Goal: Task Accomplishment & Management: Complete application form

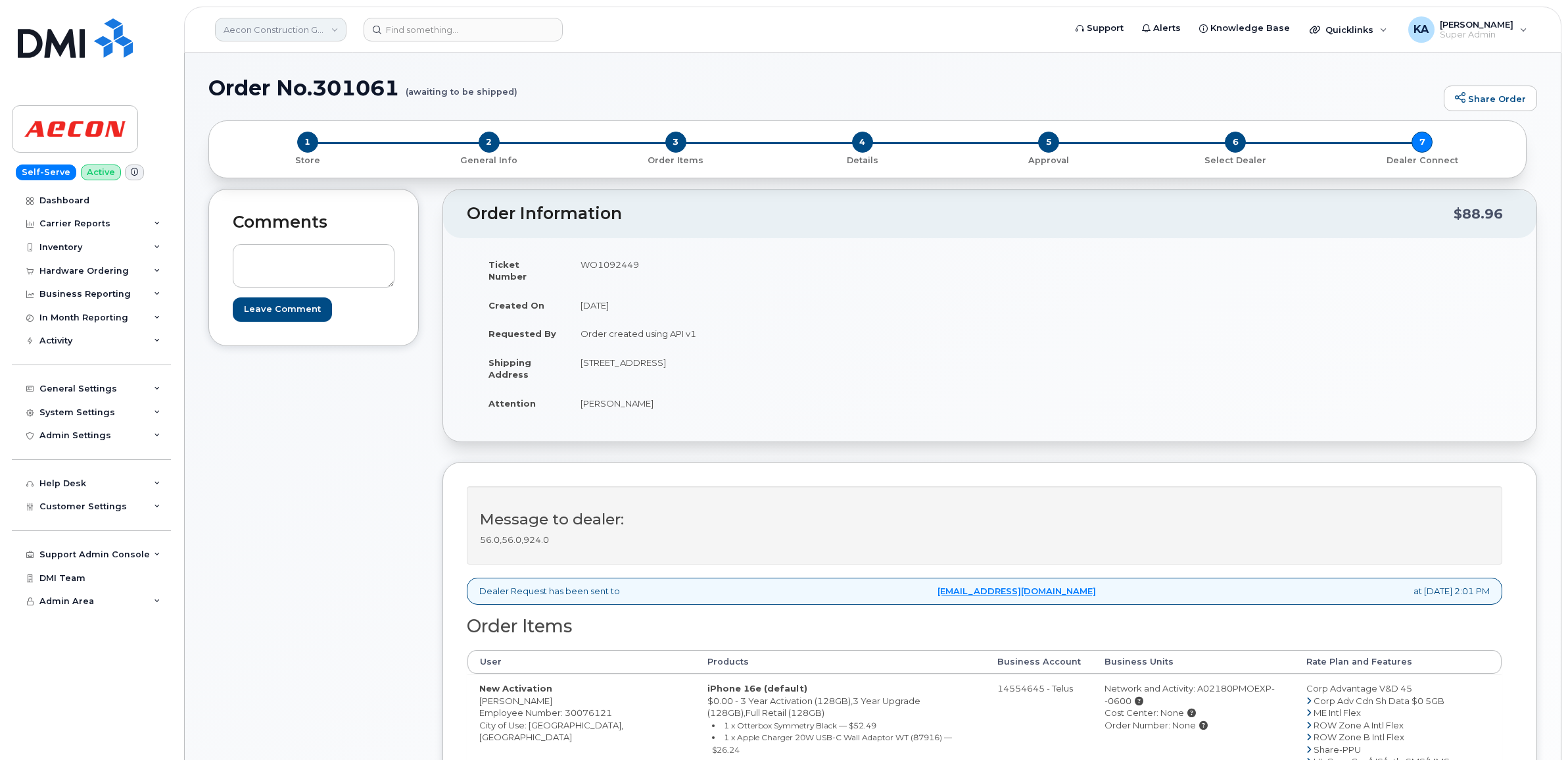
click at [271, 29] on link "Aecon Construction Group Inc" at bounding box center [281, 29] width 132 height 24
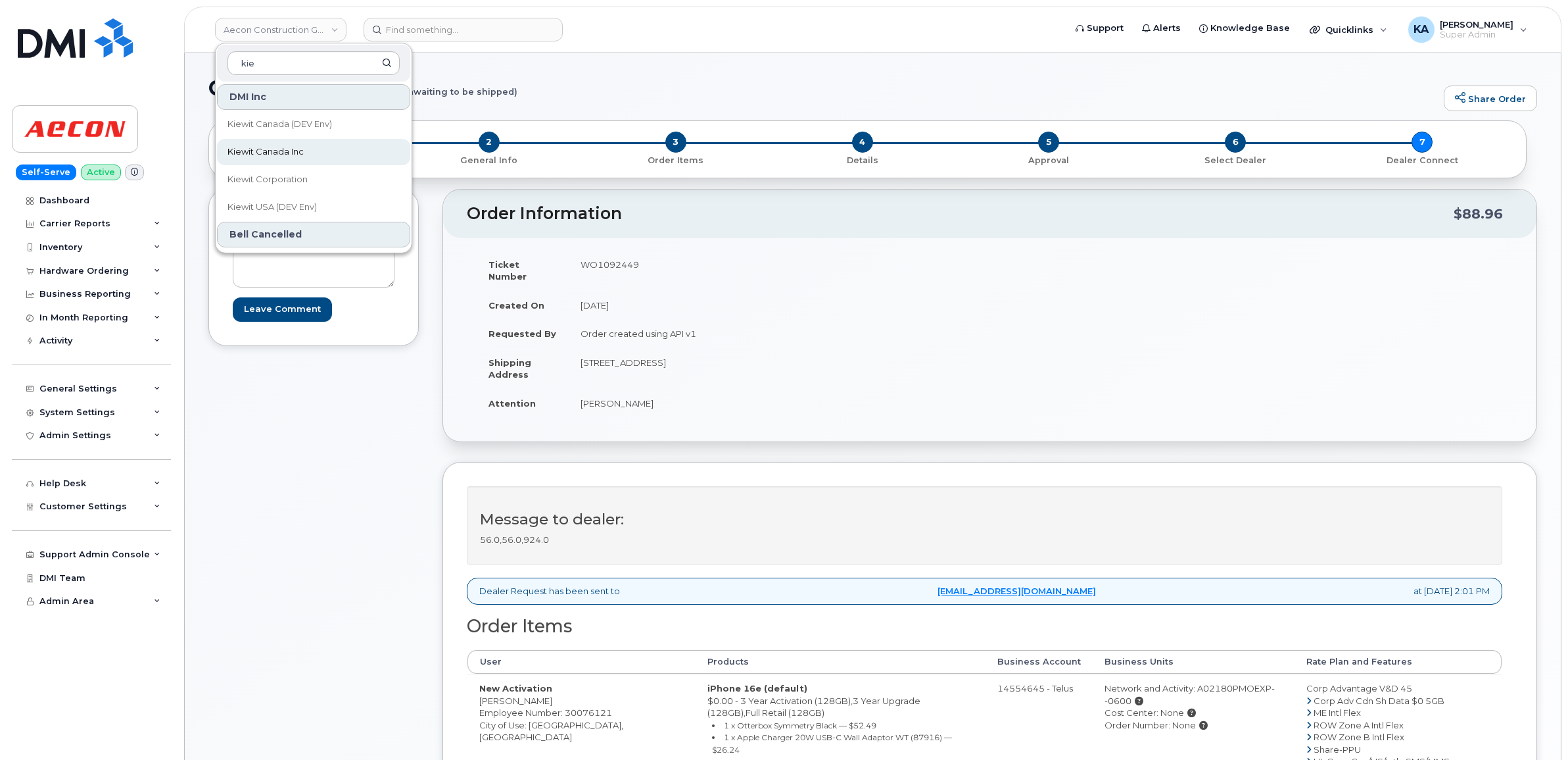
type input "kie"
click at [237, 156] on span "Kiewit Canada Inc" at bounding box center [266, 152] width 77 height 13
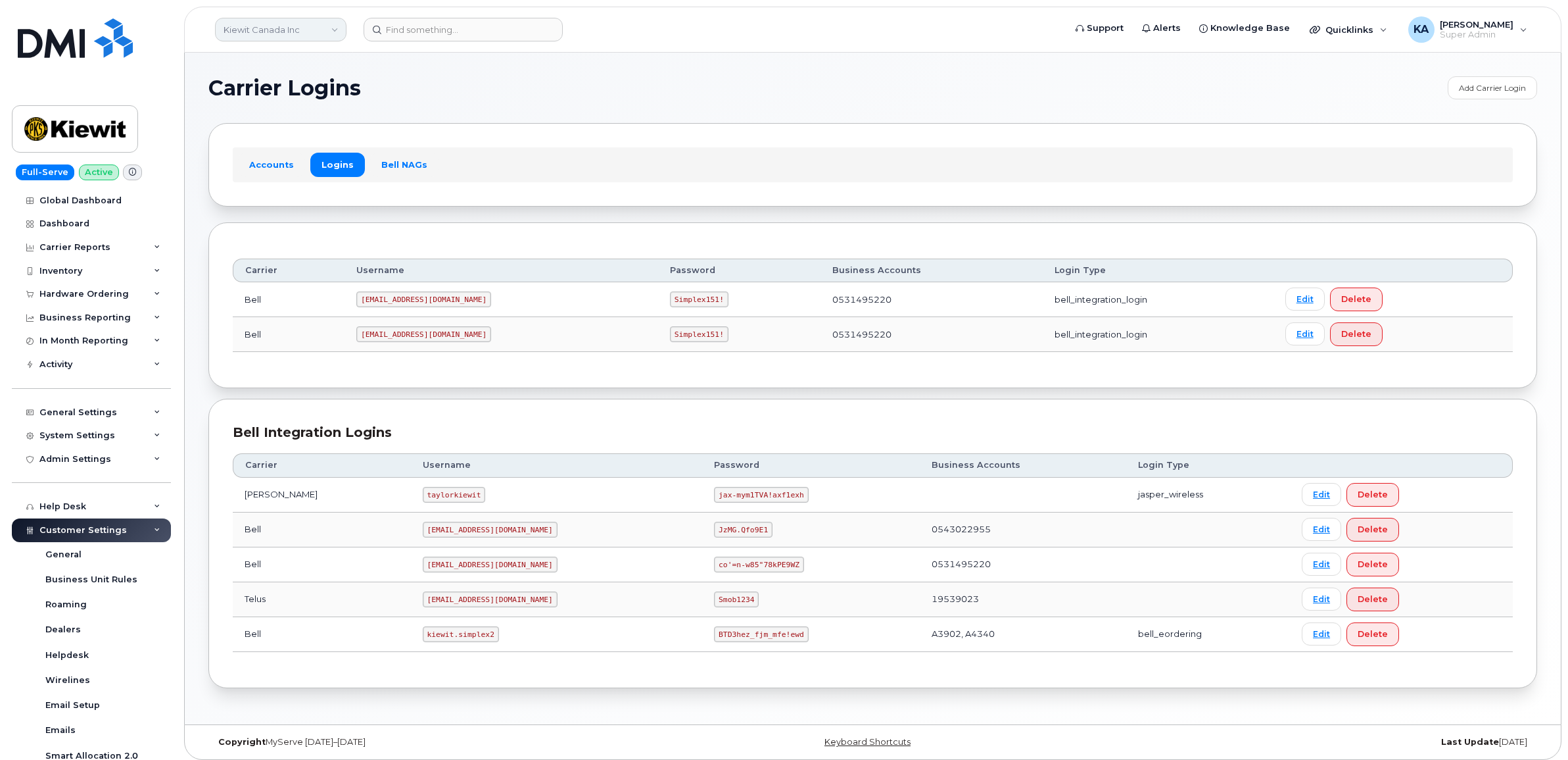
click at [266, 31] on link "Kiewit Canada Inc" at bounding box center [281, 29] width 132 height 24
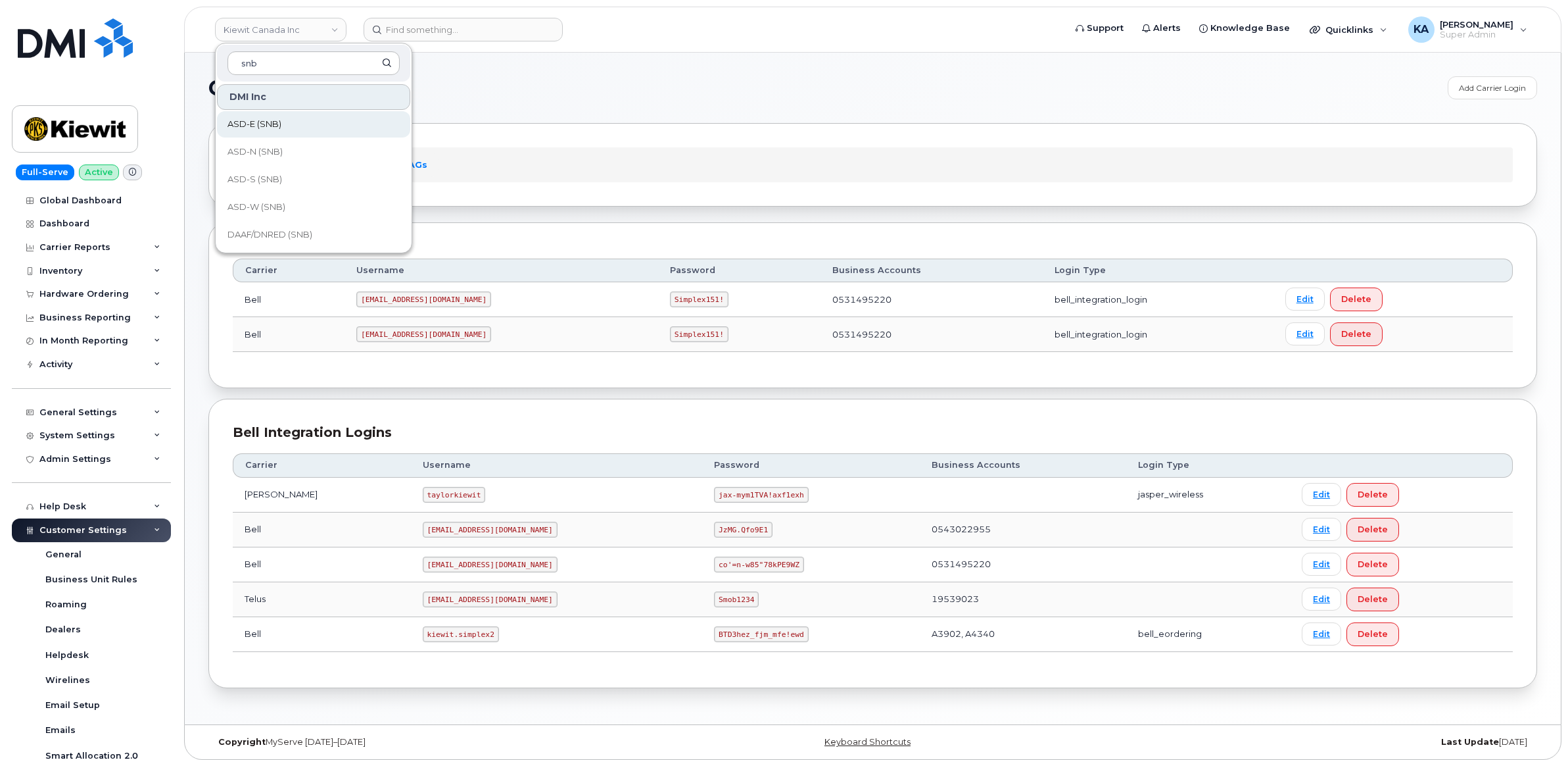
type input "snb"
click at [254, 125] on span "ASD-E (SNB)" at bounding box center [254, 124] width 54 height 13
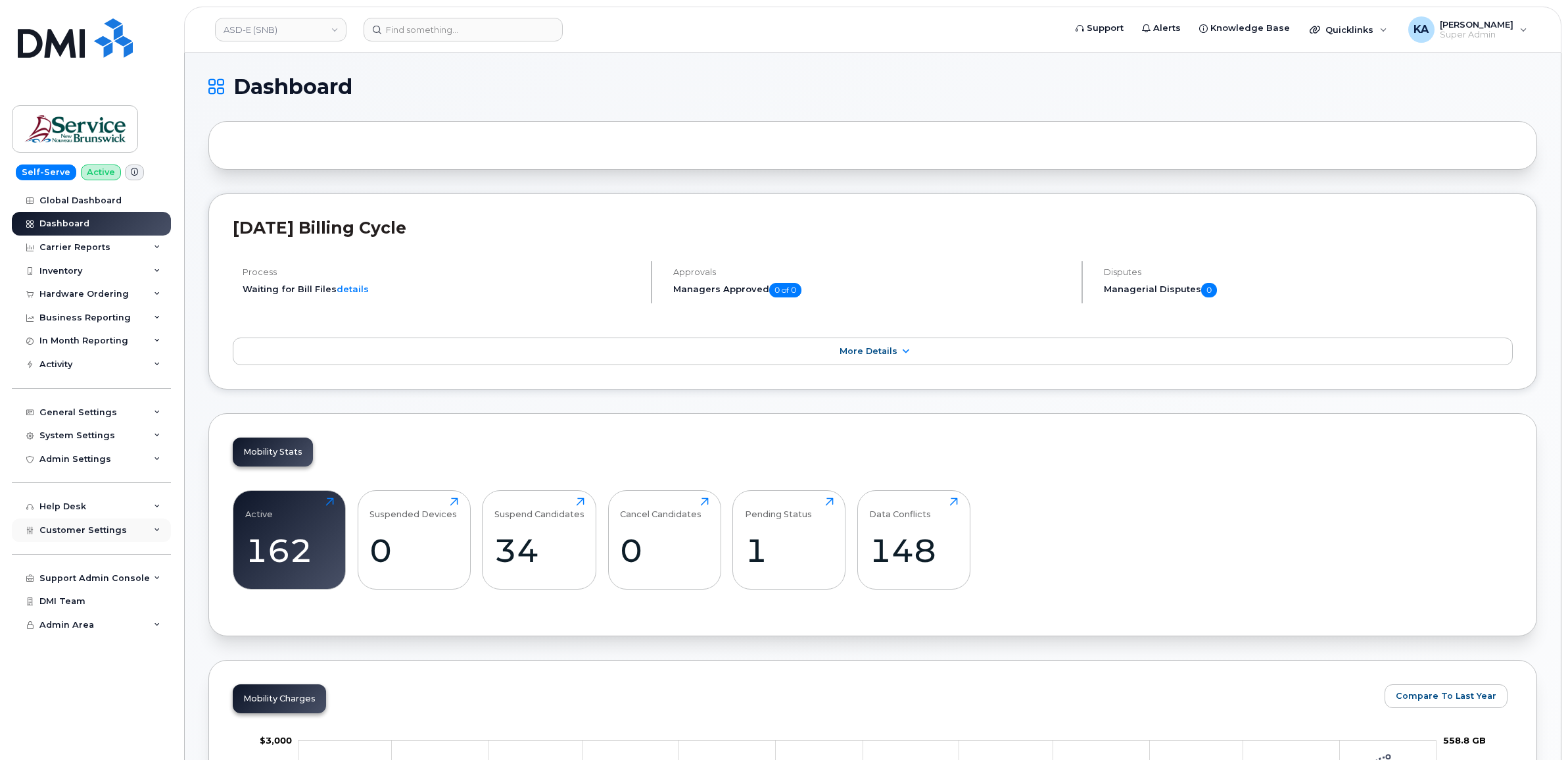
click at [86, 535] on span "Customer Settings" at bounding box center [84, 529] width 88 height 10
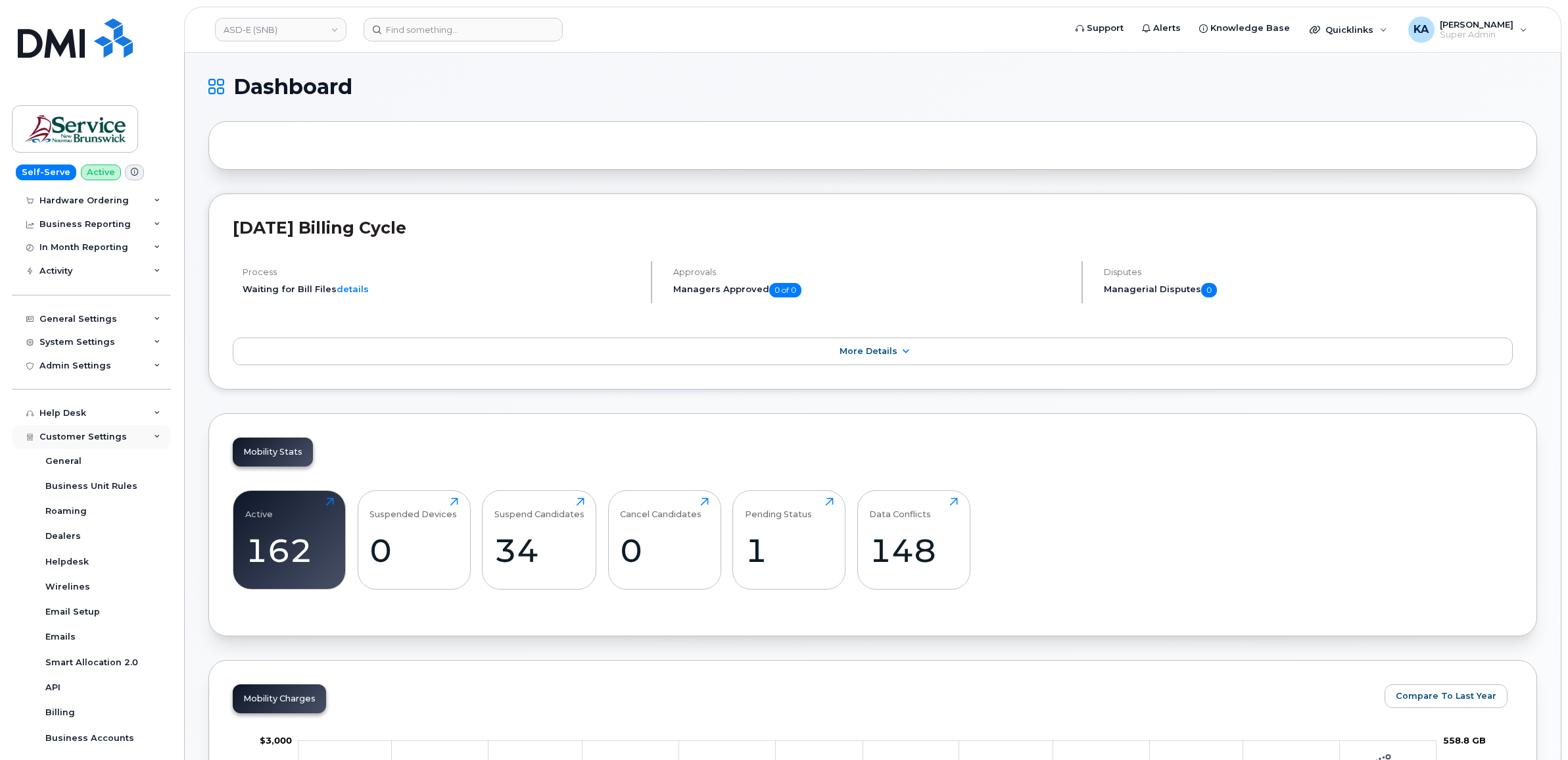
scroll to position [164, 0]
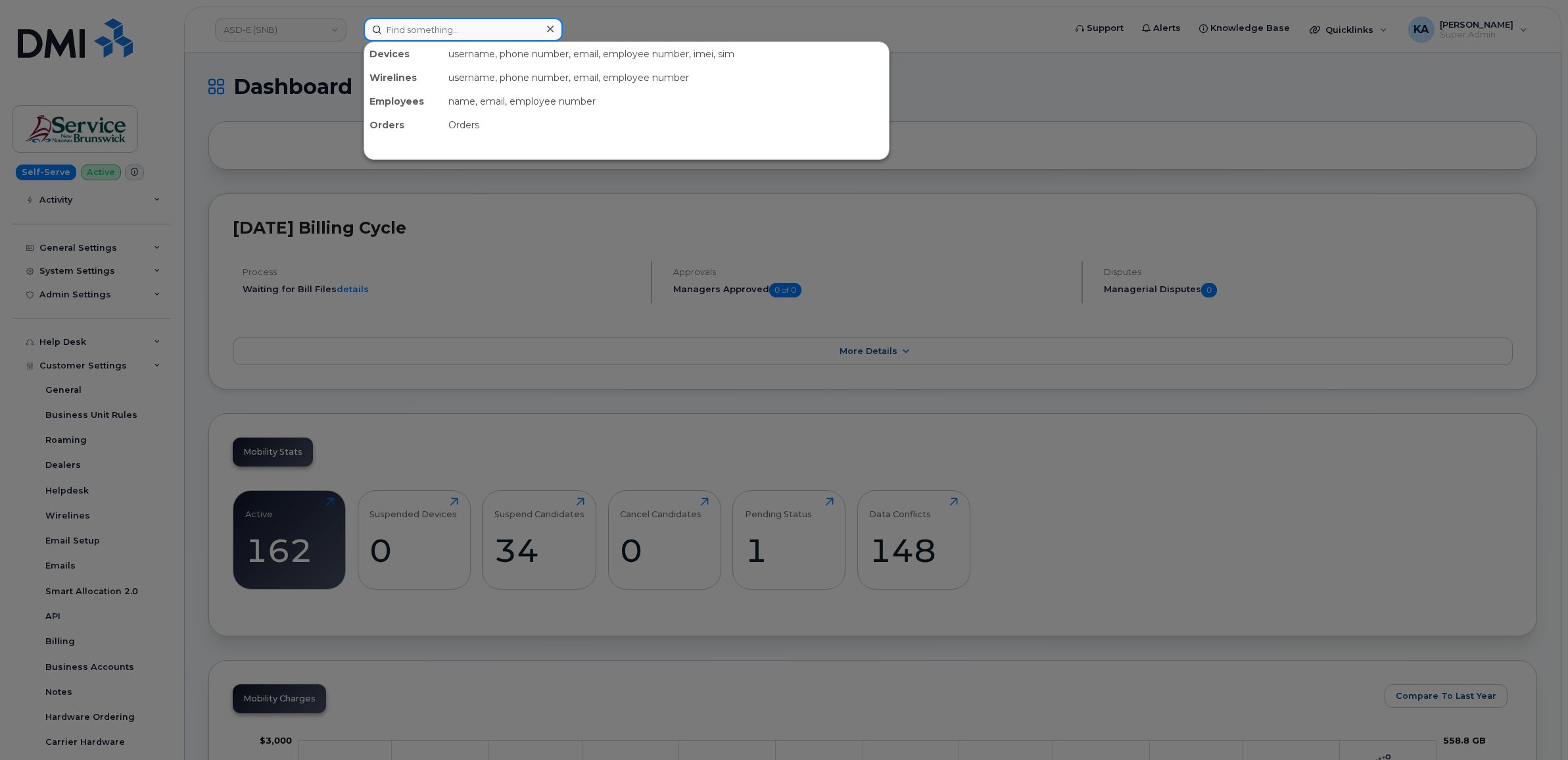
paste input "3015561"
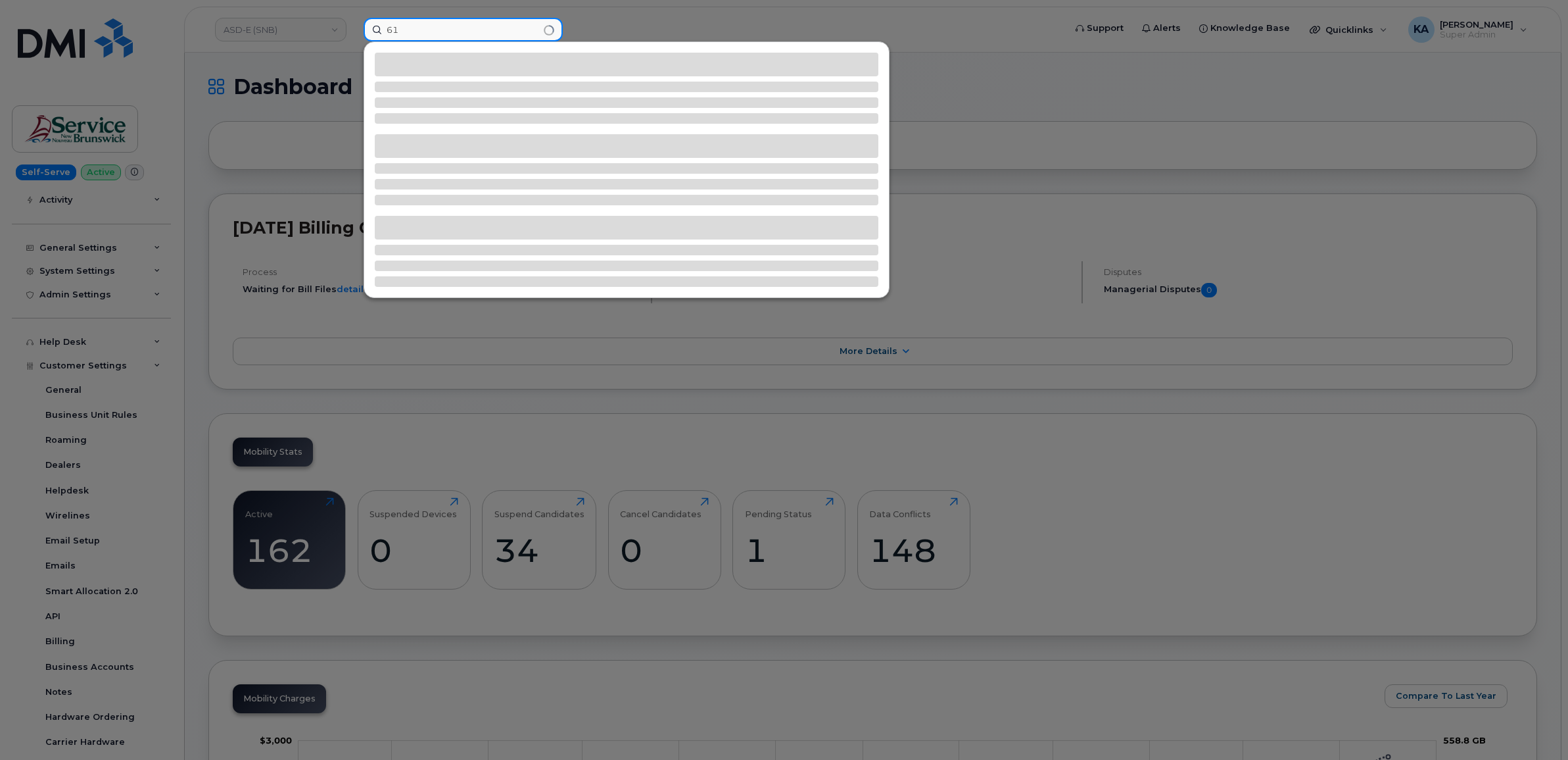
type input "1"
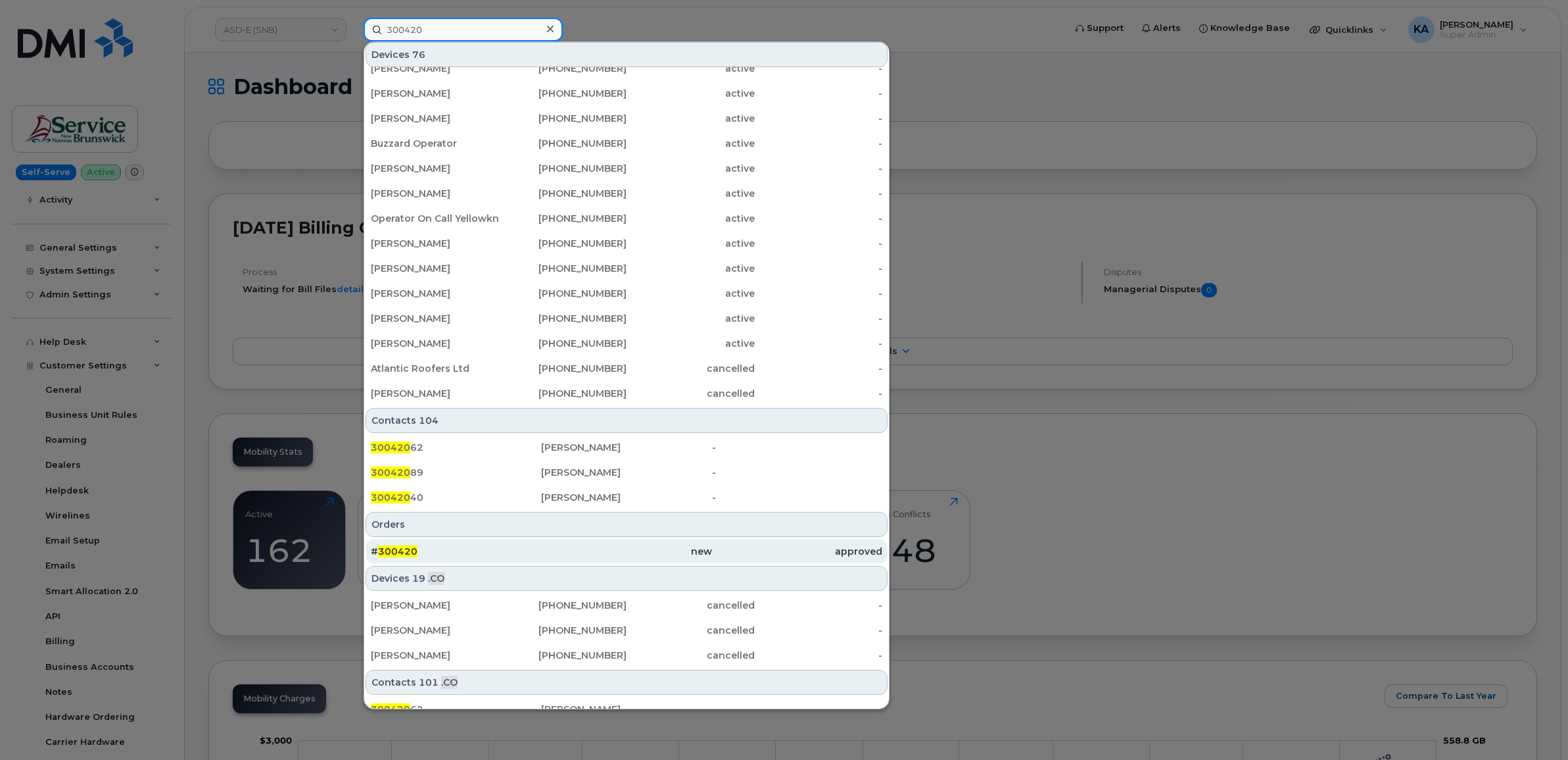
type input "300420"
click at [399, 550] on span "300420" at bounding box center [398, 551] width 40 height 12
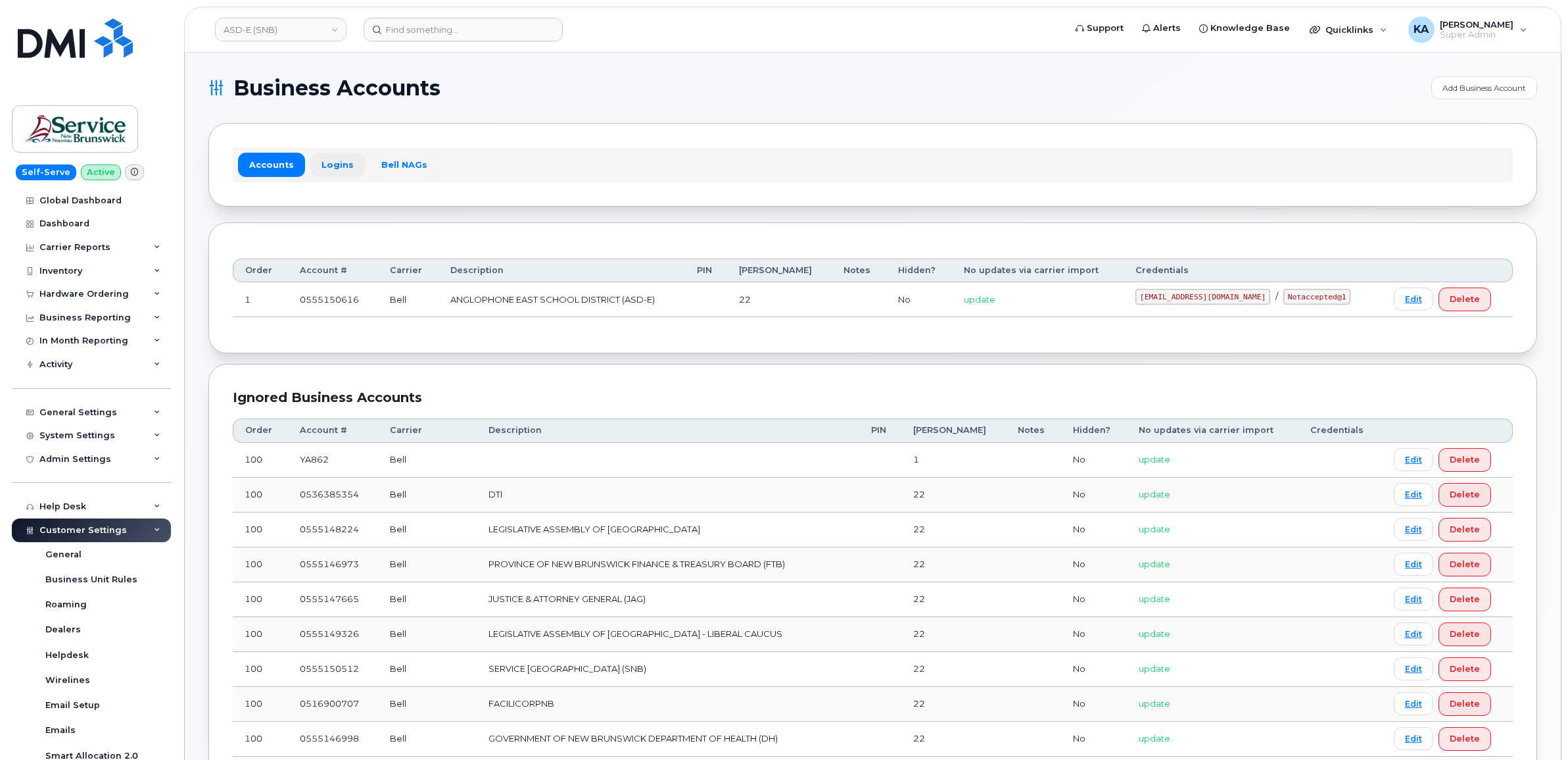
click at [327, 162] on link "Logins" at bounding box center [338, 164] width 54 height 24
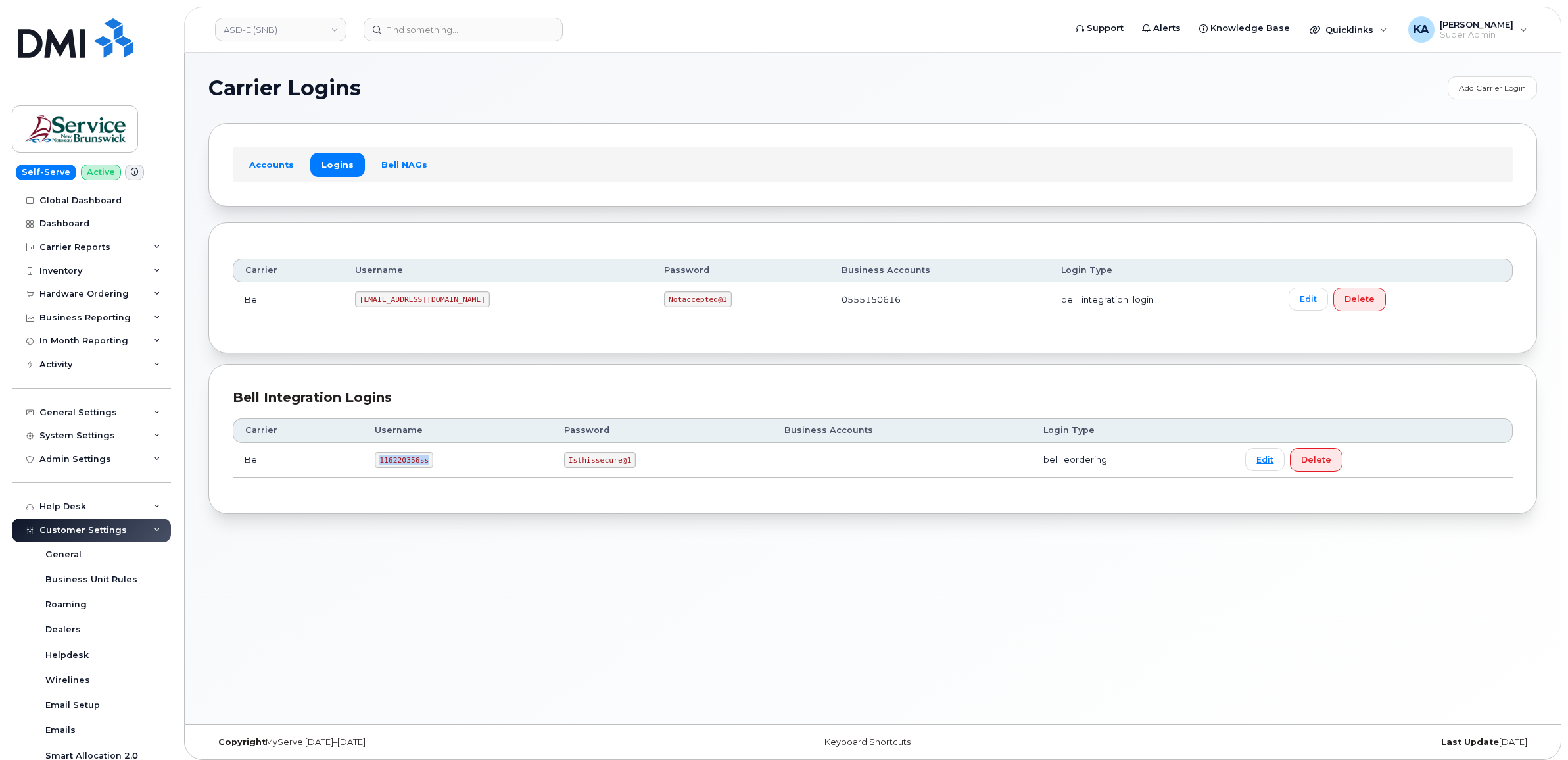
drag, startPoint x: 376, startPoint y: 462, endPoint x: 434, endPoint y: 467, distance: 58.2
click at [434, 467] on td "116220356ss" at bounding box center [457, 460] width 189 height 35
copy code "116220356ss"
drag, startPoint x: 563, startPoint y: 461, endPoint x: 634, endPoint y: 469, distance: 71.4
click at [634, 469] on td "Isthissecure@1" at bounding box center [662, 460] width 220 height 35
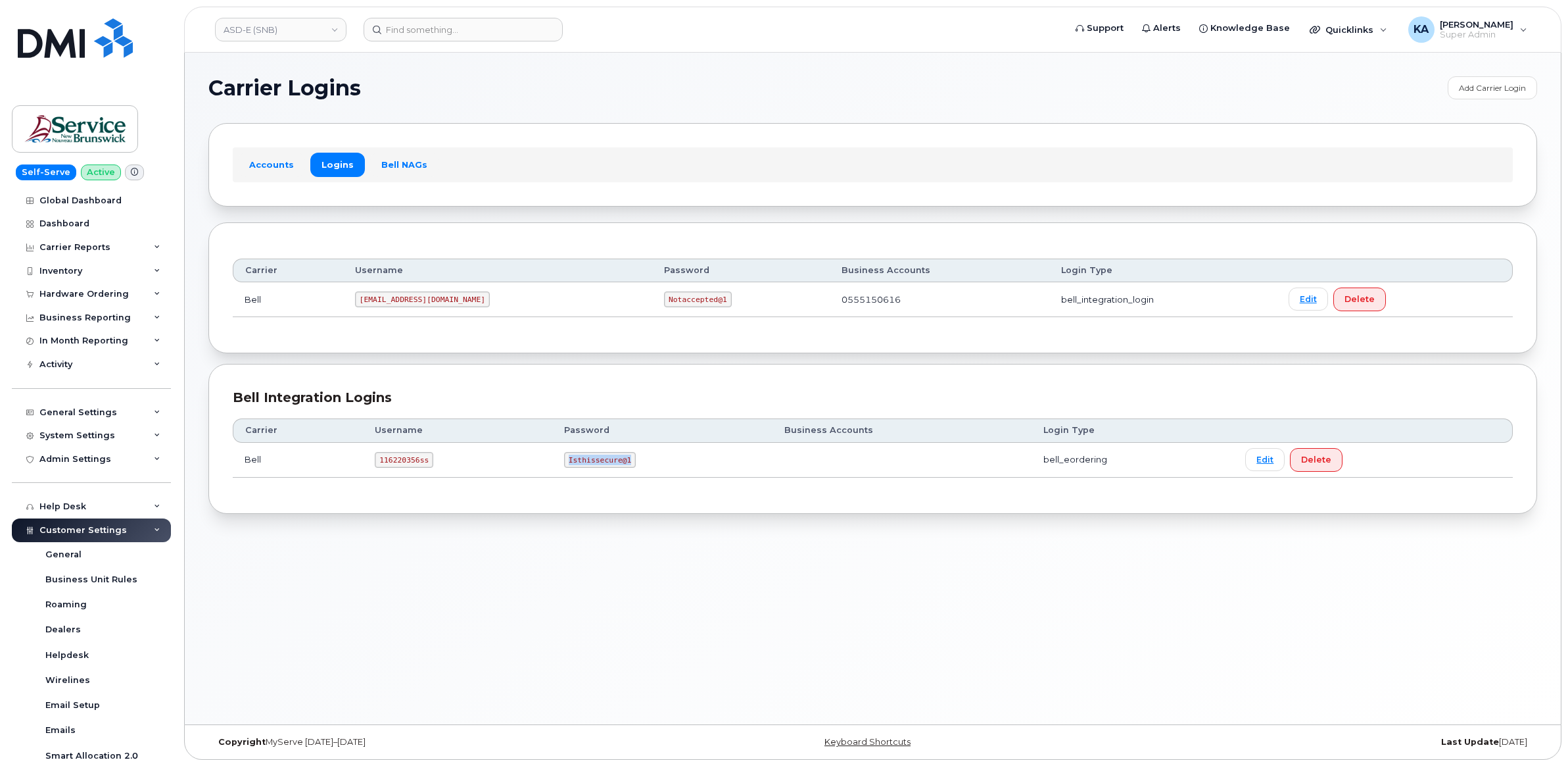
copy code "Isthissecure@1"
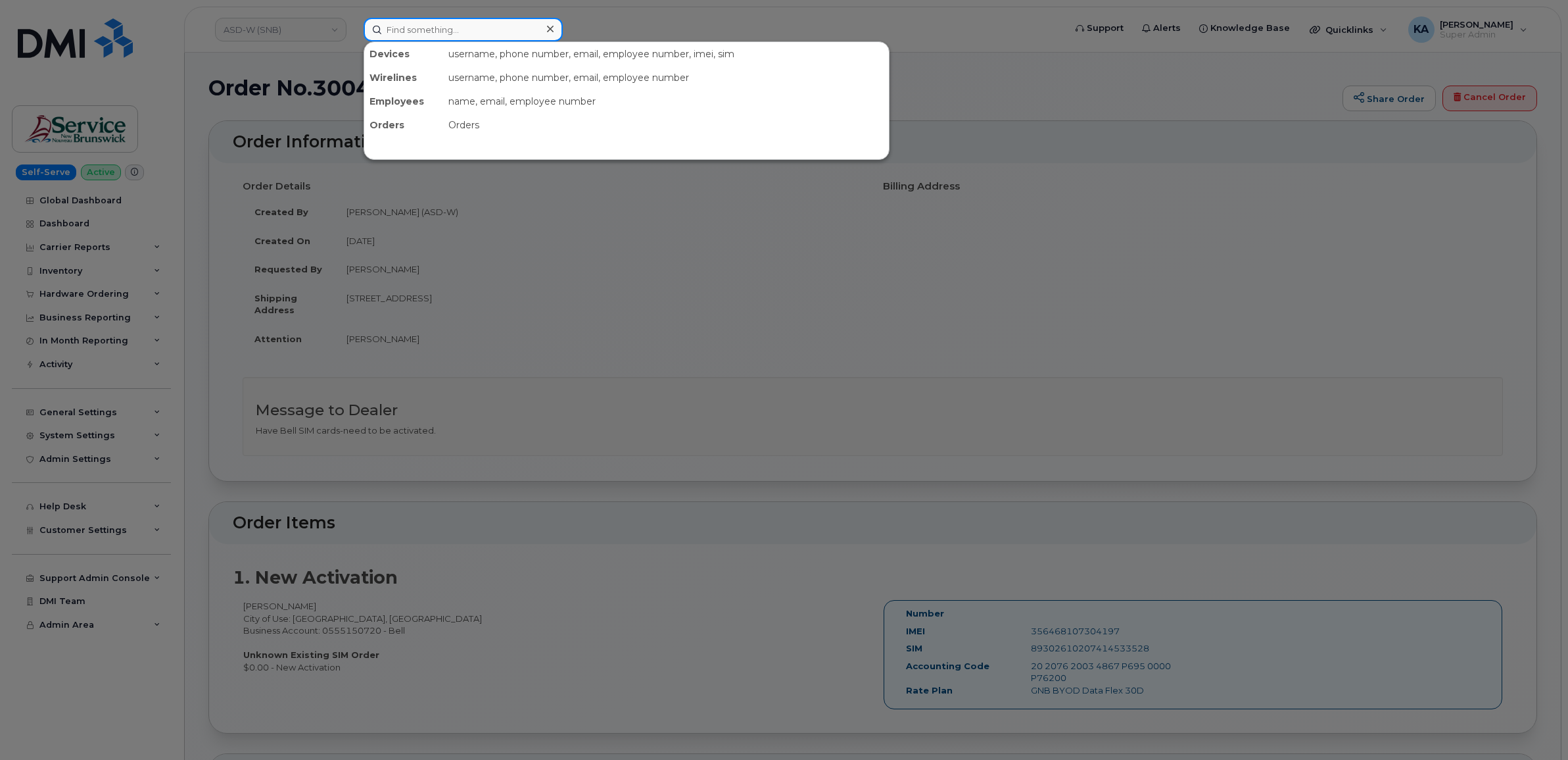
click at [405, 37] on input at bounding box center [463, 29] width 199 height 24
paste input "5064618374"
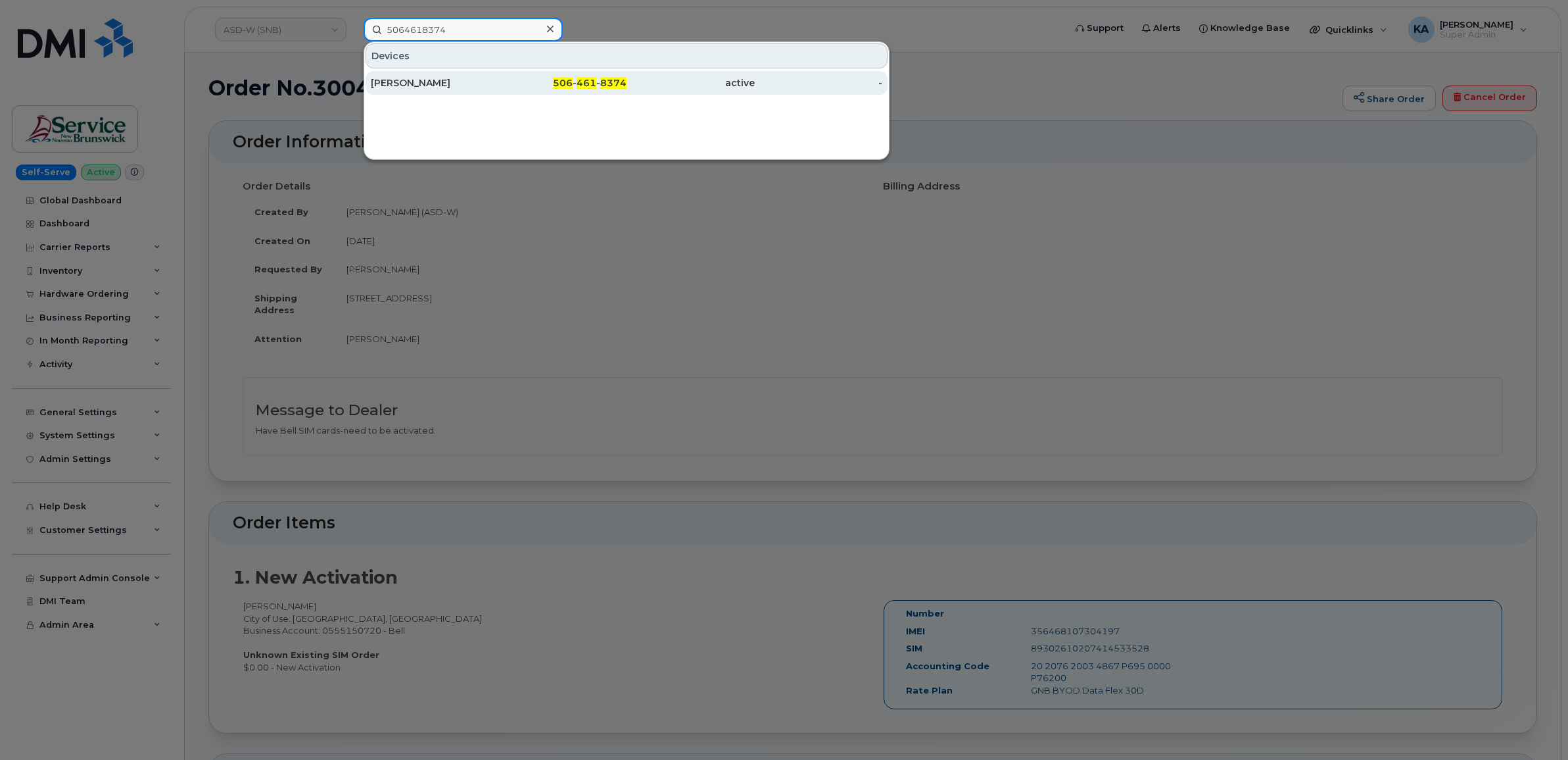
type input "5064618374"
click at [402, 83] on div "[PERSON_NAME]" at bounding box center [435, 83] width 128 height 13
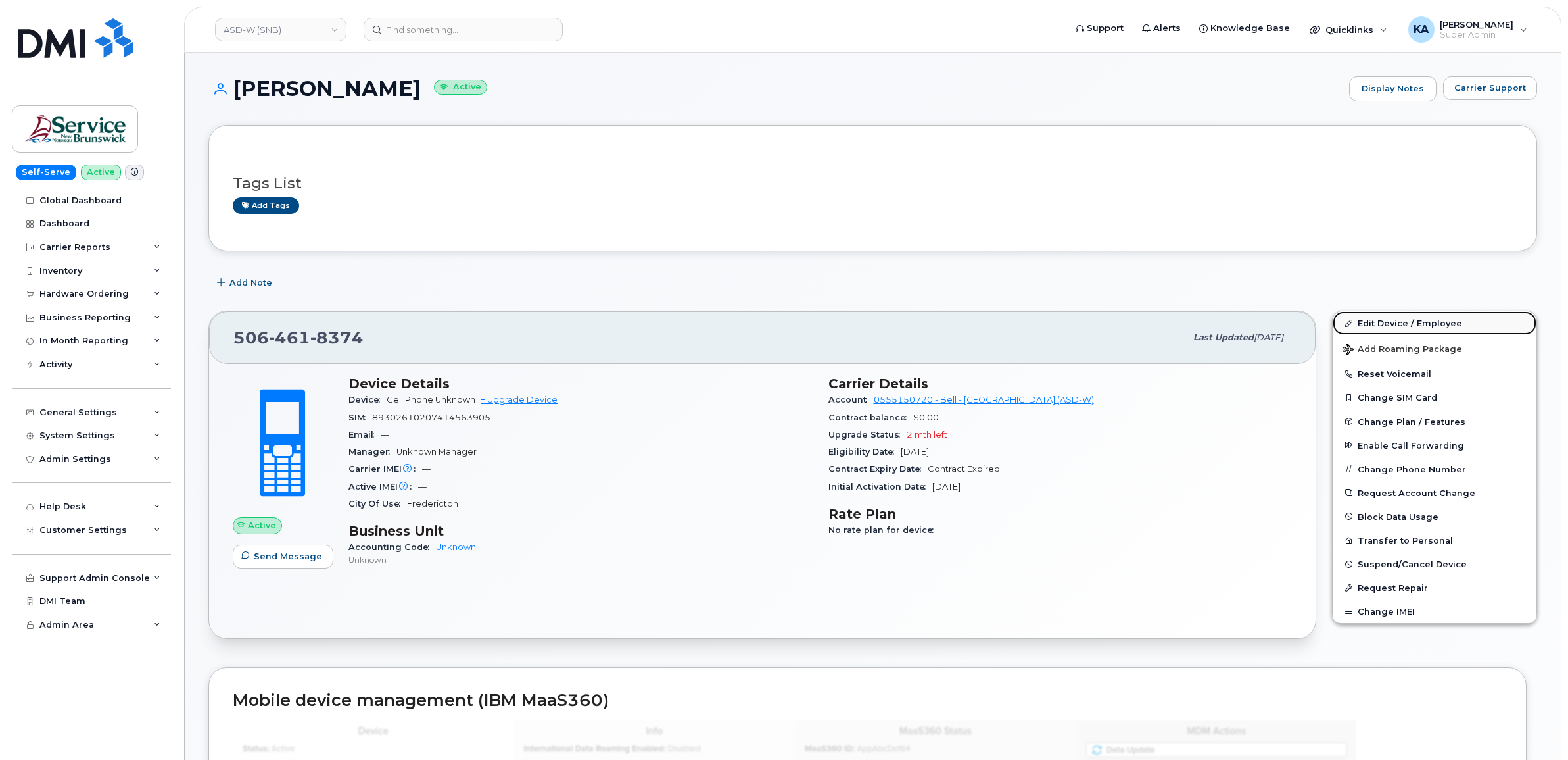
click at [1372, 320] on link "Edit Device / Employee" at bounding box center [1434, 323] width 204 height 24
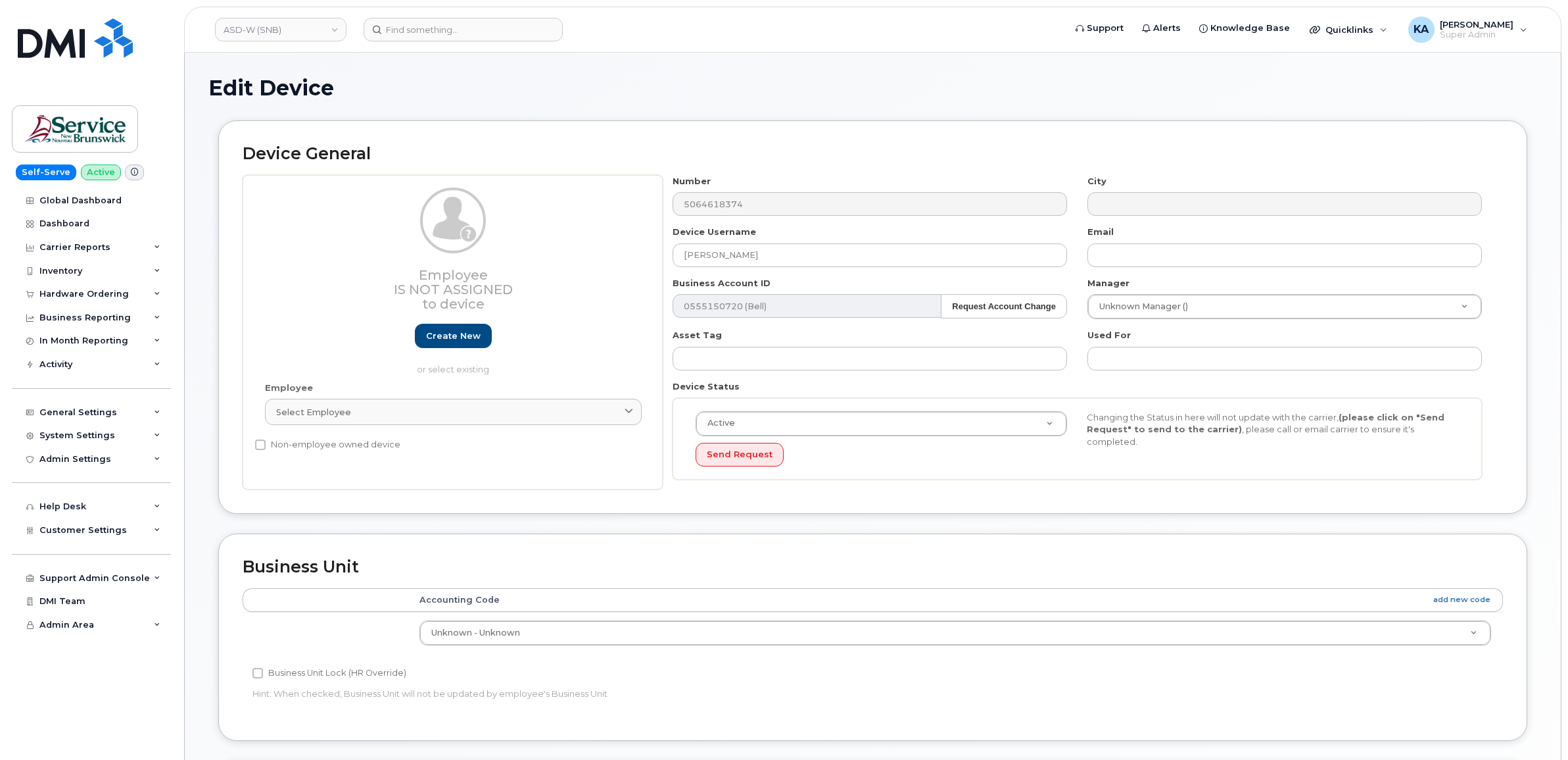
select select "34535616"
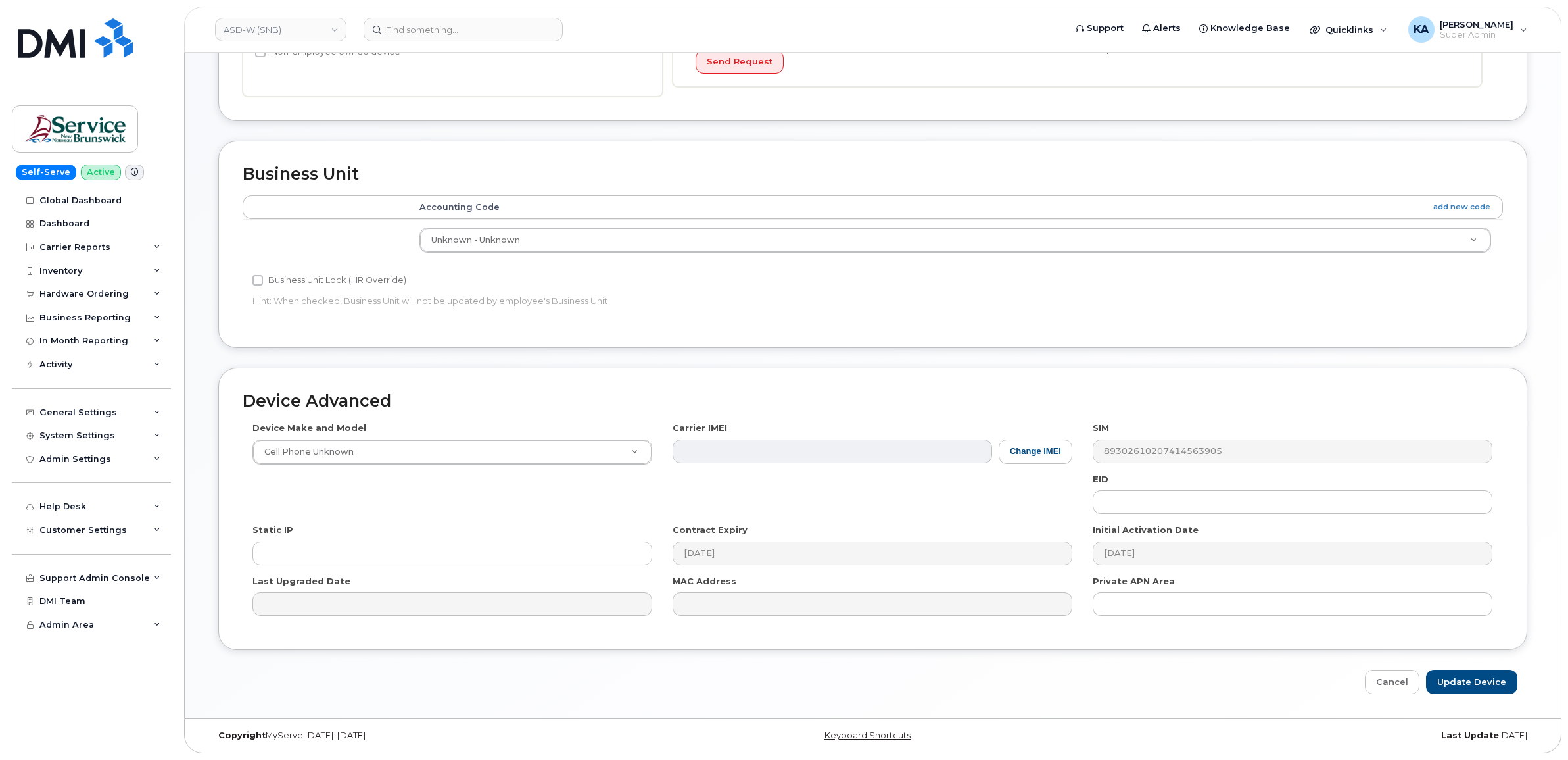
scroll to position [396, 0]
click at [1461, 681] on input "Update Device" at bounding box center [1471, 681] width 91 height 24
type input "Saving..."
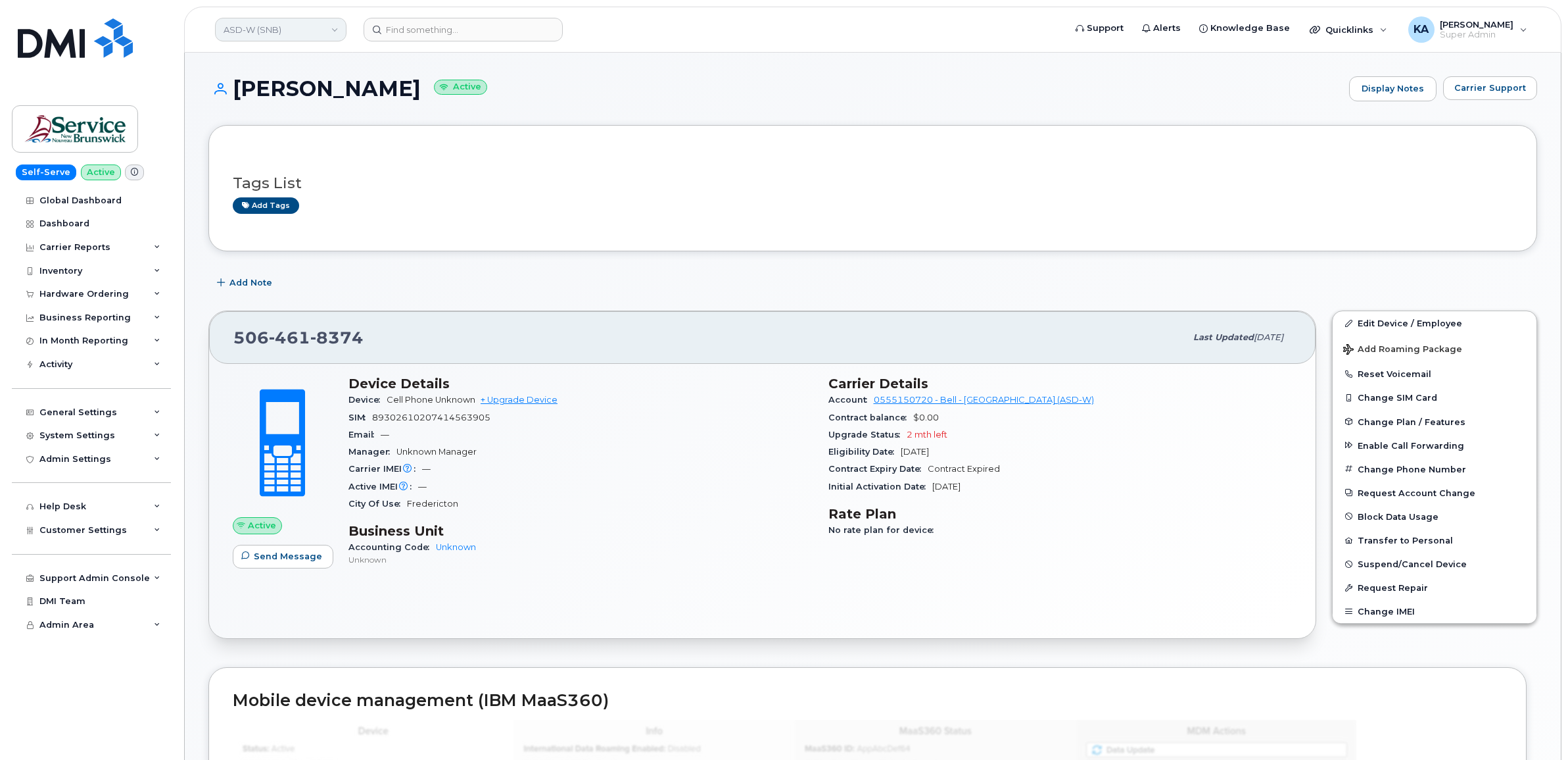
click at [302, 24] on link "ASD-W (SNB)" at bounding box center [281, 29] width 132 height 24
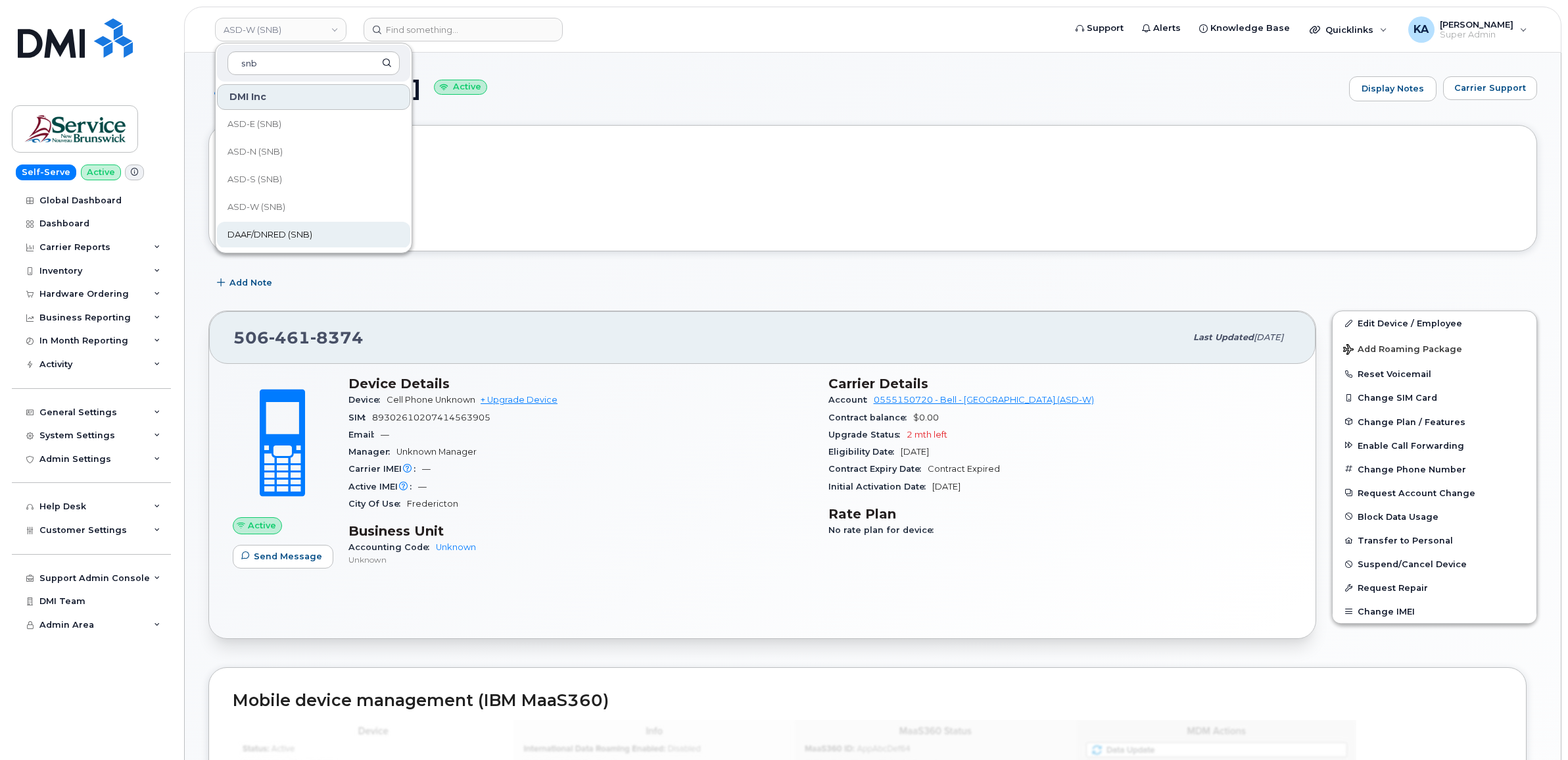
type input "snb"
click at [272, 232] on span "DAAF/DNRED (SNB)" at bounding box center [270, 235] width 85 height 13
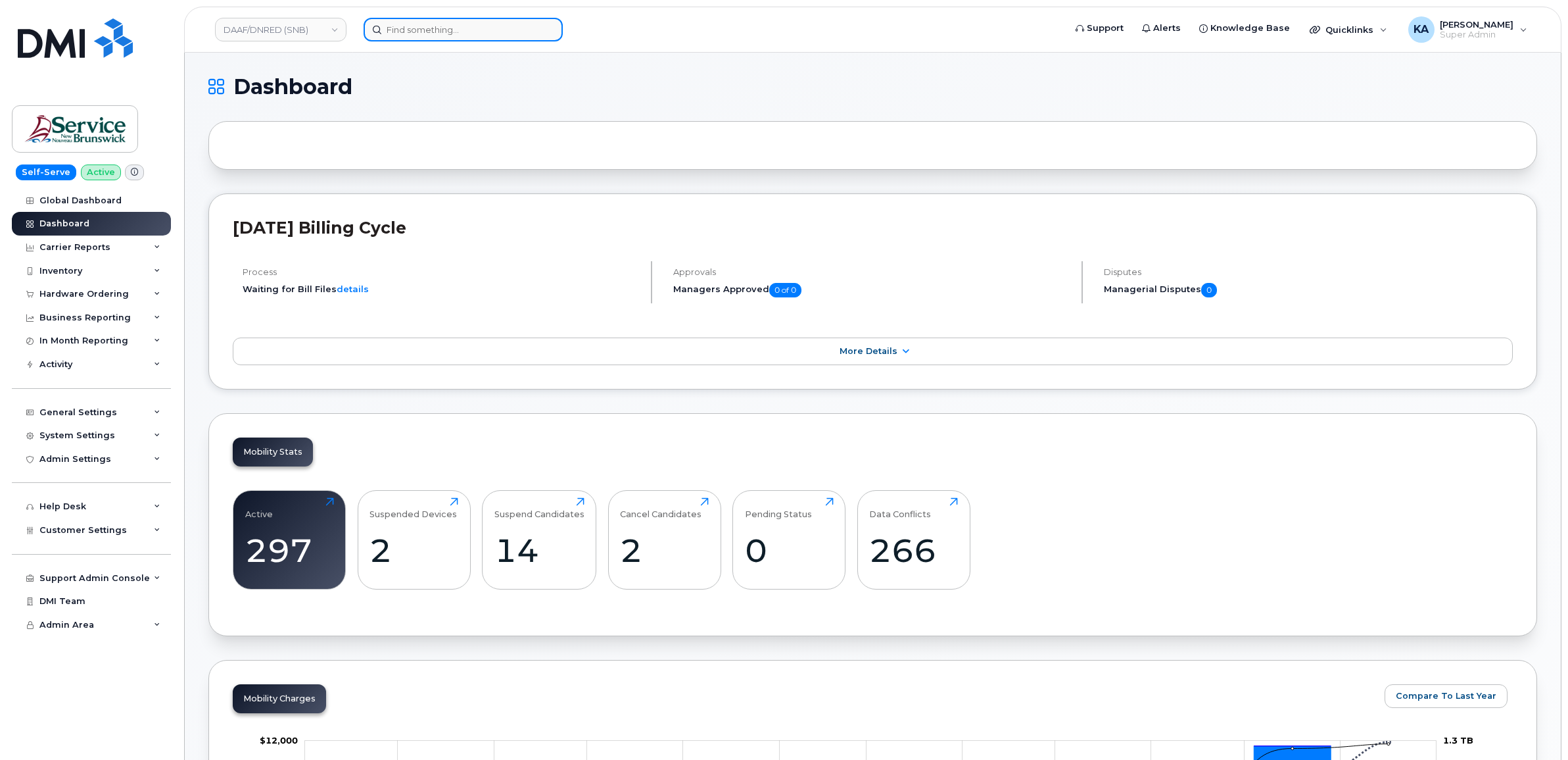
click at [428, 26] on input at bounding box center [463, 29] width 199 height 24
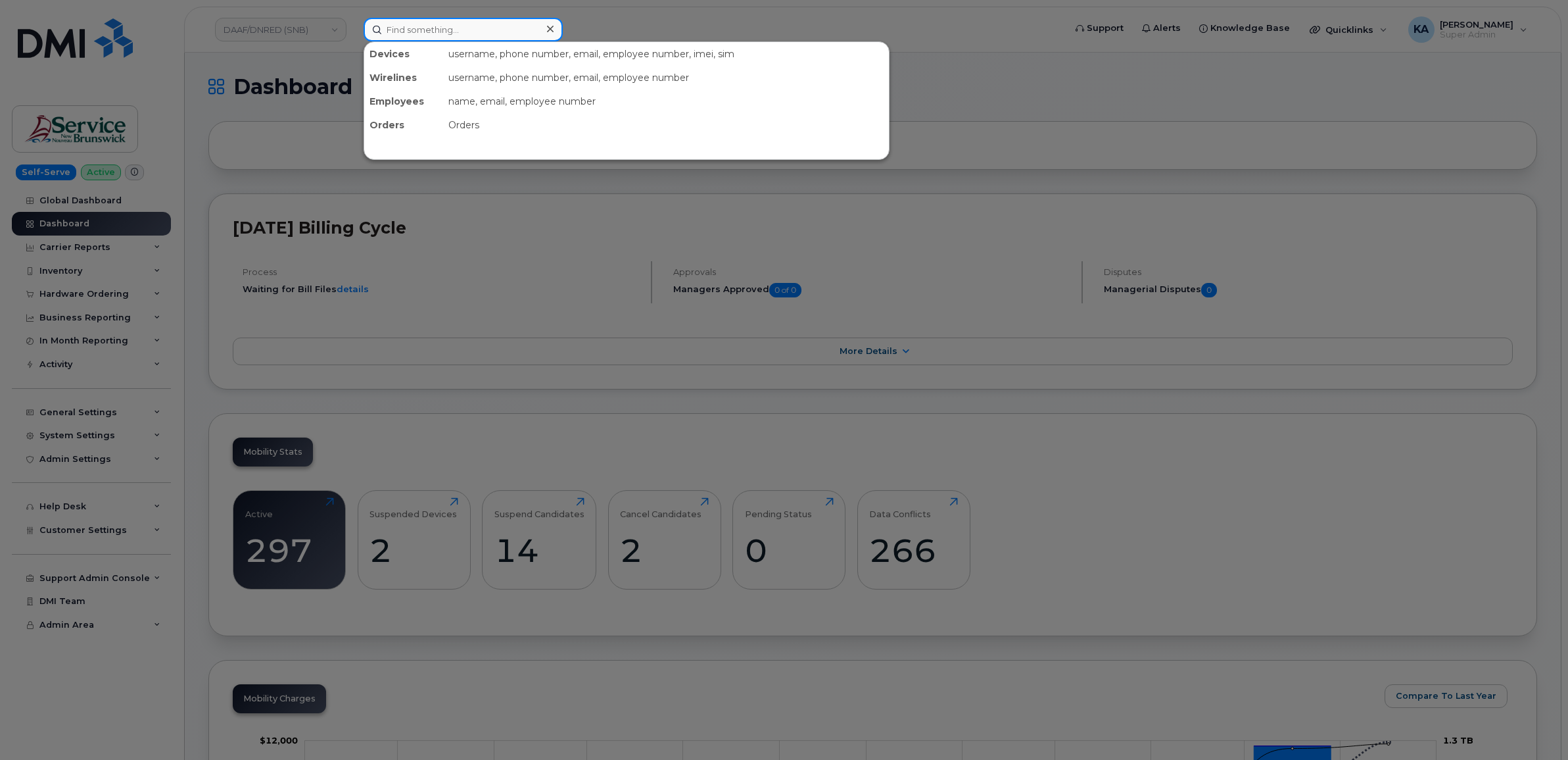
paste input "5064787865"
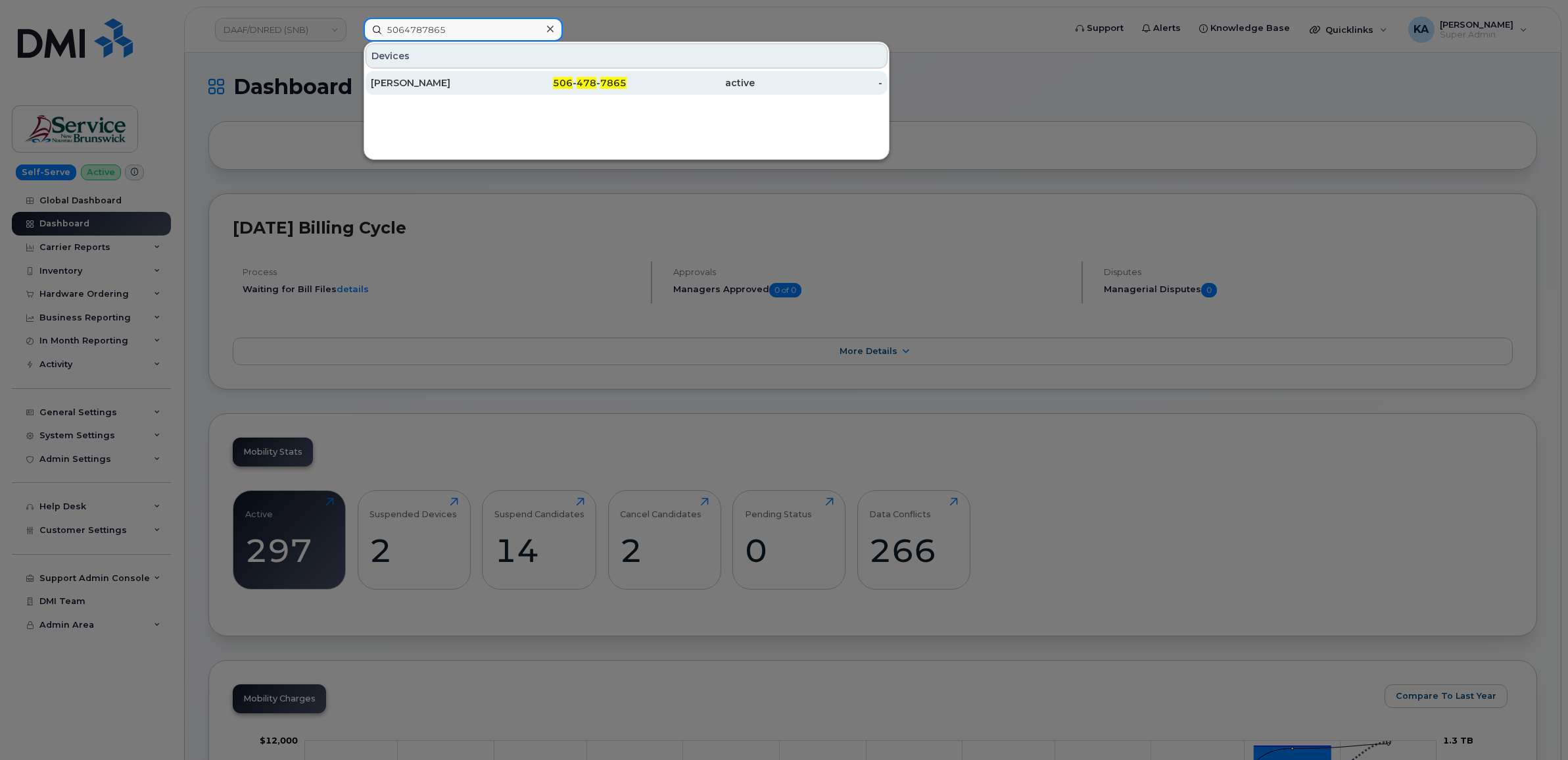
type input "5064787865"
click at [411, 82] on div "[PERSON_NAME]" at bounding box center [435, 83] width 128 height 13
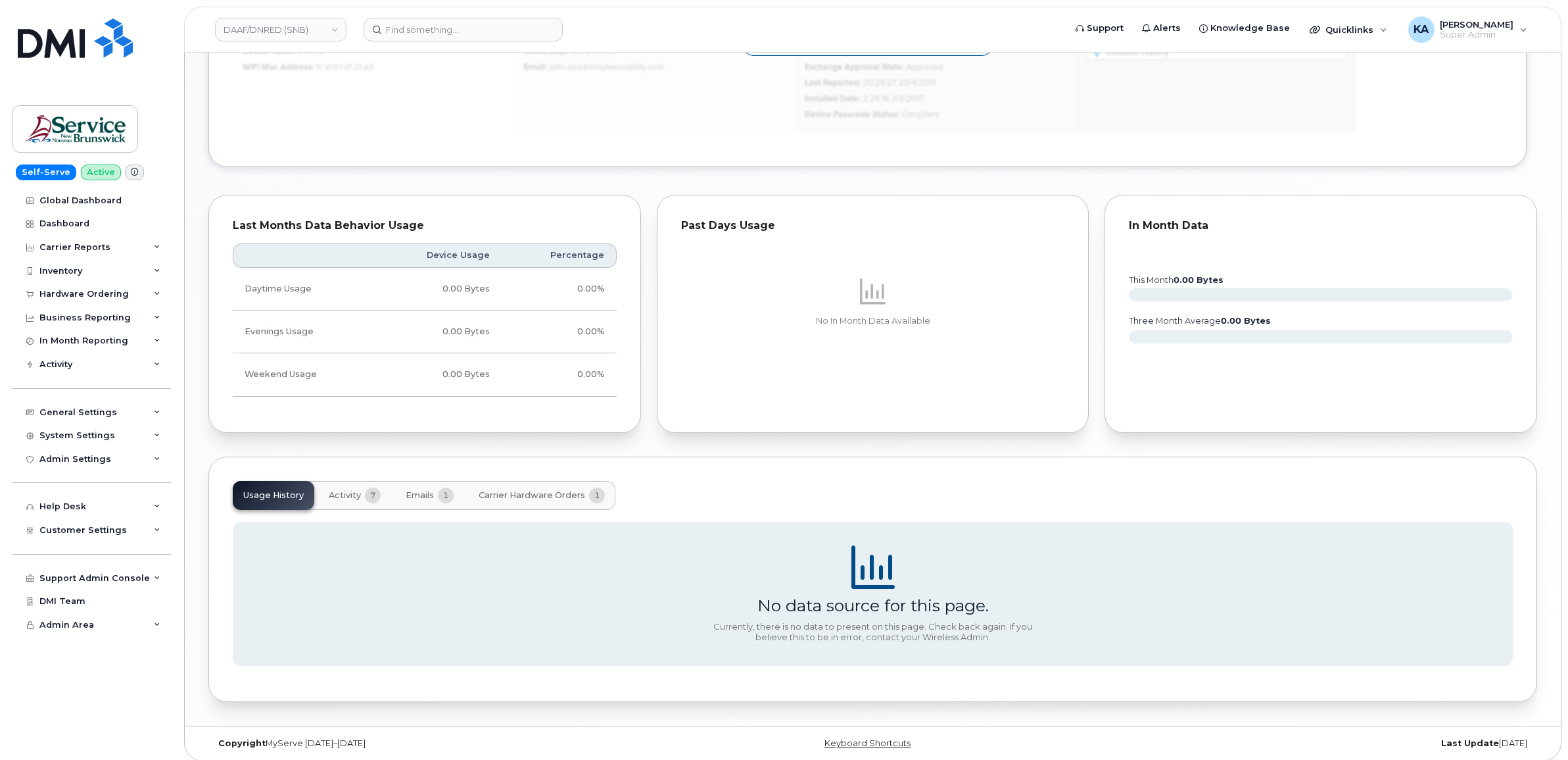
scroll to position [819, 0]
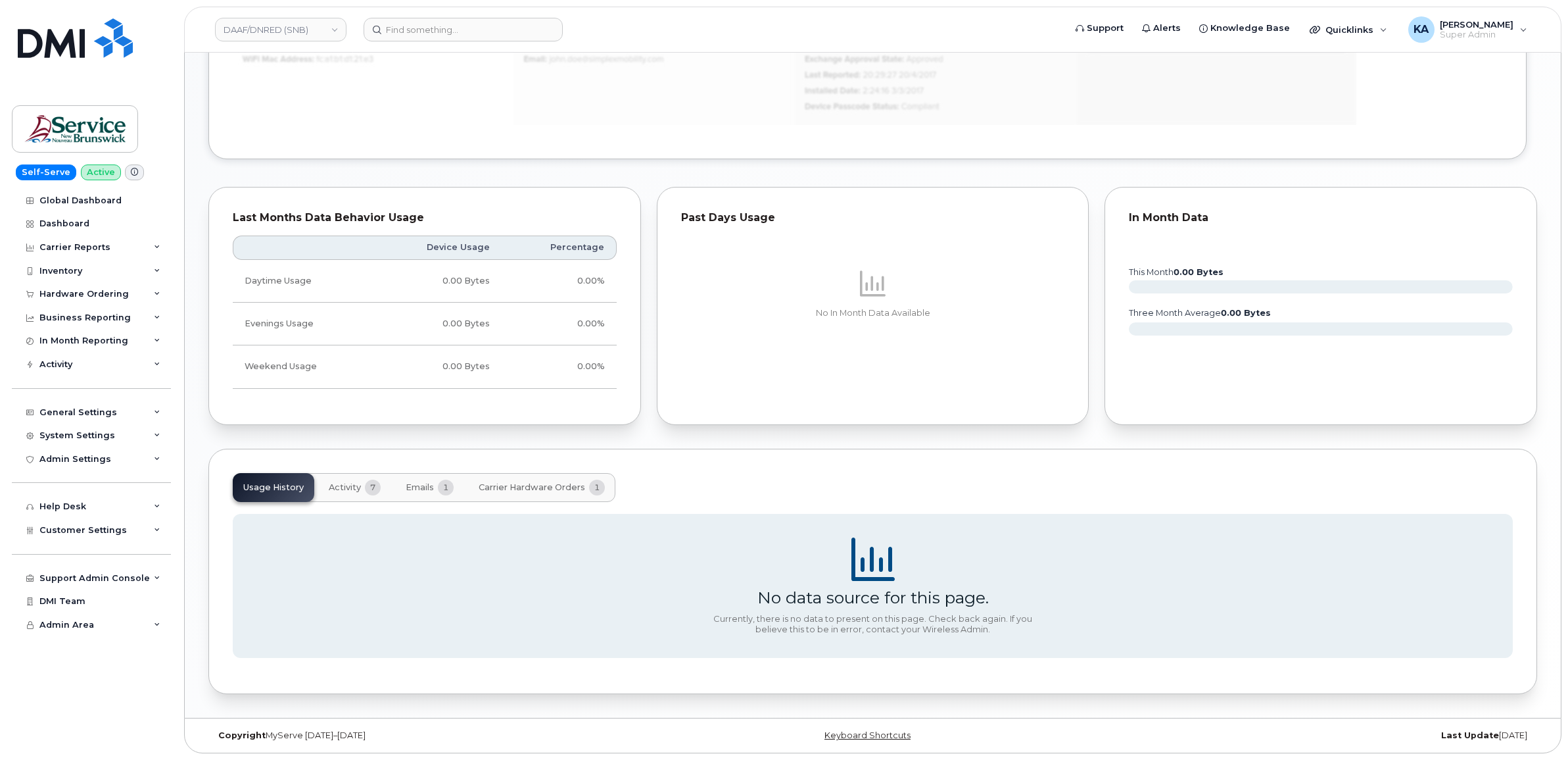
click at [345, 488] on span "Activity" at bounding box center [345, 487] width 32 height 10
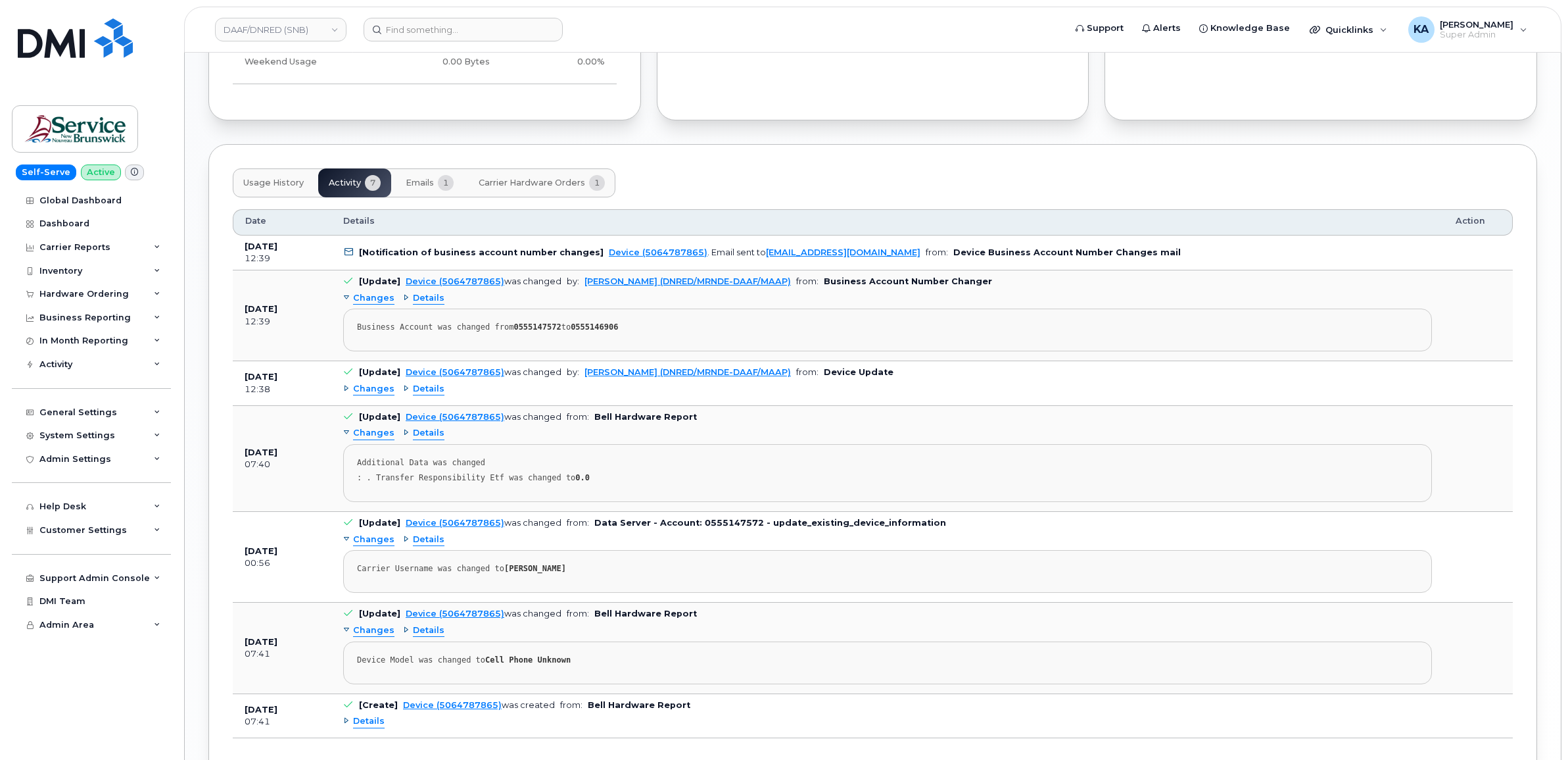
scroll to position [1148, 0]
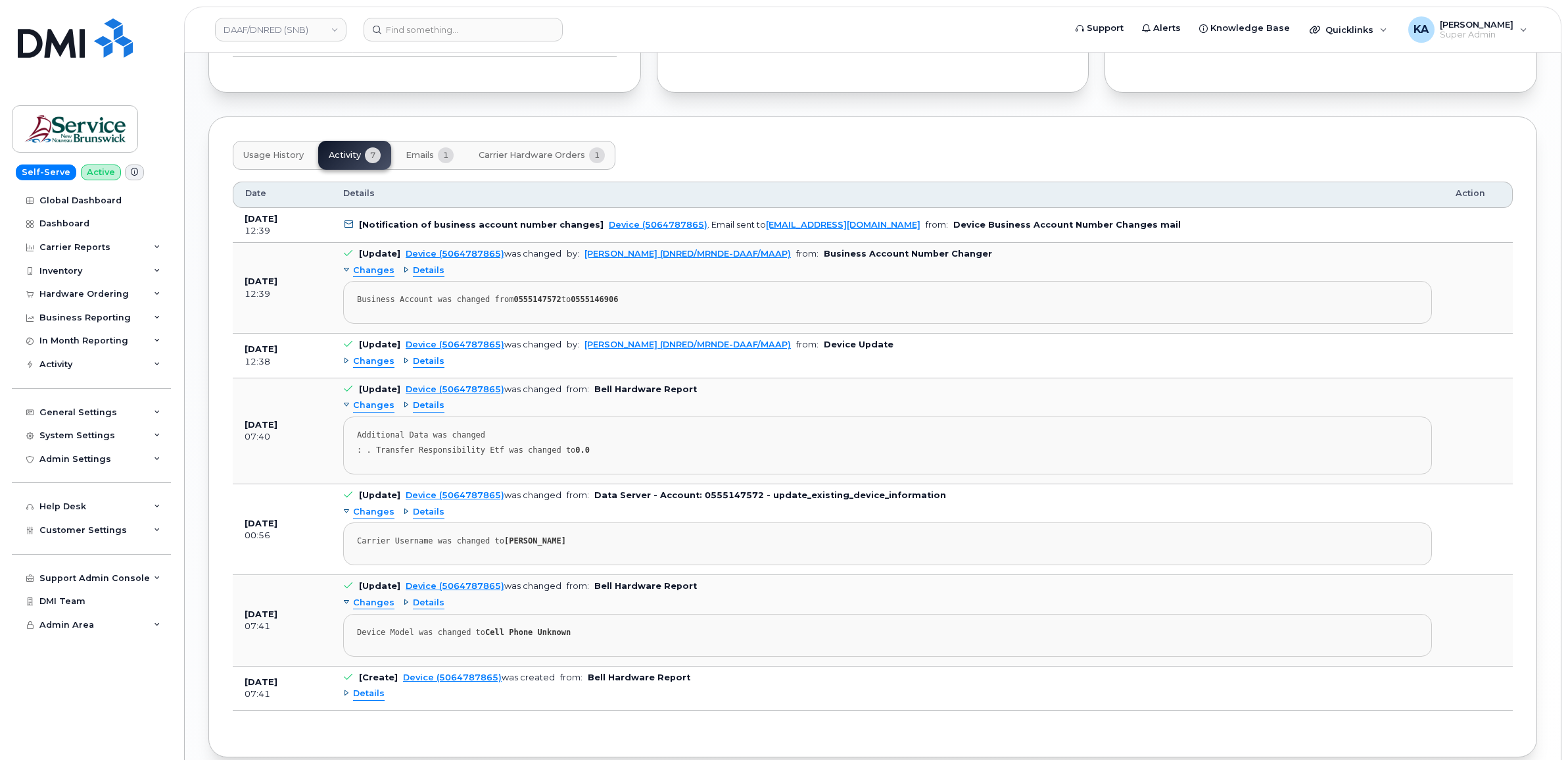
click at [432, 153] on span "Emails" at bounding box center [420, 155] width 29 height 10
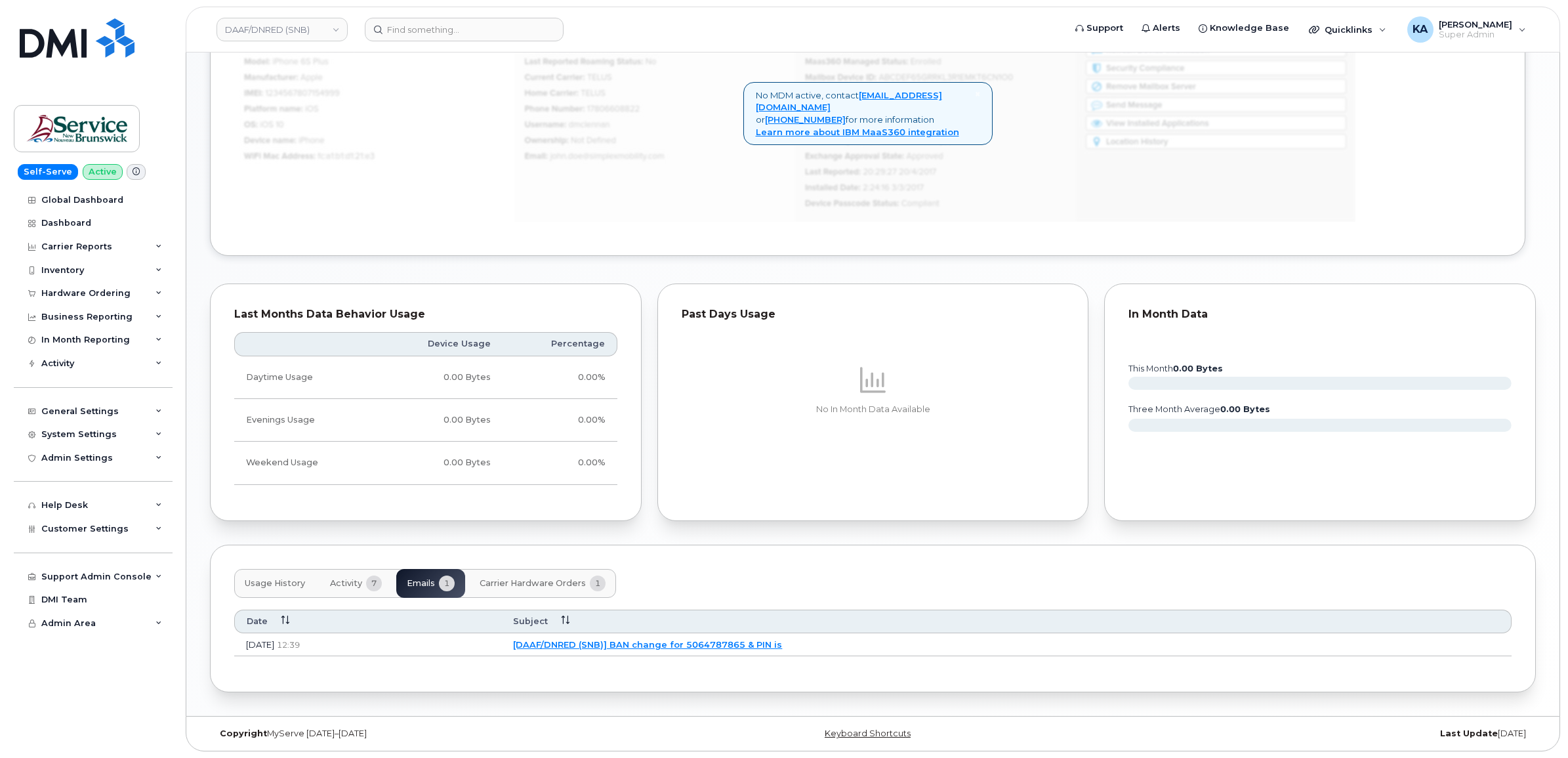
scroll to position [720, 0]
click at [645, 643] on link "[DAAF/DNRED (SNB)] BAN change for 5064787865 & PIN is" at bounding box center [645, 644] width 269 height 10
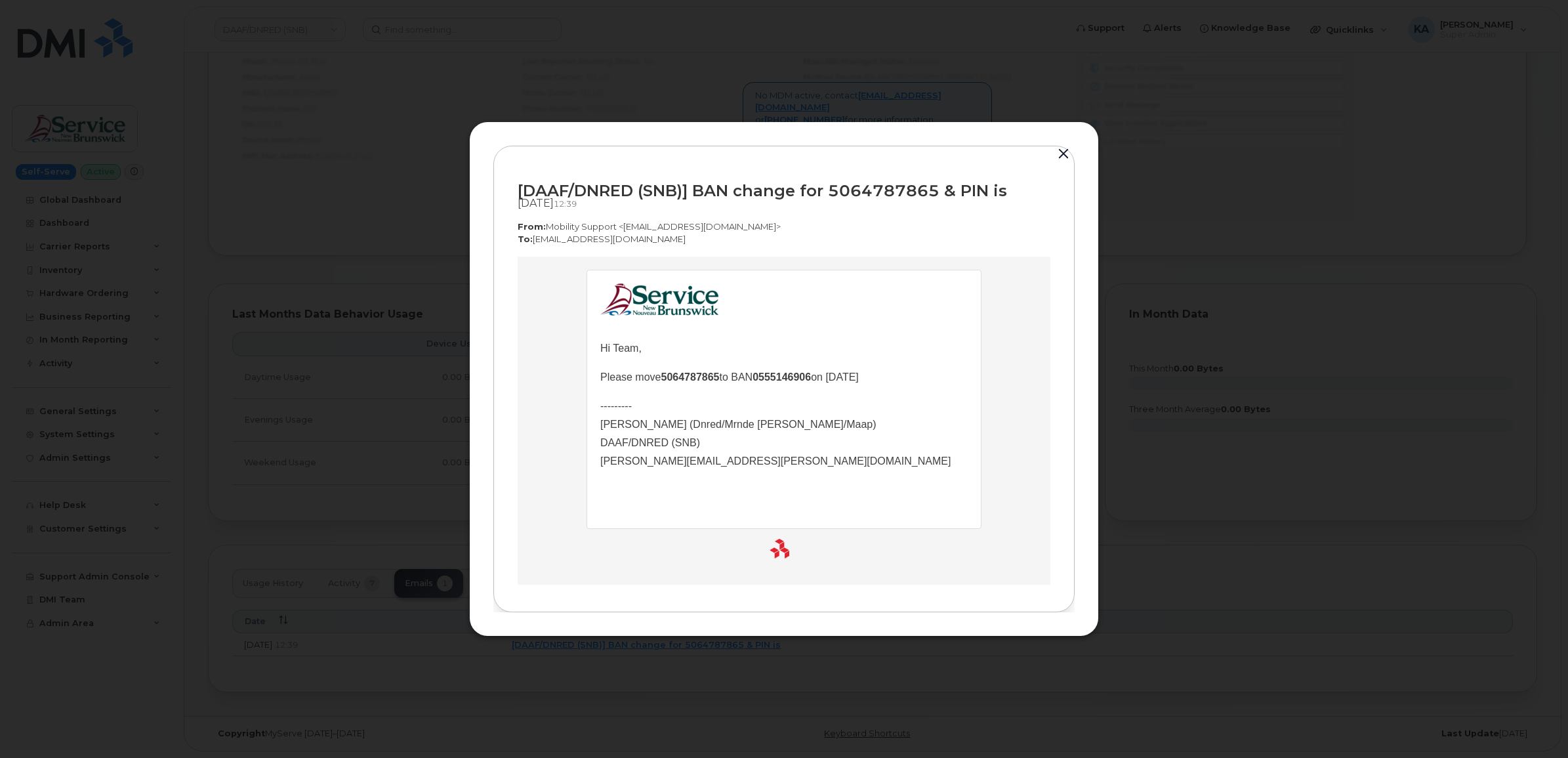
scroll to position [0, 0]
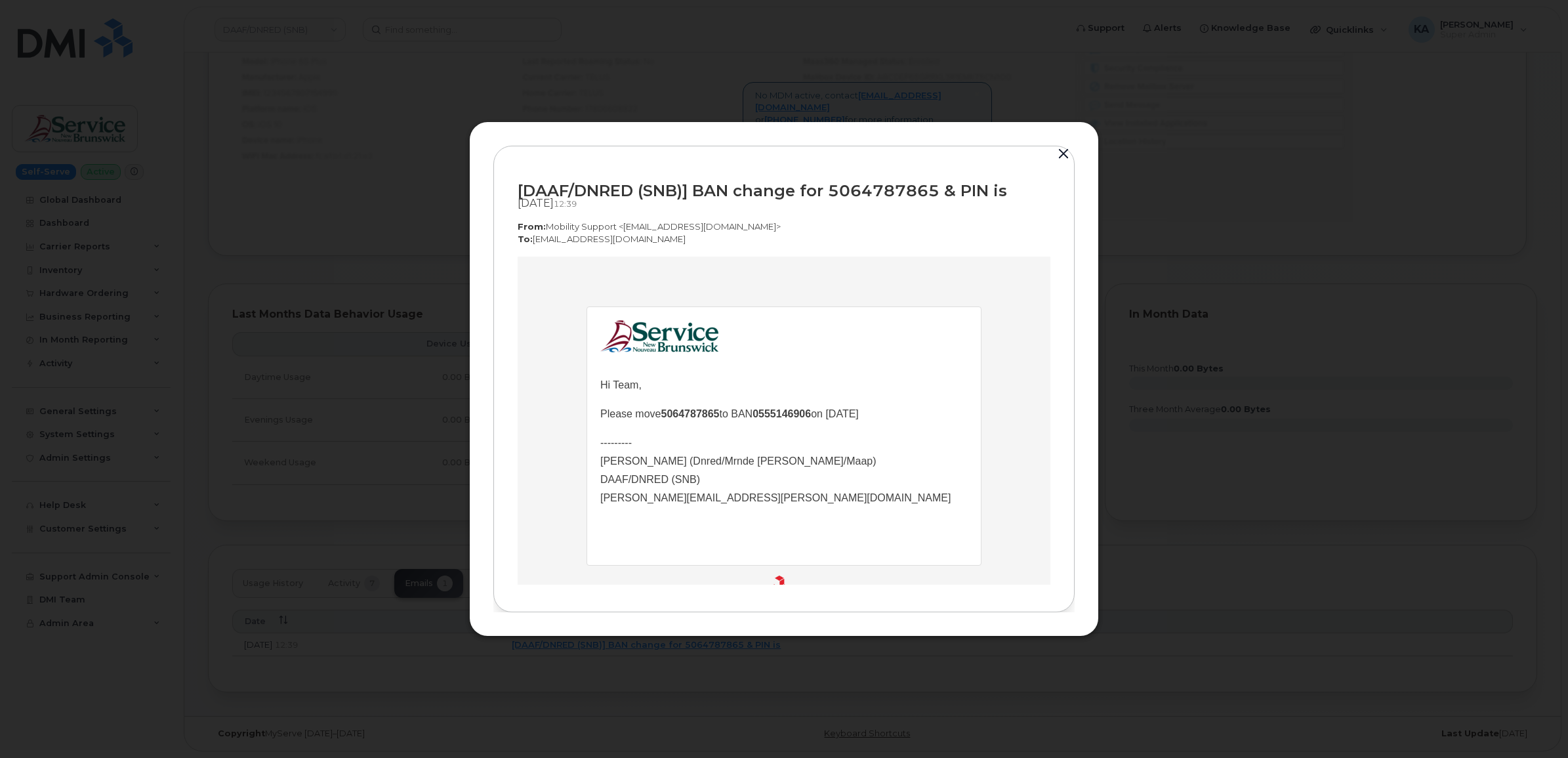
click at [1064, 153] on button "button" at bounding box center [1063, 154] width 19 height 18
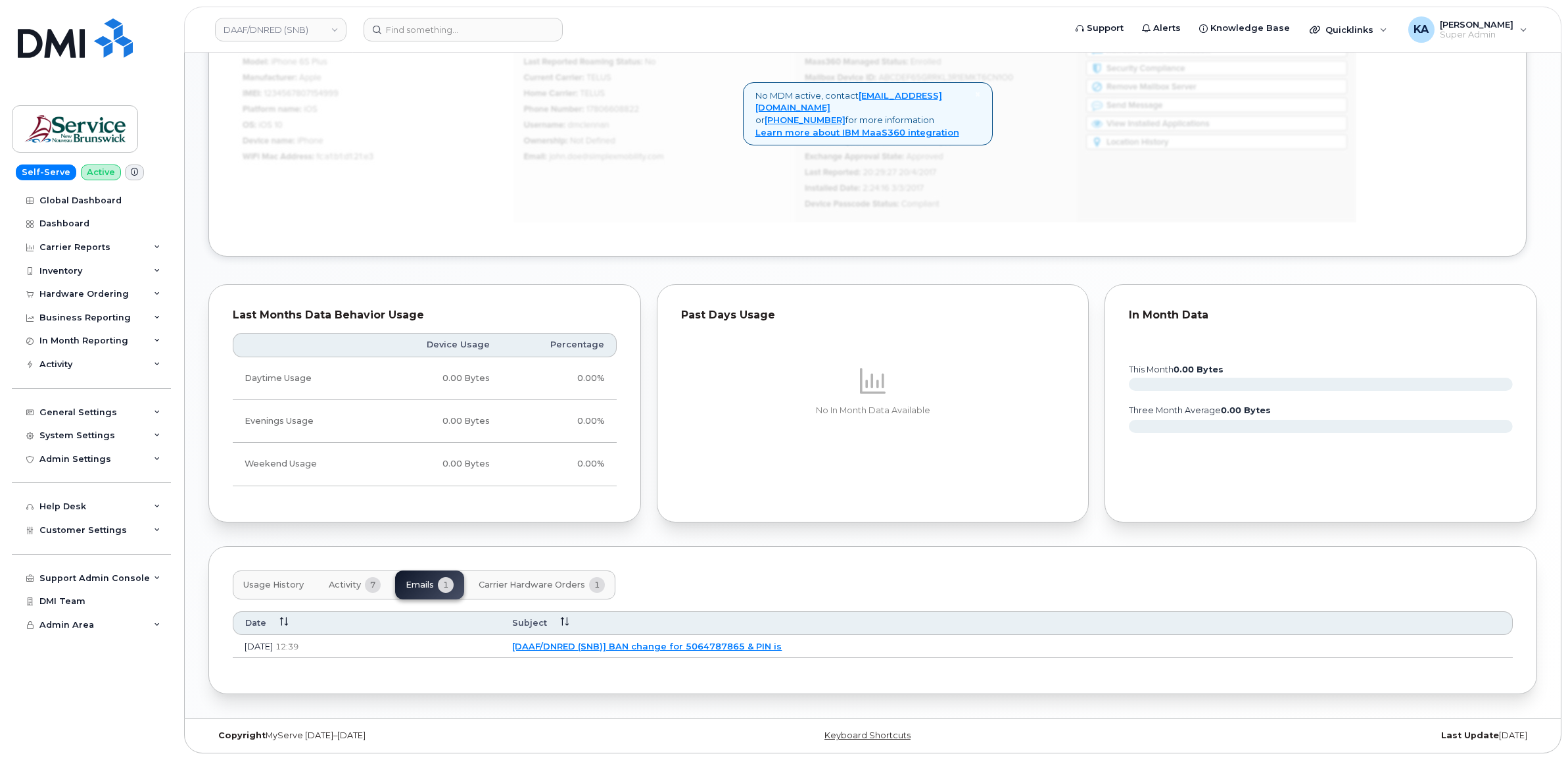
click at [632, 642] on link "[DAAF/DNRED (SNB)] BAN change for 5064787865 & PIN is" at bounding box center [647, 646] width 269 height 10
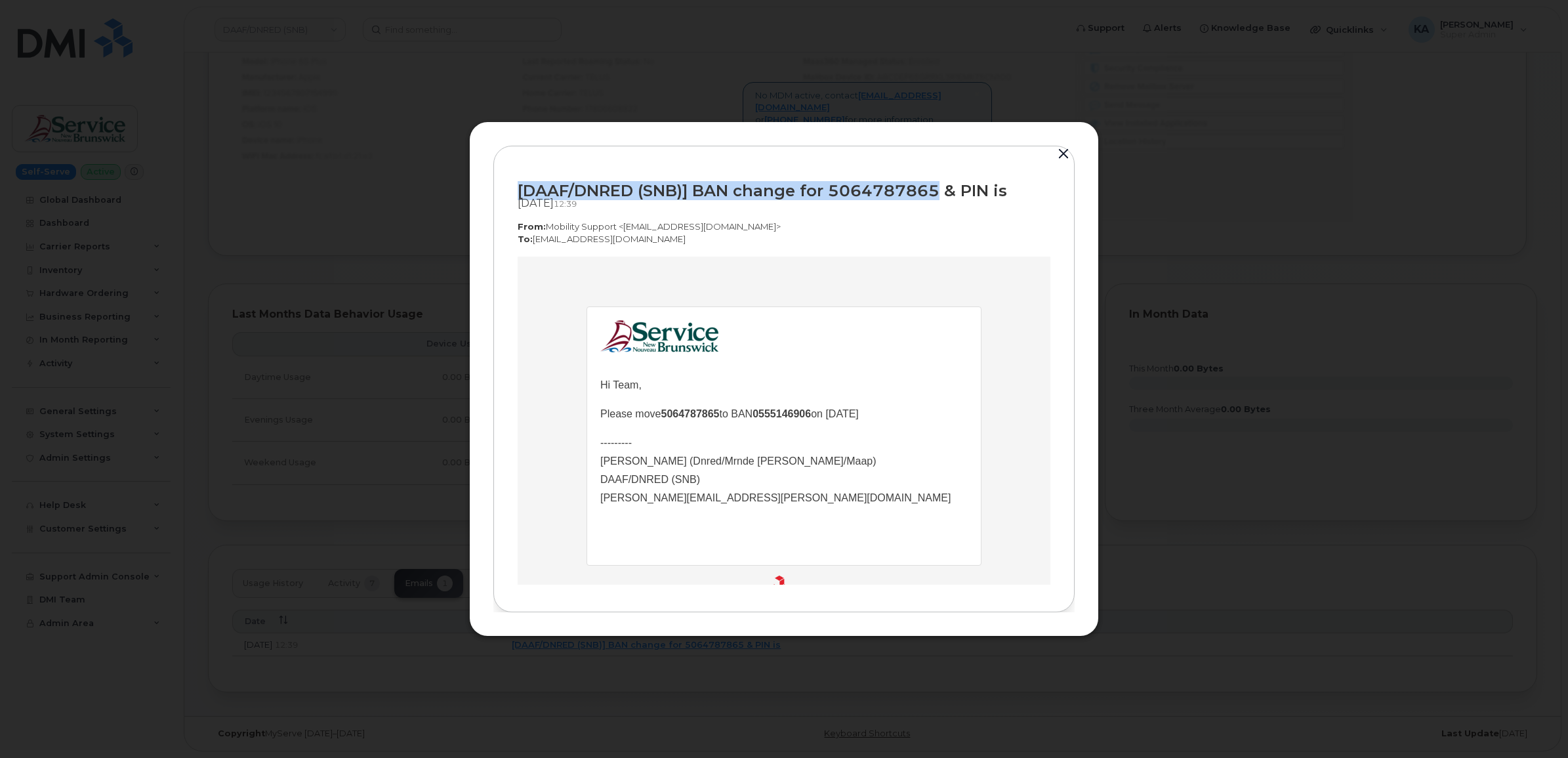
drag, startPoint x: 518, startPoint y: 188, endPoint x: 938, endPoint y: 197, distance: 420.1
click at [938, 197] on div "[DAAF/DNRED (SNB)] BAN change for 5064787865 & PIN is" at bounding box center [784, 190] width 533 height 17
drag, startPoint x: 938, startPoint y: 197, endPoint x: 911, endPoint y: 188, distance: 28.5
copy div "[DAAF/DNRED (SNB)] BAN change for 5064787865"
click at [559, 591] on div "[DAAF/DNRED (SNB)] BAN change for 5064787865 & PIN is Sep 17, 2025  12:39 From:…" at bounding box center [784, 379] width 581 height 466
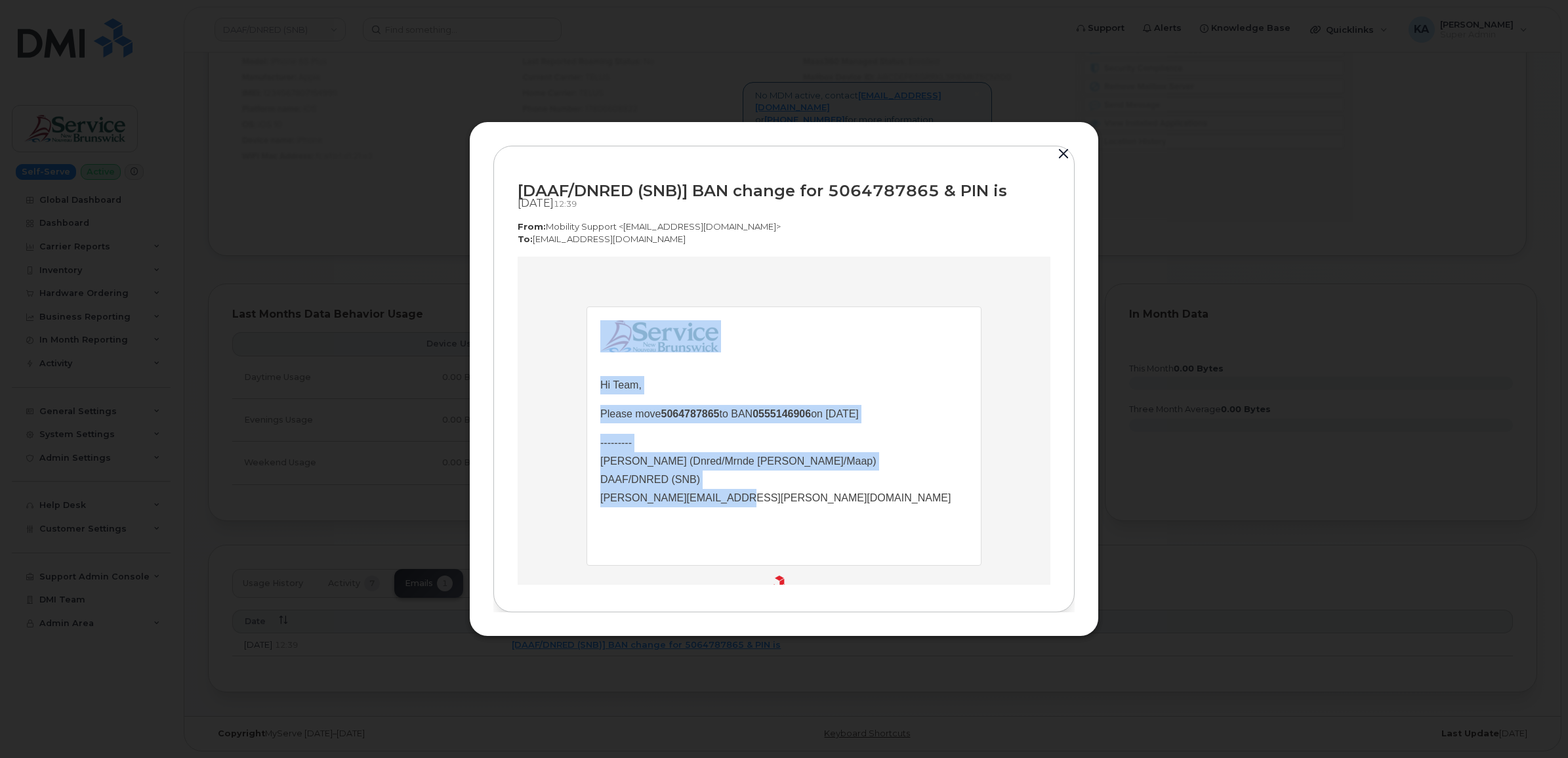
drag, startPoint x: 589, startPoint y: 383, endPoint x: 743, endPoint y: 504, distance: 195.8
click at [743, 504] on td "Hi Team, Please move 5064787865 to BAN 0555146906 on 2025-09-17 --------- Olive…" at bounding box center [784, 436] width 394 height 258
drag, startPoint x: 743, startPoint y: 504, endPoint x: 629, endPoint y: 482, distance: 116.1
copy td "Hi Team, Please move 5064787865 to BAN 0555146906 on 2025-09-17 --------- Olive…"
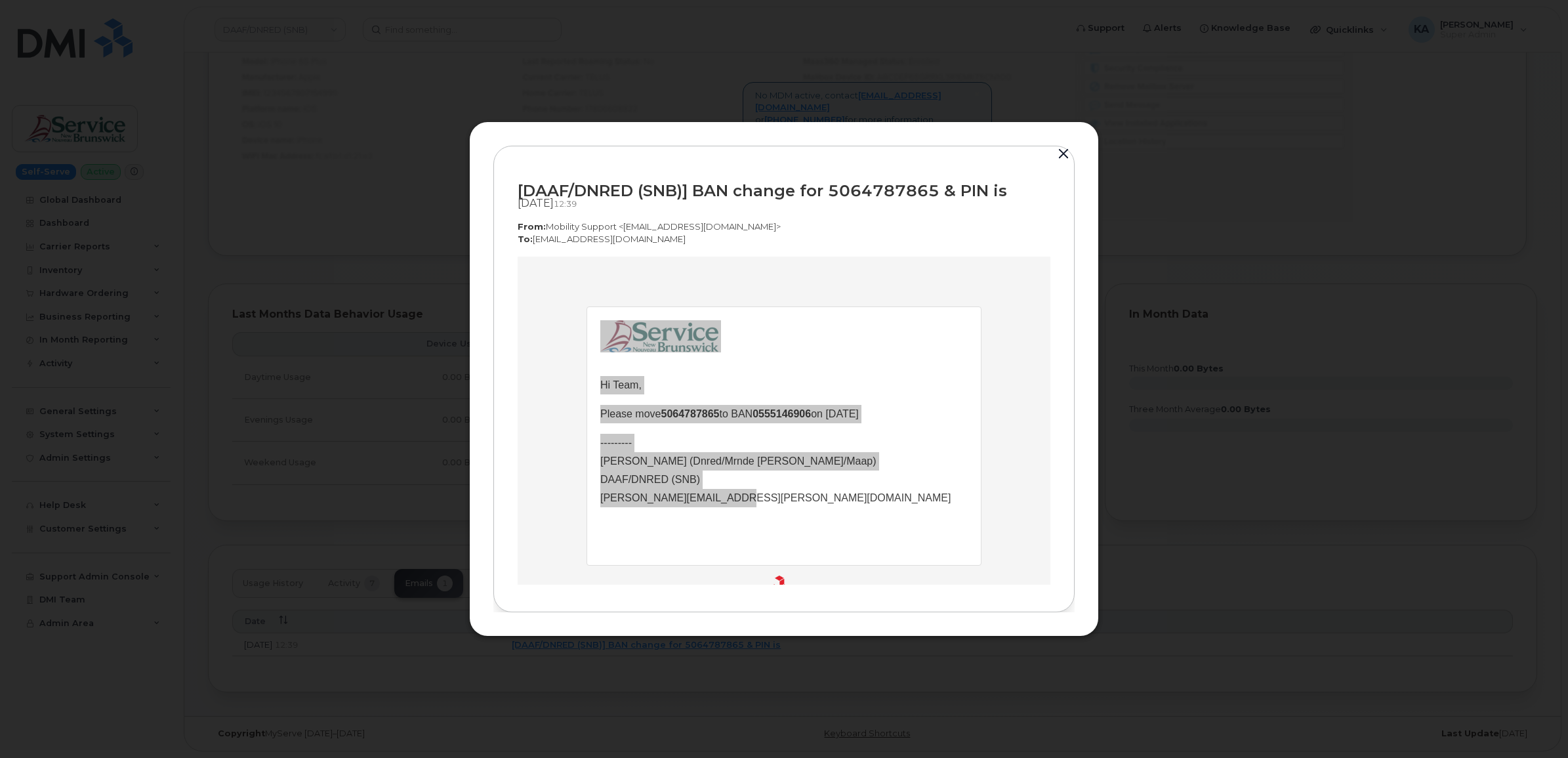
click at [1062, 153] on button "button" at bounding box center [1063, 154] width 19 height 18
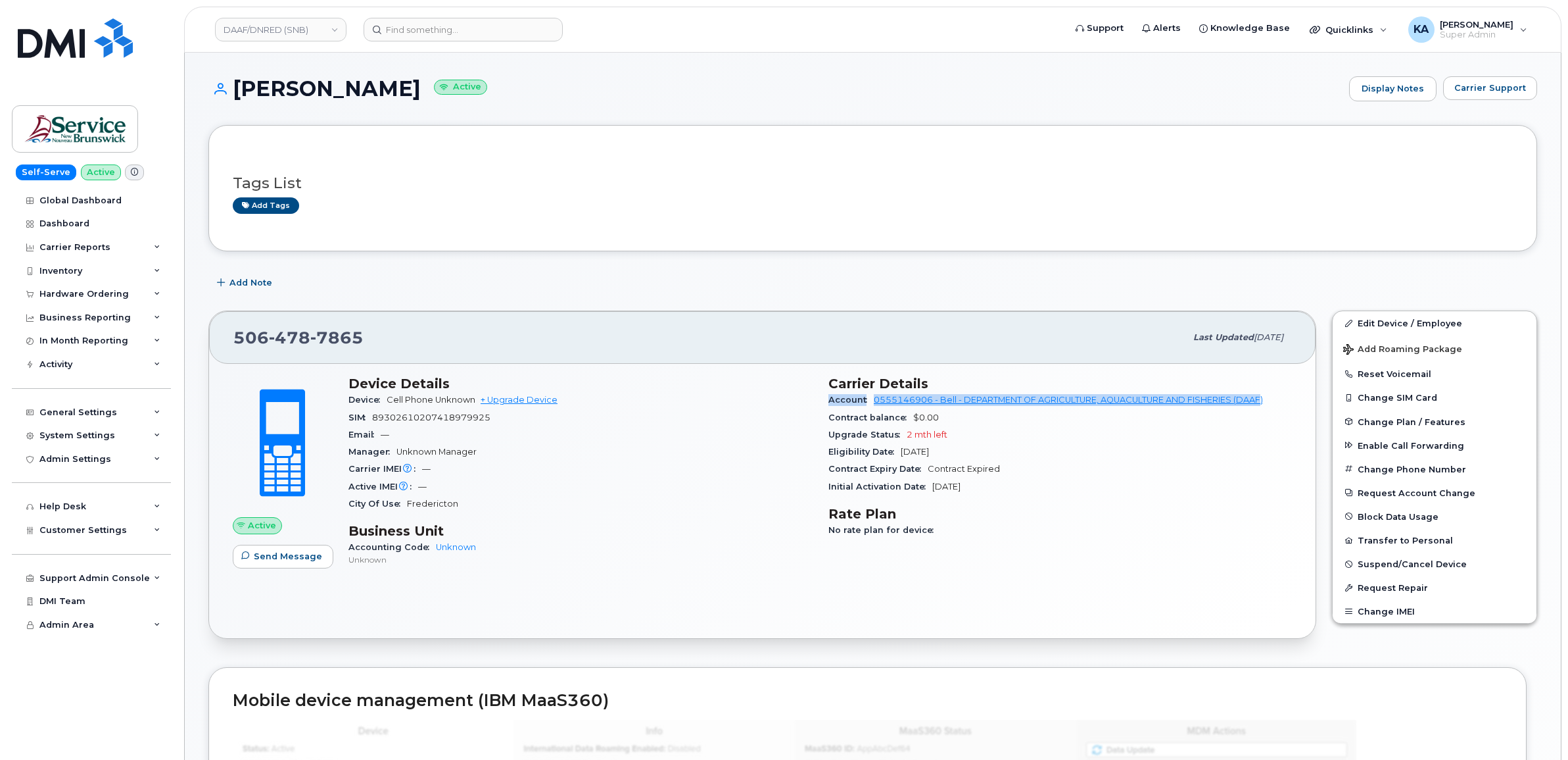
drag, startPoint x: 827, startPoint y: 399, endPoint x: 1272, endPoint y: 402, distance: 445.0
click at [1272, 402] on div "Account 0555146906 - Bell - DEPARTMENT OF AGRICULTURE, AQUACULTURE AND FISHERIE…" at bounding box center [1060, 400] width 464 height 17
copy div "Account 0555146906 - Bell - DEPARTMENT OF AGRICULTURE, AQUACULTURE AND FISHERIE…"
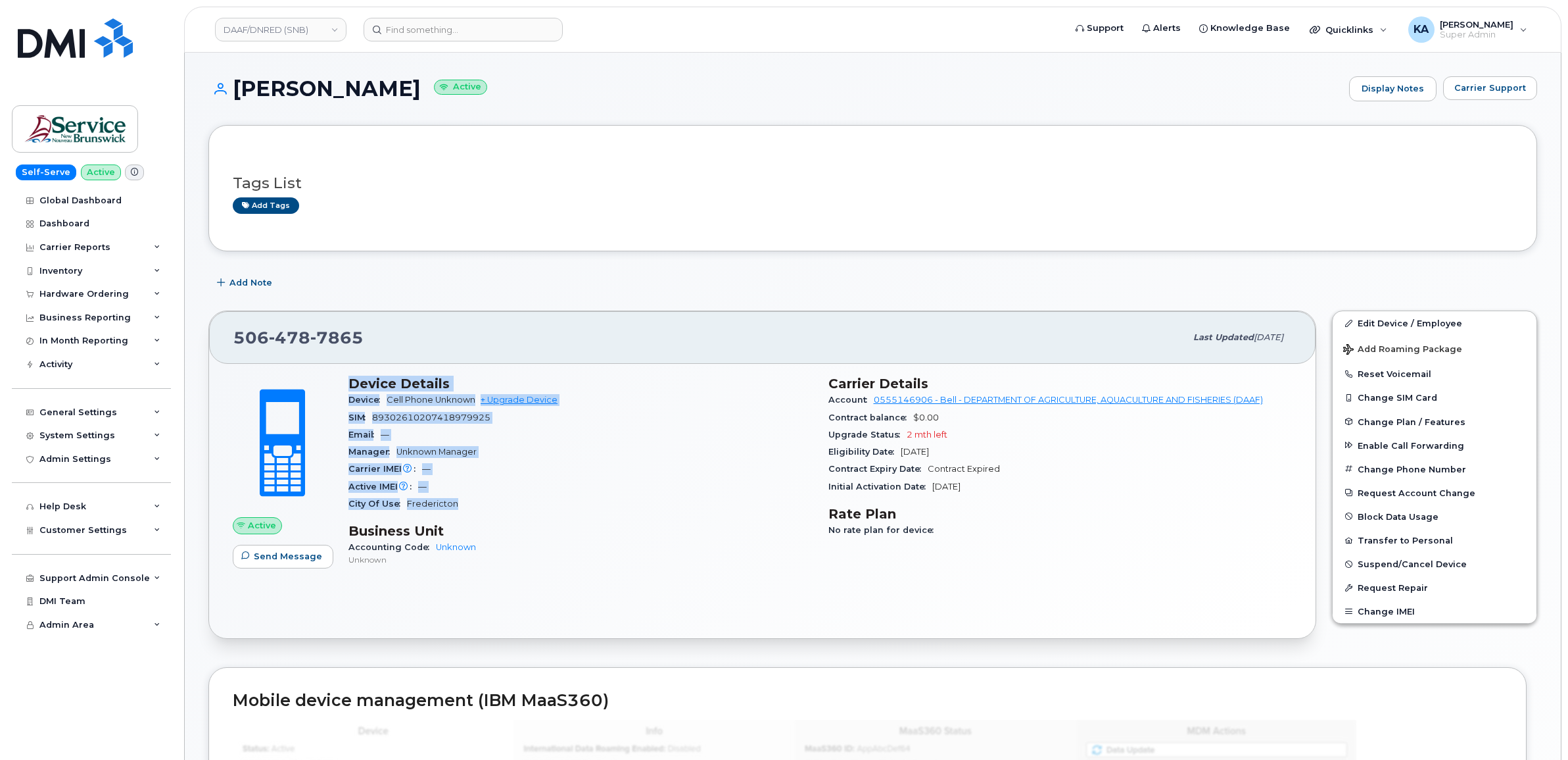
drag, startPoint x: 347, startPoint y: 383, endPoint x: 468, endPoint y: 500, distance: 168.3
click at [468, 500] on div "Device Details Device Cell Phone Unknown + Upgrade Device SIM 89302610207418979…" at bounding box center [580, 476] width 480 height 218
copy section "Device Details Device Cell Phone Unknown + Upgrade Device SIM 89302610207418979…"
drag, startPoint x: 829, startPoint y: 416, endPoint x: 998, endPoint y: 481, distance: 181.1
click at [998, 481] on section "Carrier Details Account 0555146906 - Bell - DEPARTMENT OF AGRICULTURE, AQUACULT…" at bounding box center [1060, 435] width 464 height 120
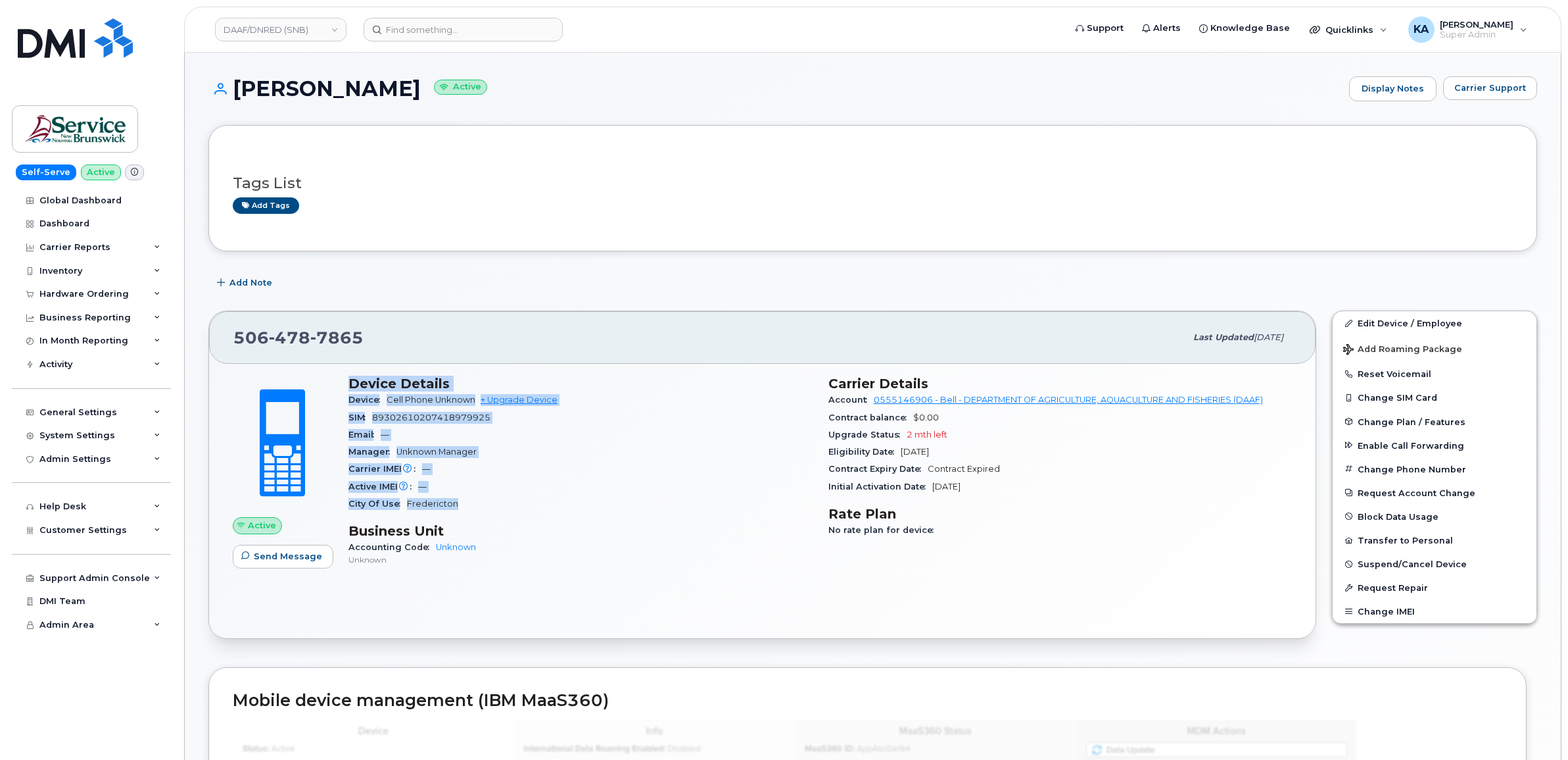
copy section "Contract balance $0.00 Upgrade Status 2 mth left Eligibility Date Dec 02, 2025 …"
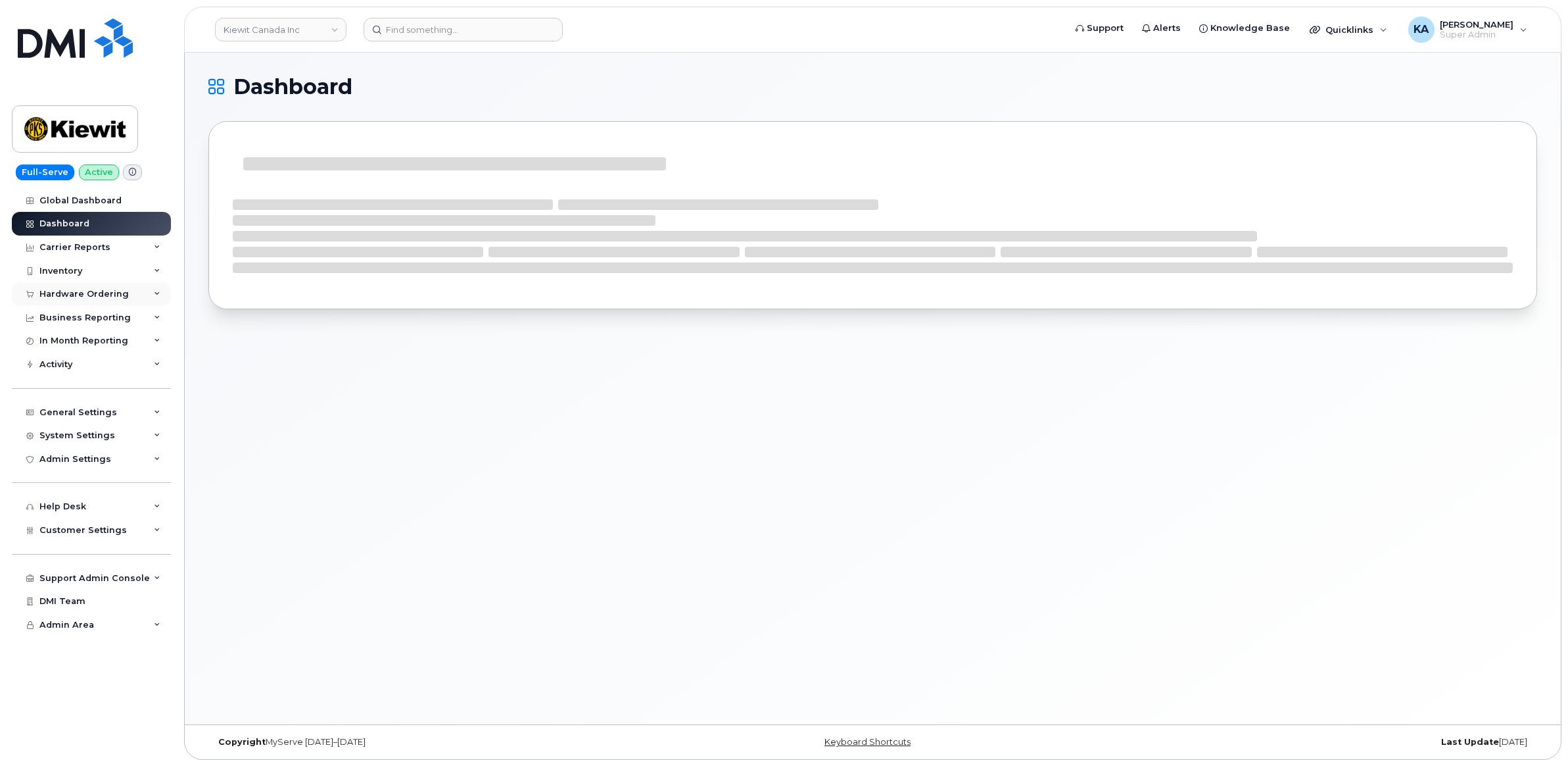
click at [63, 293] on div "Hardware Ordering" at bounding box center [84, 293] width 89 height 10
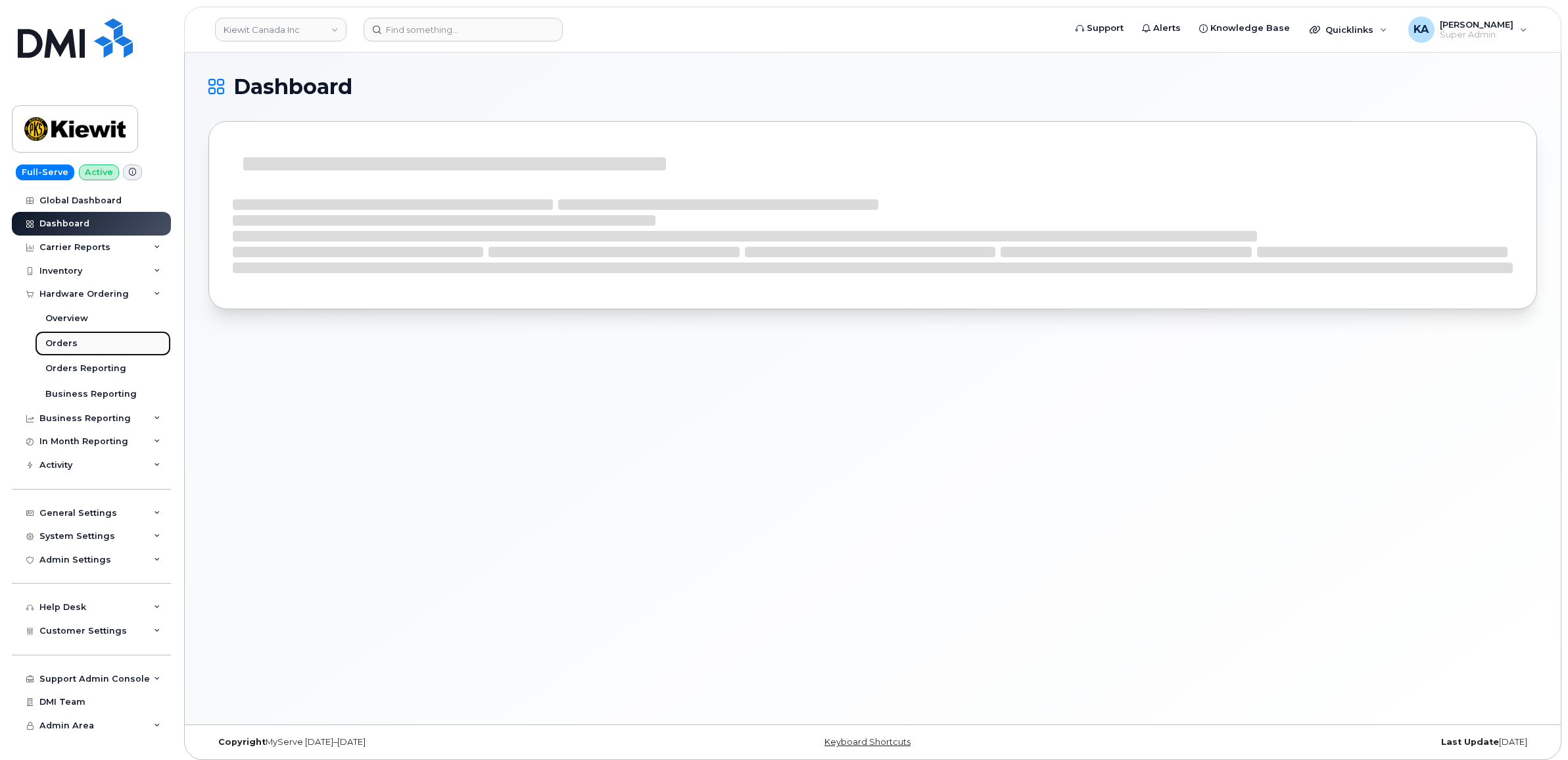
click at [61, 343] on div "Orders" at bounding box center [61, 343] width 32 height 12
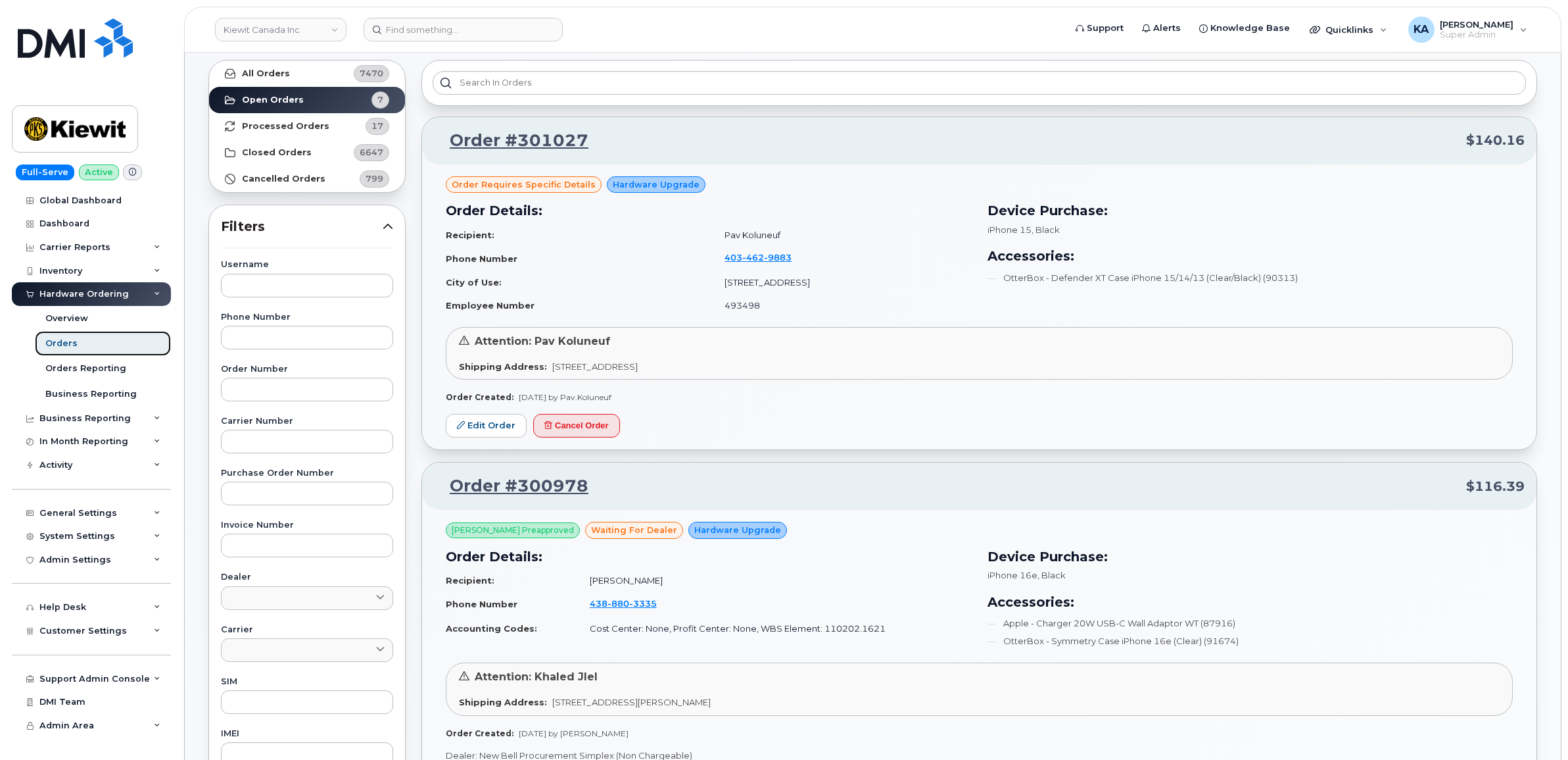
scroll to position [247, 0]
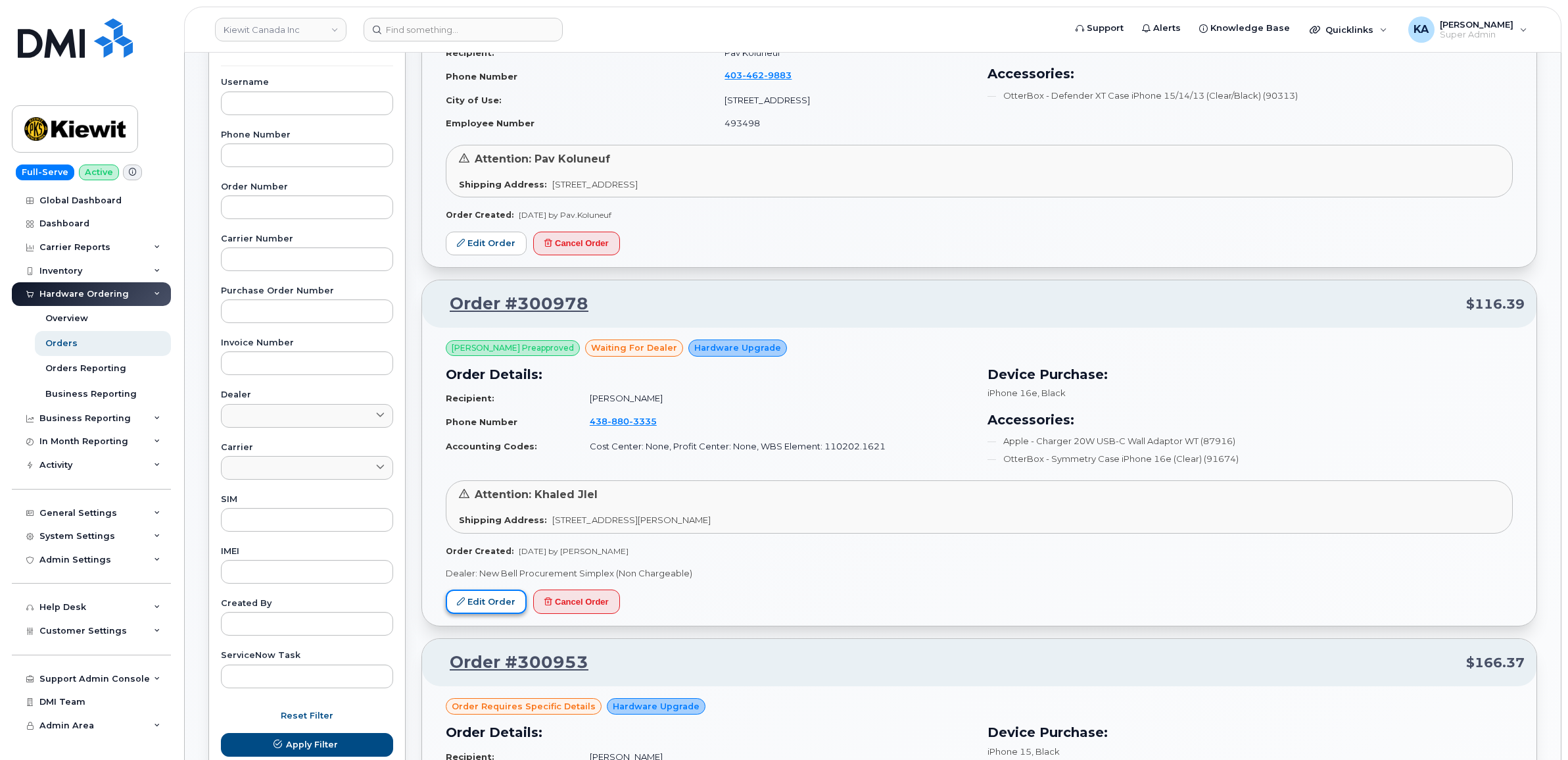
click at [492, 600] on link "Edit Order" at bounding box center [486, 601] width 81 height 24
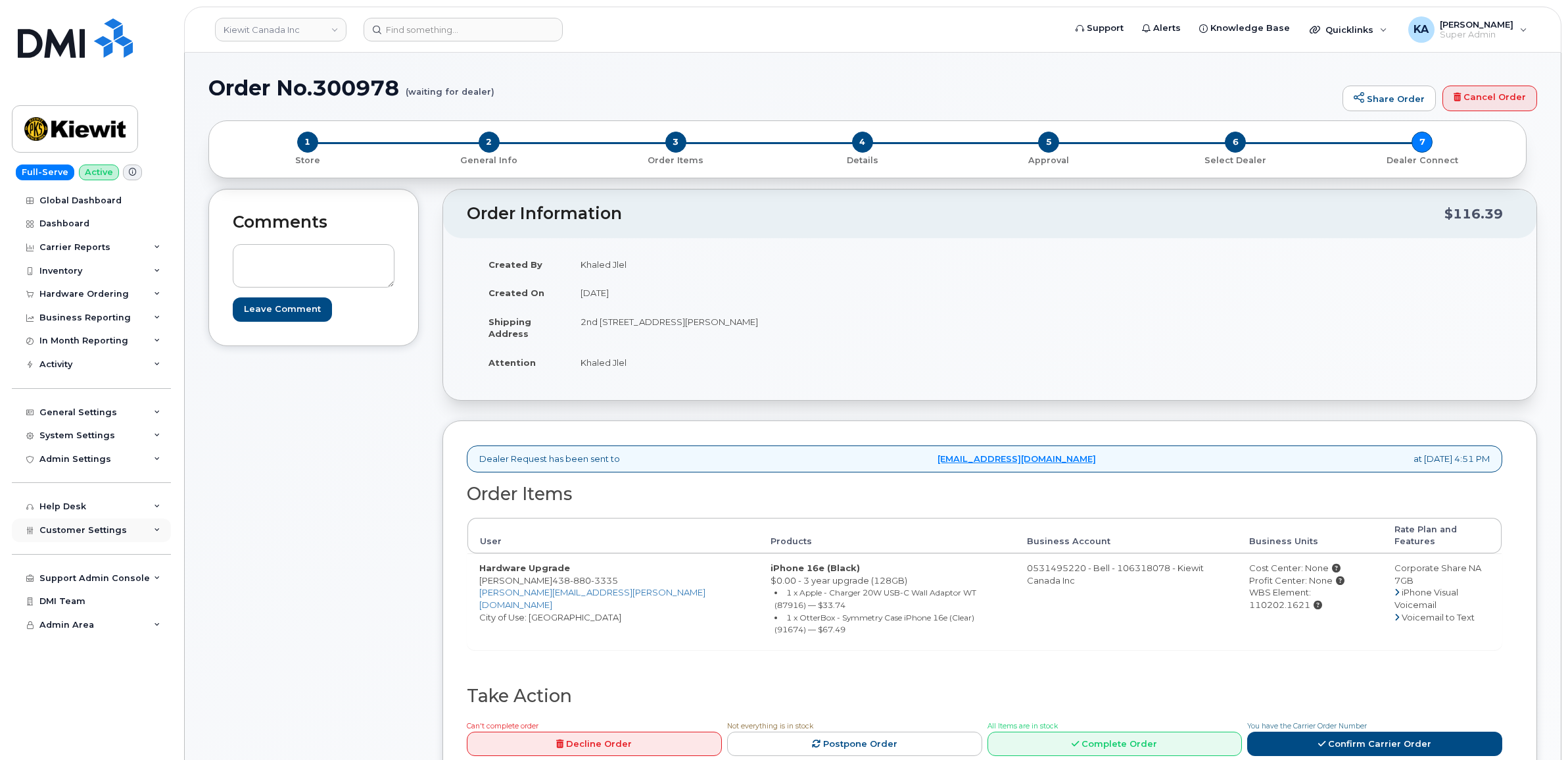
click at [63, 534] on span "Customer Settings" at bounding box center [84, 529] width 88 height 10
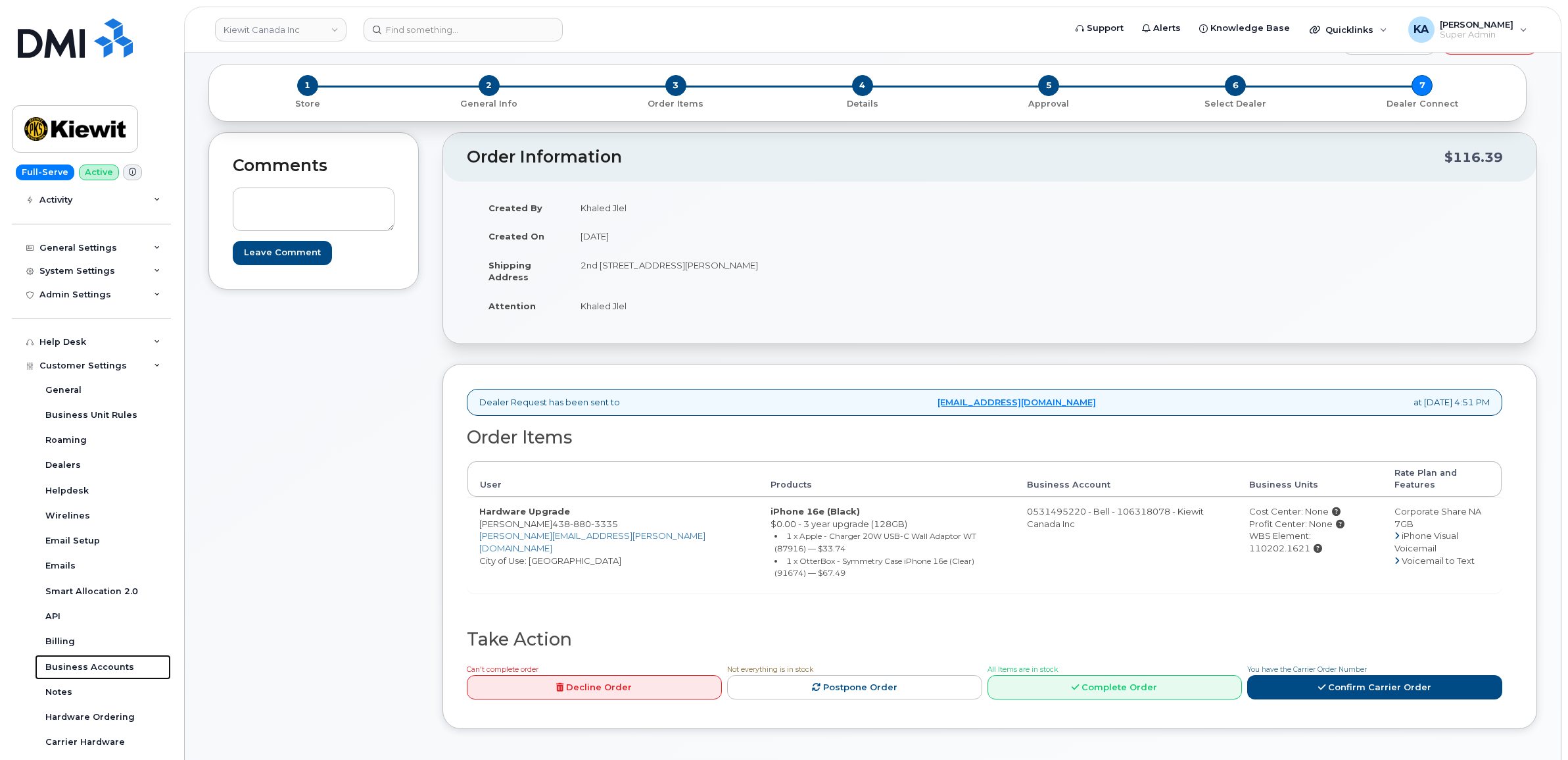
scroll to position [82, 0]
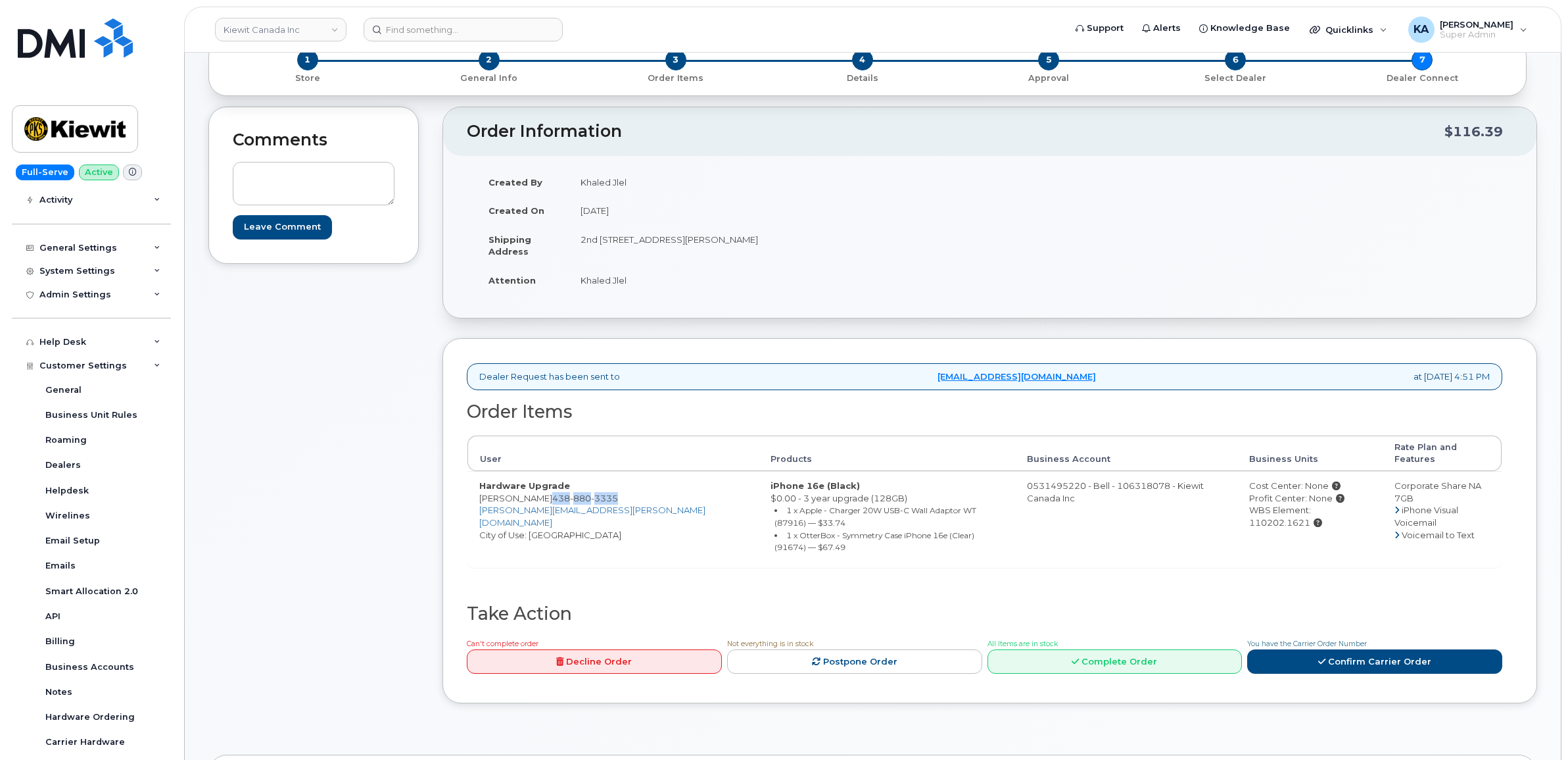
drag, startPoint x: 550, startPoint y: 489, endPoint x: 616, endPoint y: 489, distance: 66.0
click at [616, 493] on span "438 880 3335" at bounding box center [585, 497] width 65 height 10
copy span "438 880 3335"
drag, startPoint x: 577, startPoint y: 241, endPoint x: 737, endPoint y: 254, distance: 160.5
click at [737, 254] on td "2nd 200-3055 Boul Saint-Martin O LAVAL QC H7T 0J3 CANADA" at bounding box center [774, 245] width 411 height 41
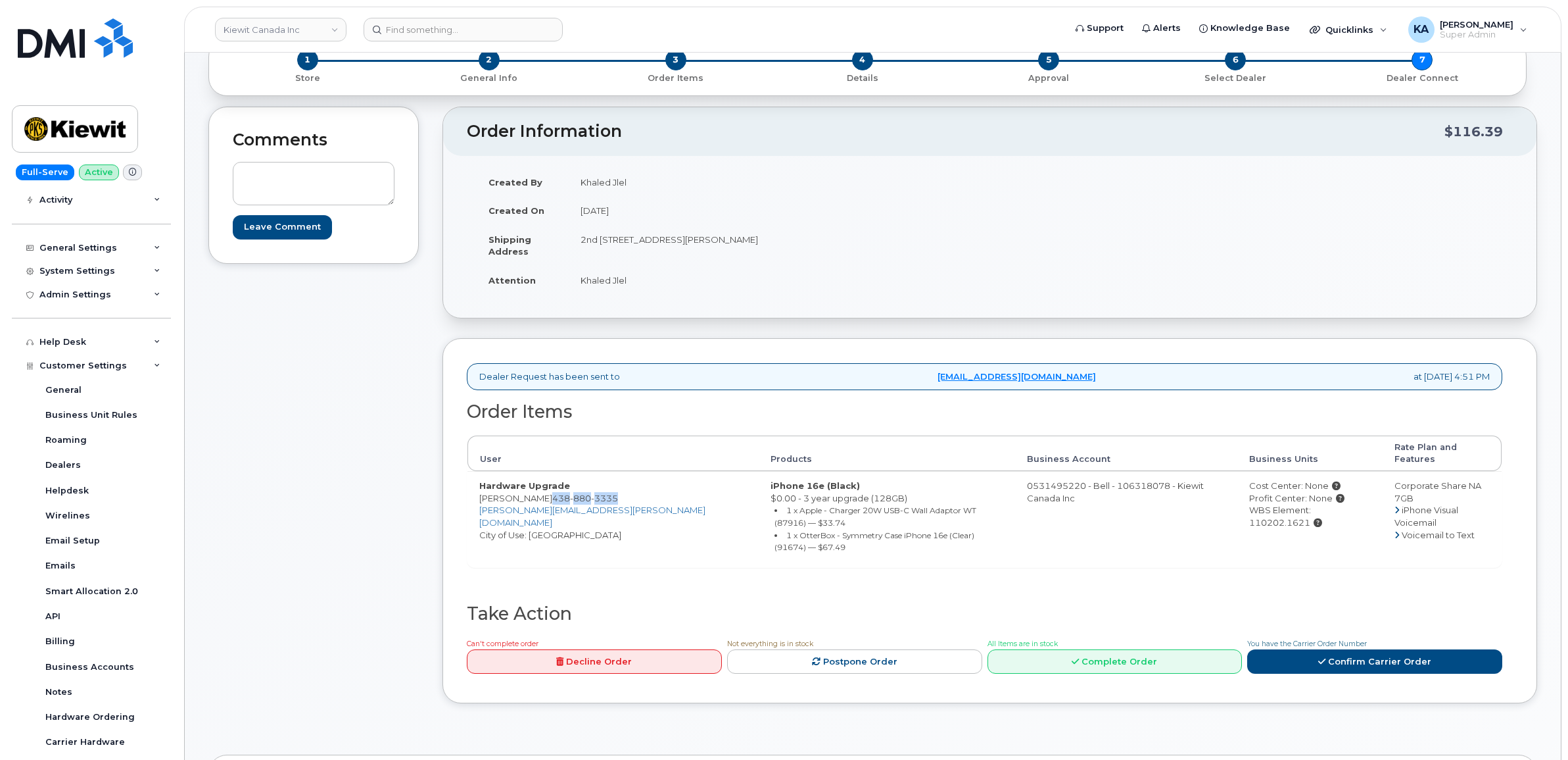
copy td "2nd 200-3055 Boul Saint-Martin O"
drag, startPoint x: 781, startPoint y: 240, endPoint x: 814, endPoint y: 244, distance: 33.2
click at [814, 244] on td "2nd 200-3055 Boul Saint-Martin O LAVAL QC H7T 0J3 CANADA" at bounding box center [774, 245] width 411 height 41
copy td "H7T 0J3"
drag, startPoint x: 576, startPoint y: 281, endPoint x: 639, endPoint y: 288, distance: 63.4
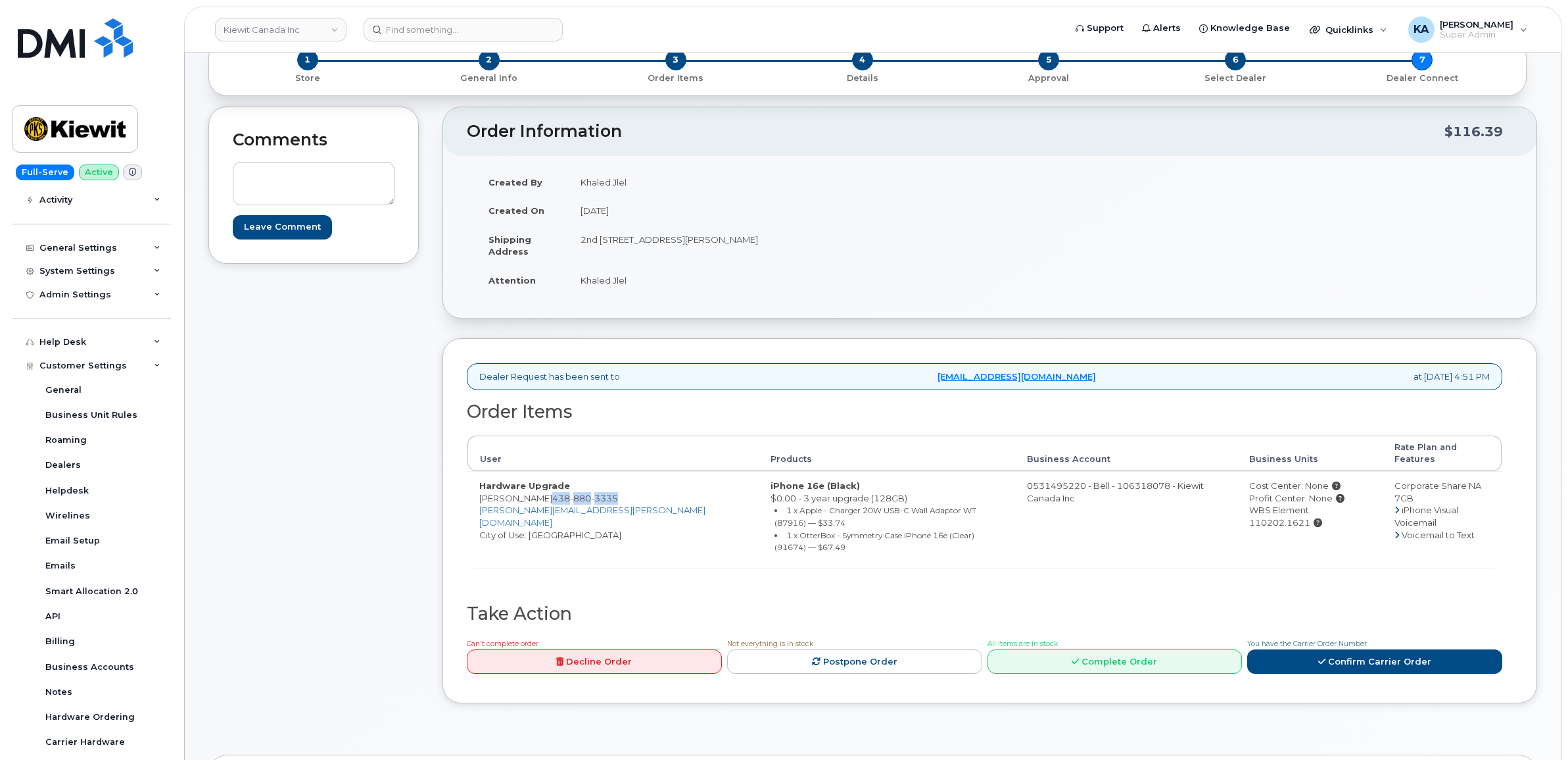
click at [639, 288] on td "Khaled Jlel" at bounding box center [774, 280] width 411 height 29
copy td "Khaled Jlel"
drag, startPoint x: 478, startPoint y: 488, endPoint x: 548, endPoint y: 490, distance: 70.0
click at [548, 490] on td "Hardware Upgrade Philippe Junger 438 880 3335 PHILIPPE.JUNGER@KIEWIT.COM City o…" at bounding box center [613, 518] width 291 height 95
copy td "Philippe Junger"
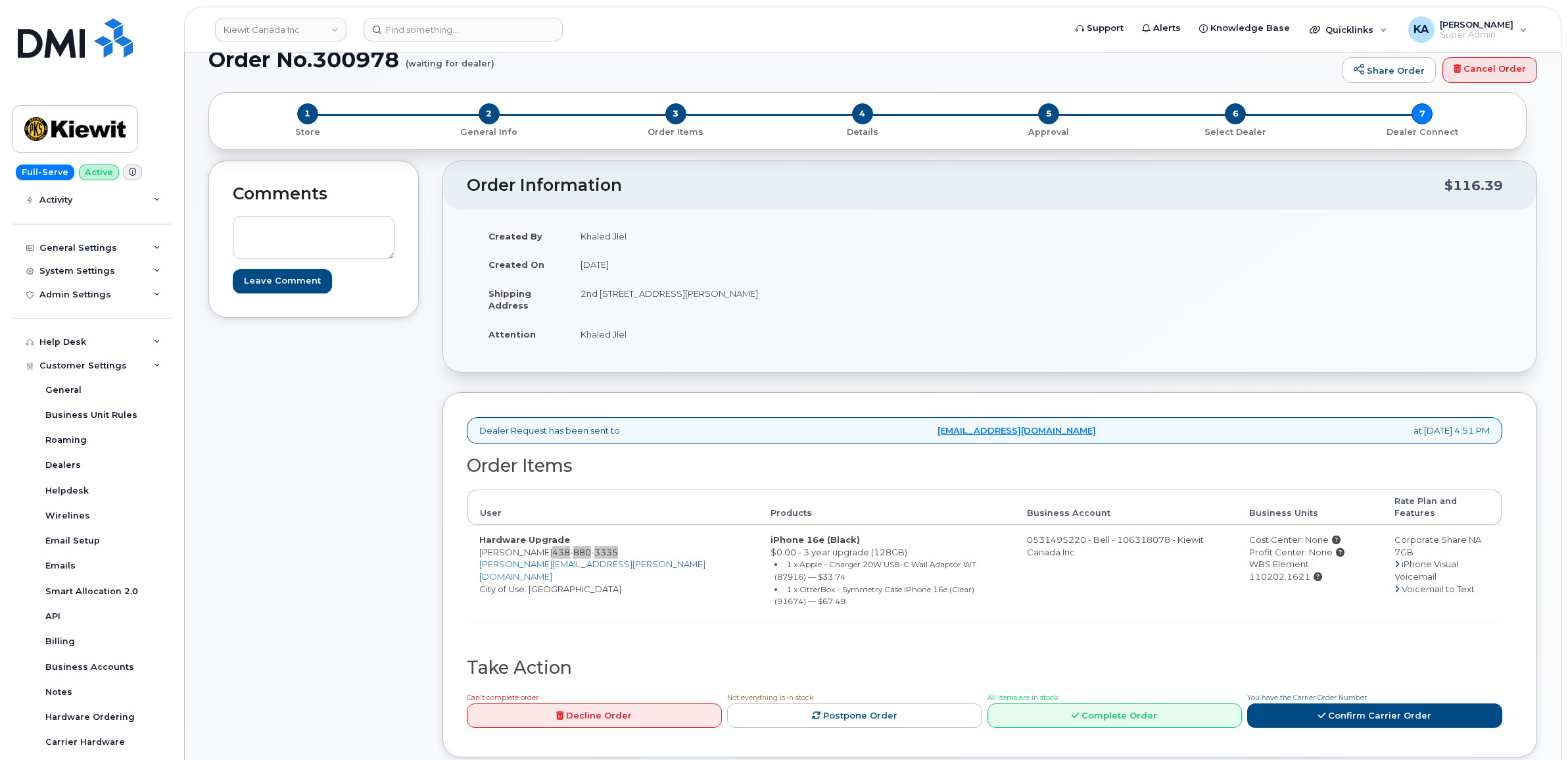
scroll to position [0, 0]
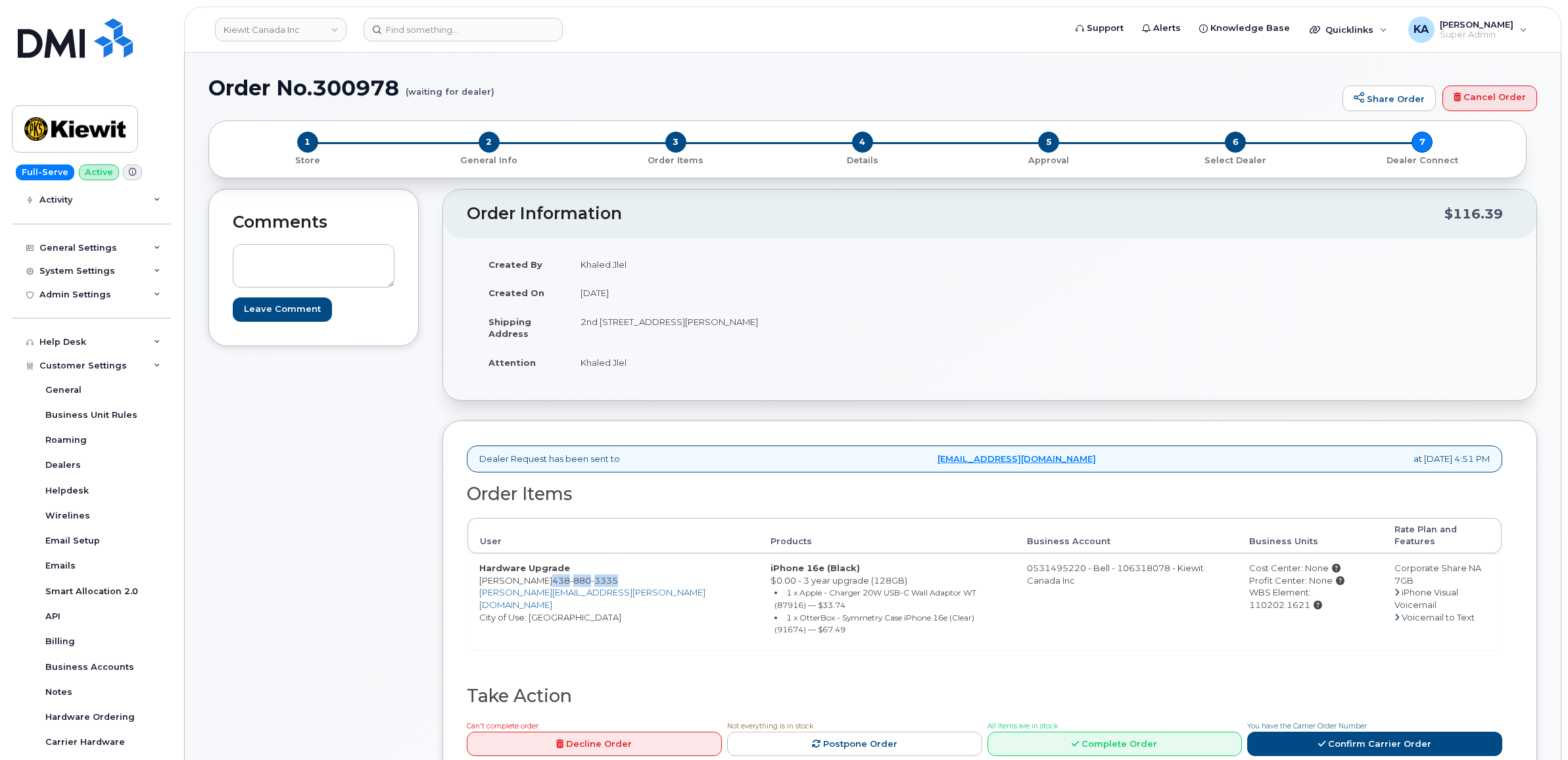
drag, startPoint x: 1212, startPoint y: 583, endPoint x: 1338, endPoint y: 589, distance: 126.1
click at [1338, 589] on td "Cost Center: None Profit Center: None WBS Element: 110202.1621" at bounding box center [1310, 600] width 146 height 95
copy div "WBS Element: 110202.1621"
drag, startPoint x: 1340, startPoint y: 711, endPoint x: 1407, endPoint y: 676, distance: 75.6
click at [1340, 731] on link "Confirm Carrier Order" at bounding box center [1374, 743] width 255 height 24
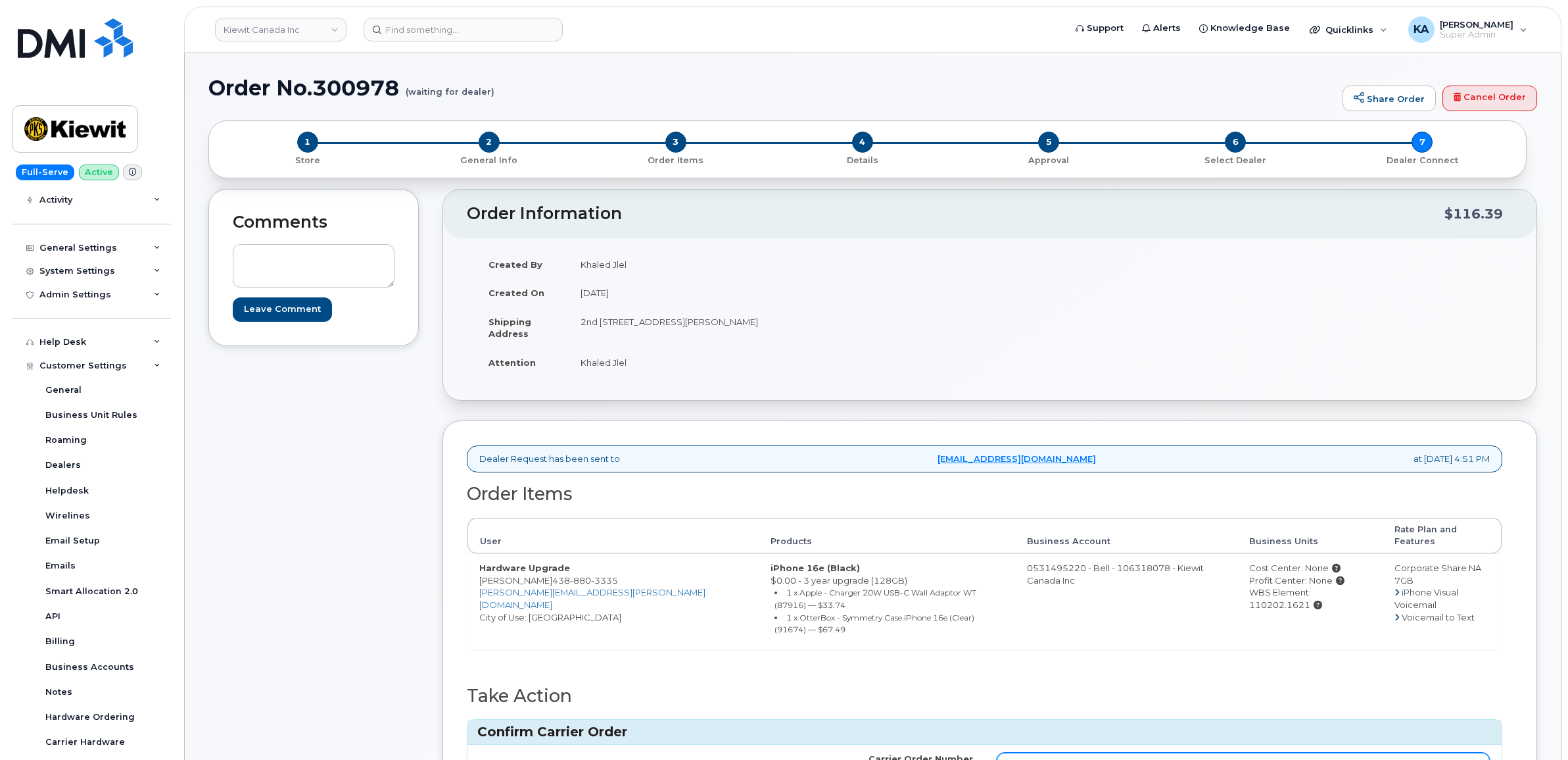
click at [1208, 752] on input "Carrier Order Number" at bounding box center [1243, 764] width 494 height 24
paste input "3017981"
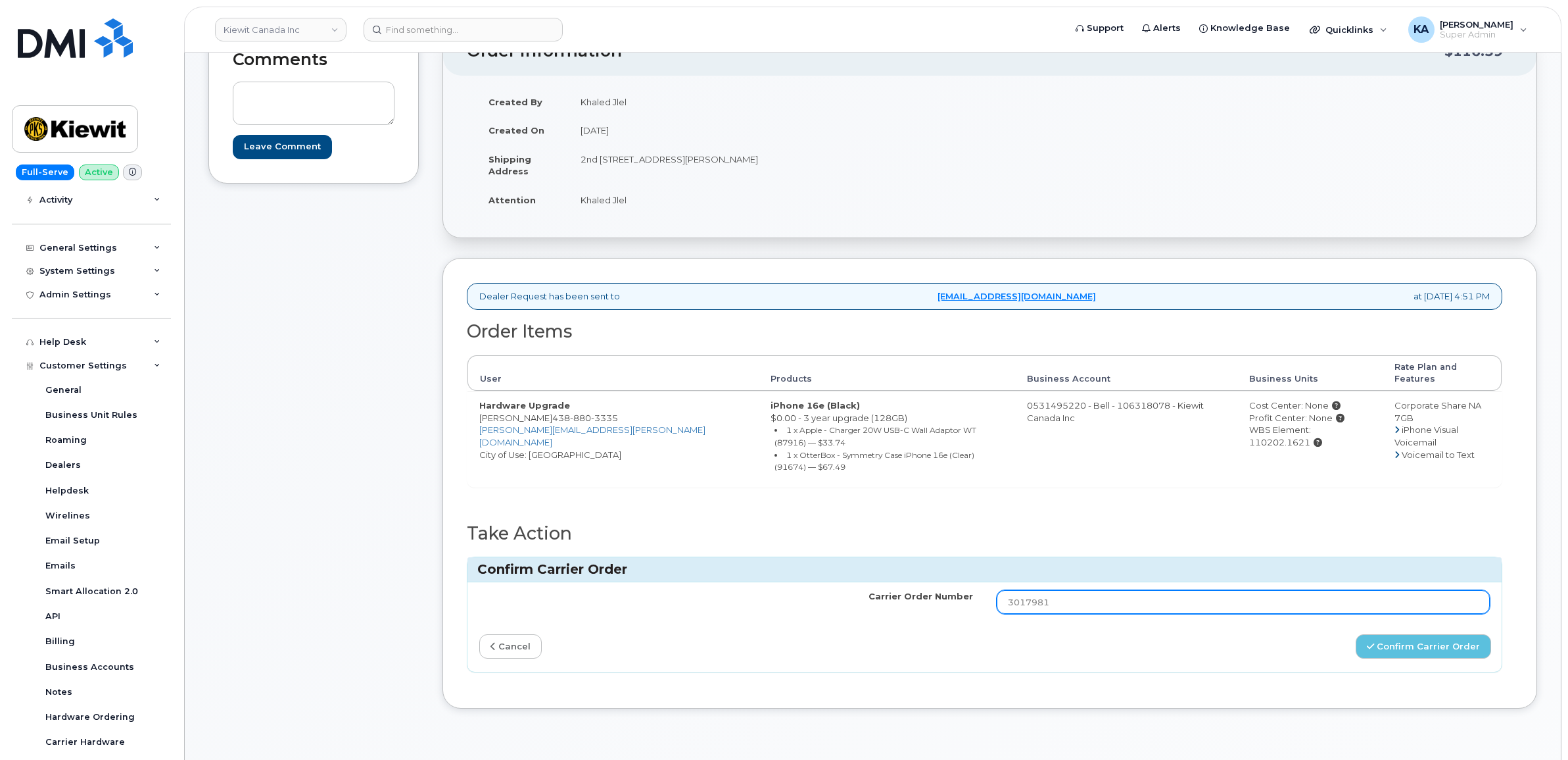
scroll to position [164, 0]
type input "3017981"
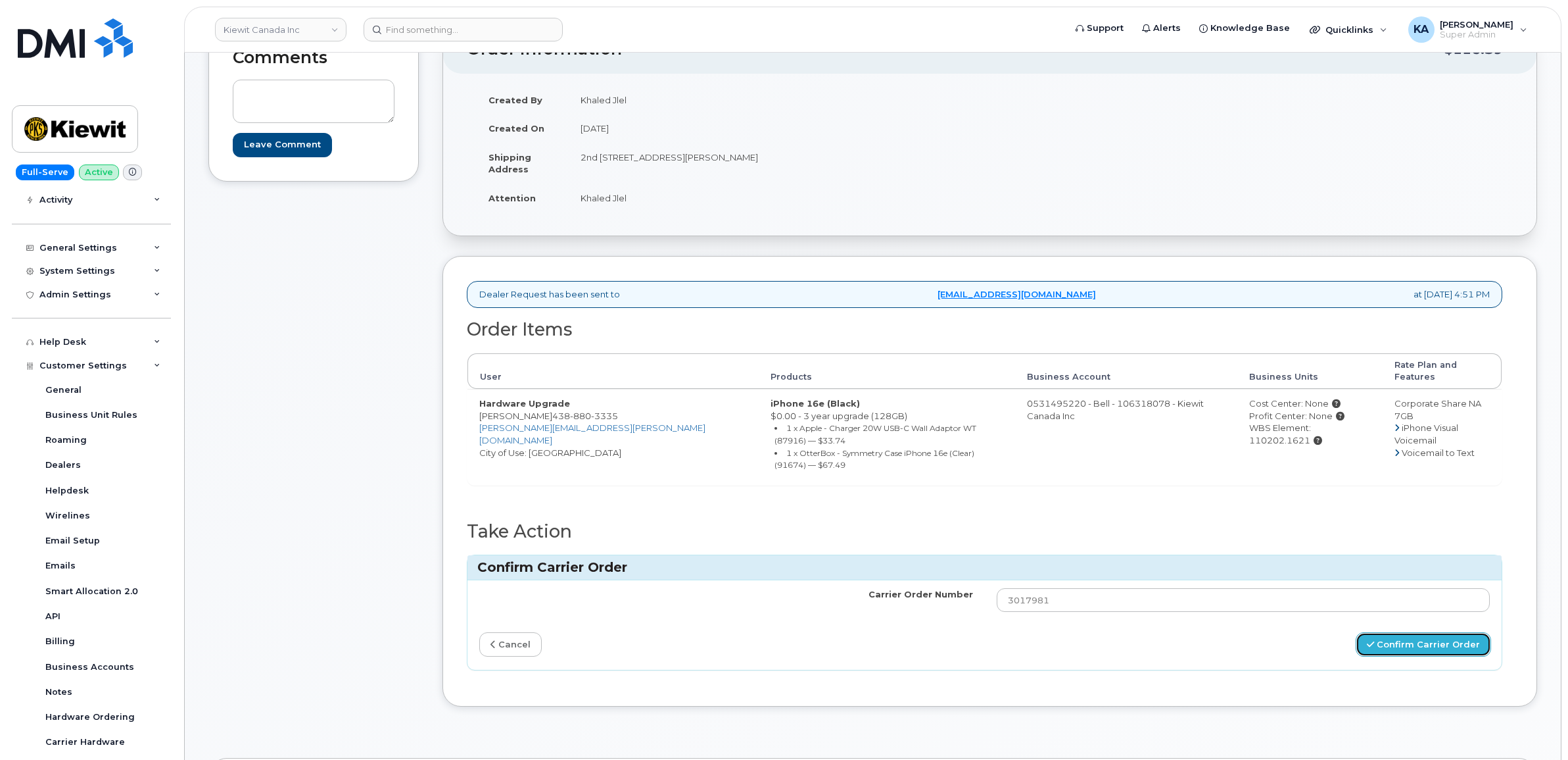
click at [1406, 632] on button "Confirm Carrier Order" at bounding box center [1423, 644] width 136 height 24
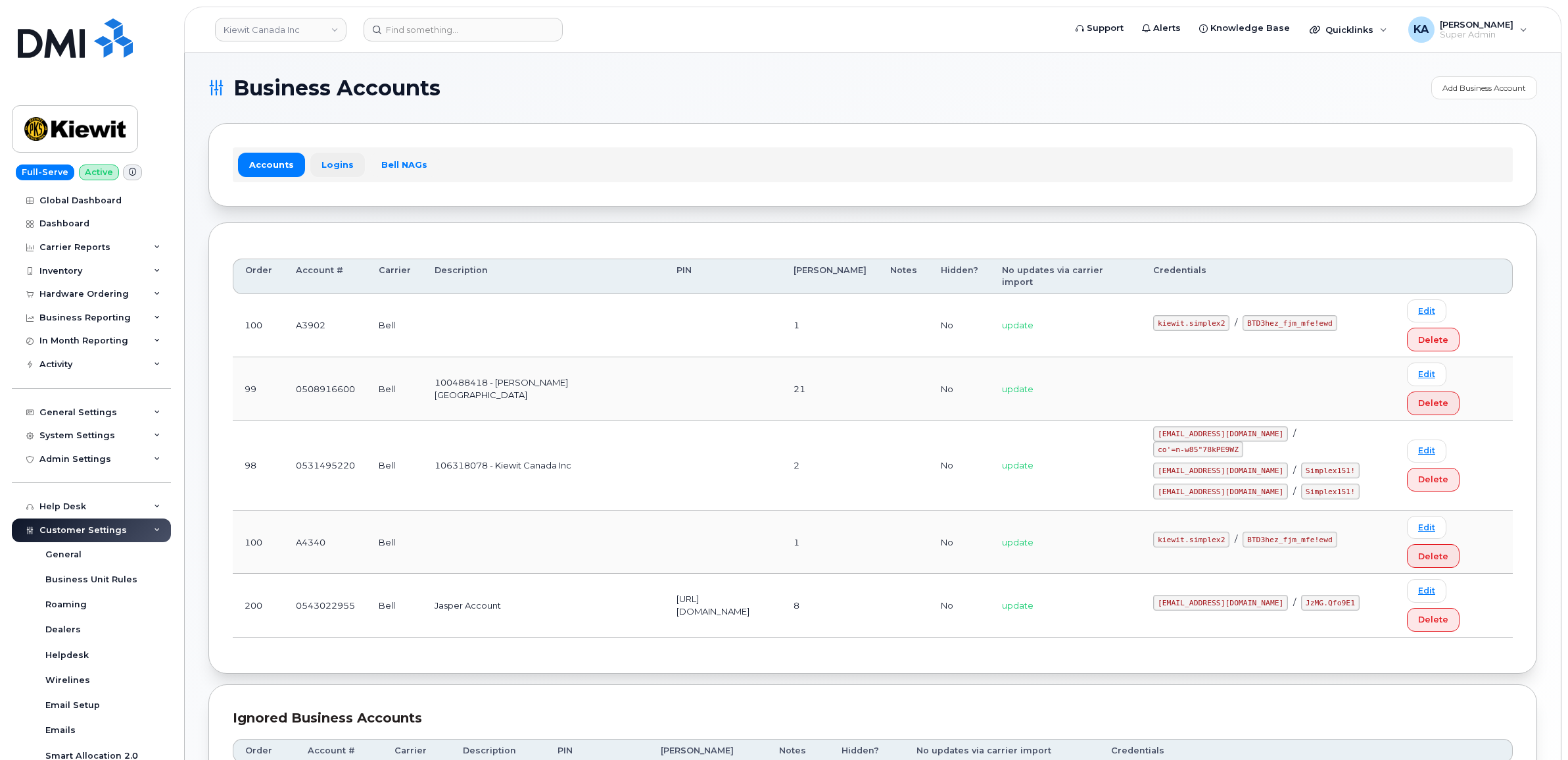
click at [321, 159] on link "Logins" at bounding box center [338, 164] width 54 height 24
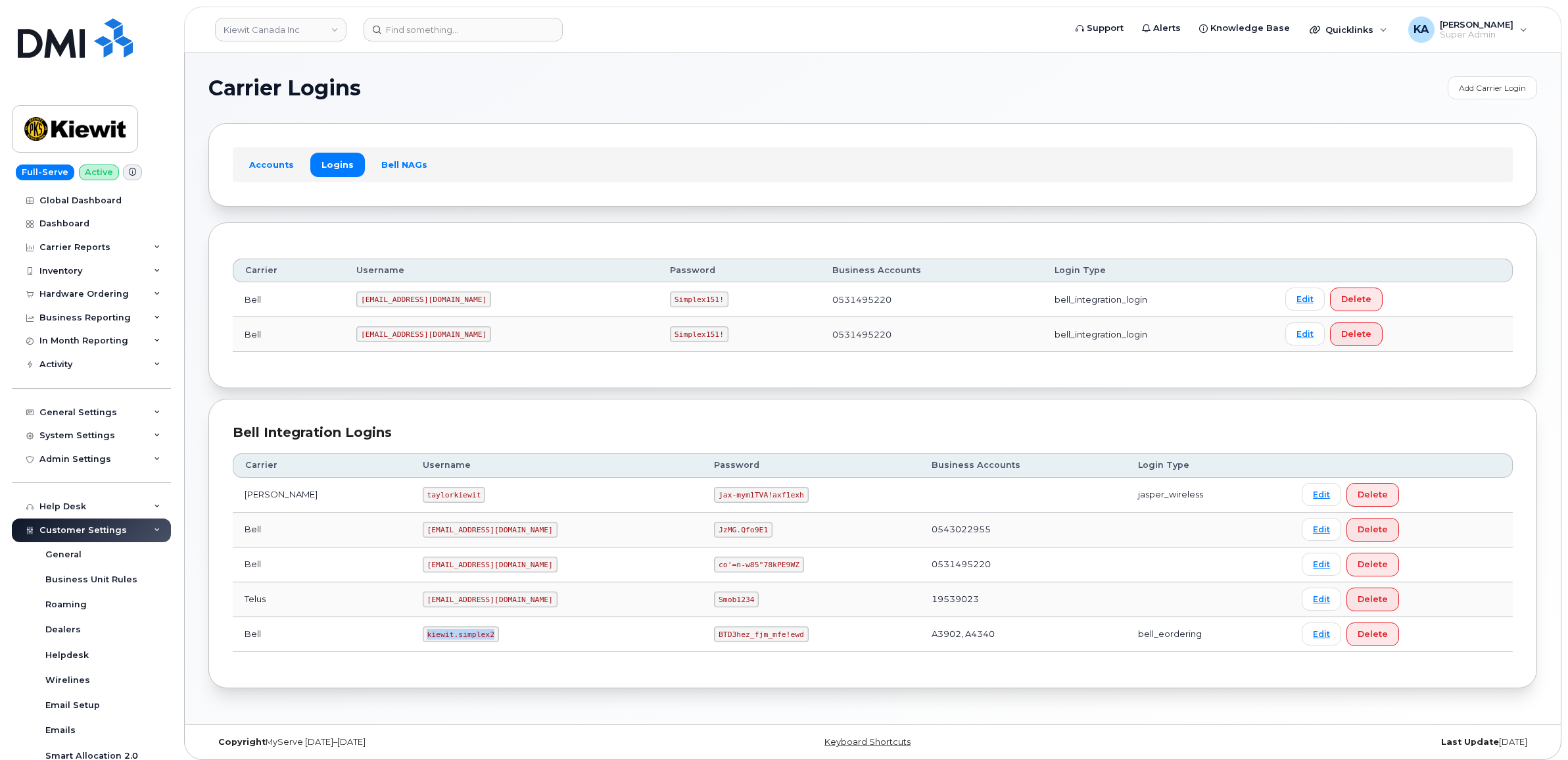
drag, startPoint x: 390, startPoint y: 642, endPoint x: 457, endPoint y: 642, distance: 67.0
click at [457, 642] on code "kiewit.simplex2" at bounding box center [461, 634] width 77 height 16
copy code "kiewit.simplex2"
drag, startPoint x: 655, startPoint y: 636, endPoint x: 733, endPoint y: 645, distance: 78.5
click at [733, 645] on td "BTD3hez_fjm_mfe!ewd" at bounding box center [810, 635] width 217 height 35
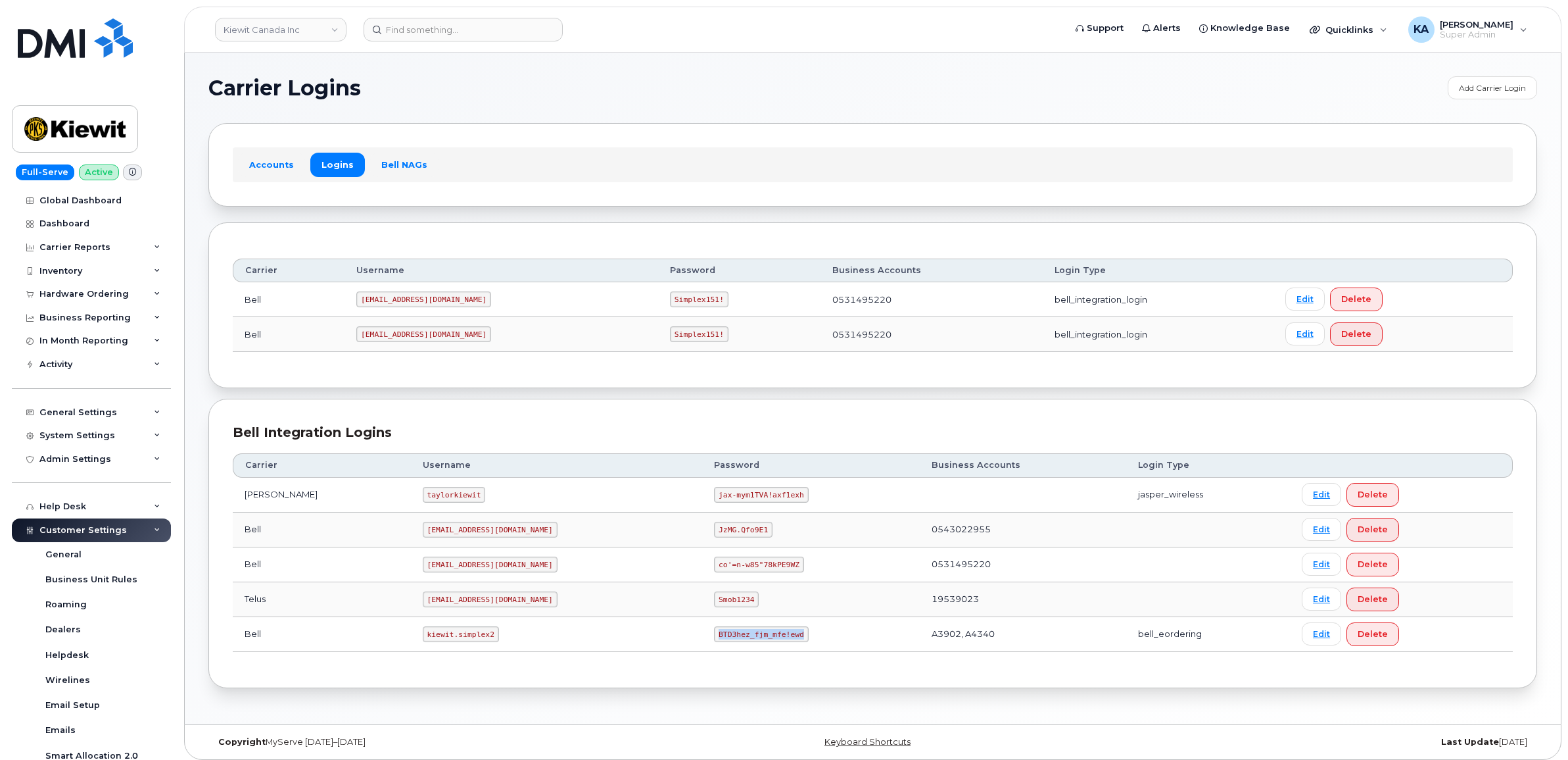
copy code "BTD3hez_fjm_mfe!ewd"
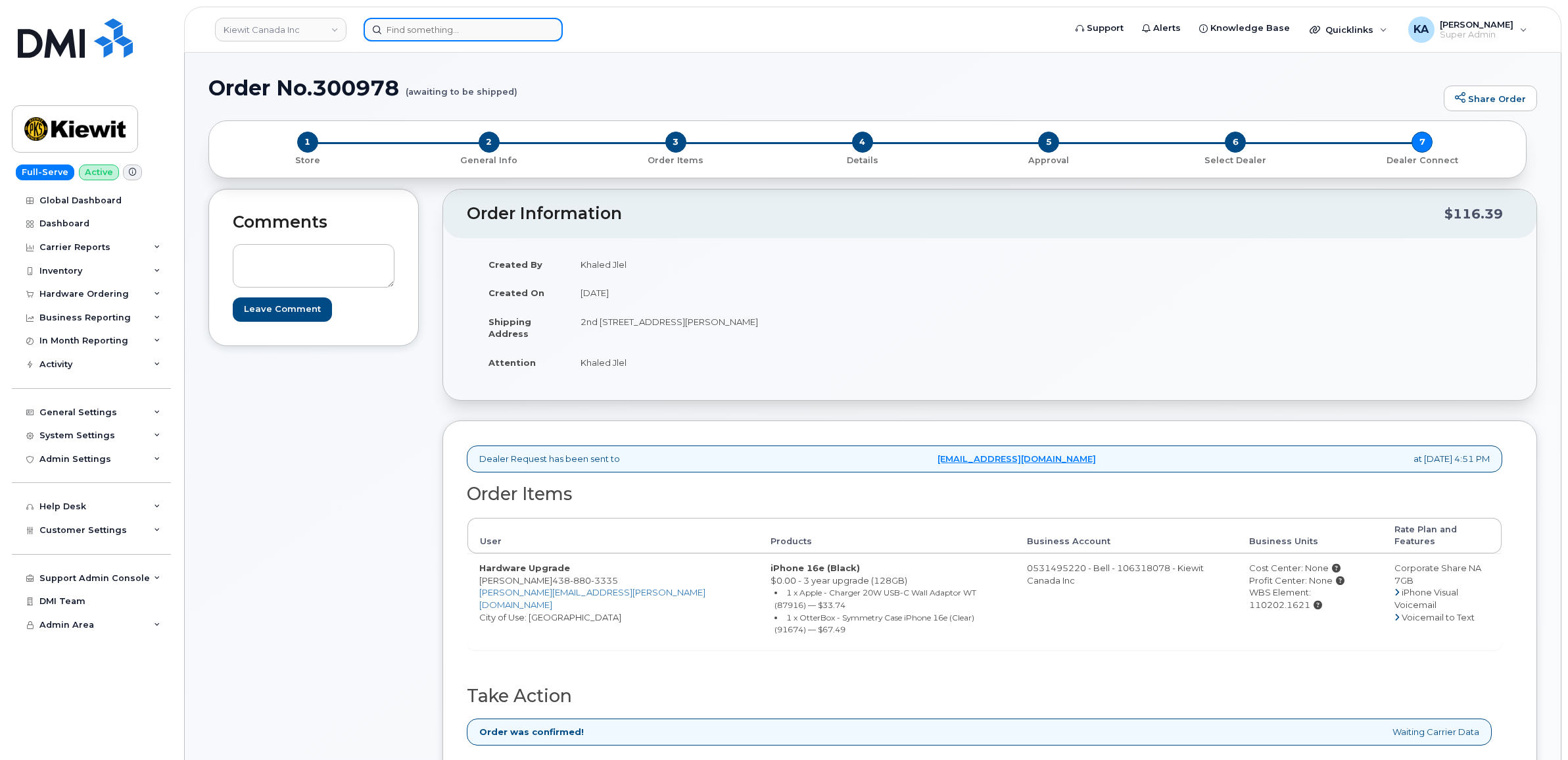
click at [389, 28] on input at bounding box center [463, 29] width 199 height 24
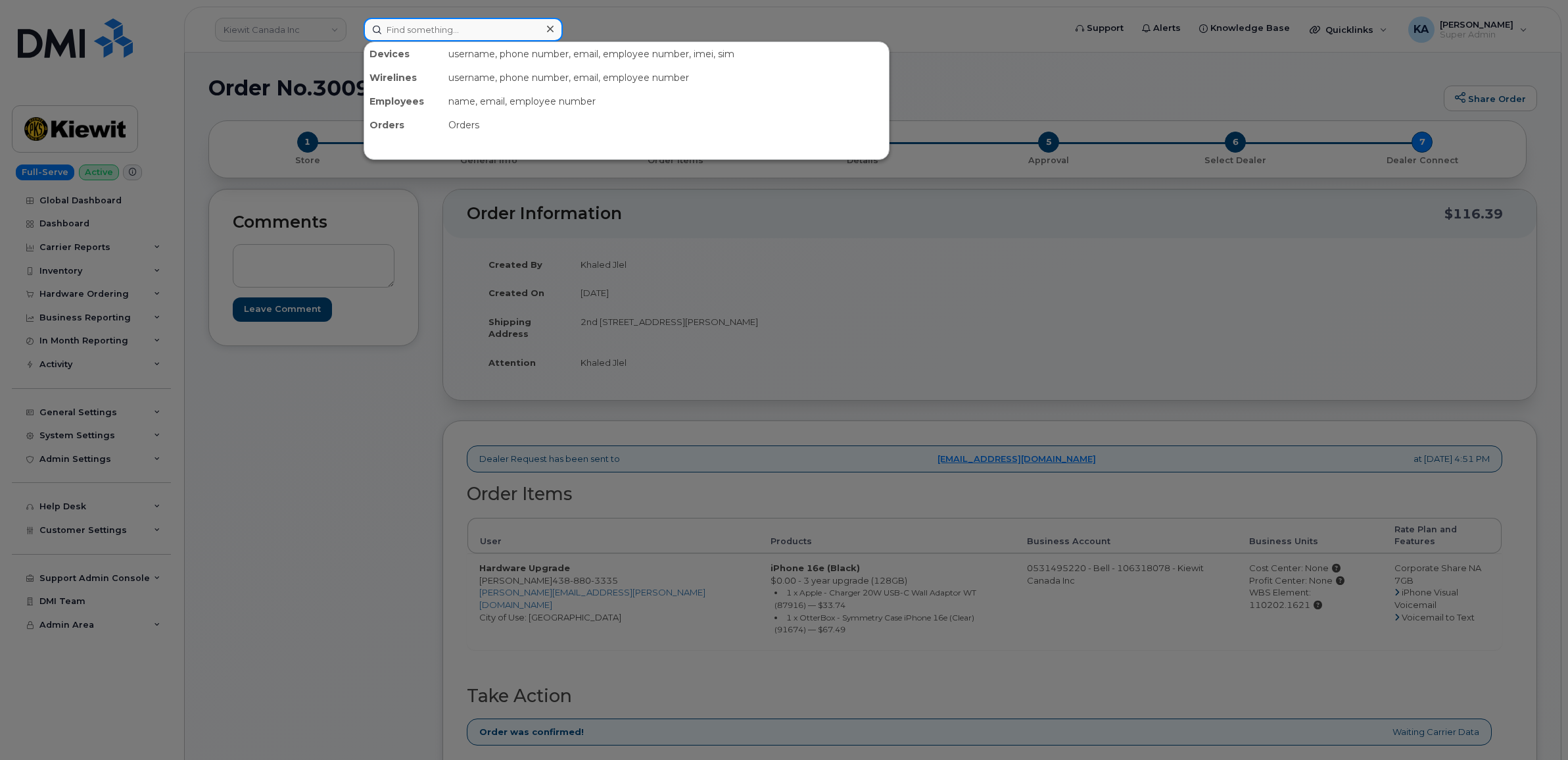
paste input "5873430353"
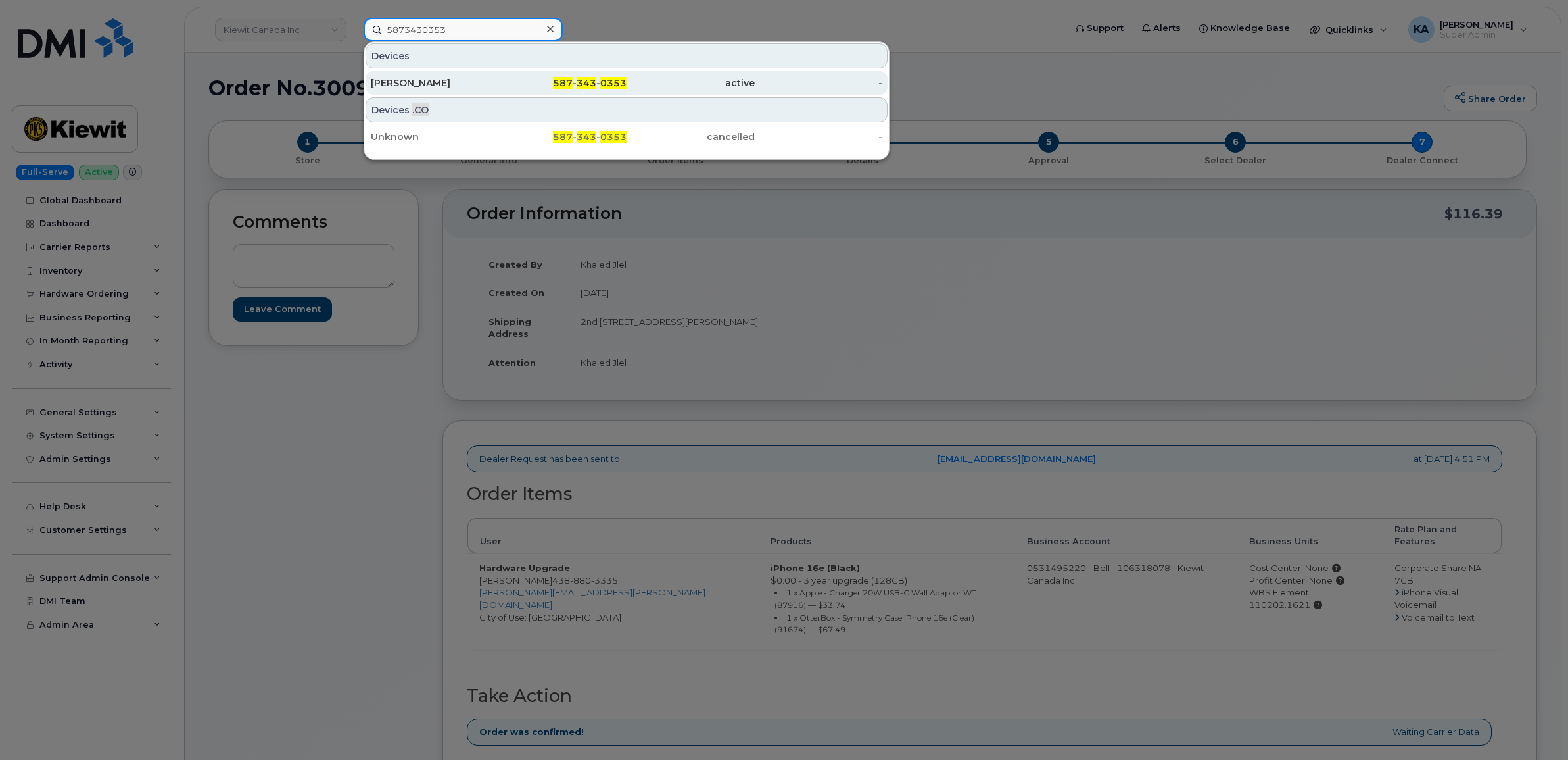
type input "5873430353"
click at [406, 88] on div "Ashley Boissoneau" at bounding box center [435, 83] width 128 height 13
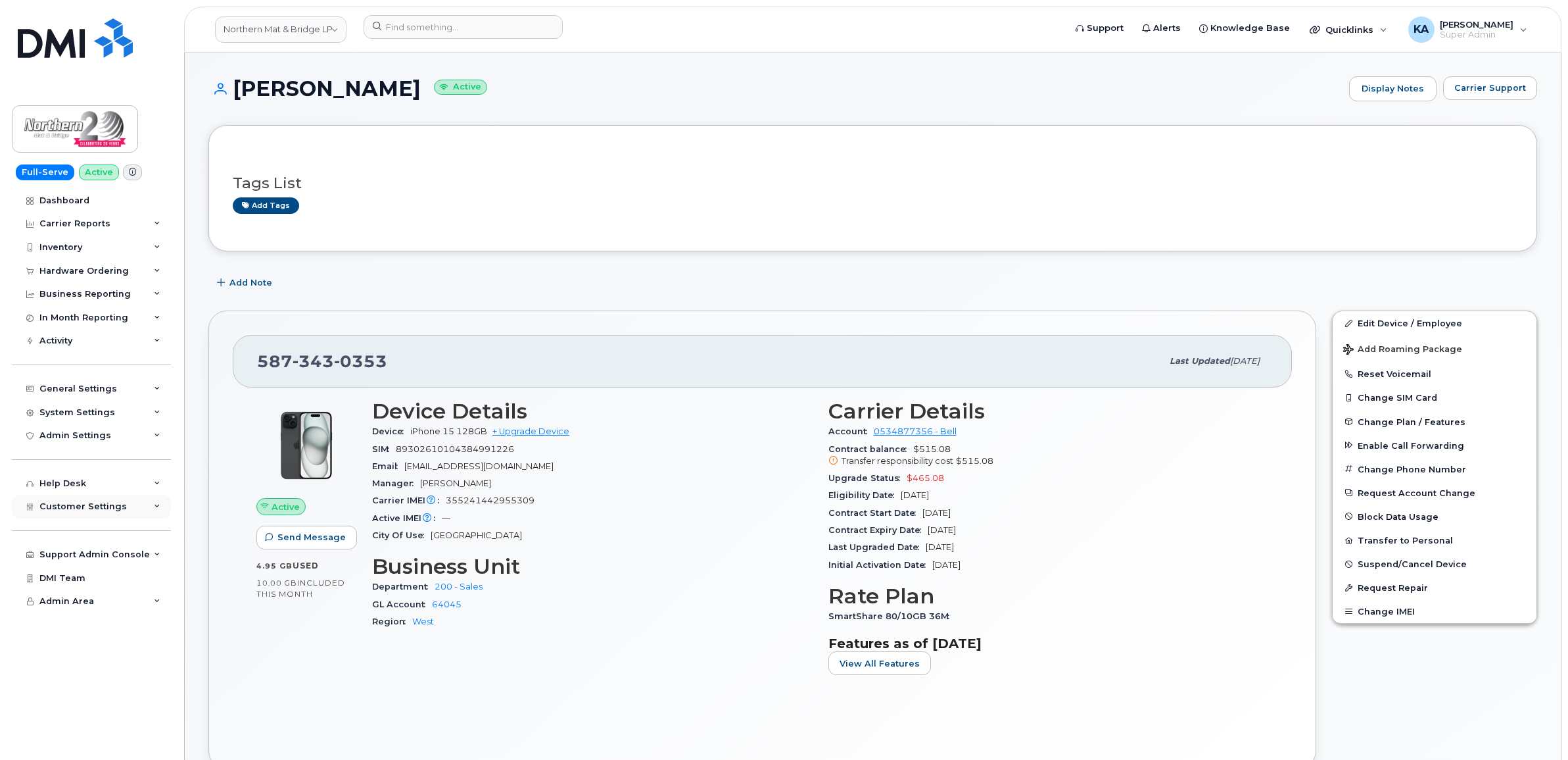
click at [64, 508] on span "Customer Settings" at bounding box center [84, 506] width 88 height 10
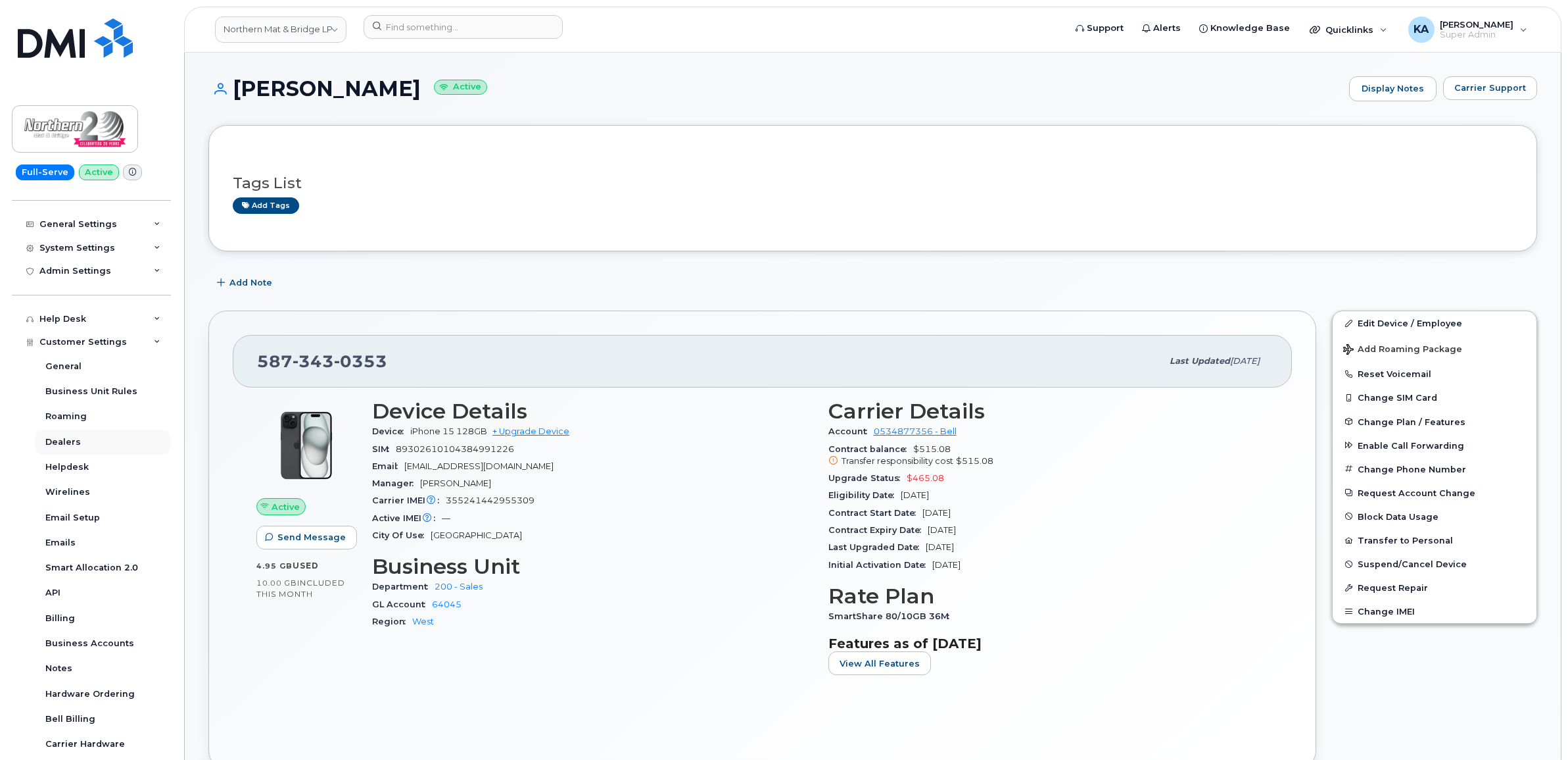
scroll to position [247, 0]
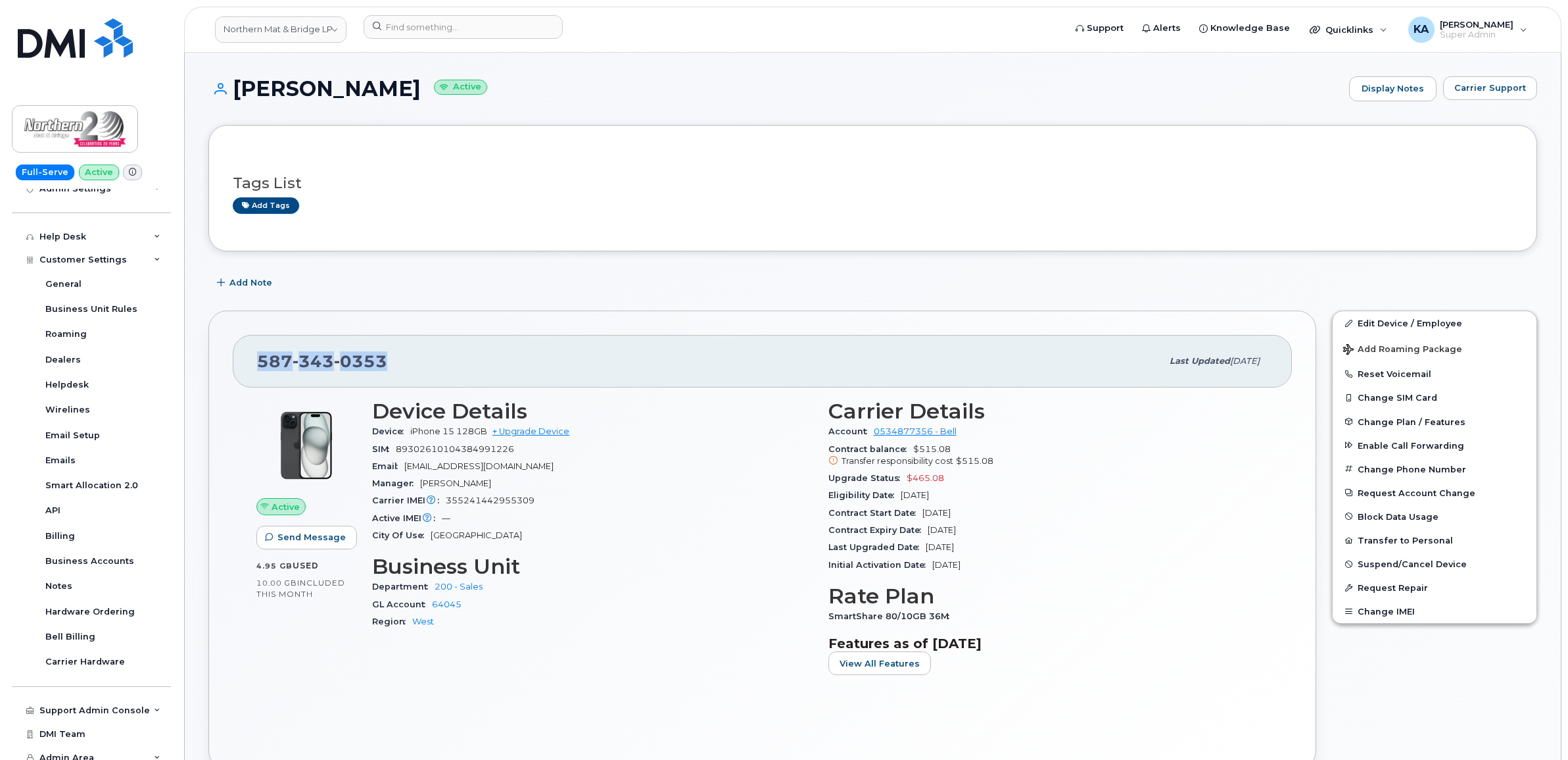
drag, startPoint x: 389, startPoint y: 364, endPoint x: 263, endPoint y: 369, distance: 126.1
click at [263, 369] on div "587 343 0353" at bounding box center [709, 362] width 904 height 28
copy span "587 343 0353"
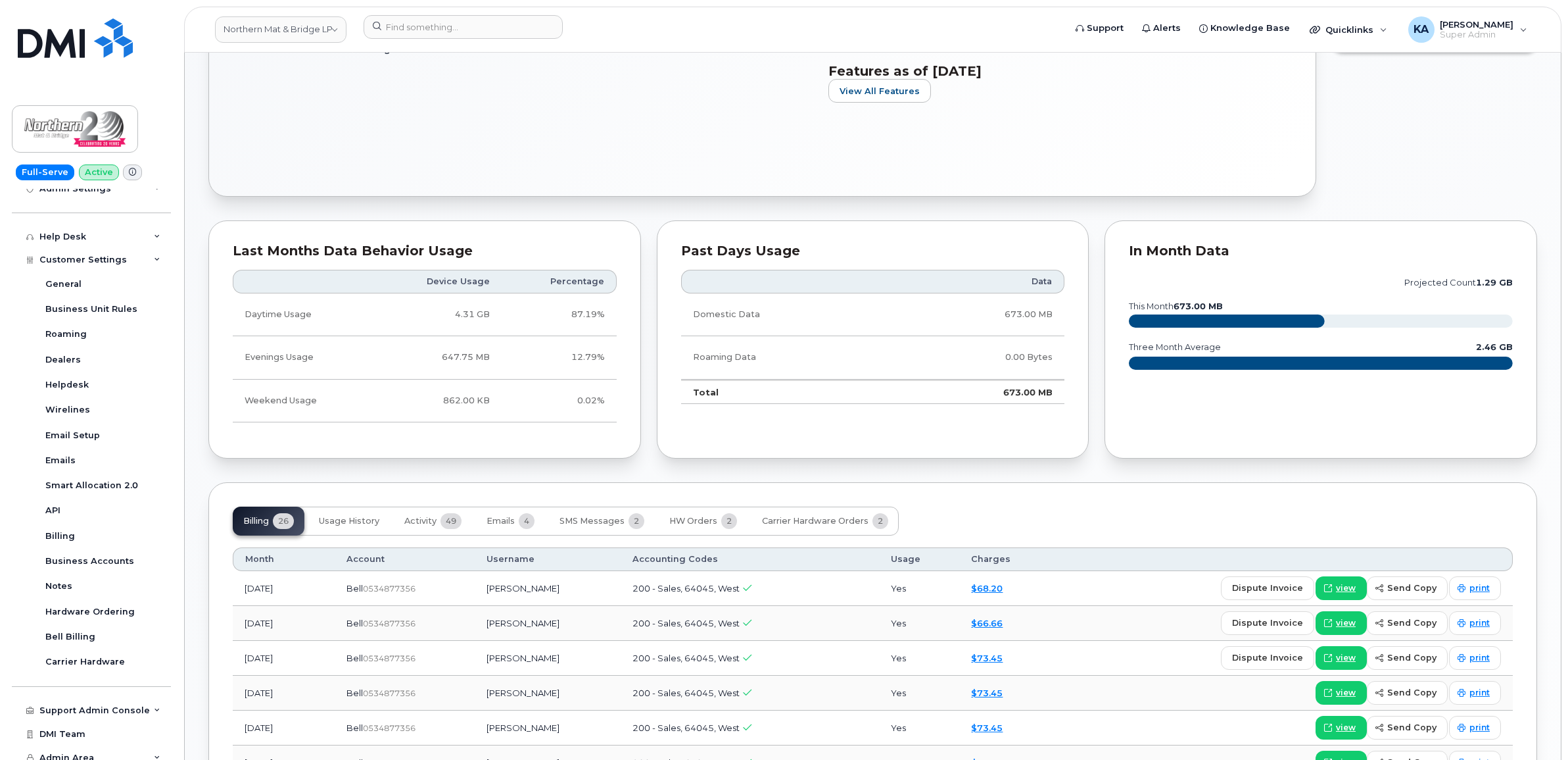
scroll to position [658, 0]
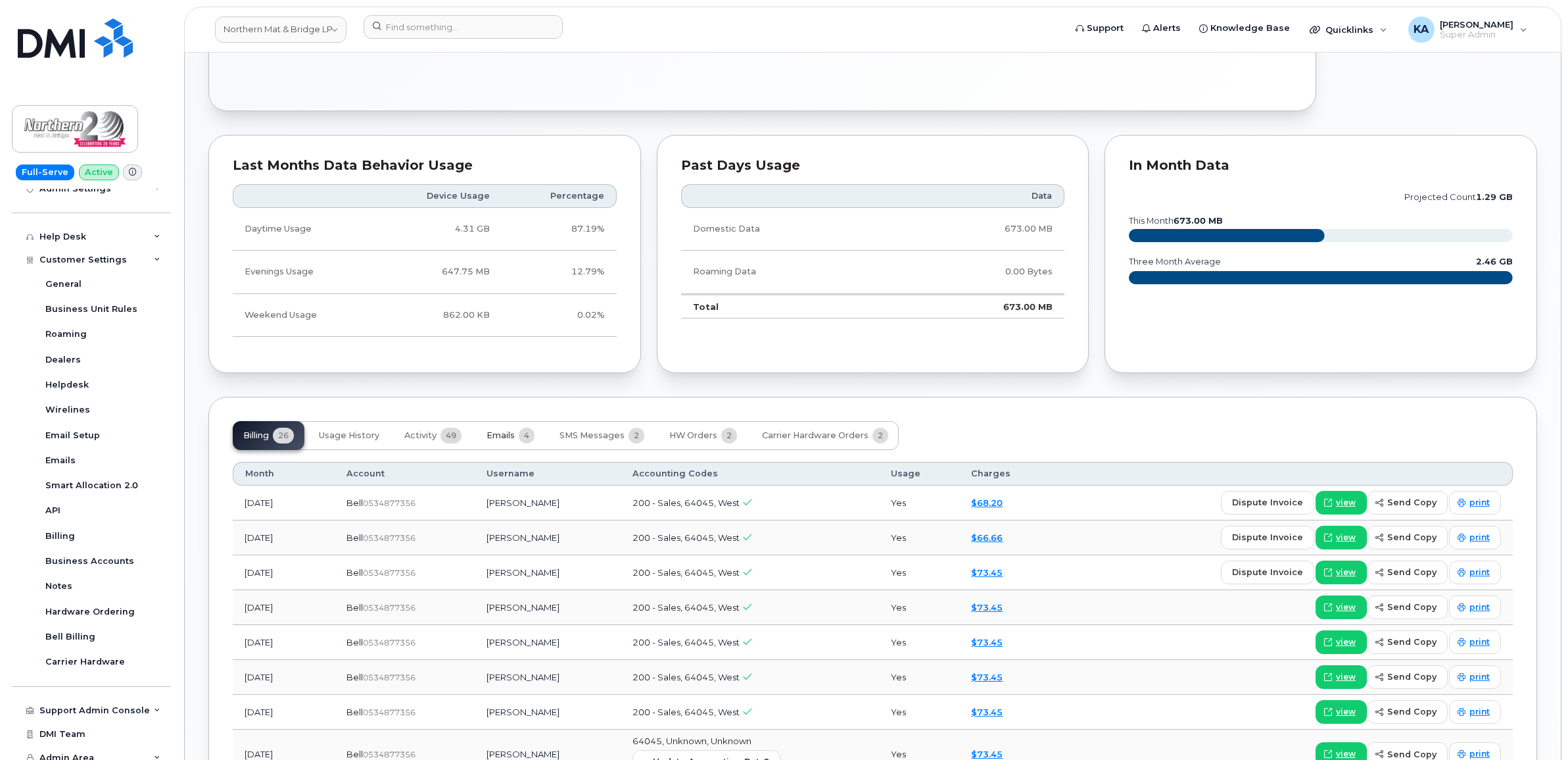
click at [510, 435] on span "Emails" at bounding box center [501, 435] width 29 height 10
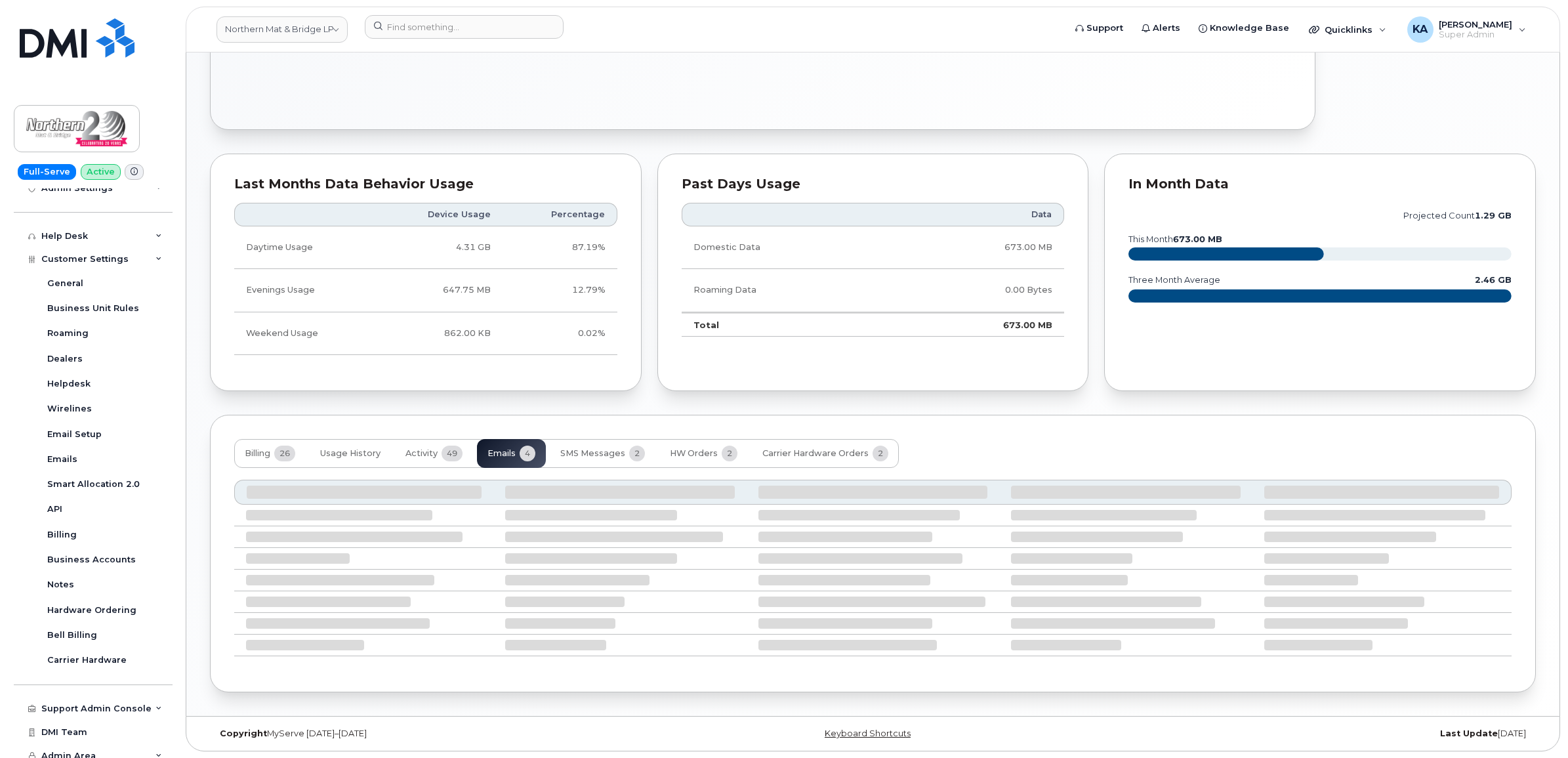
scroll to position [582, 0]
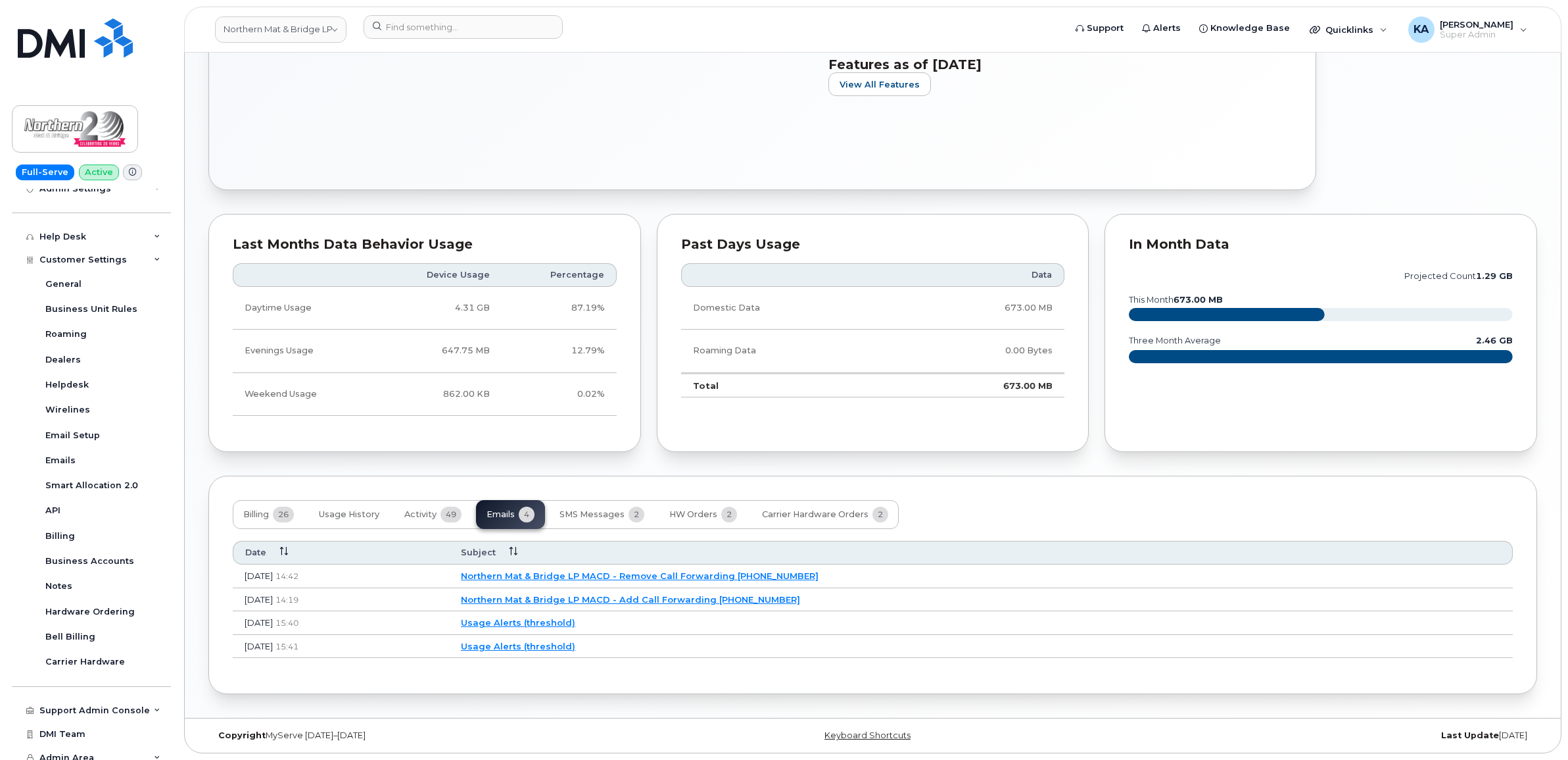
click at [589, 571] on link "Northern Mat & Bridge LP MACD - Remove Call Forwarding 5873430353" at bounding box center [640, 575] width 358 height 10
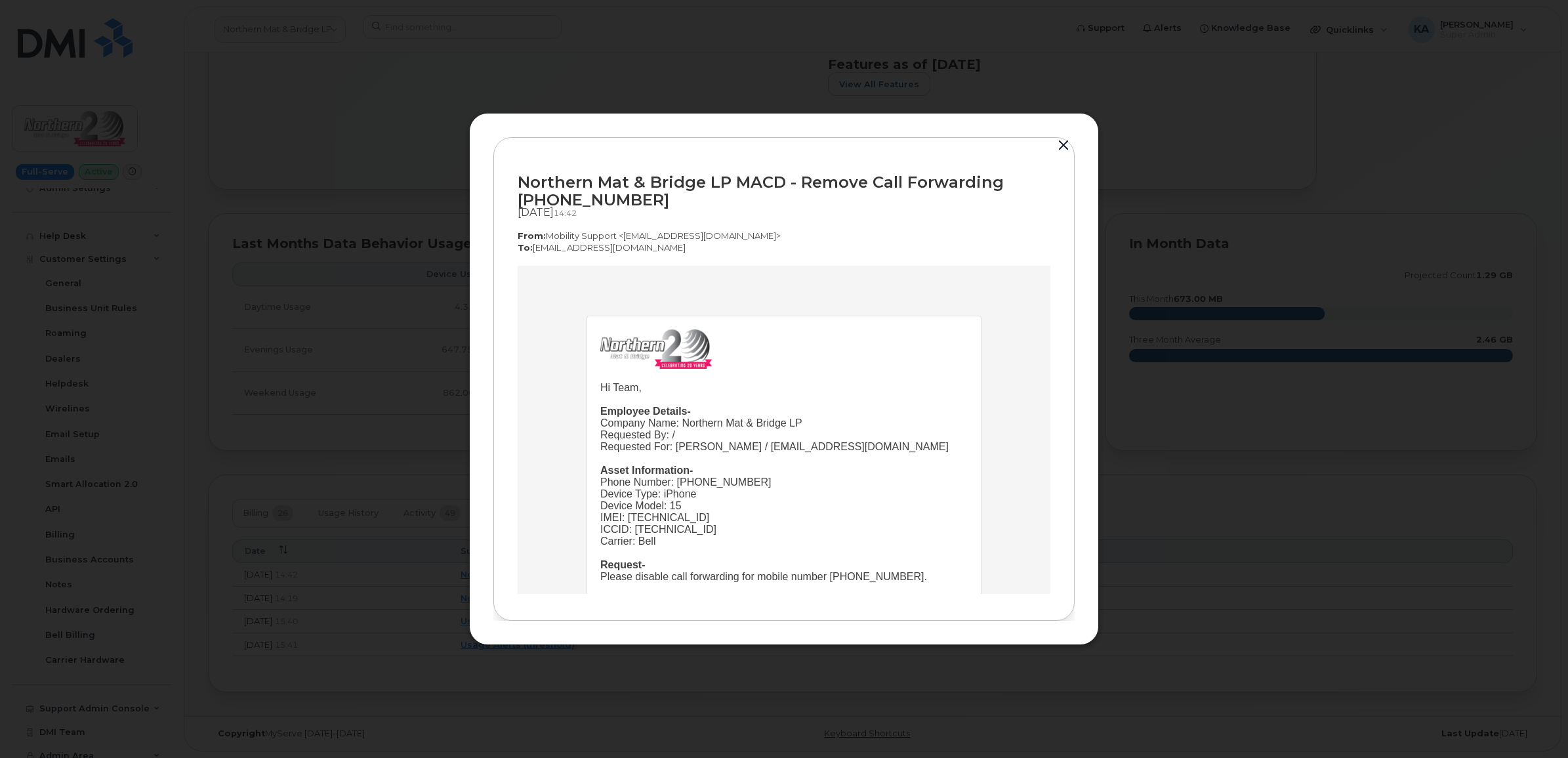
scroll to position [0, 0]
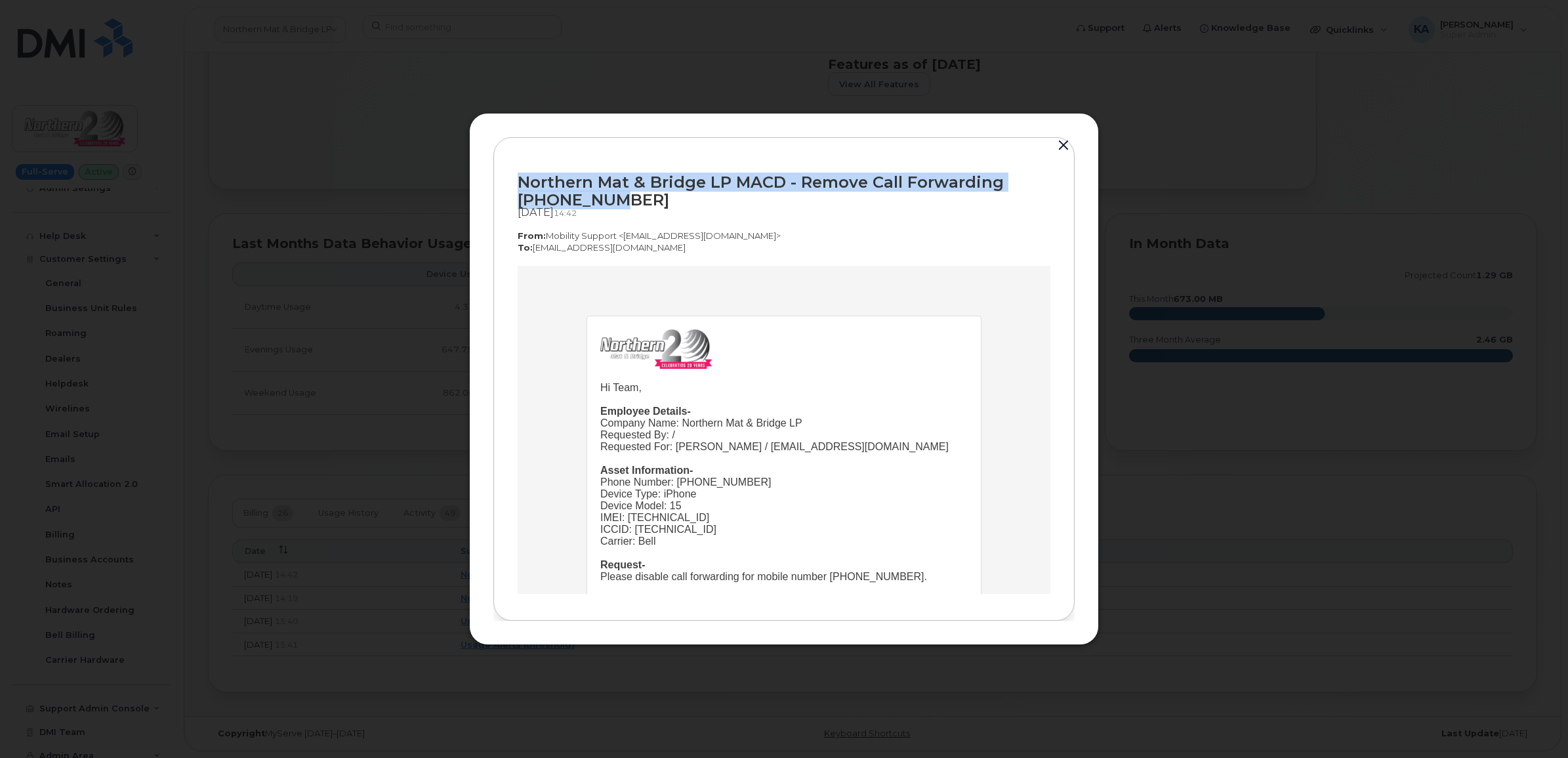
drag, startPoint x: 515, startPoint y: 179, endPoint x: 625, endPoint y: 199, distance: 111.8
click at [625, 199] on div "Northern Mat & Bridge LP MACD - Remove Call Forwarding 5873430353 Sep 17, 2025 …" at bounding box center [784, 379] width 581 height 484
drag, startPoint x: 625, startPoint y: 199, endPoint x: 601, endPoint y: 192, distance: 25.0
copy div "Northern Mat & Bridge LP MACD - Remove Call Forwarding 5873430353"
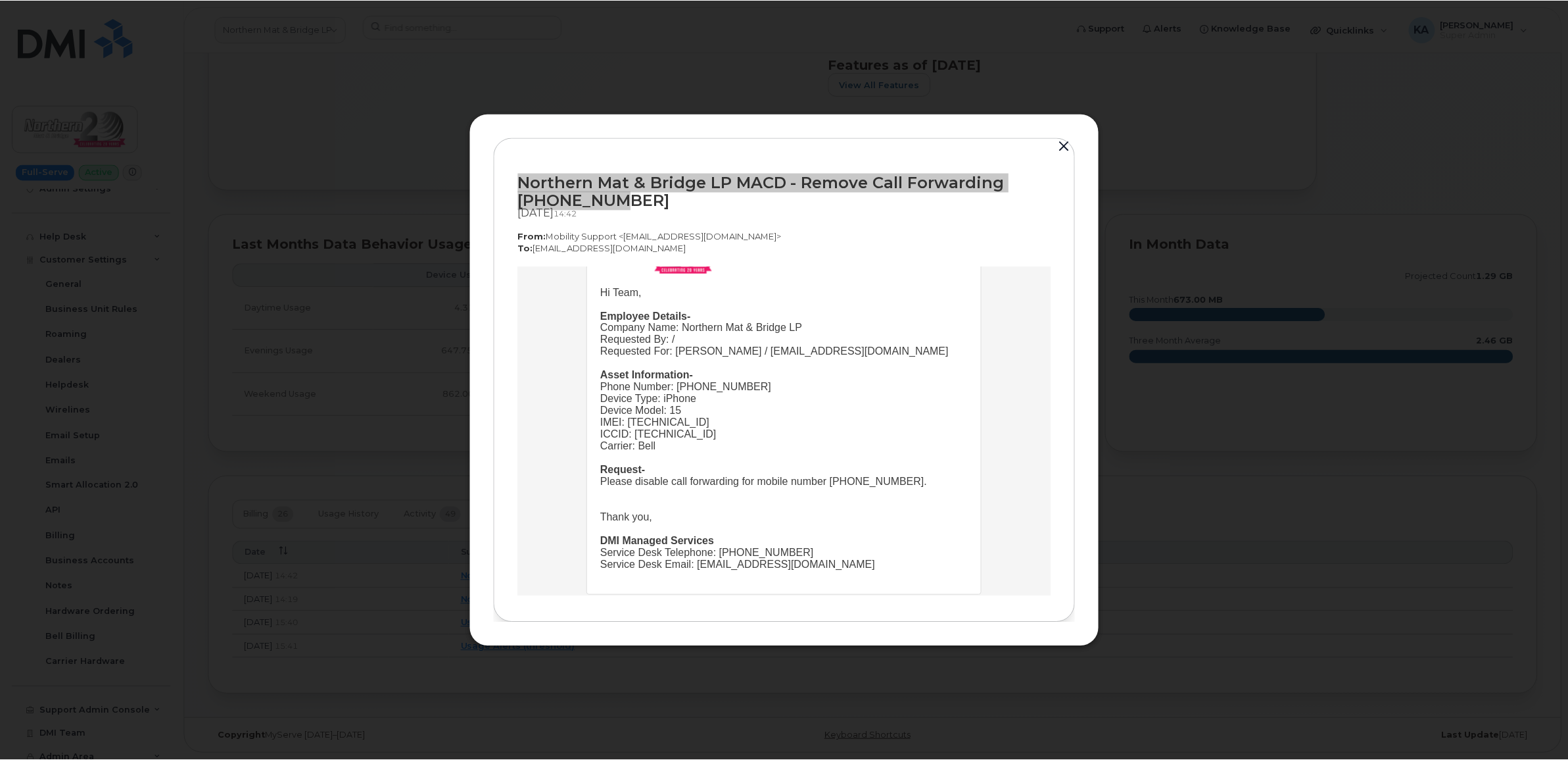
scroll to position [136, 0]
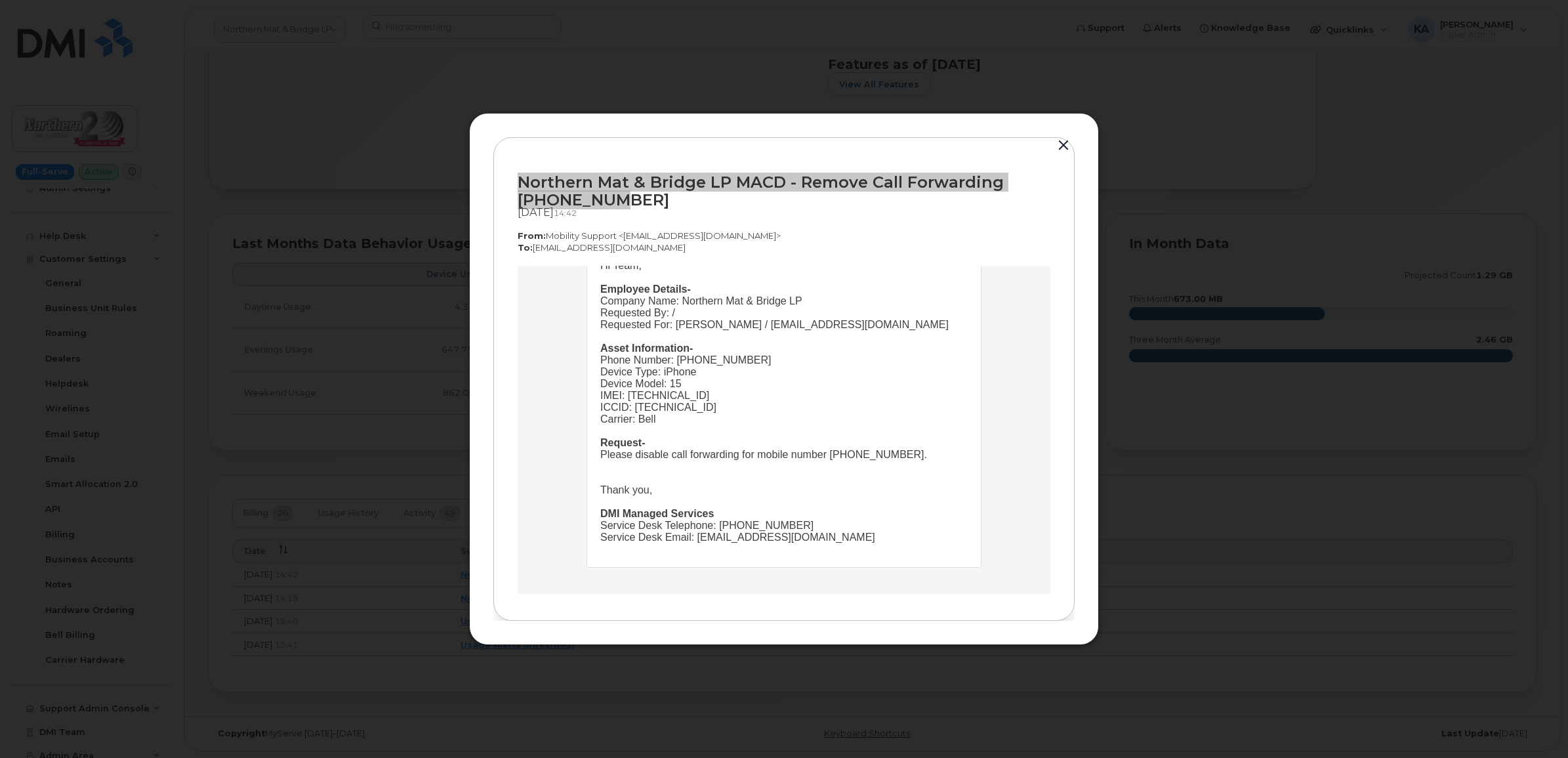
drag, startPoint x: 587, startPoint y: 386, endPoint x: 878, endPoint y: 578, distance: 348.6
click at [878, 578] on td "Hi Team, Employee Details- Company Name: Northern Mat & Bridge LP Requested By:…" at bounding box center [784, 368] width 533 height 450
copy table
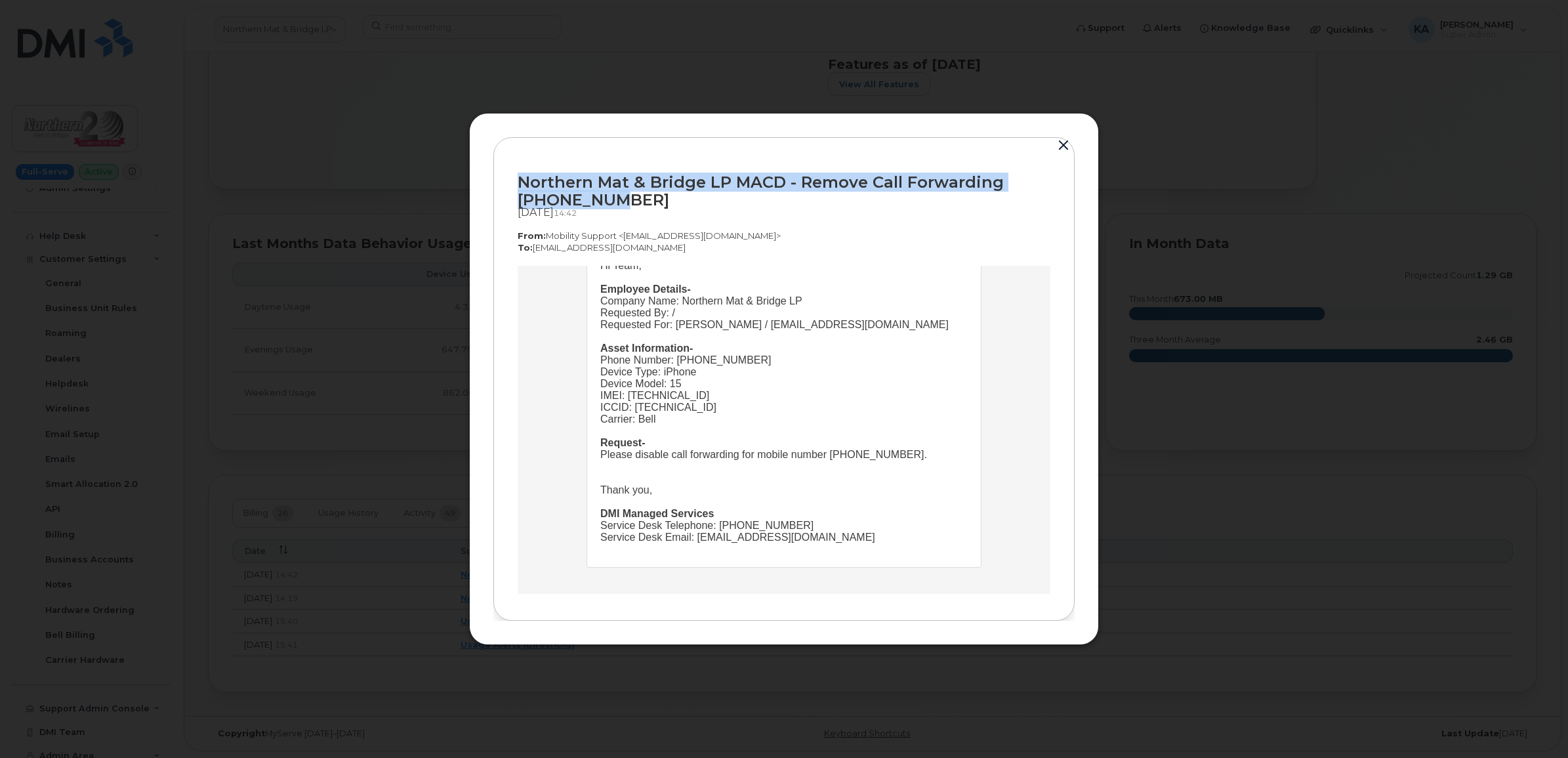
click at [1064, 143] on button "button" at bounding box center [1063, 145] width 19 height 18
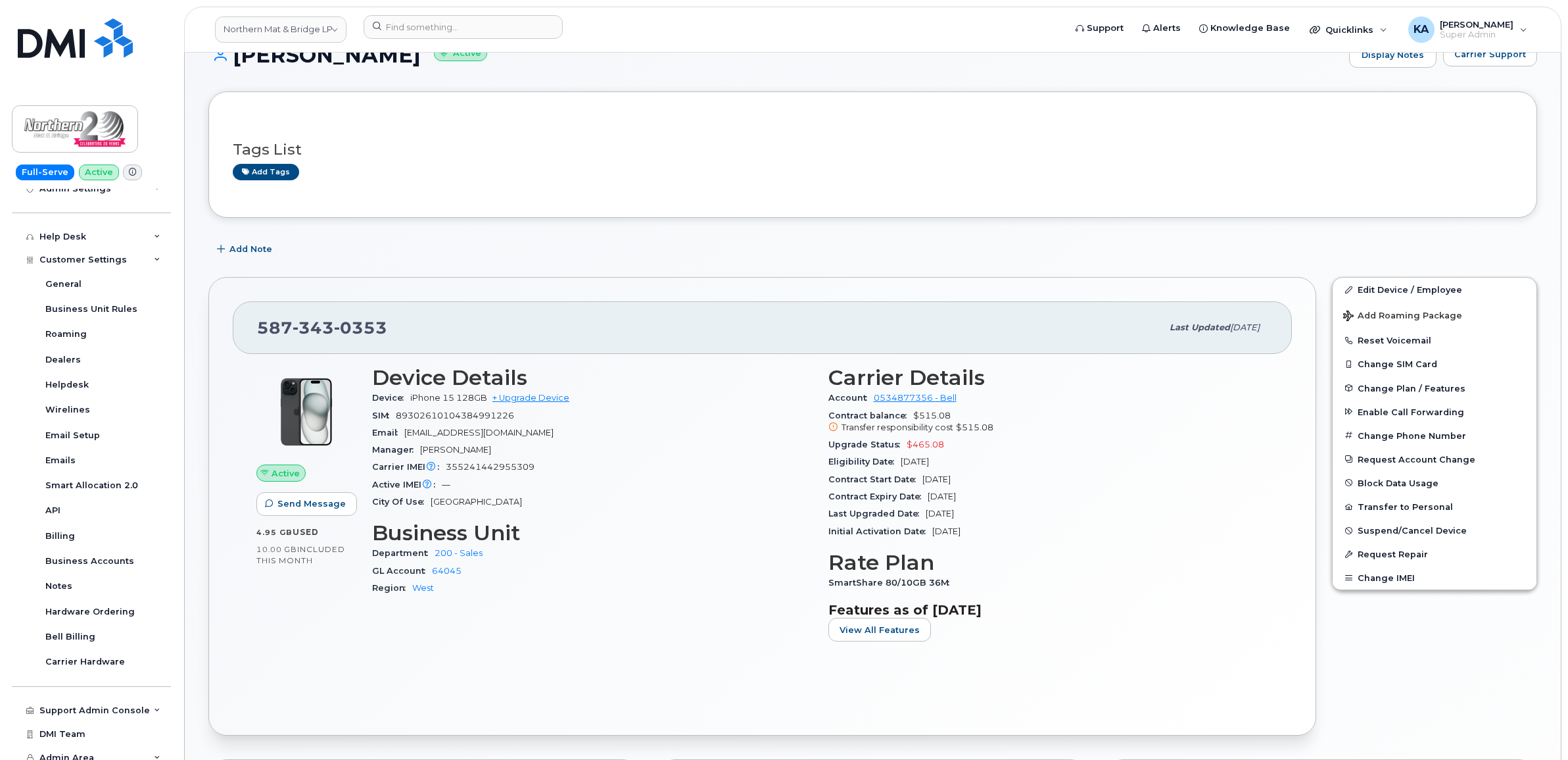
scroll to position [0, 0]
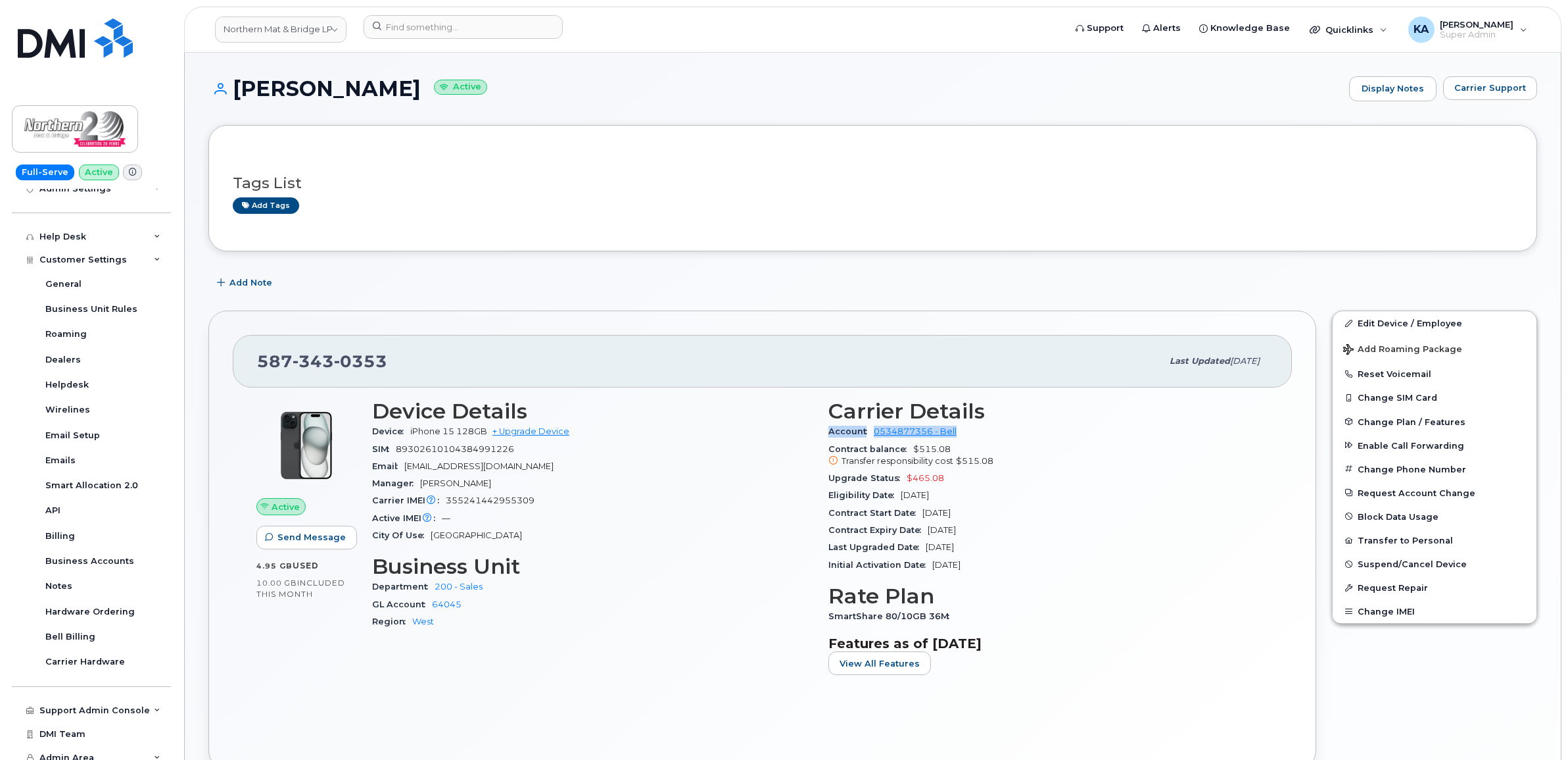
drag, startPoint x: 820, startPoint y: 431, endPoint x: 964, endPoint y: 440, distance: 144.3
click at [964, 440] on div "Carrier Details Account 0534877356 - Bell Contract balance $515.08 Transfer res…" at bounding box center [1048, 542] width 456 height 302
copy div "Account 0534877356 - Bell"
click at [274, 29] on link "Northern Mat & Bridge LP" at bounding box center [281, 30] width 132 height 26
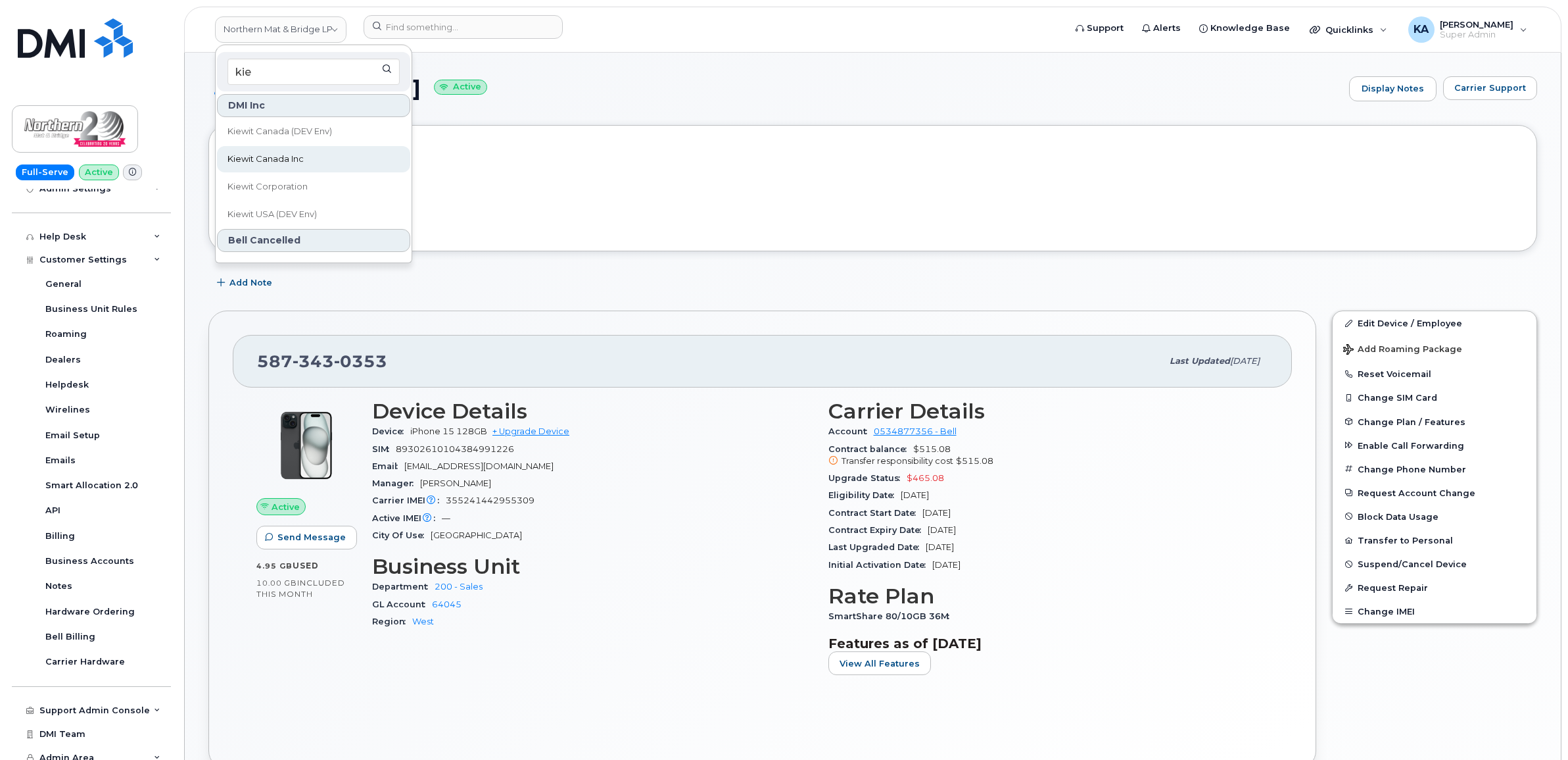
type input "kie"
click at [267, 161] on span "Kiewit Canada Inc" at bounding box center [266, 159] width 77 height 13
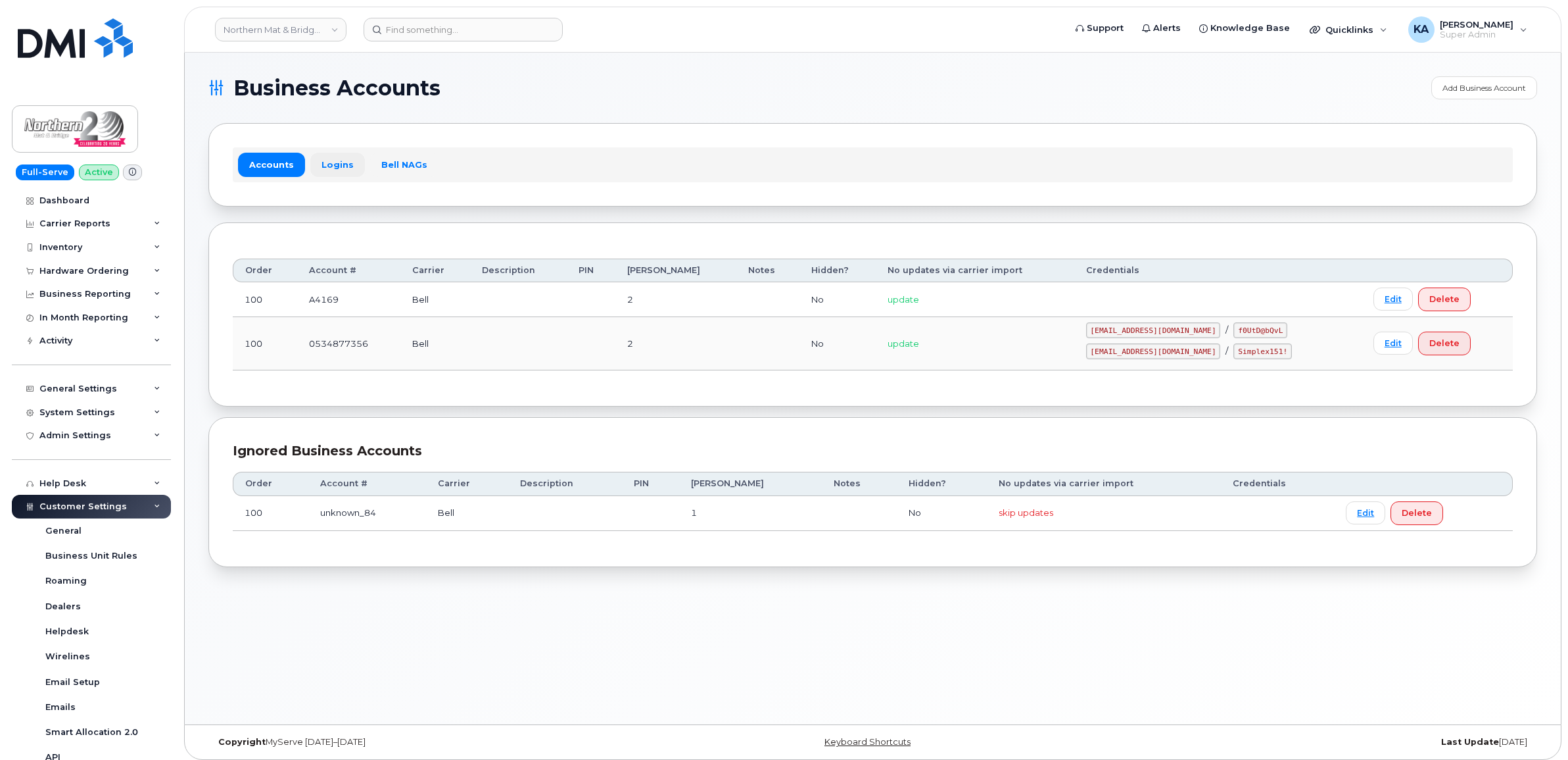
click at [333, 164] on link "Logins" at bounding box center [338, 164] width 54 height 24
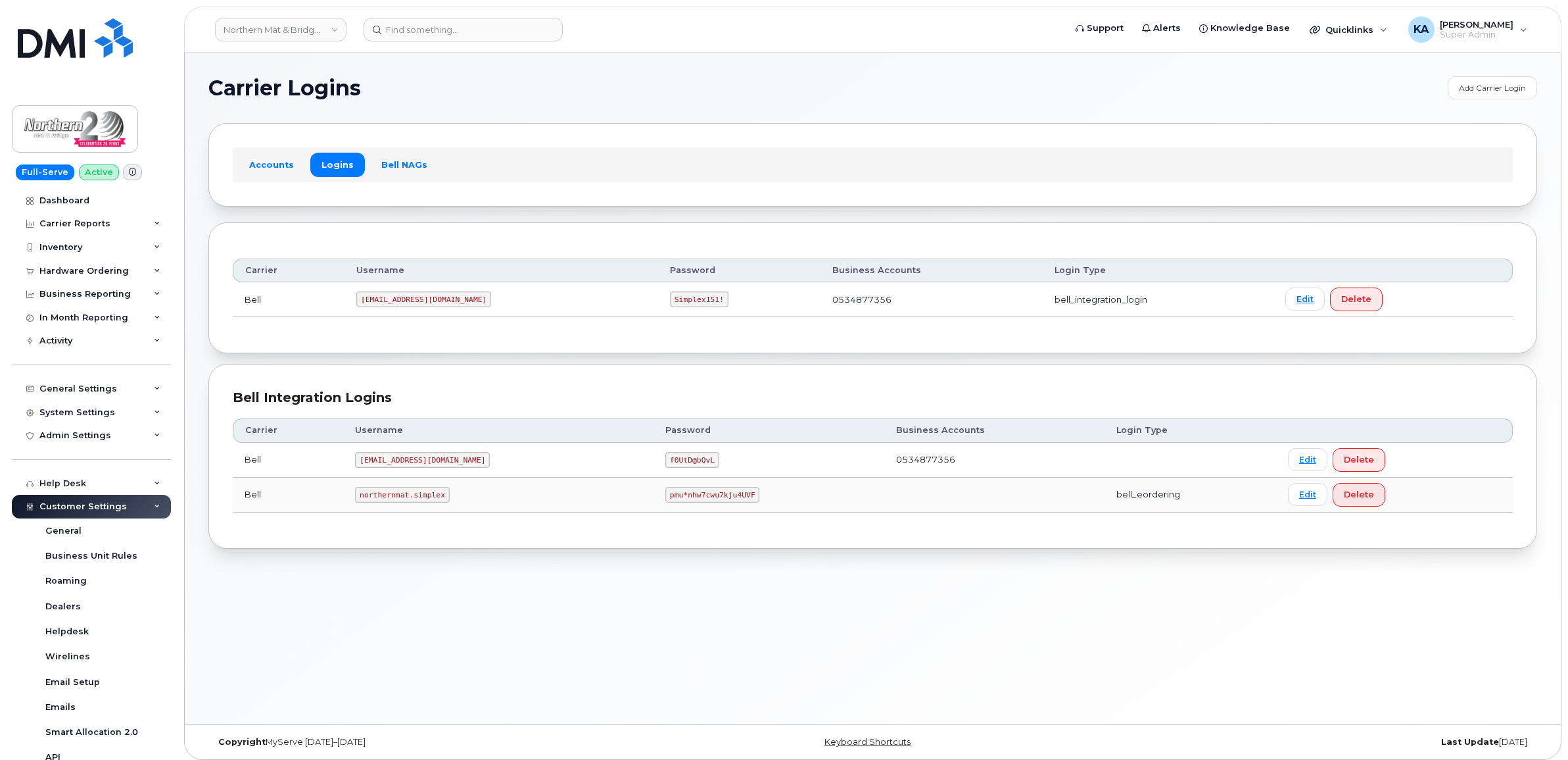
drag, startPoint x: 359, startPoint y: 302, endPoint x: 487, endPoint y: 308, distance: 128.1
click at [487, 307] on code "[EMAIL_ADDRESS][DOMAIN_NAME]" at bounding box center [424, 299] width 135 height 16
copy code "[EMAIL_ADDRESS][DOMAIN_NAME]"
drag, startPoint x: 678, startPoint y: 302, endPoint x: 735, endPoint y: 310, distance: 57.6
click at [735, 310] on td "Simplex151!" at bounding box center [739, 300] width 162 height 35
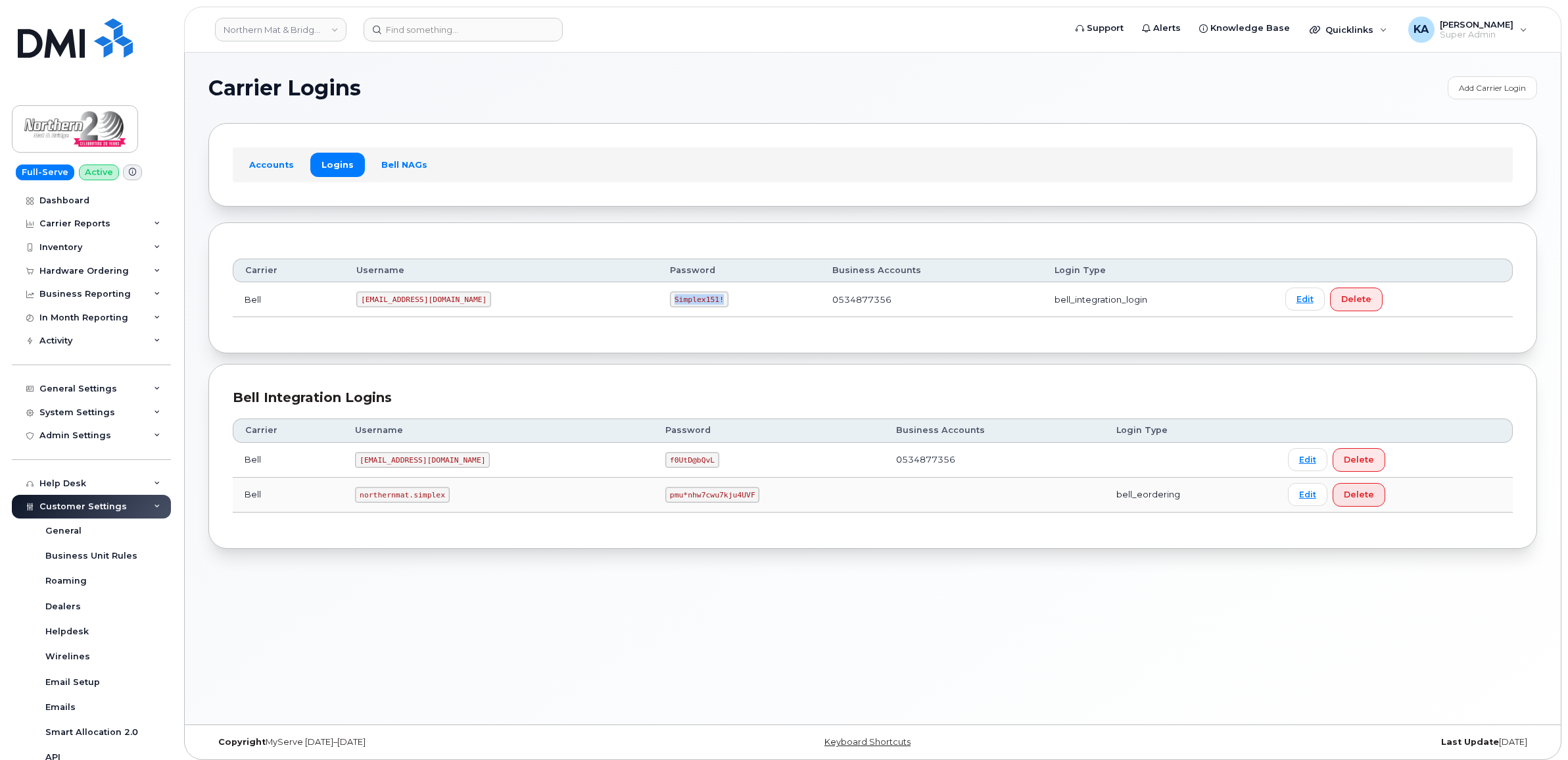
copy code "Simplex151!"
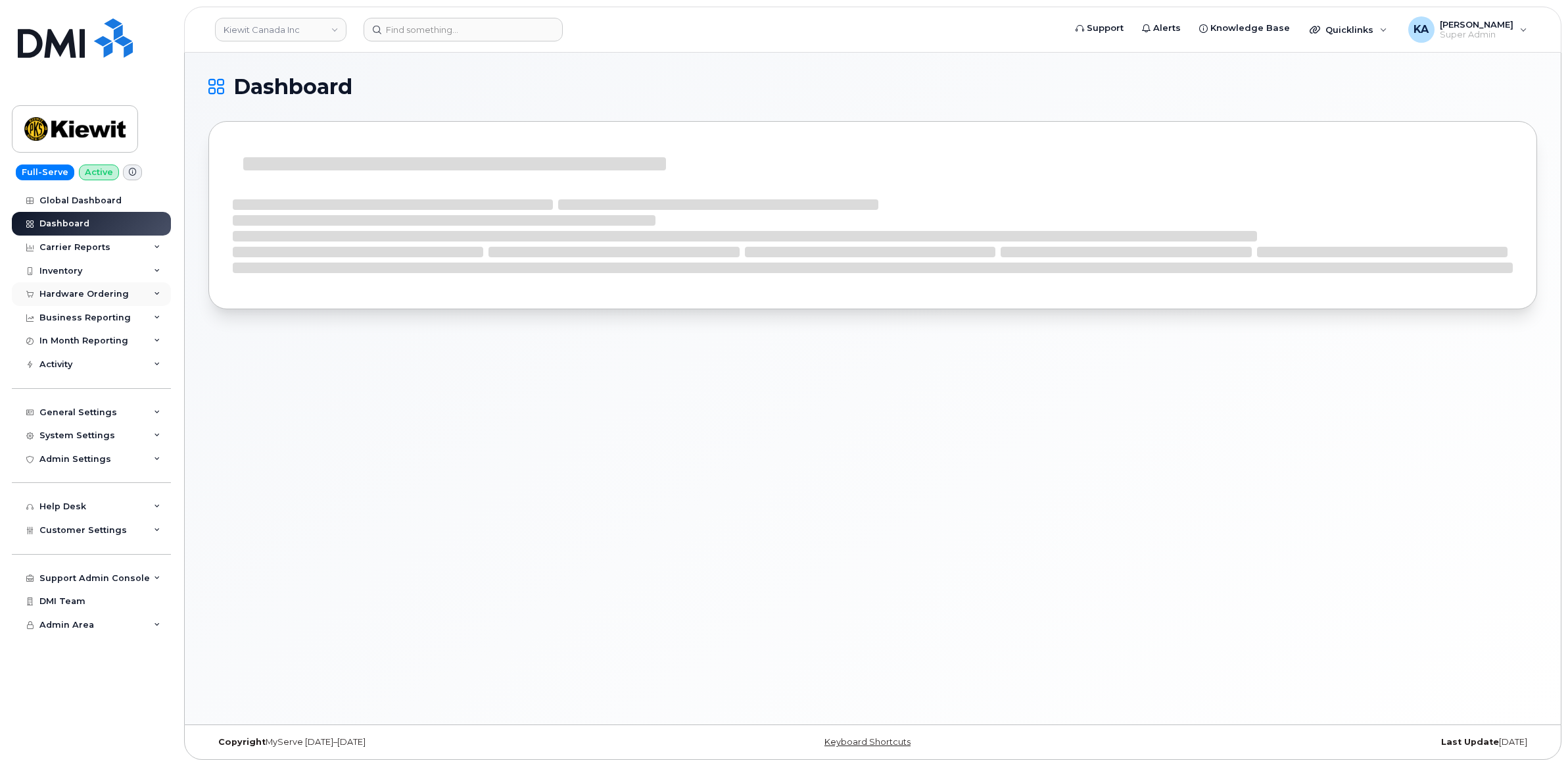
click at [79, 293] on div "Hardware Ordering" at bounding box center [84, 293] width 89 height 10
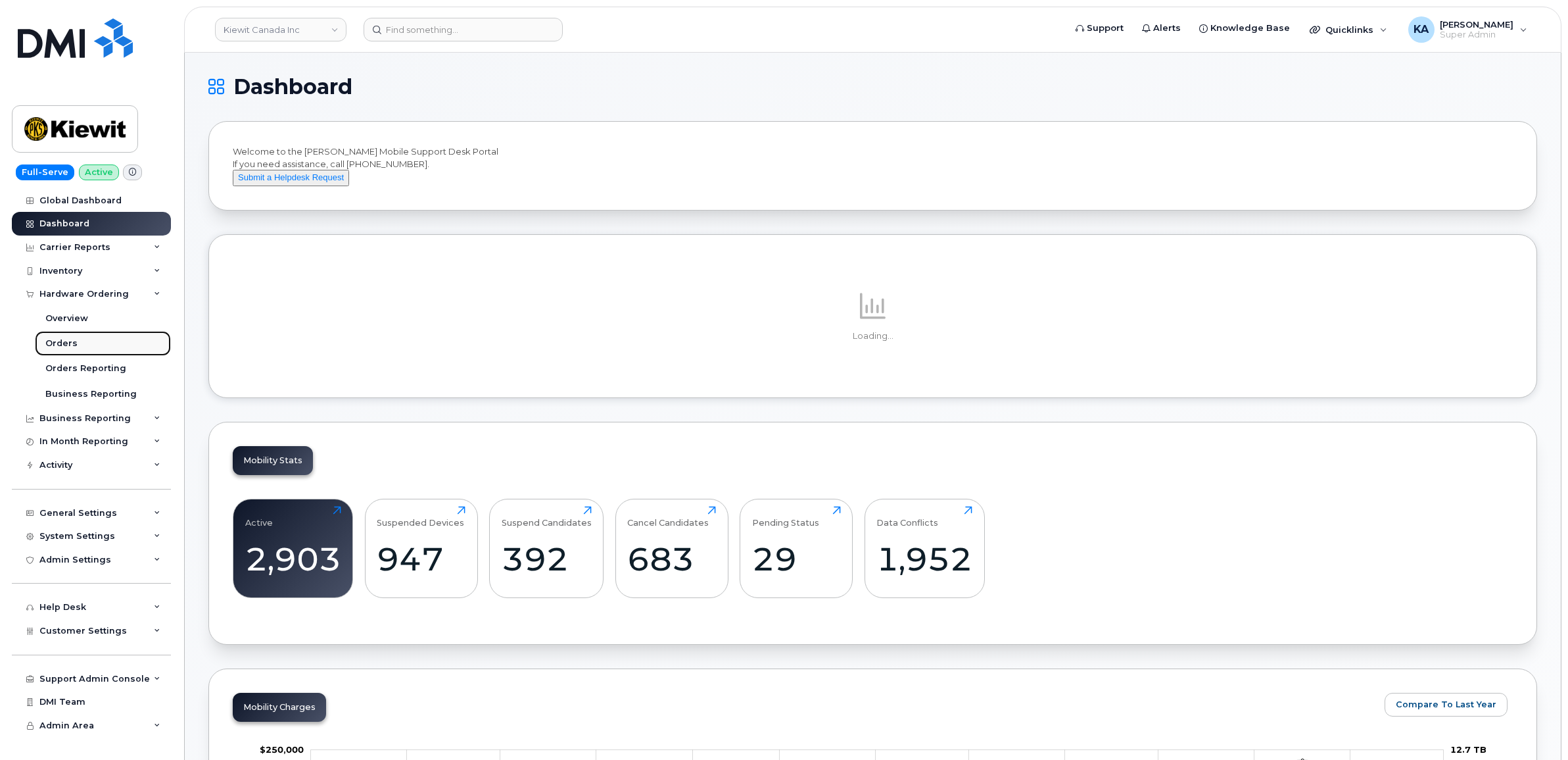
click at [56, 349] on div "Orders" at bounding box center [61, 343] width 32 height 12
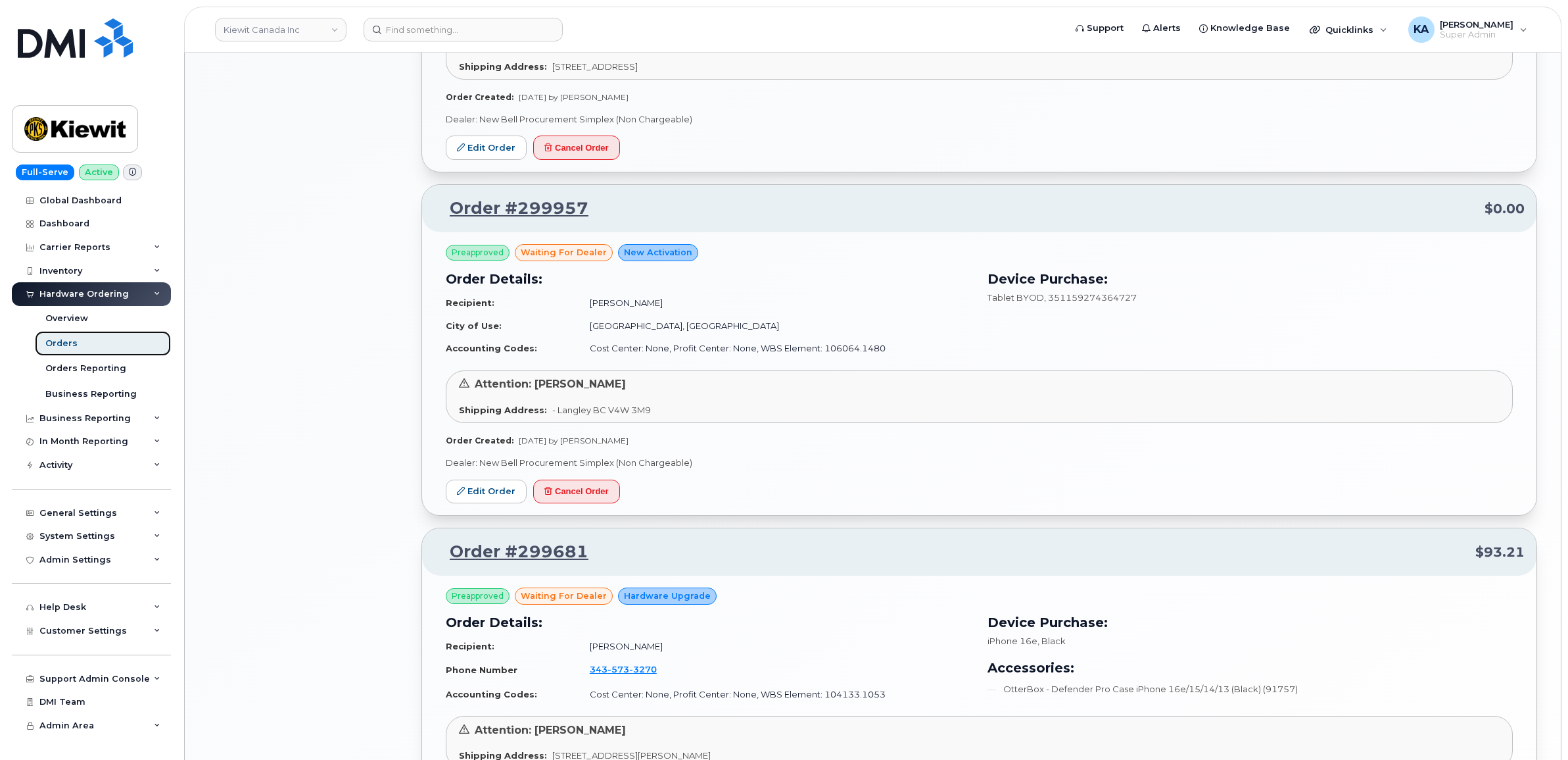
scroll to position [986, 0]
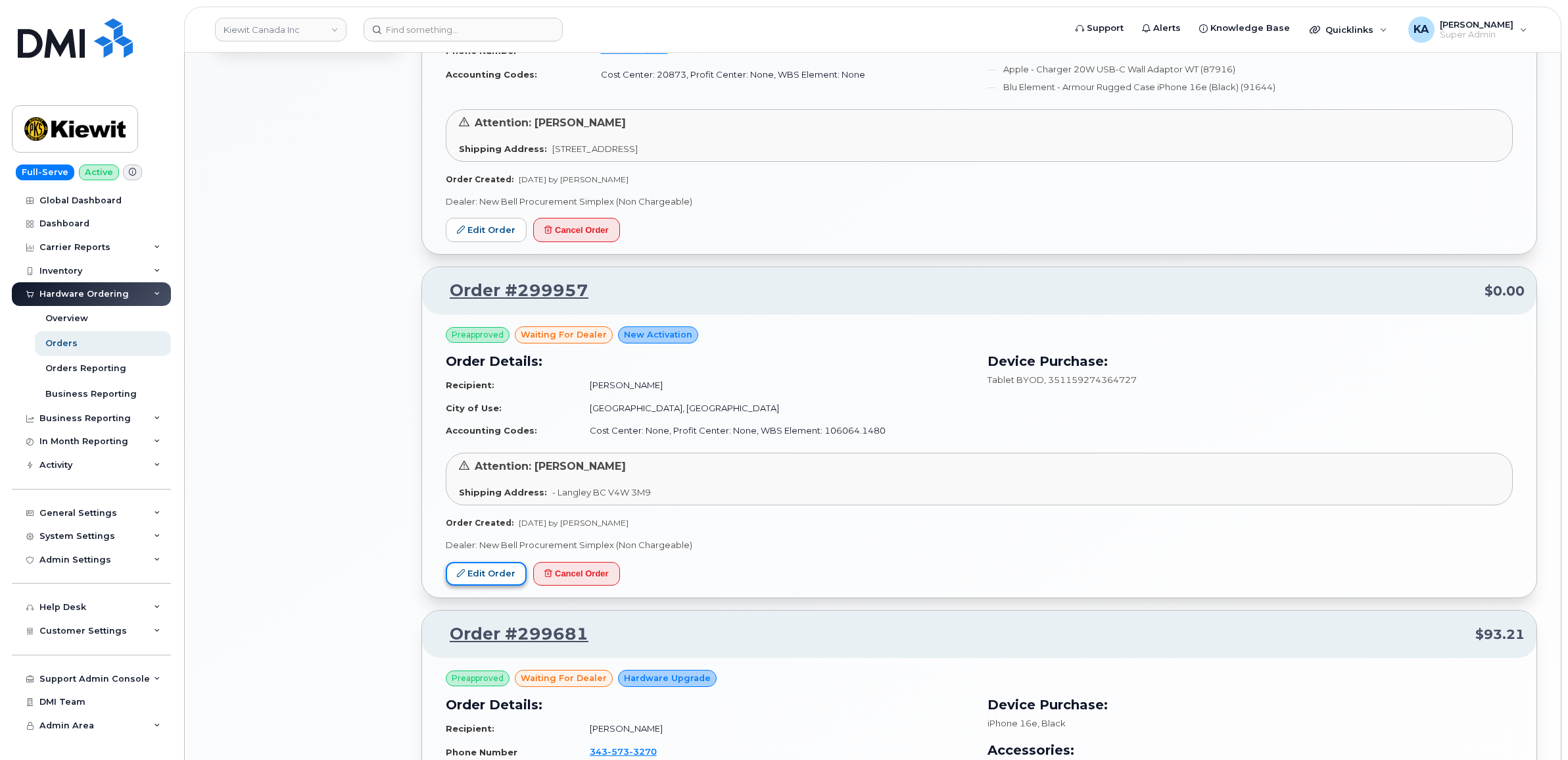
click at [484, 571] on link "Edit Order" at bounding box center [486, 573] width 81 height 24
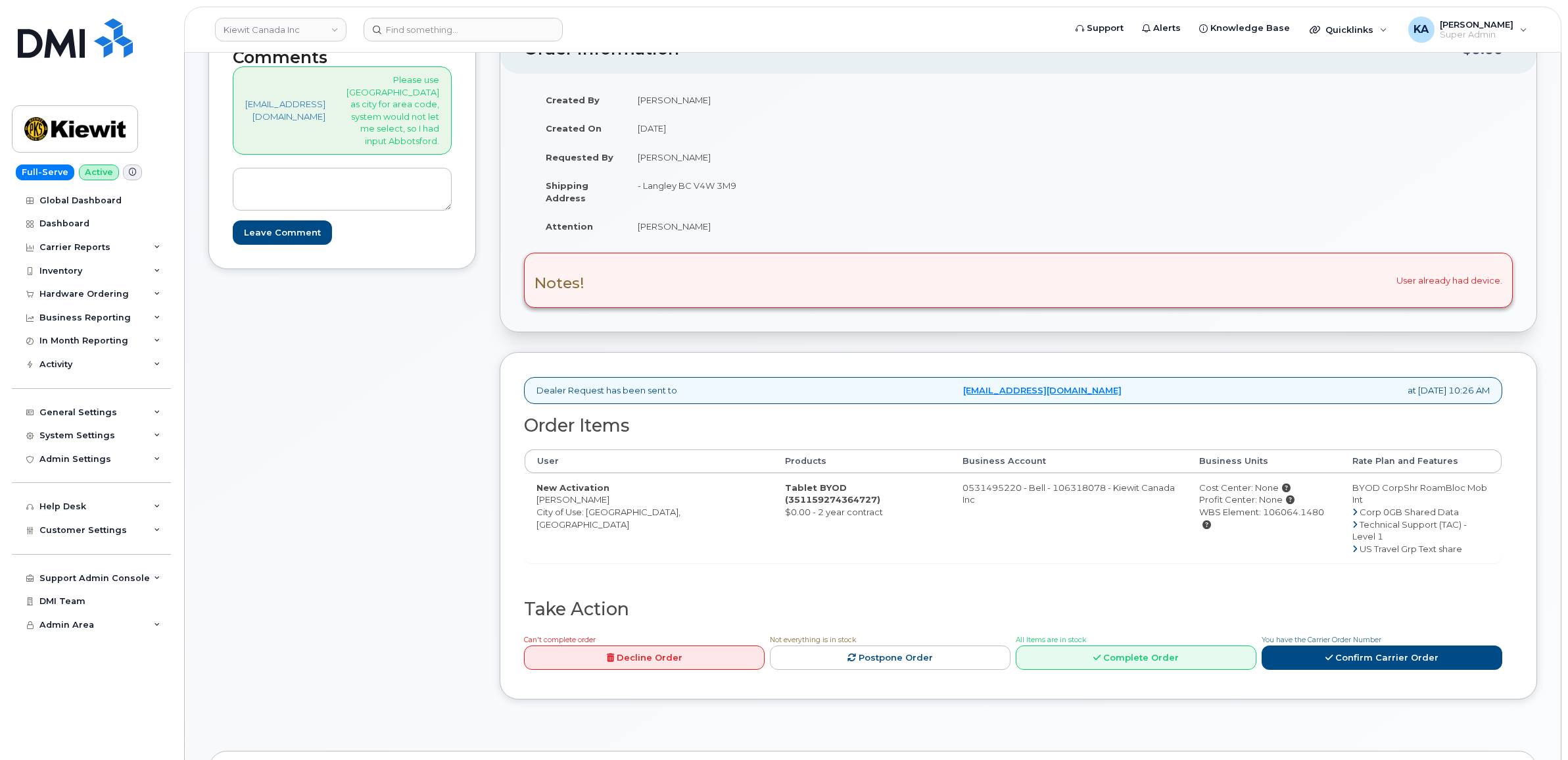
scroll to position [82, 0]
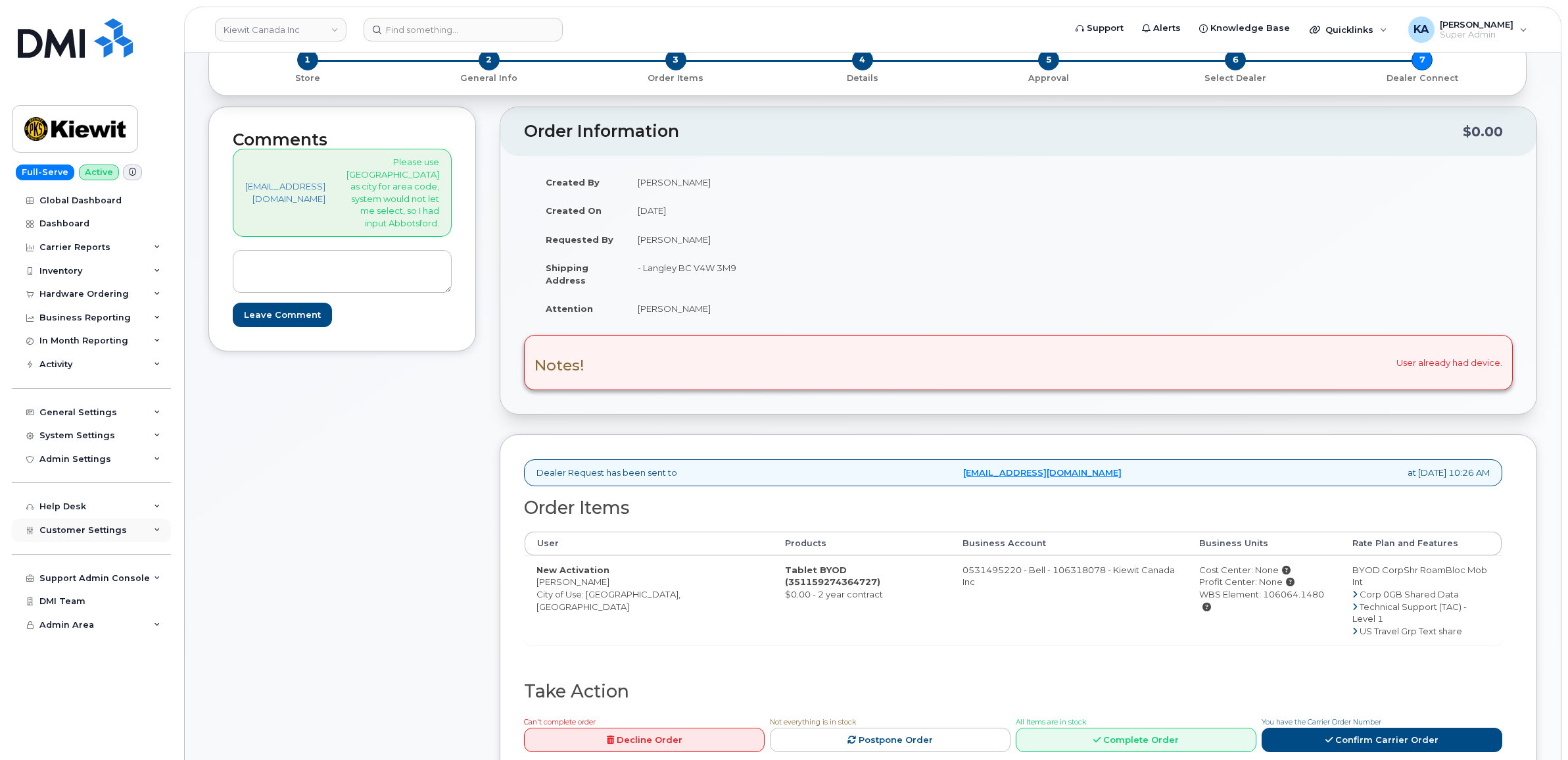
click at [70, 533] on span "Customer Settings" at bounding box center [84, 529] width 88 height 10
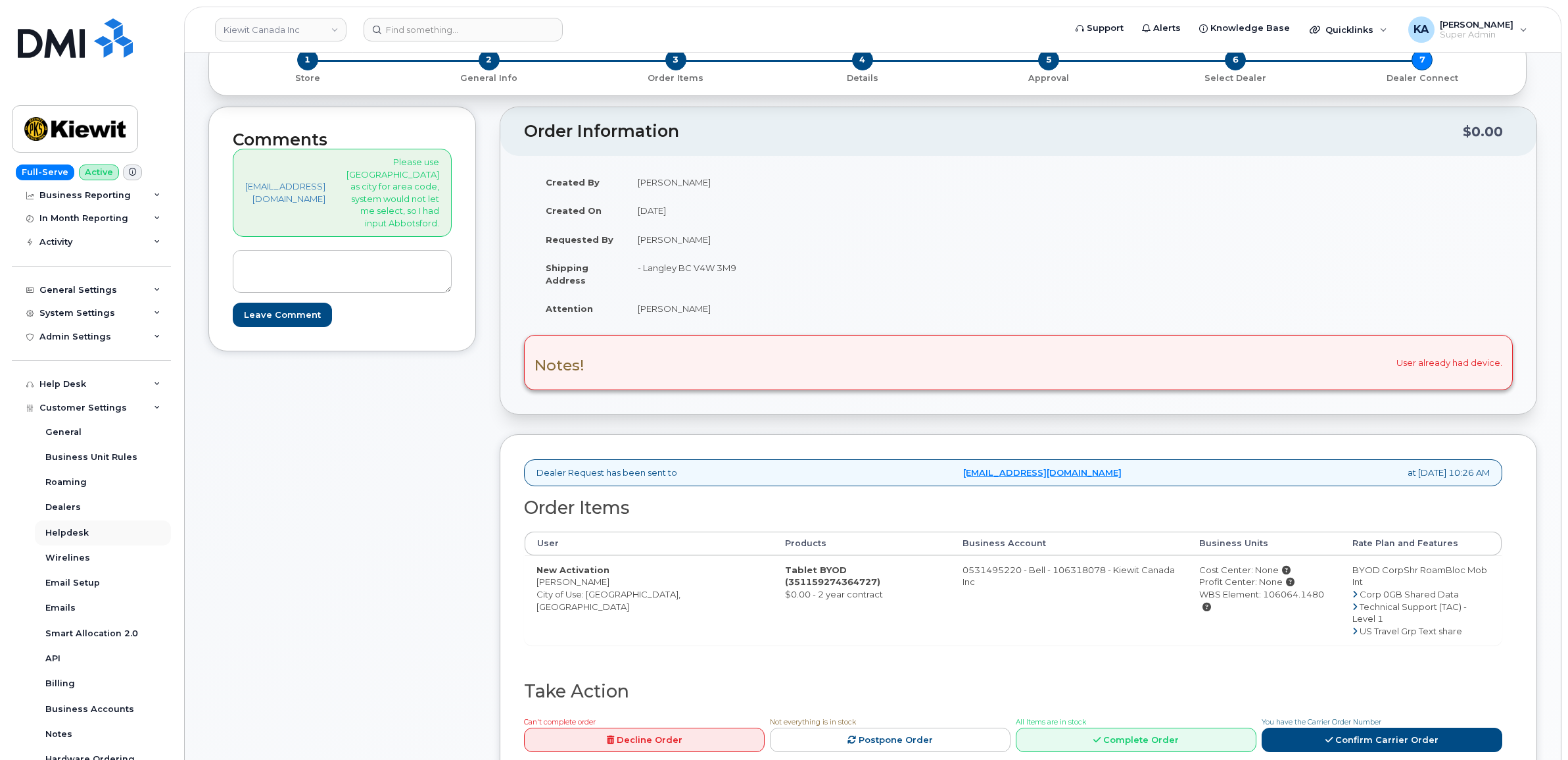
scroll to position [164, 0]
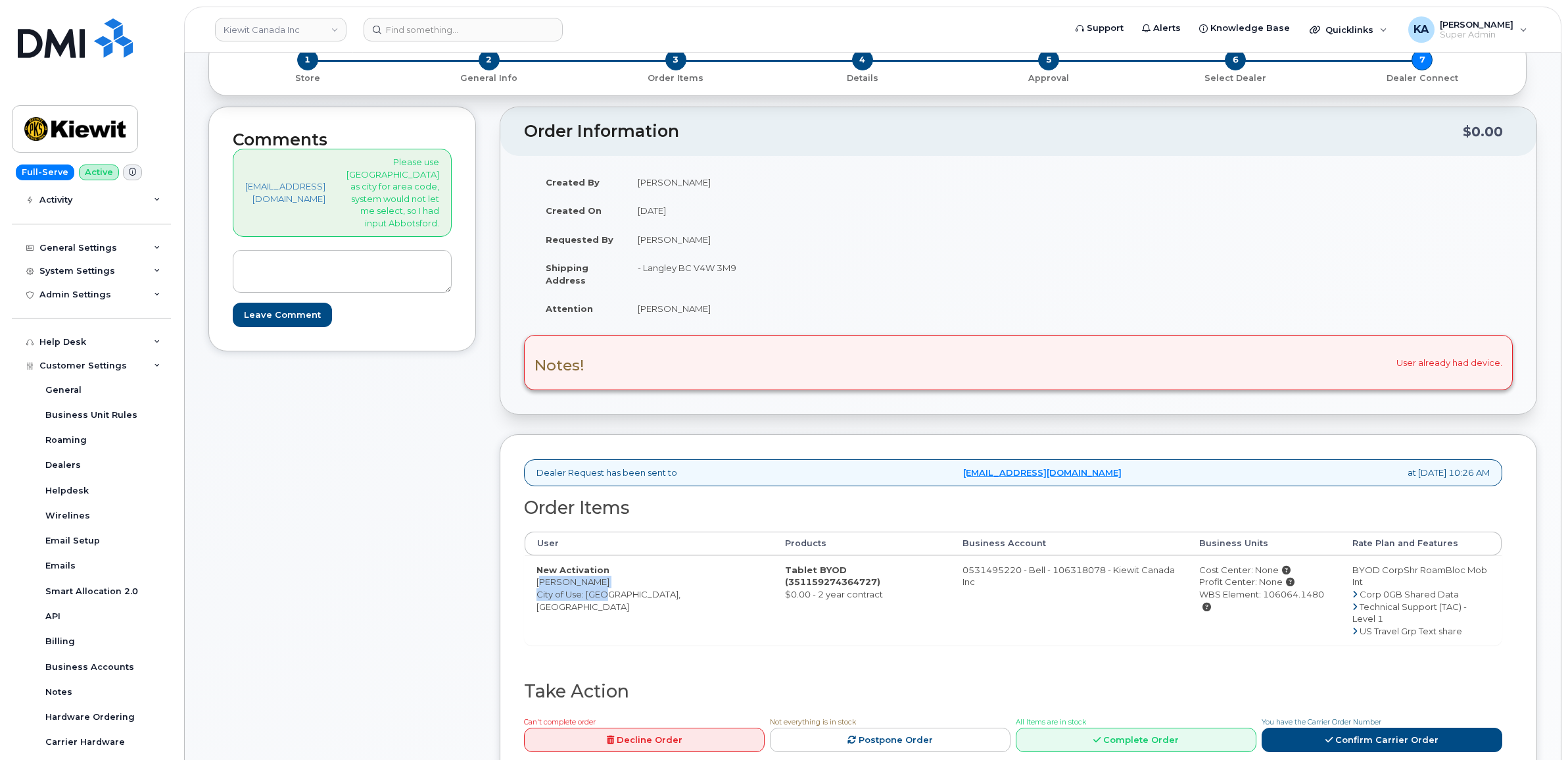
drag, startPoint x: 501, startPoint y: 582, endPoint x: 575, endPoint y: 592, distance: 74.7
click at [575, 592] on td "New Activation Robert Navalta City of Use: Abbotsford, British Columbia" at bounding box center [648, 600] width 249 height 89
click at [580, 587] on td "New Activation Robert Navalta City of Use: Abbotsford, British Columbia" at bounding box center [648, 600] width 249 height 89
drag, startPoint x: 508, startPoint y: 583, endPoint x: 577, endPoint y: 583, distance: 69.0
click at [577, 583] on td "New Activation Robert Navalta City of Use: Abbotsford, British Columbia" at bounding box center [648, 600] width 249 height 89
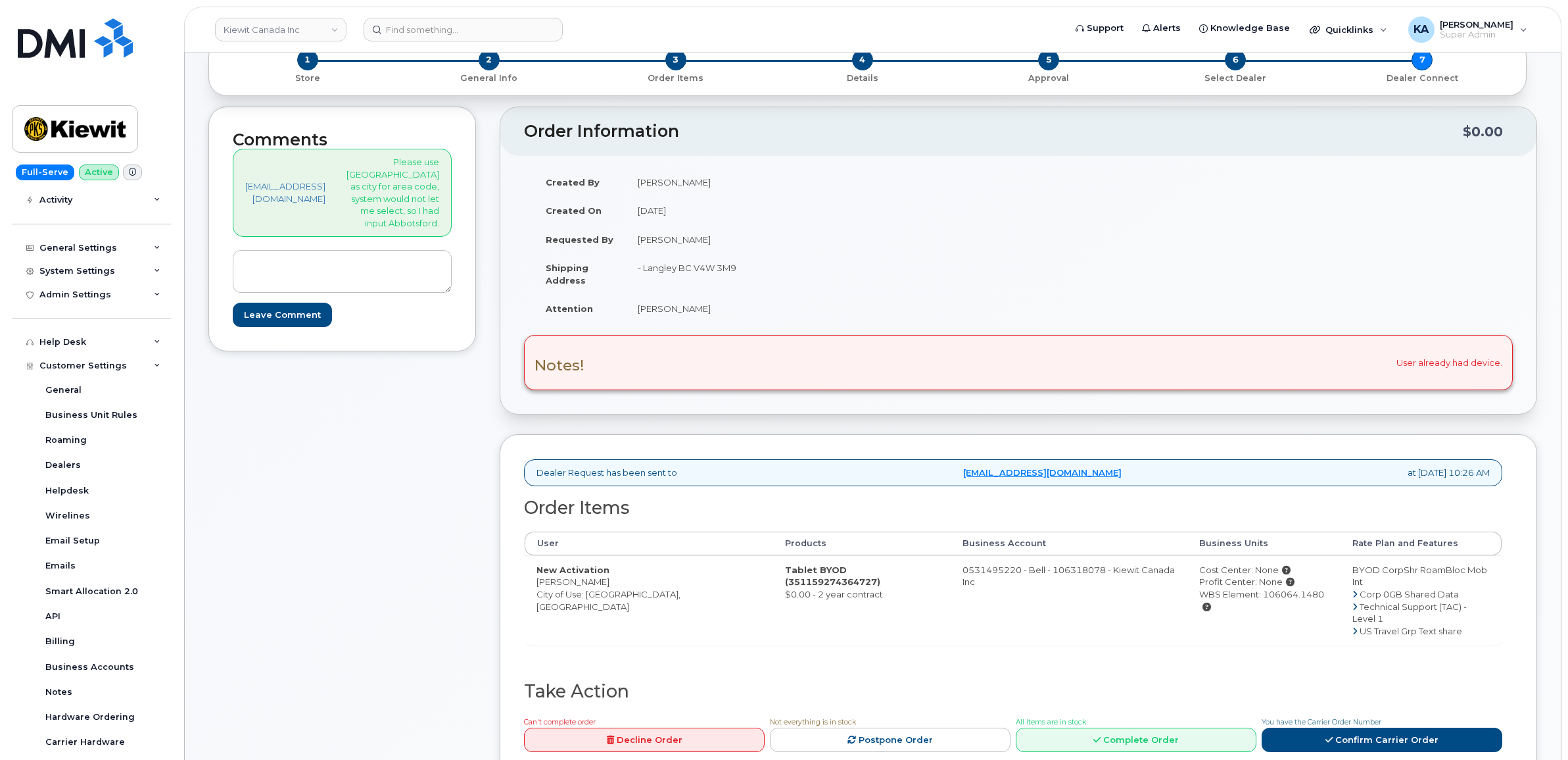
copy td "Robert Navalta"
drag, startPoint x: 665, startPoint y: 267, endPoint x: 712, endPoint y: 267, distance: 47.0
click at [712, 267] on td "- Langley BC V4W 3M9" at bounding box center [817, 274] width 383 height 41
drag, startPoint x: 712, startPoint y: 267, endPoint x: 701, endPoint y: 270, distance: 11.4
copy td "V4W 3M9"
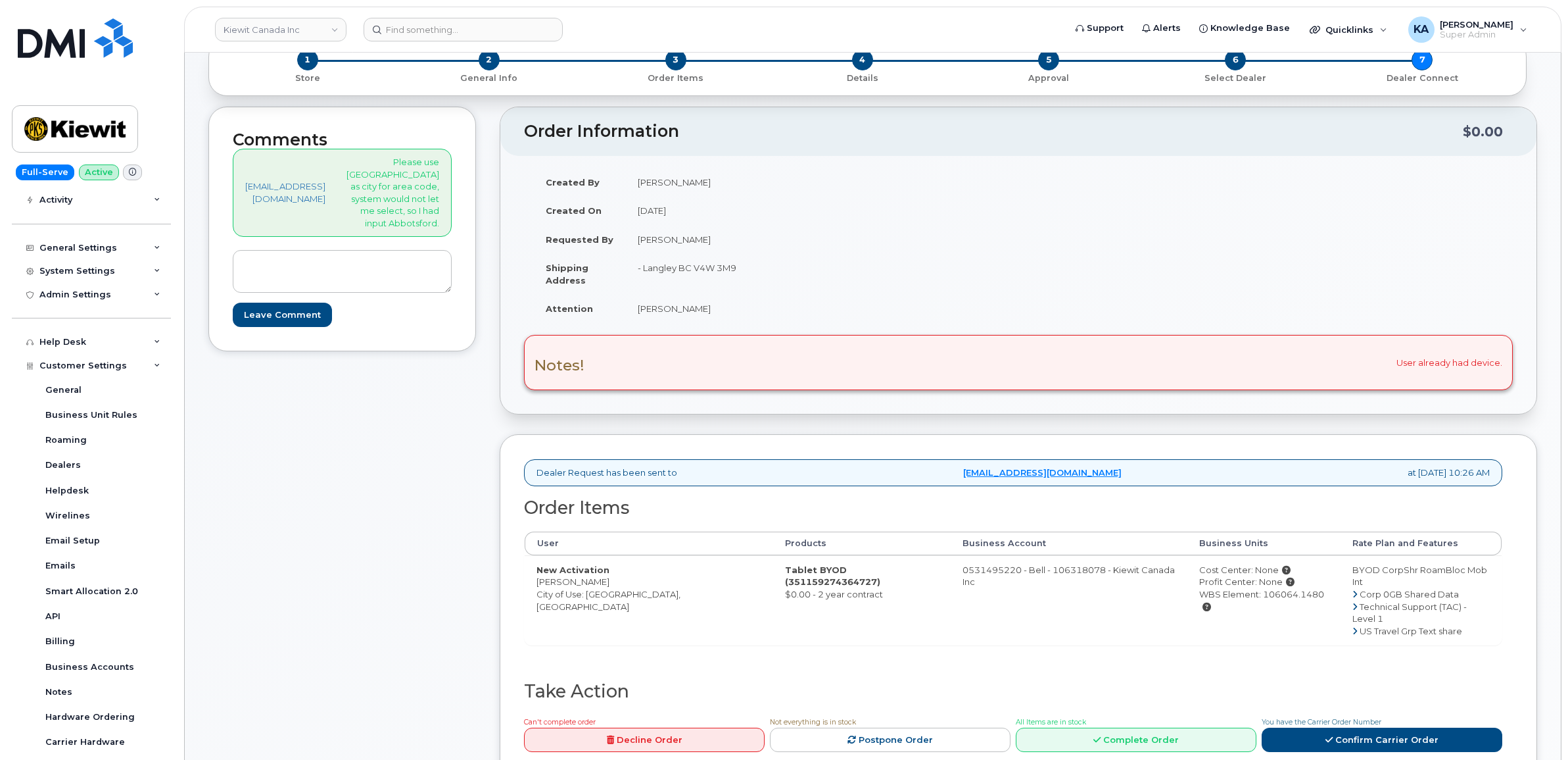
drag, startPoint x: 610, startPoint y: 310, endPoint x: 677, endPoint y: 314, distance: 67.1
click at [677, 314] on td "[PERSON_NAME]" at bounding box center [817, 309] width 383 height 29
drag, startPoint x: 677, startPoint y: 314, endPoint x: 657, endPoint y: 311, distance: 20.2
copy td "[PERSON_NAME]"
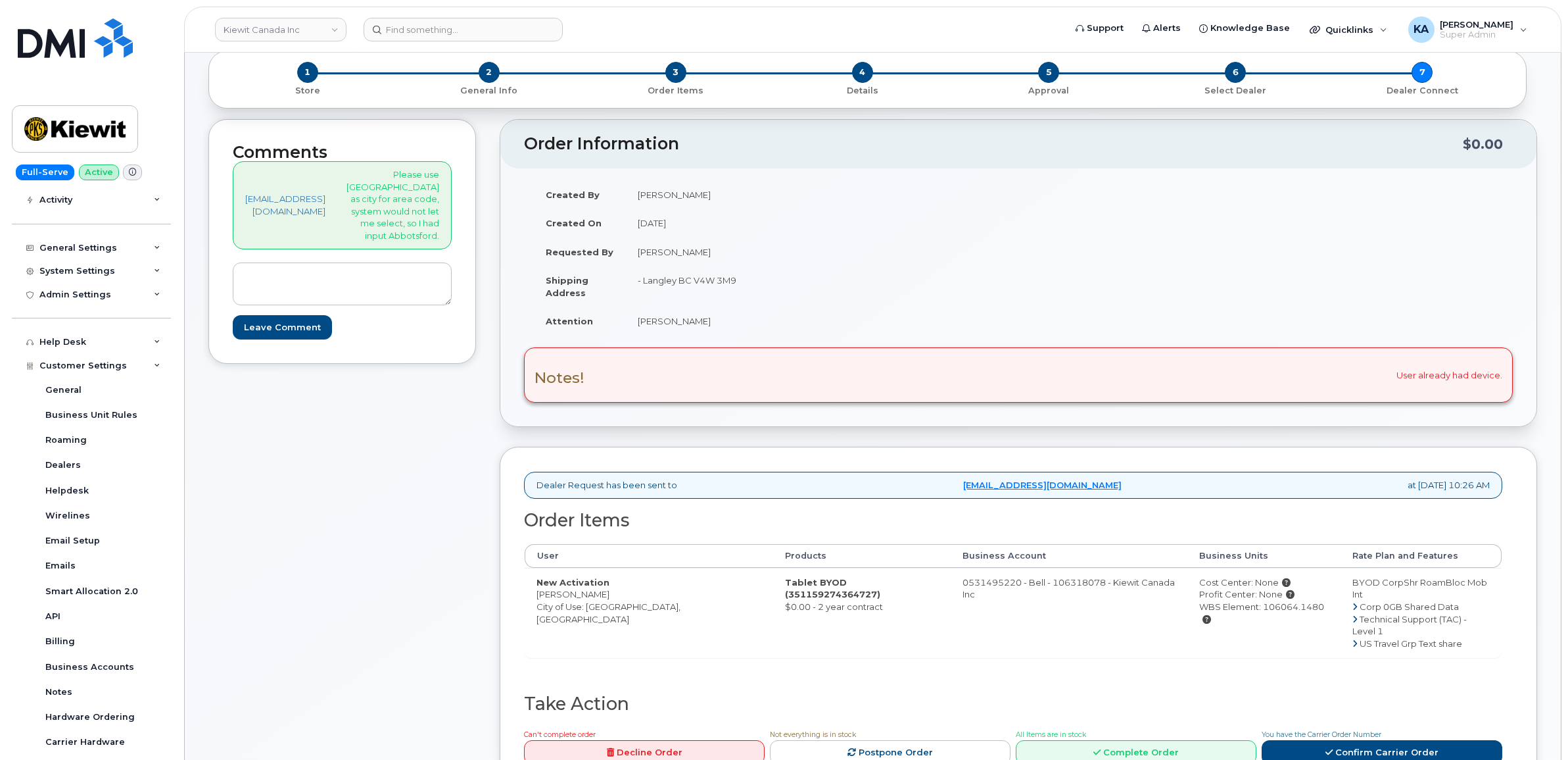
scroll to position [0, 0]
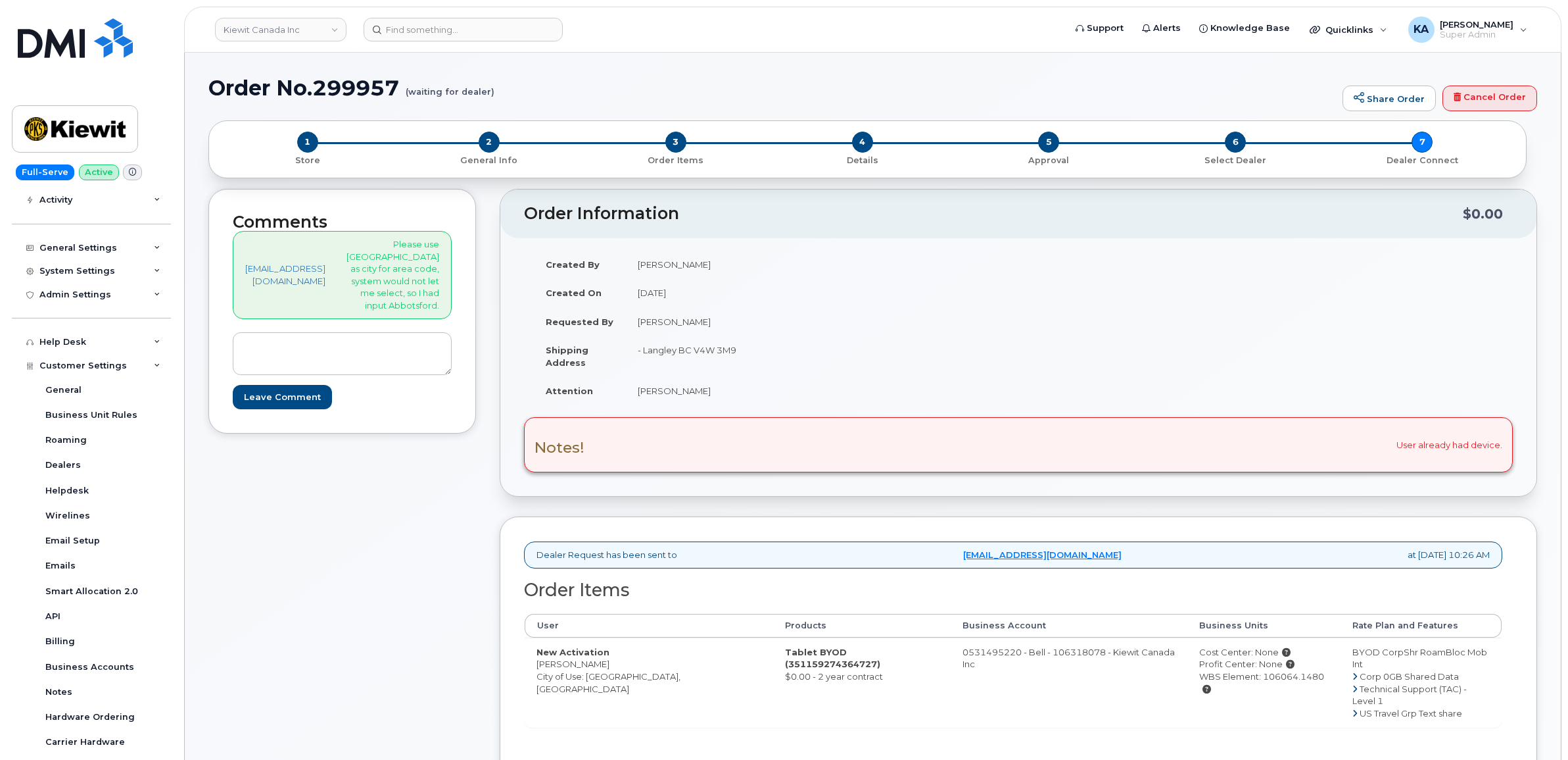
drag, startPoint x: 1166, startPoint y: 679, endPoint x: 1289, endPoint y: 685, distance: 123.1
click at [1289, 685] on div "WBS Element: 106064.1480" at bounding box center [1264, 682] width 130 height 24
copy div "WBS Element: 106064.1480"
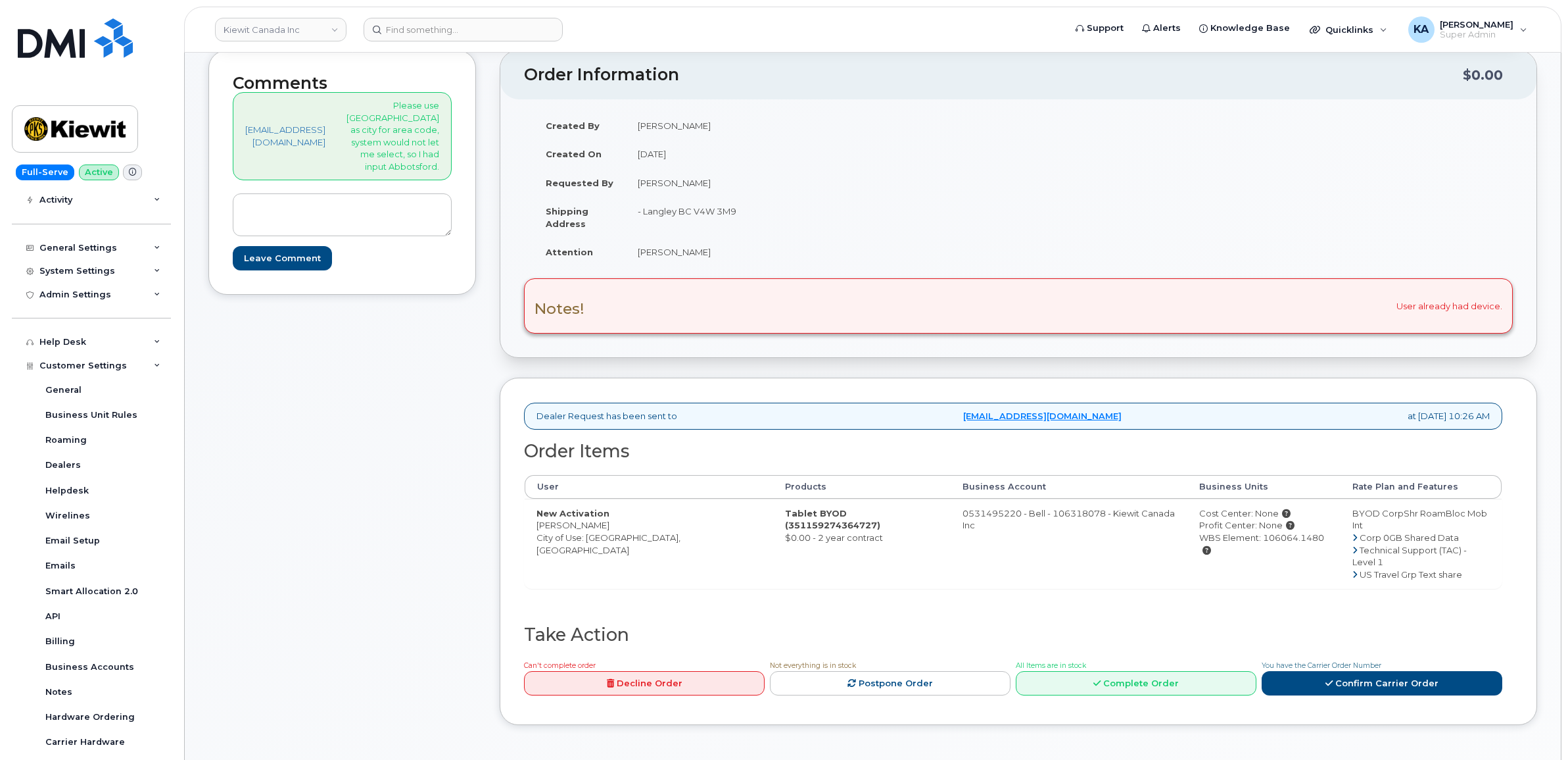
scroll to position [164, 0]
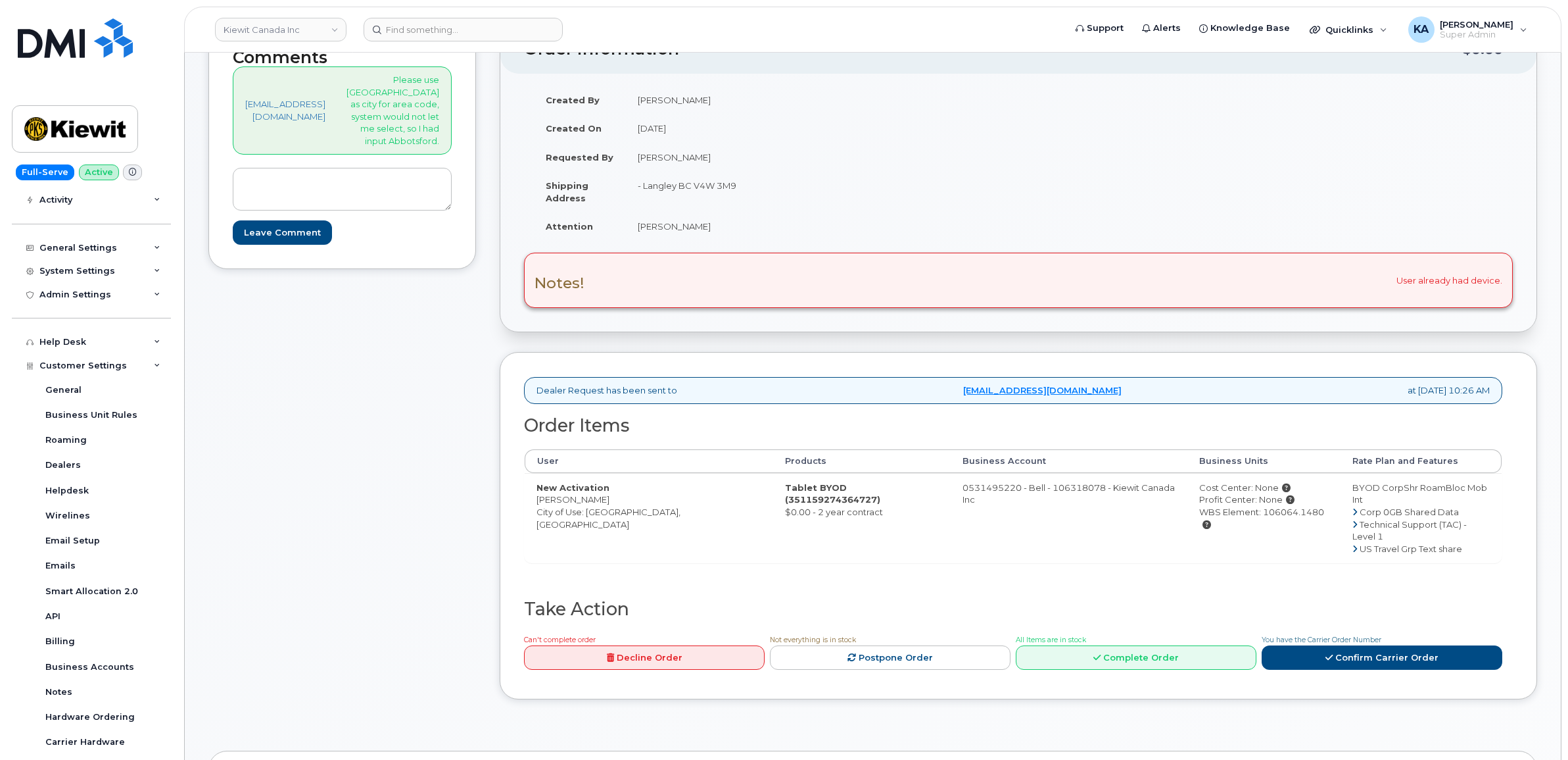
drag, startPoint x: 599, startPoint y: 184, endPoint x: 723, endPoint y: 192, distance: 124.3
click at [723, 192] on td "- Langley BC V4W 3M9" at bounding box center [817, 191] width 383 height 41
drag, startPoint x: 723, startPoint y: 192, endPoint x: 687, endPoint y: 188, distance: 36.2
copy td "- Langley BC V4W 3M9"
click at [1387, 645] on link "Confirm Carrier Order" at bounding box center [1382, 657] width 241 height 24
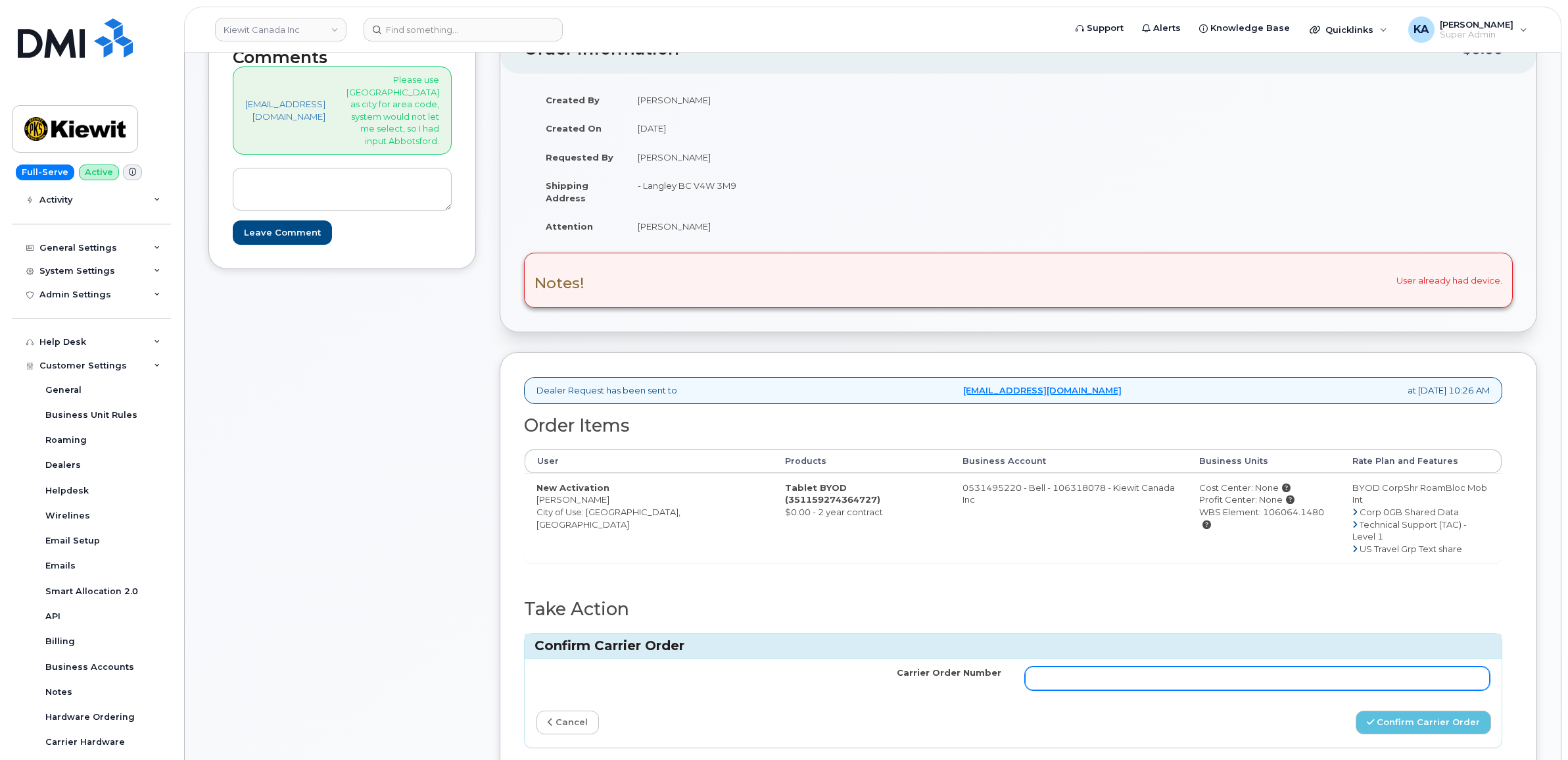
click at [1149, 666] on input "Carrier Order Number" at bounding box center [1257, 678] width 465 height 24
paste input "3018007"
type input "3018007"
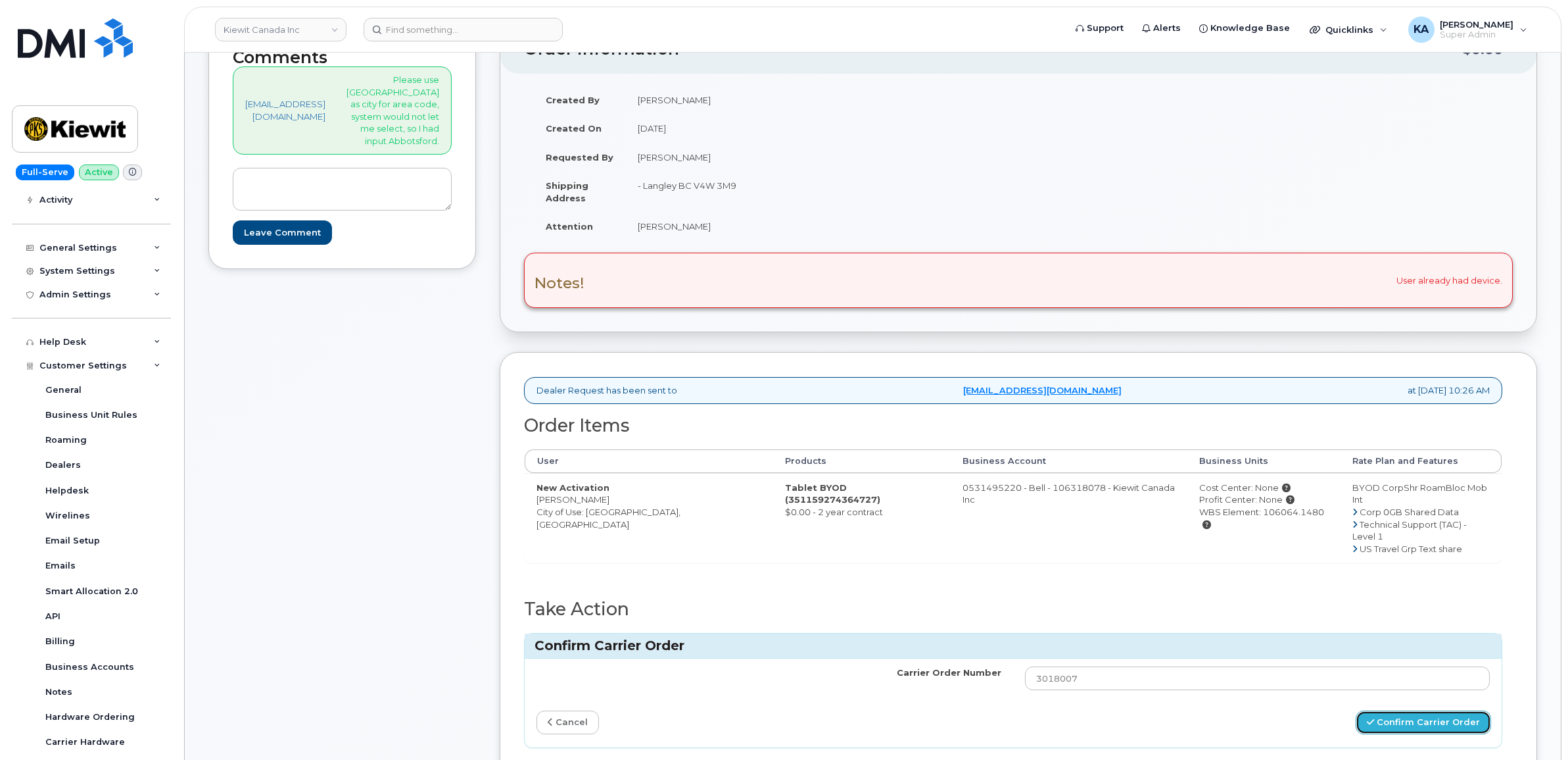
click at [1404, 711] on button "Confirm Carrier Order" at bounding box center [1423, 722] width 136 height 24
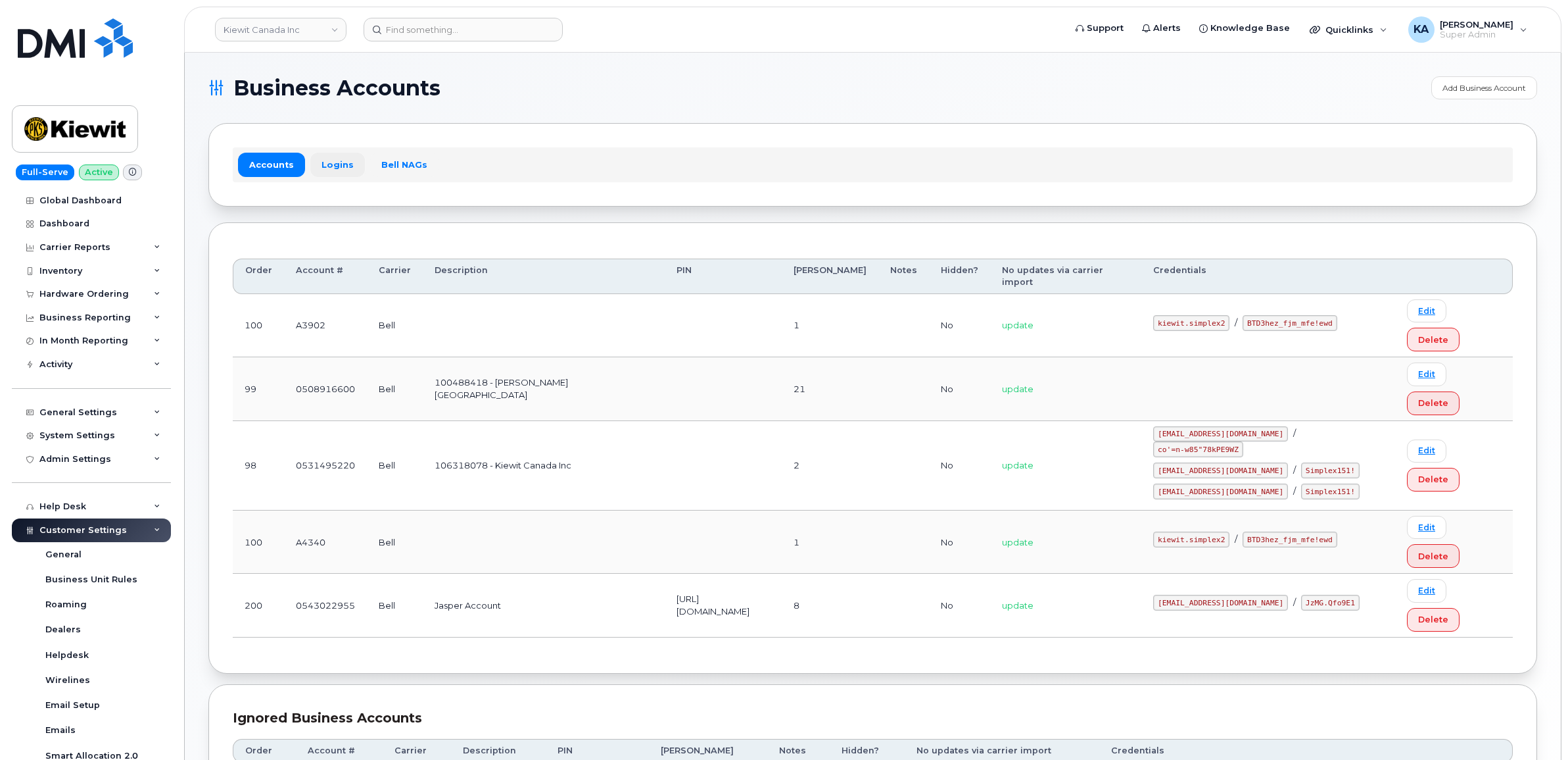
click at [334, 163] on link "Logins" at bounding box center [338, 164] width 54 height 24
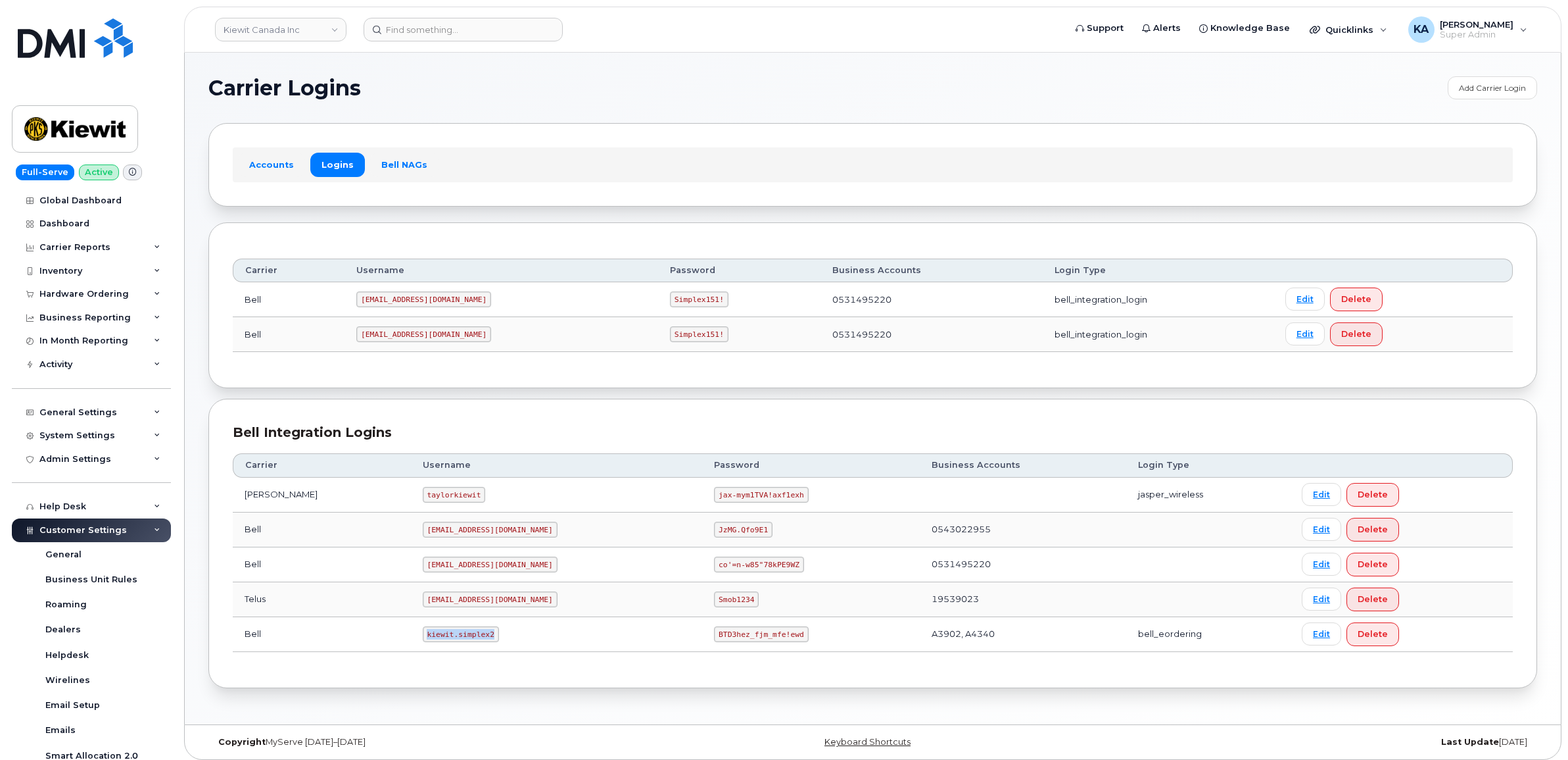
drag, startPoint x: 390, startPoint y: 637, endPoint x: 458, endPoint y: 648, distance: 68.9
click at [458, 648] on td "kiewit.simplex2" at bounding box center [556, 635] width 292 height 35
copy code "kiewit.simplex2"
drag, startPoint x: 654, startPoint y: 638, endPoint x: 736, endPoint y: 645, distance: 82.3
click at [736, 645] on td "BTD3hez_fjm_mfe!ewd" at bounding box center [810, 635] width 217 height 35
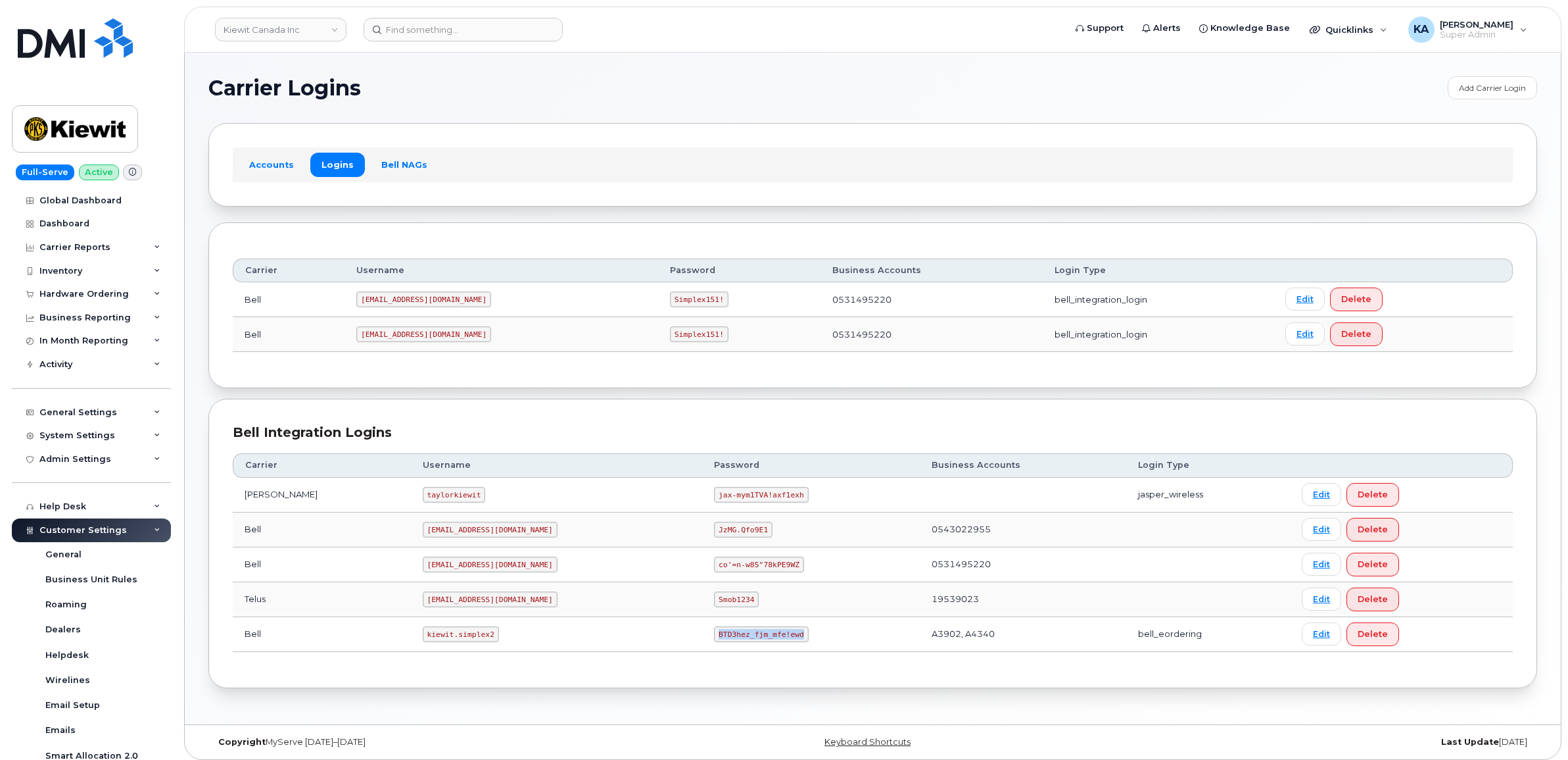
copy code "BTD3hez_fjm_mfe!ewd"
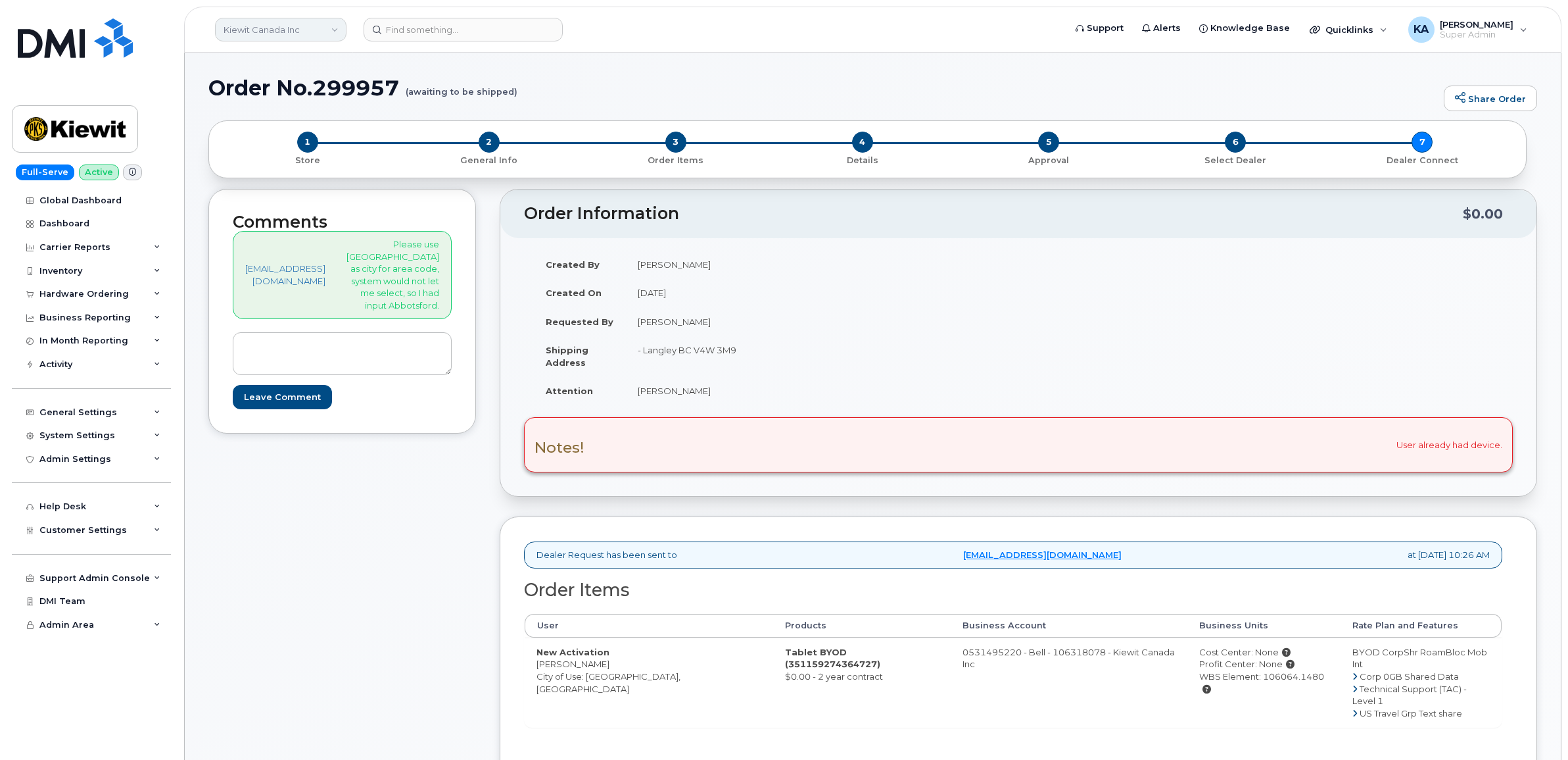
drag, startPoint x: 261, startPoint y: 26, endPoint x: 269, endPoint y: 40, distance: 16.1
click at [261, 26] on link "Kiewit Canada Inc" at bounding box center [281, 29] width 132 height 24
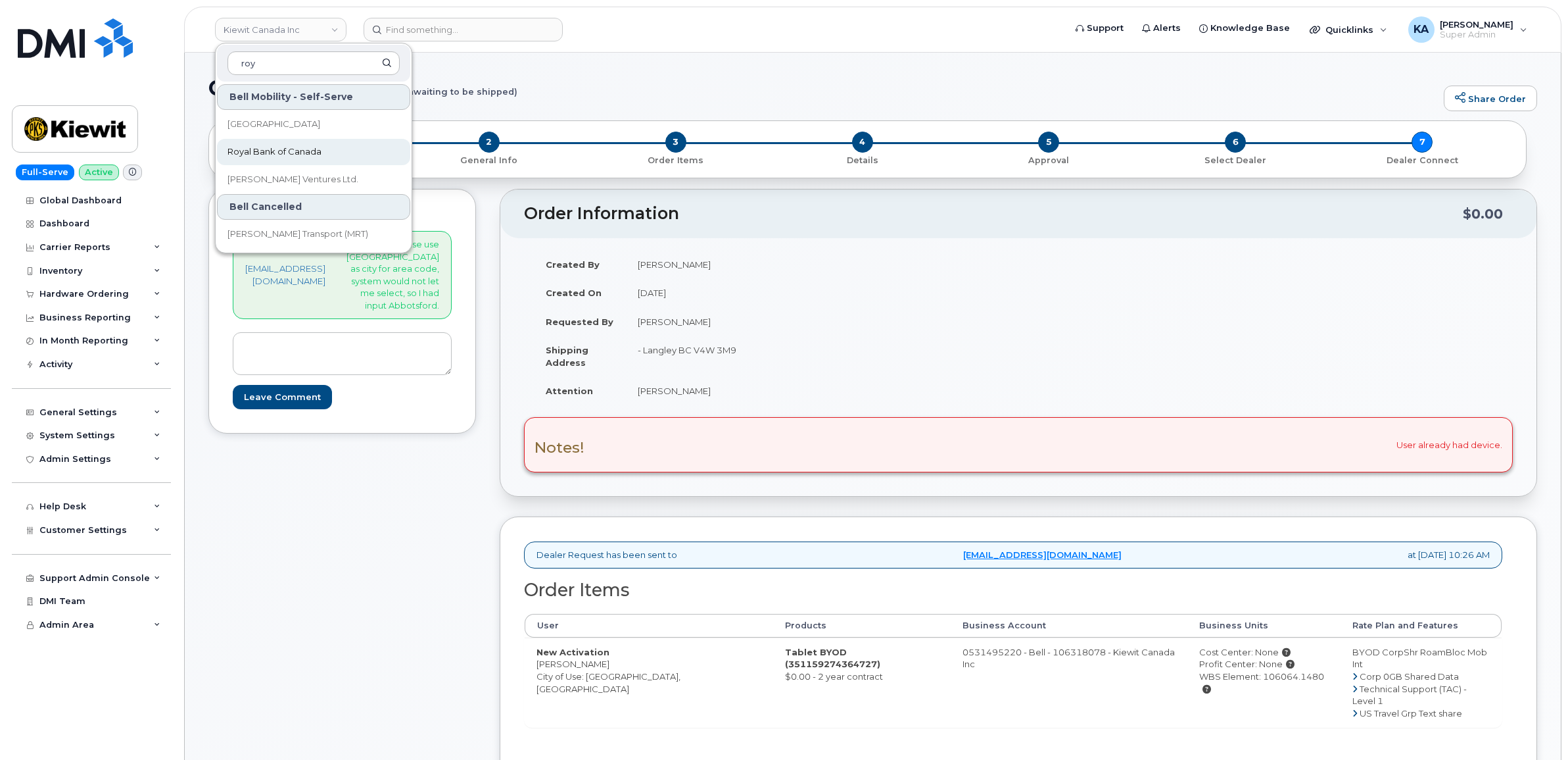
type input "roy"
click at [253, 153] on span "Royal Bank of Canada" at bounding box center [274, 152] width 94 height 13
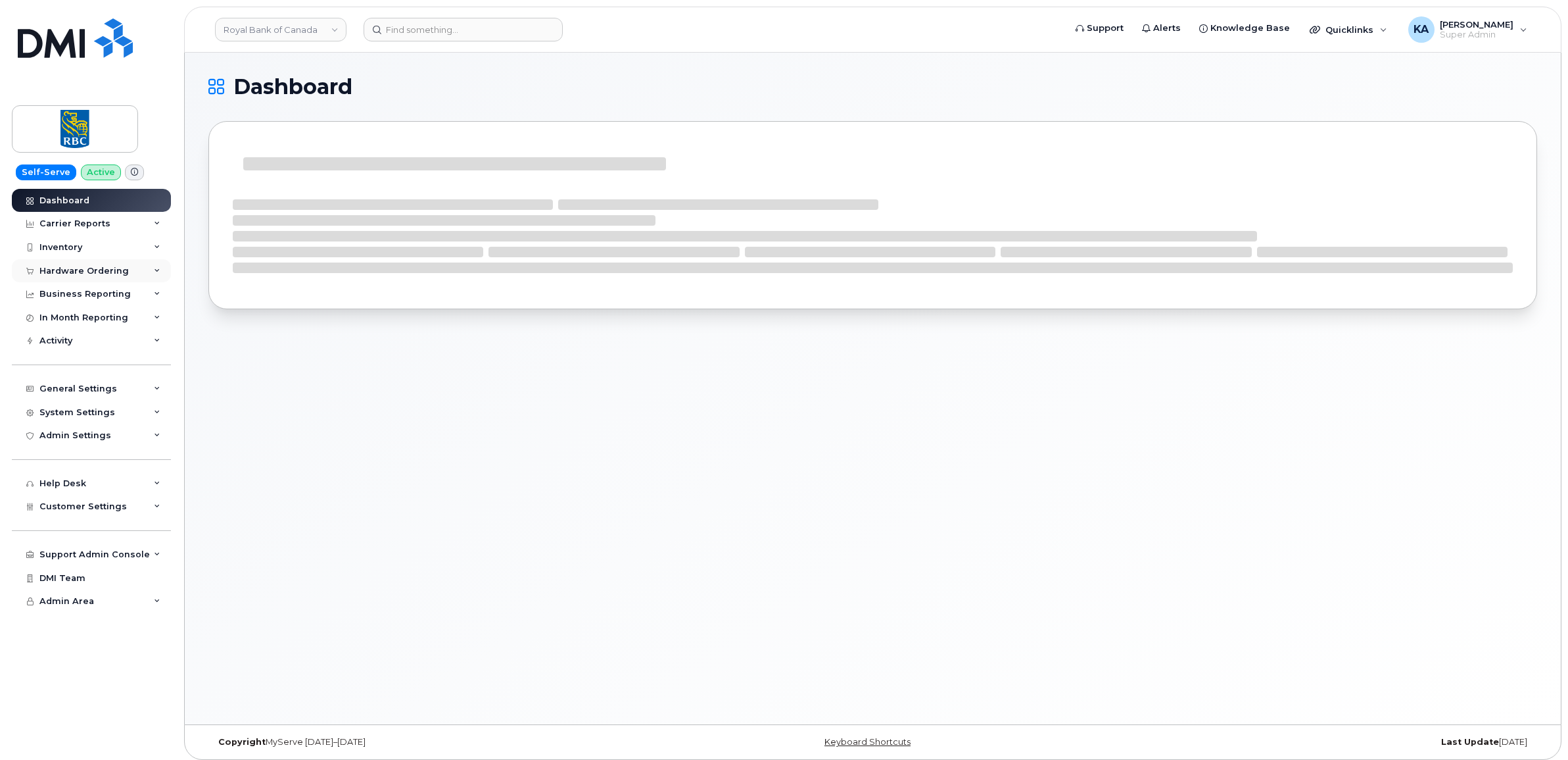
click at [72, 271] on div "Hardware Ordering" at bounding box center [84, 270] width 89 height 10
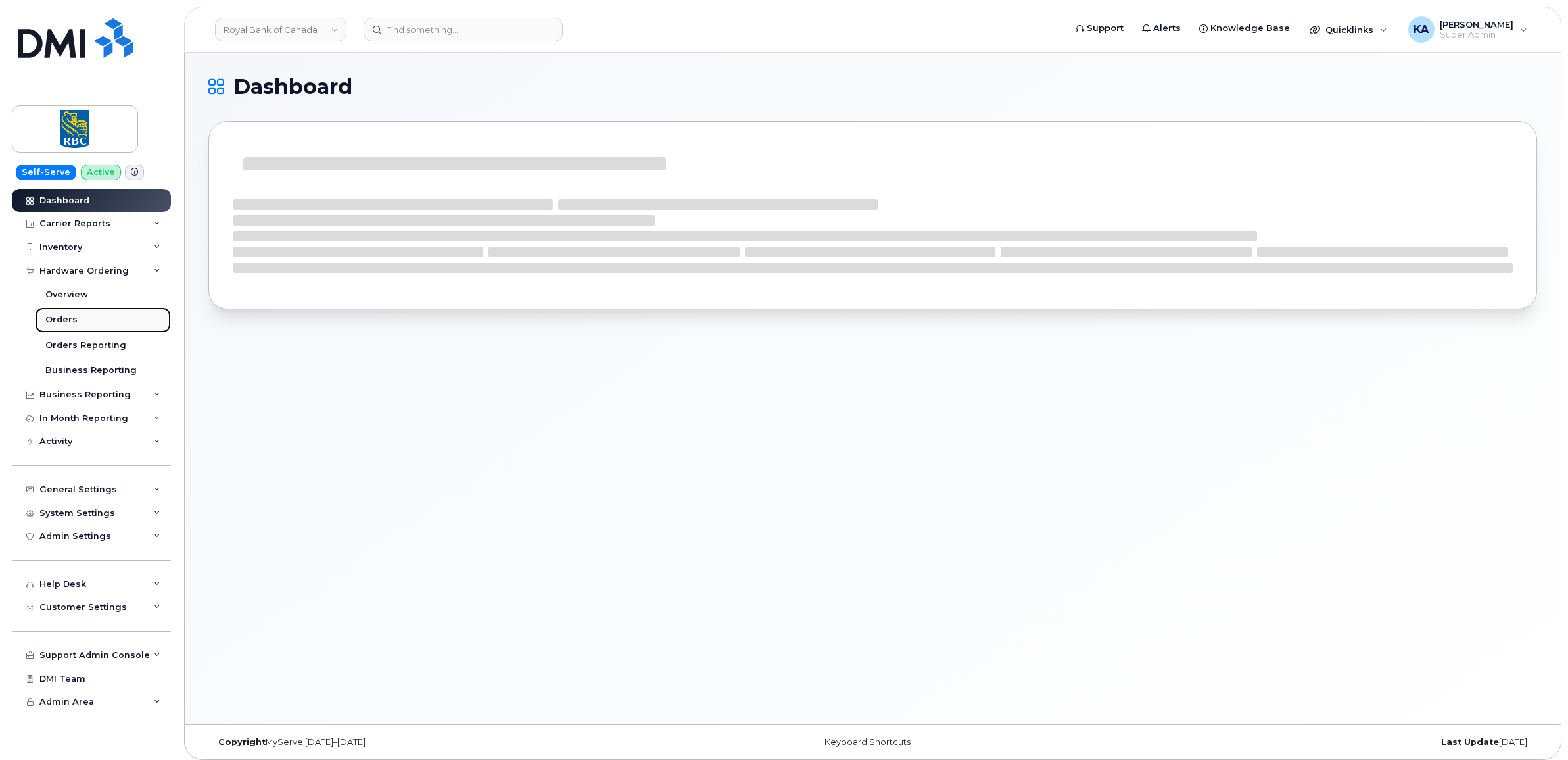
click at [61, 317] on div "Orders" at bounding box center [61, 319] width 32 height 12
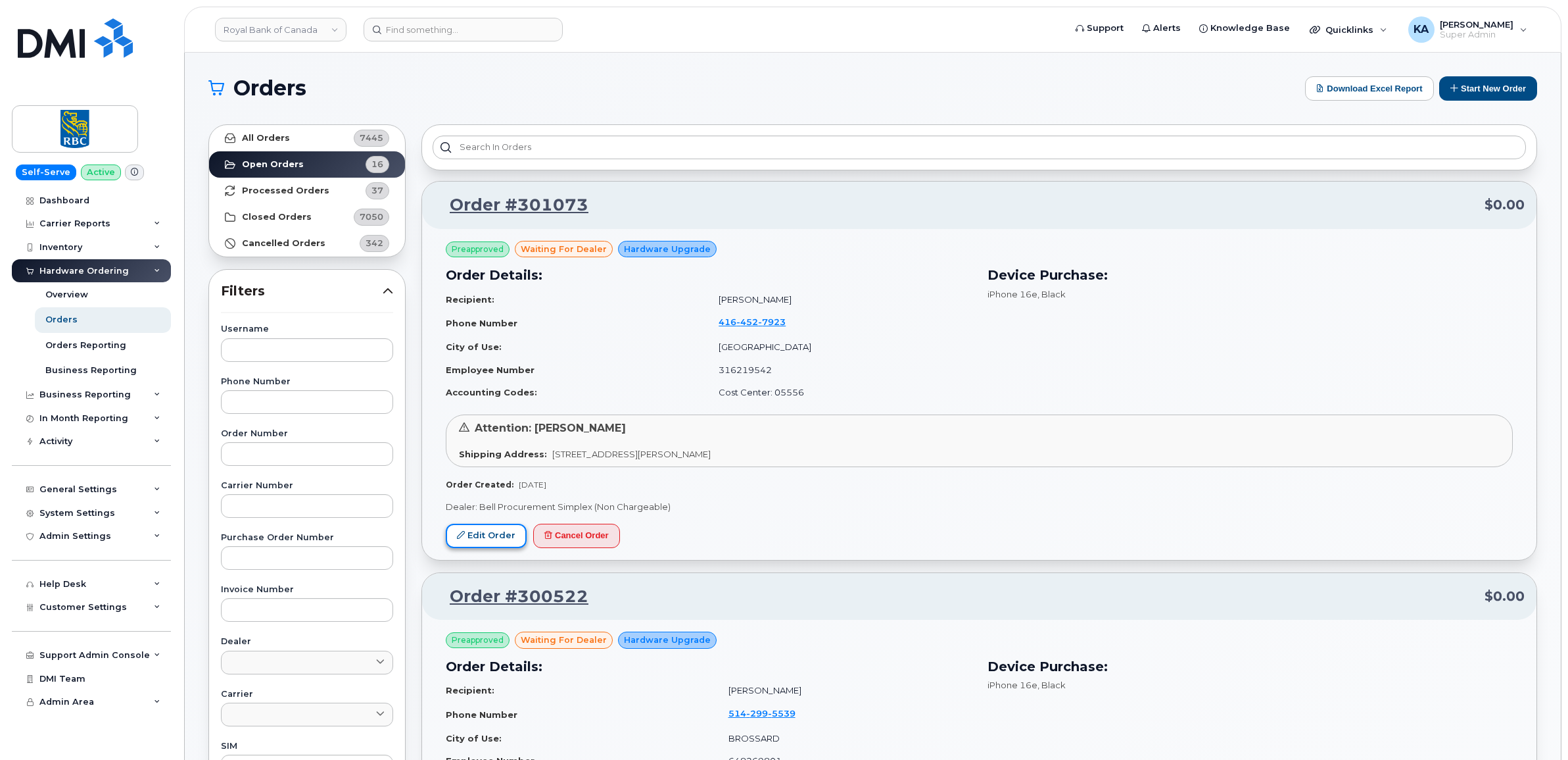
click at [489, 530] on link "Edit Order" at bounding box center [486, 536] width 81 height 24
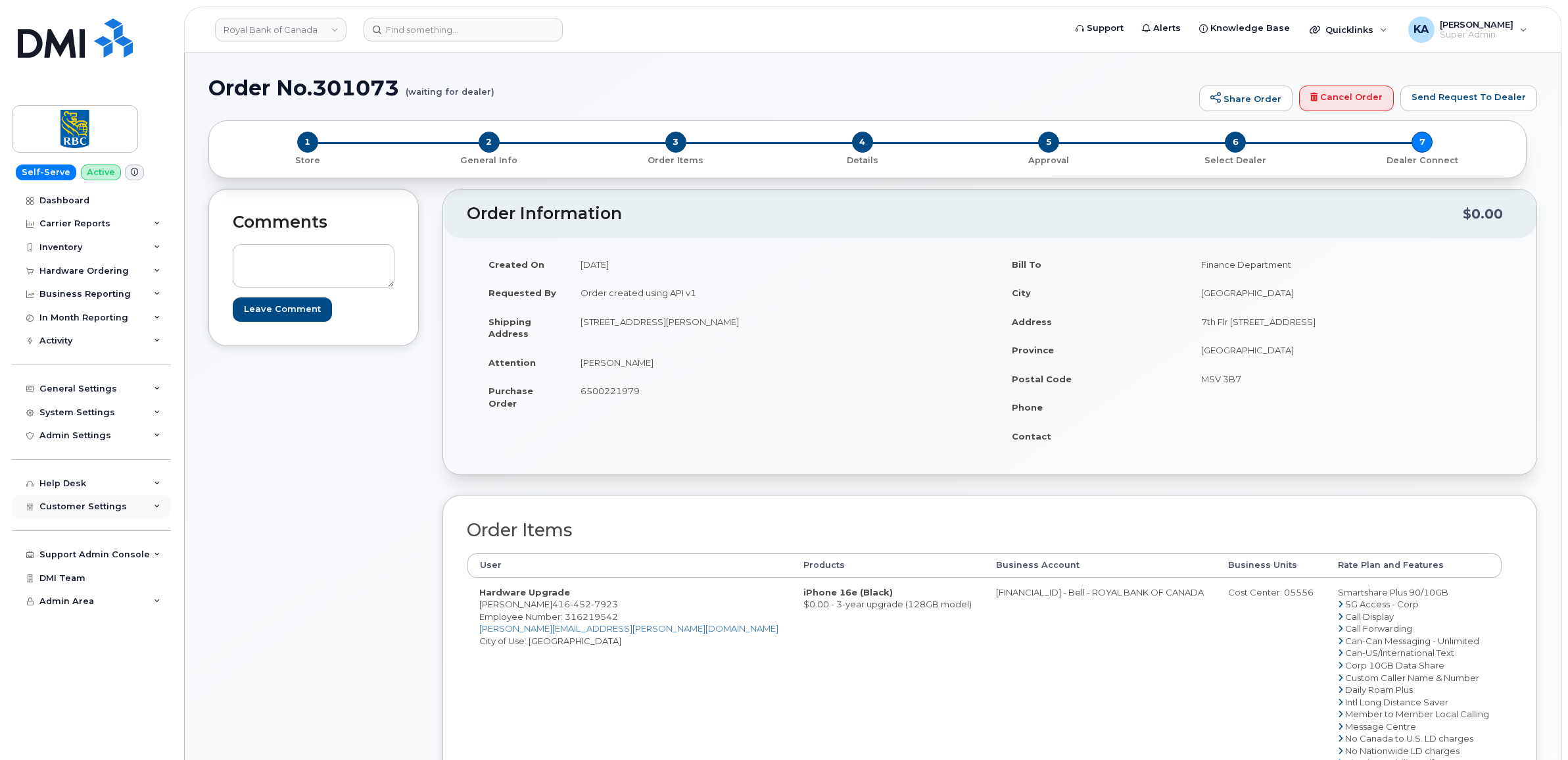
click at [54, 510] on span "Customer Settings" at bounding box center [84, 506] width 88 height 10
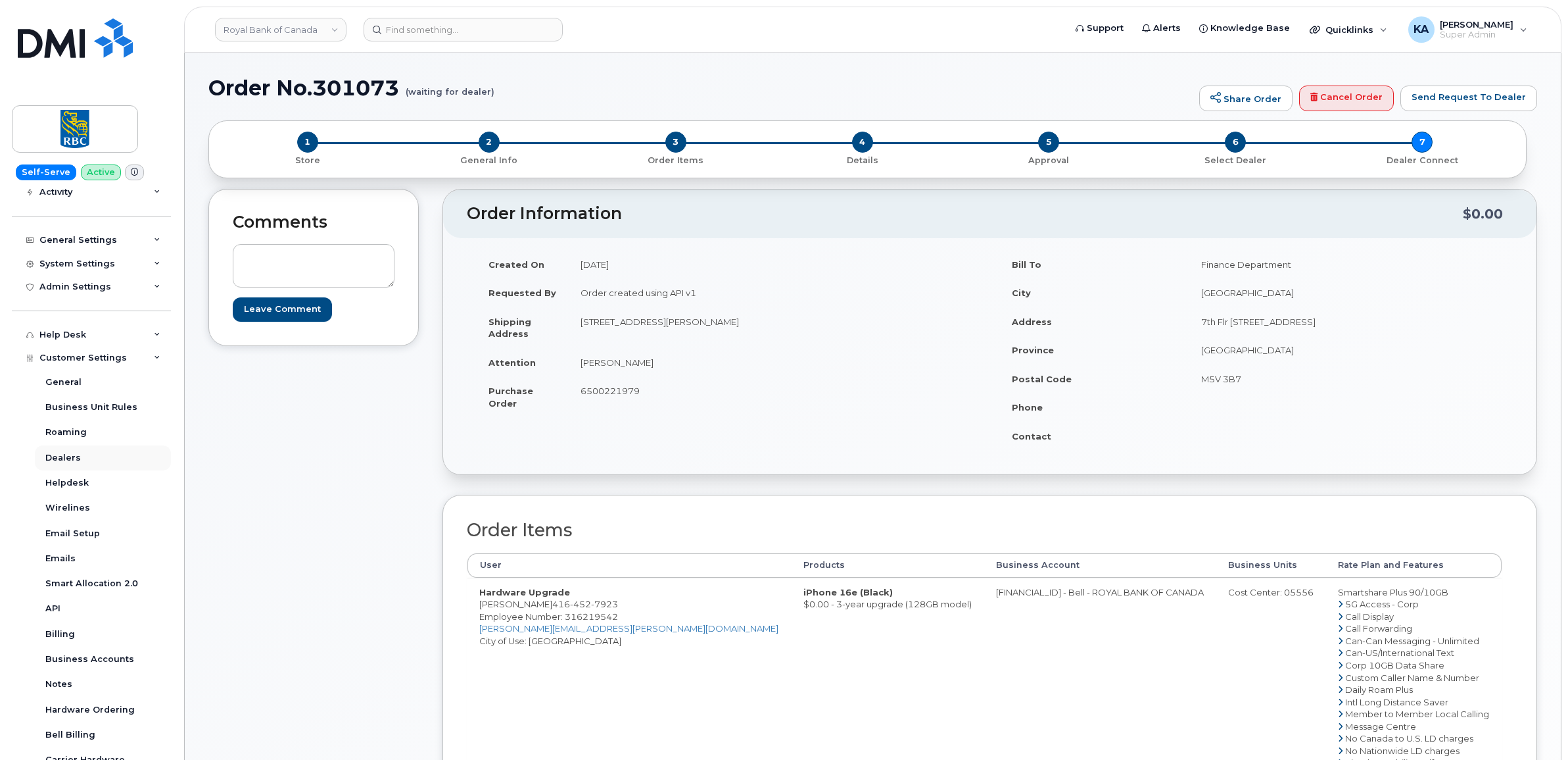
scroll to position [164, 0]
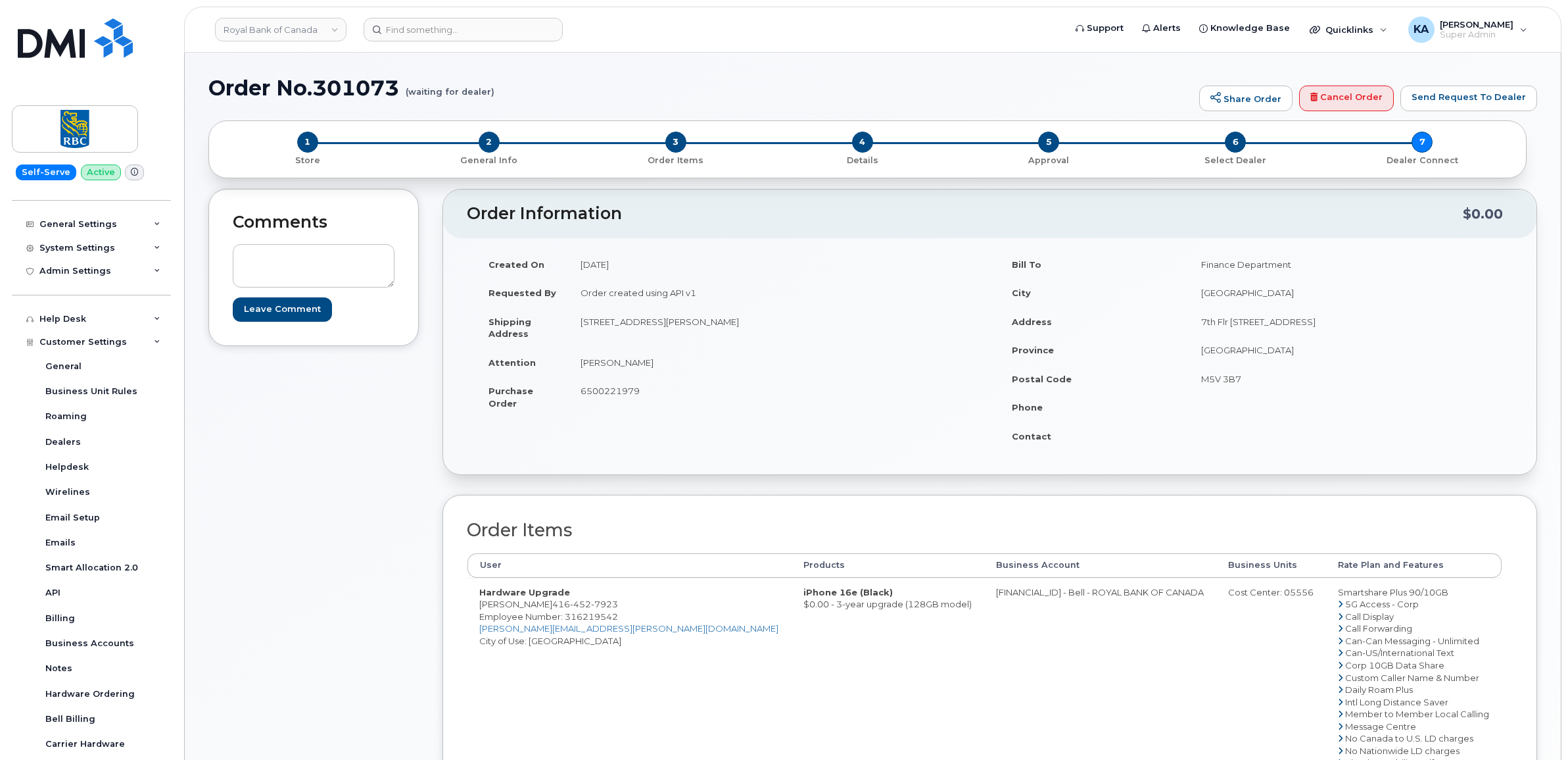
click at [550, 610] on td "Hardware Upgrade [PERSON_NAME] [PHONE_NUMBER] Employee Number: 316219542 [PERSO…" at bounding box center [629, 708] width 324 height 261
drag, startPoint x: 550, startPoint y: 610, endPoint x: 645, endPoint y: 626, distance: 96.3
click at [645, 626] on td "Hardware Upgrade [PERSON_NAME] [PHONE_NUMBER] Employee Number: 316219542 [PERSO…" at bounding box center [629, 708] width 324 height 261
drag, startPoint x: 619, startPoint y: 607, endPoint x: 553, endPoint y: 610, distance: 66.1
click at [553, 610] on td "Hardware Upgrade [PERSON_NAME] [PHONE_NUMBER] Employee Number: 316219542 [PERSO…" at bounding box center [629, 708] width 324 height 261
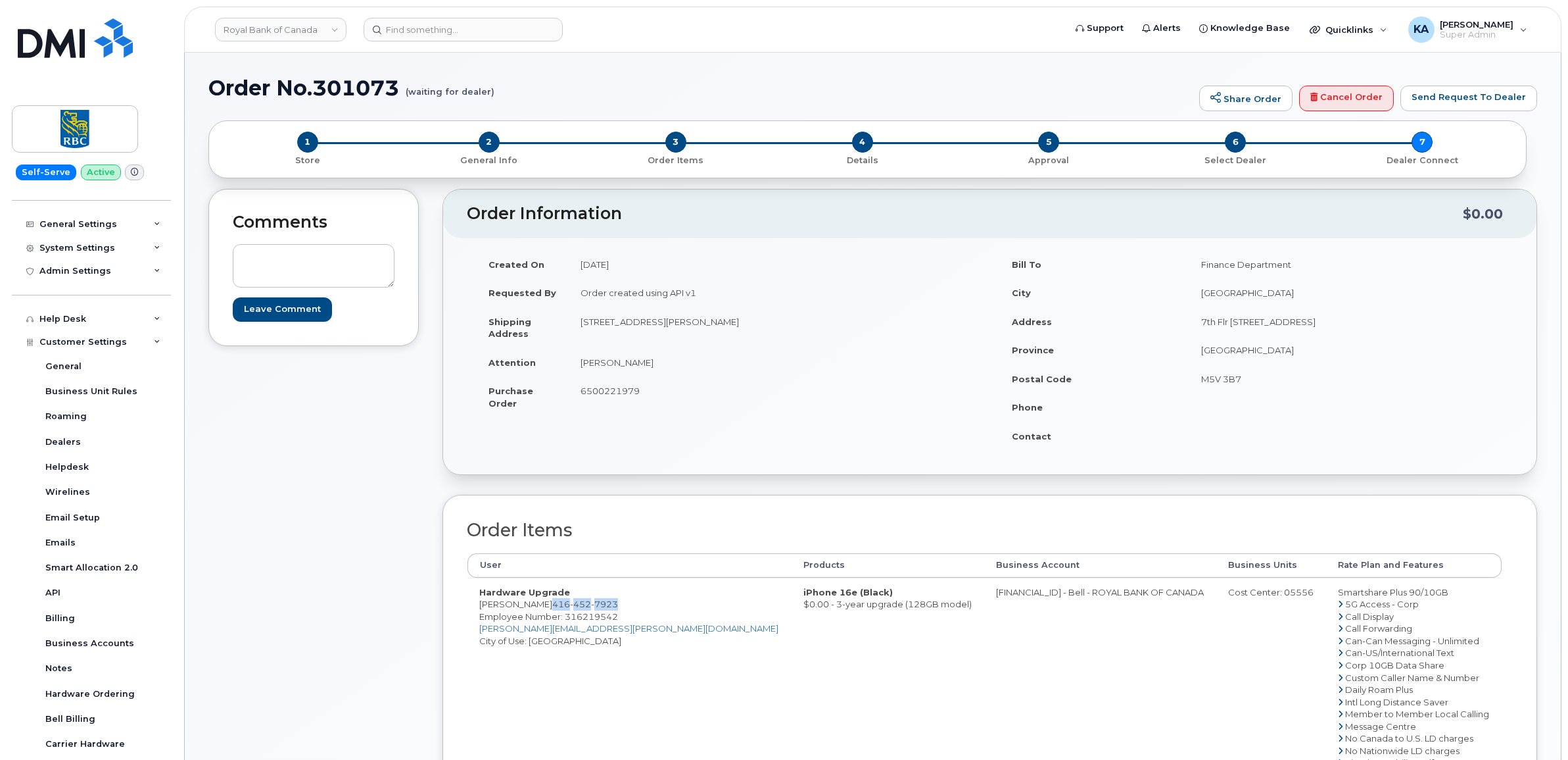
copy span "[PHONE_NUMBER]"
click at [579, 620] on span "Employee Number: 316219542" at bounding box center [548, 616] width 139 height 10
copy span "316219542"
drag, startPoint x: 480, startPoint y: 605, endPoint x: 549, endPoint y: 610, distance: 69.2
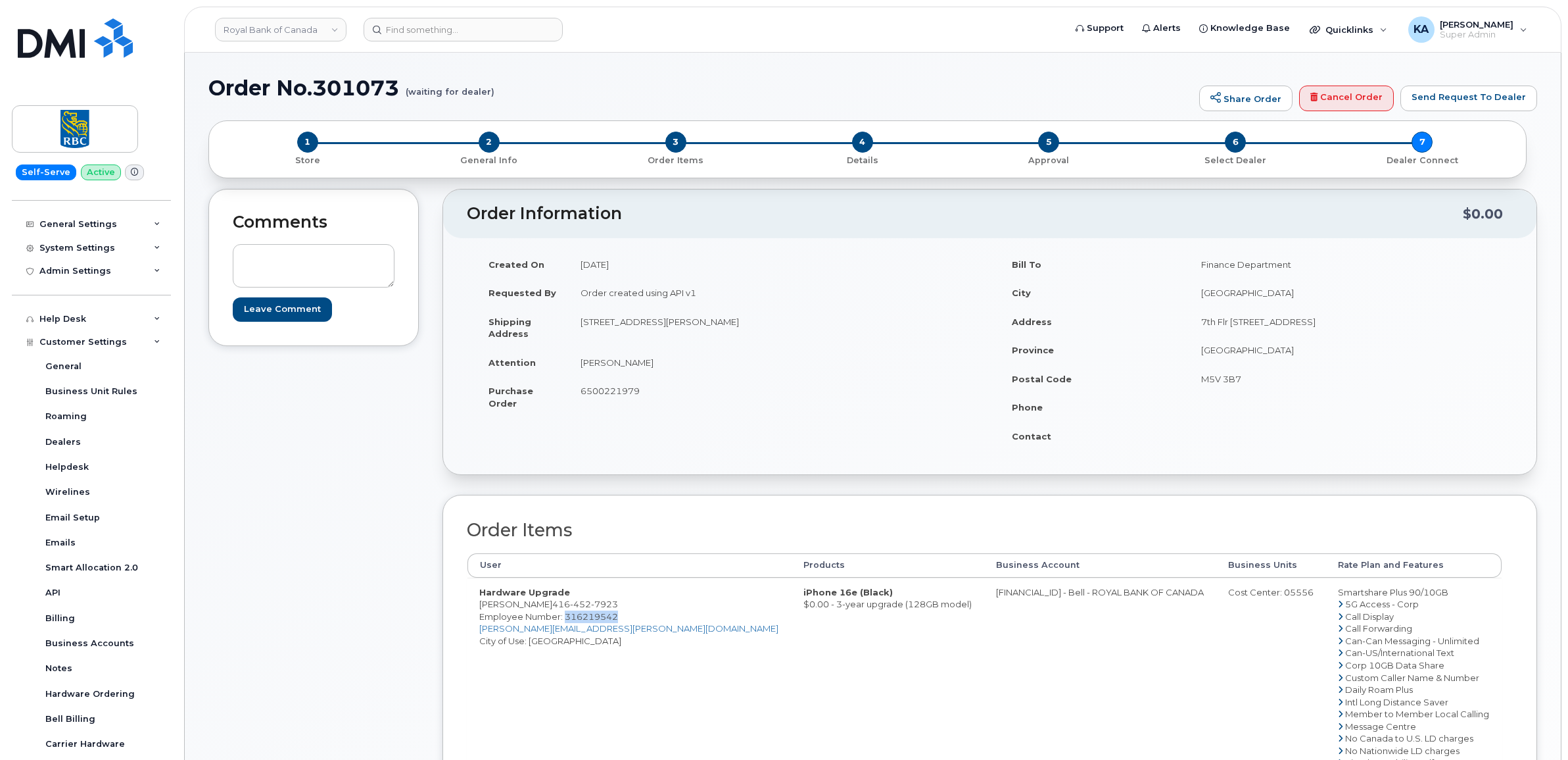
click at [549, 610] on td "Hardware Upgrade [PERSON_NAME] [PHONE_NUMBER] Employee Number: 316219542 [PERSO…" at bounding box center [629, 708] width 324 height 261
copy td "[PERSON_NAME]"
drag, startPoint x: 572, startPoint y: 323, endPoint x: 725, endPoint y: 332, distance: 153.3
click at [725, 332] on td "[STREET_ADDRESS][PERSON_NAME]" at bounding box center [774, 327] width 411 height 41
copy td "[STREET_ADDRESS]"
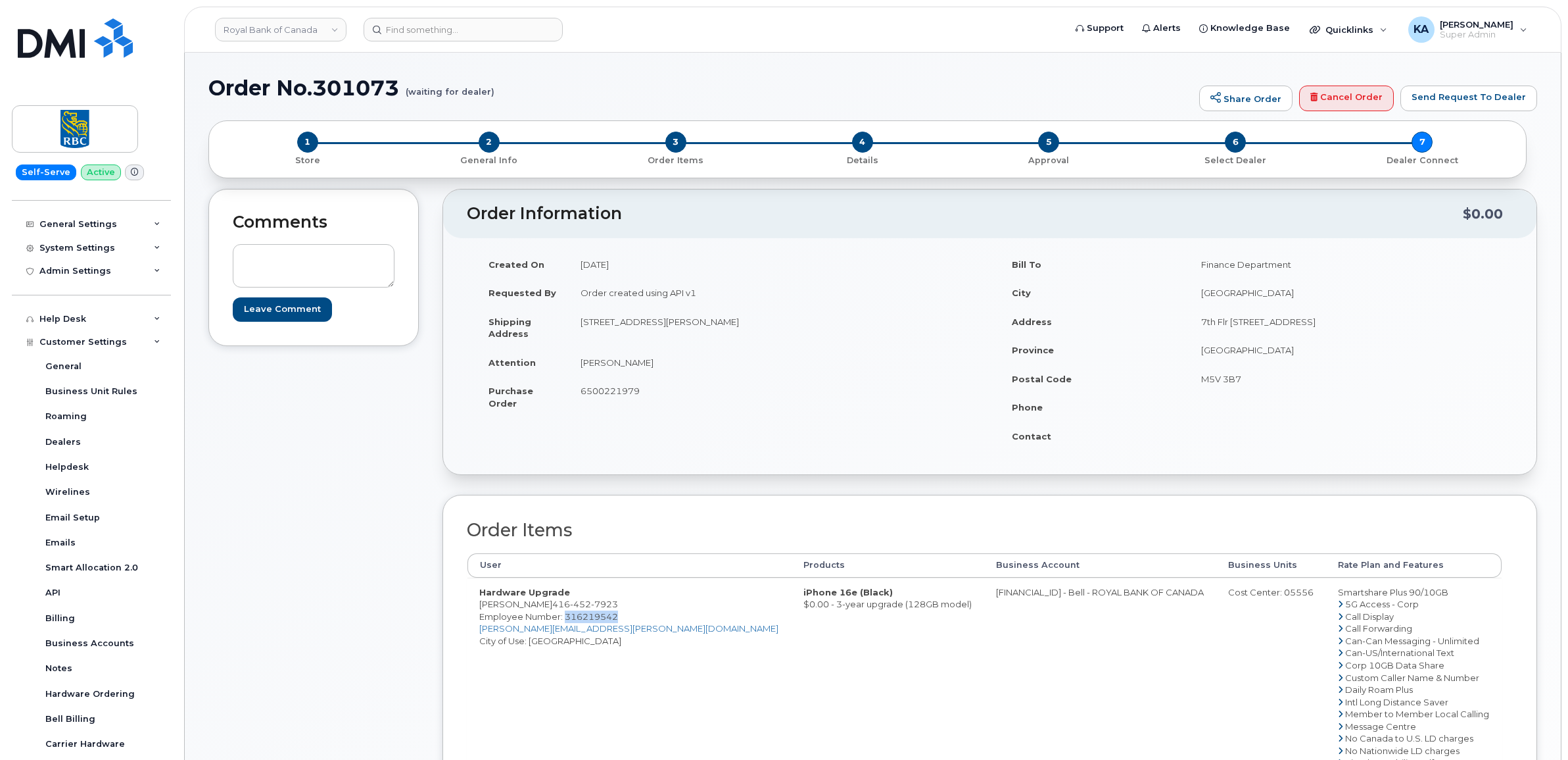
drag, startPoint x: 856, startPoint y: 318, endPoint x: 895, endPoint y: 318, distance: 39.0
click at [895, 318] on td "[STREET_ADDRESS][PERSON_NAME]" at bounding box center [774, 327] width 411 height 41
copy td "L5N 7Y5"
drag, startPoint x: 901, startPoint y: 596, endPoint x: 963, endPoint y: 605, distance: 62.6
click at [984, 605] on td "0526299293 - Bell - ROYAL BANK OF CANADA" at bounding box center [1099, 708] width 232 height 261
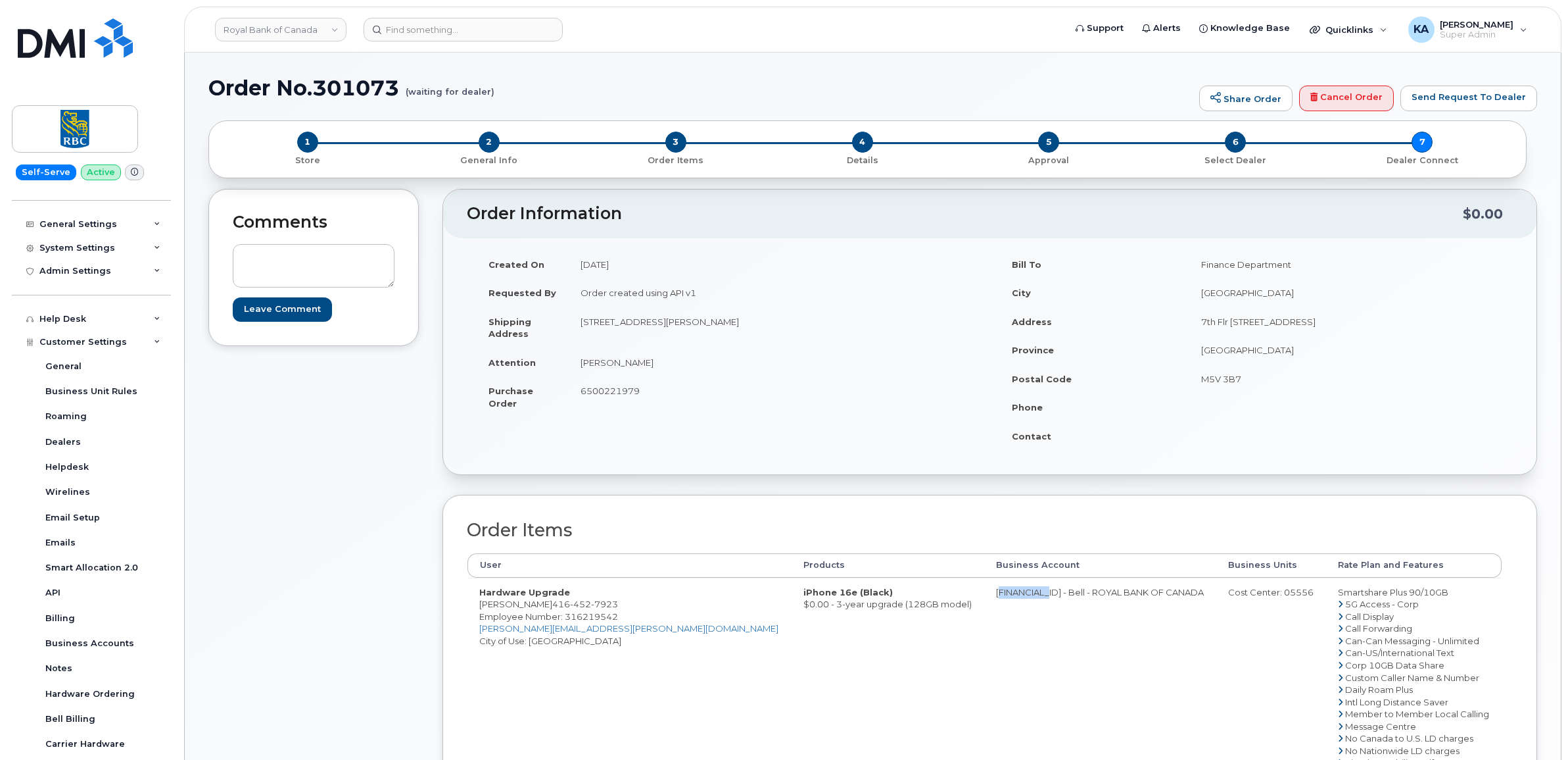
copy td "0526299293"
click at [1239, 595] on div "Cost Center: 05556" at bounding box center [1271, 592] width 86 height 13
copy div "05556"
click at [602, 613] on span "Employee Number: 316219542" at bounding box center [548, 616] width 139 height 10
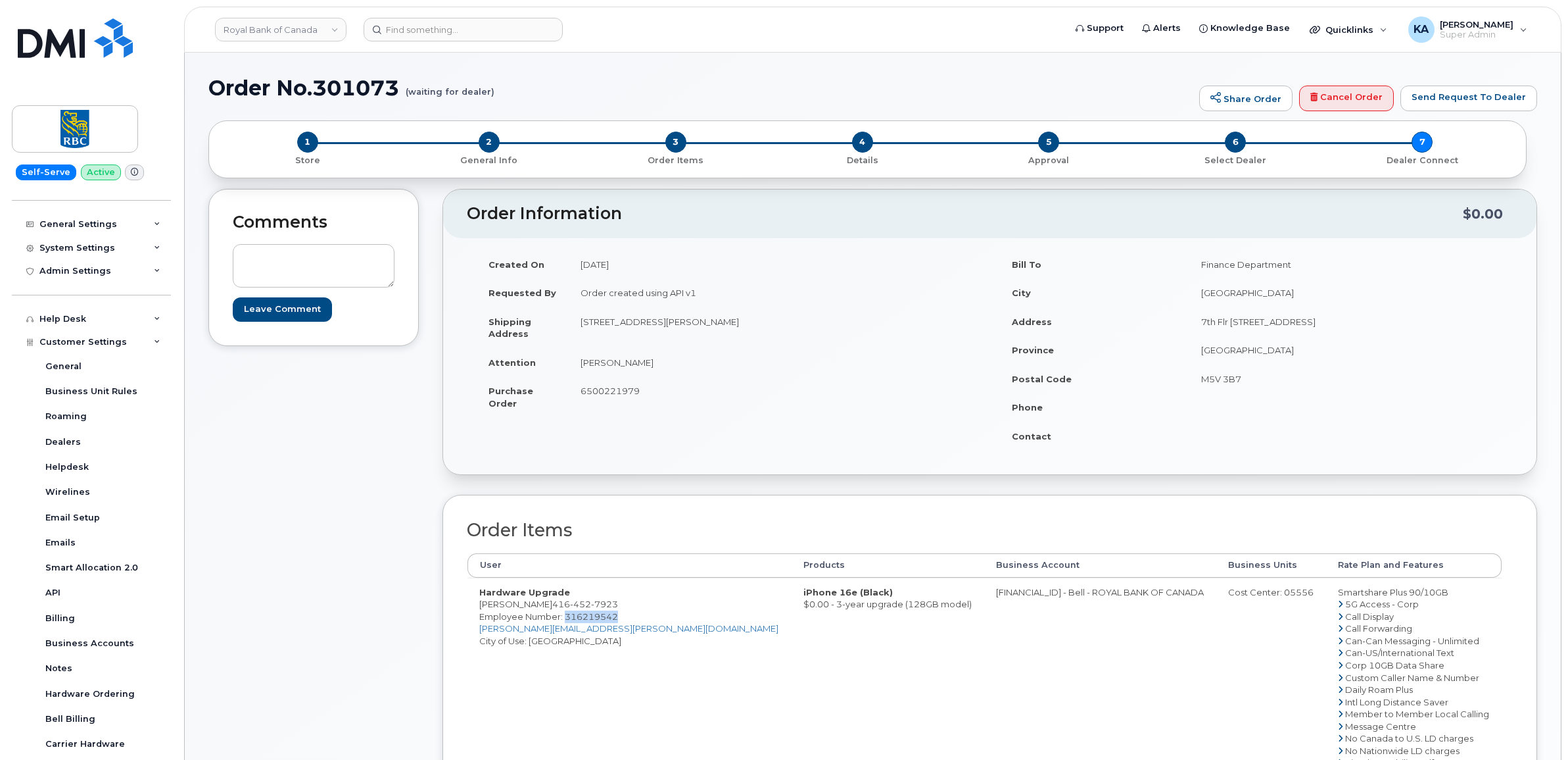
click at [602, 613] on span "Employee Number: 316219542" at bounding box center [548, 616] width 139 height 10
copy span "316219542"
drag, startPoint x: 1301, startPoint y: 592, endPoint x: 1418, endPoint y: 596, distance: 117.1
click at [1418, 596] on td "Smartshare Plus 90/10GB 5G Access - Corp Call Display Call Forwarding Can-Can M…" at bounding box center [1413, 708] width 175 height 261
copy td "Smartshare Plus 90/10GB"
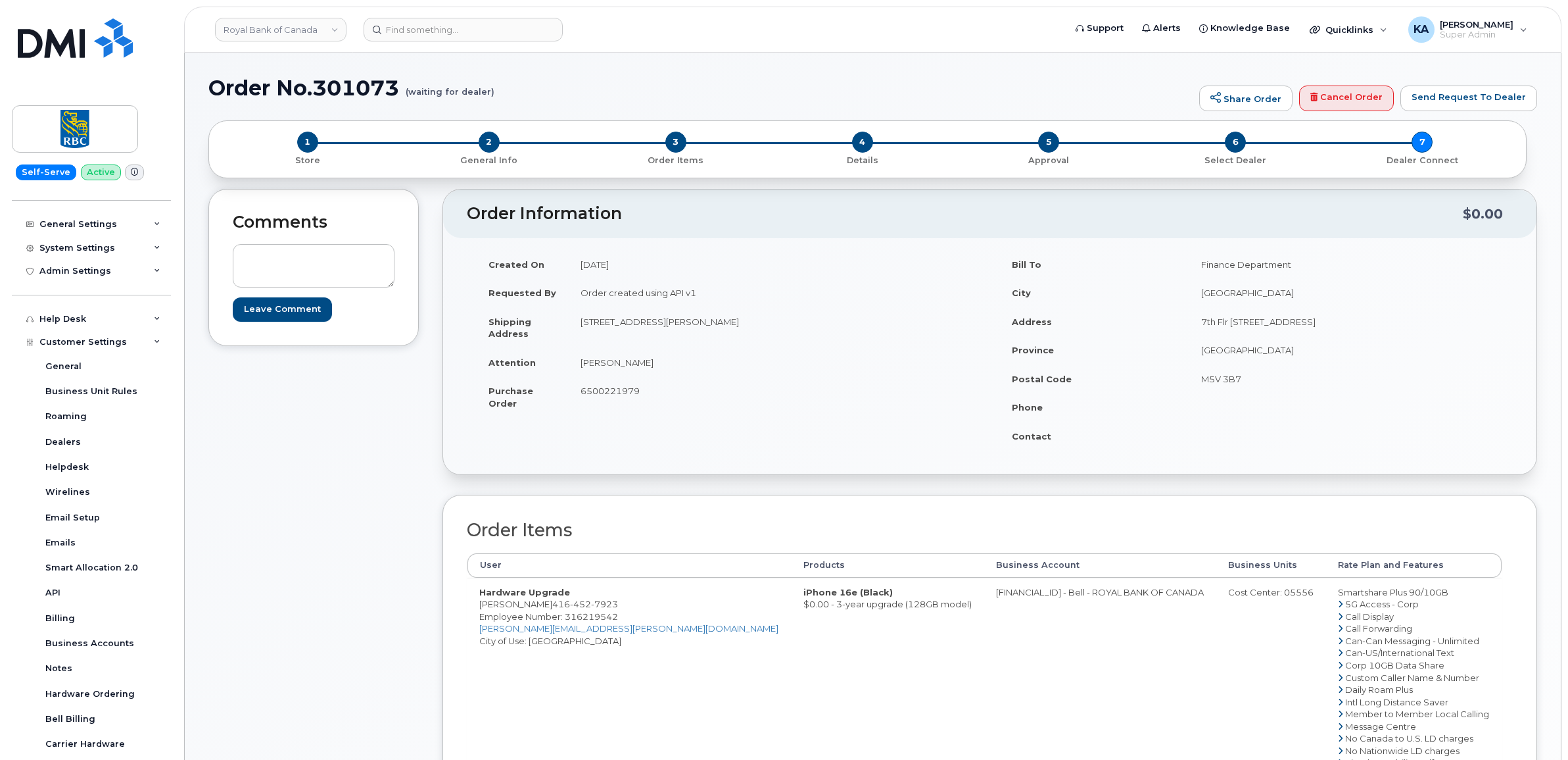
click at [611, 394] on span "6500221979" at bounding box center [610, 390] width 59 height 10
copy span "6500221979"
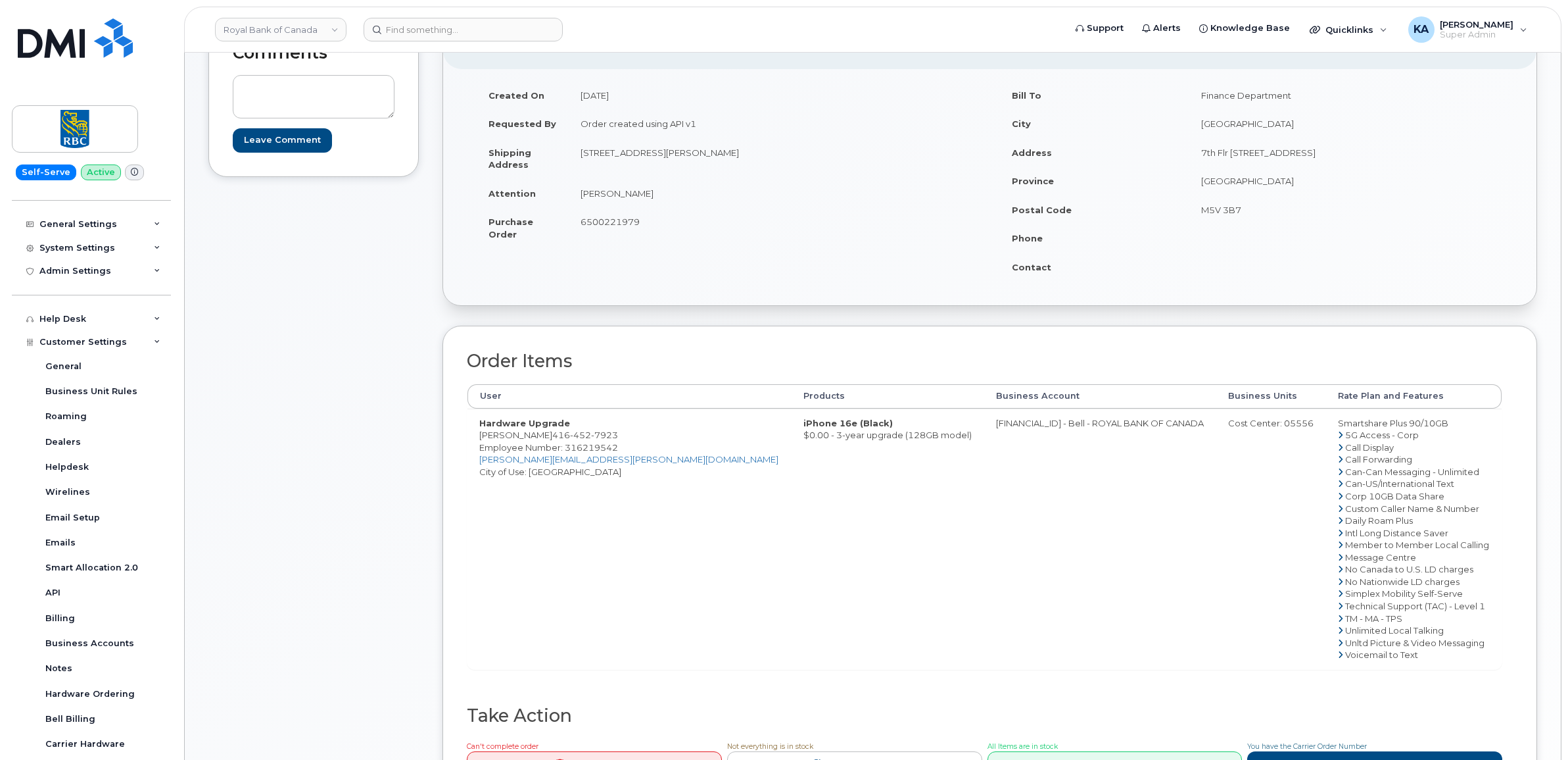
scroll to position [247, 0]
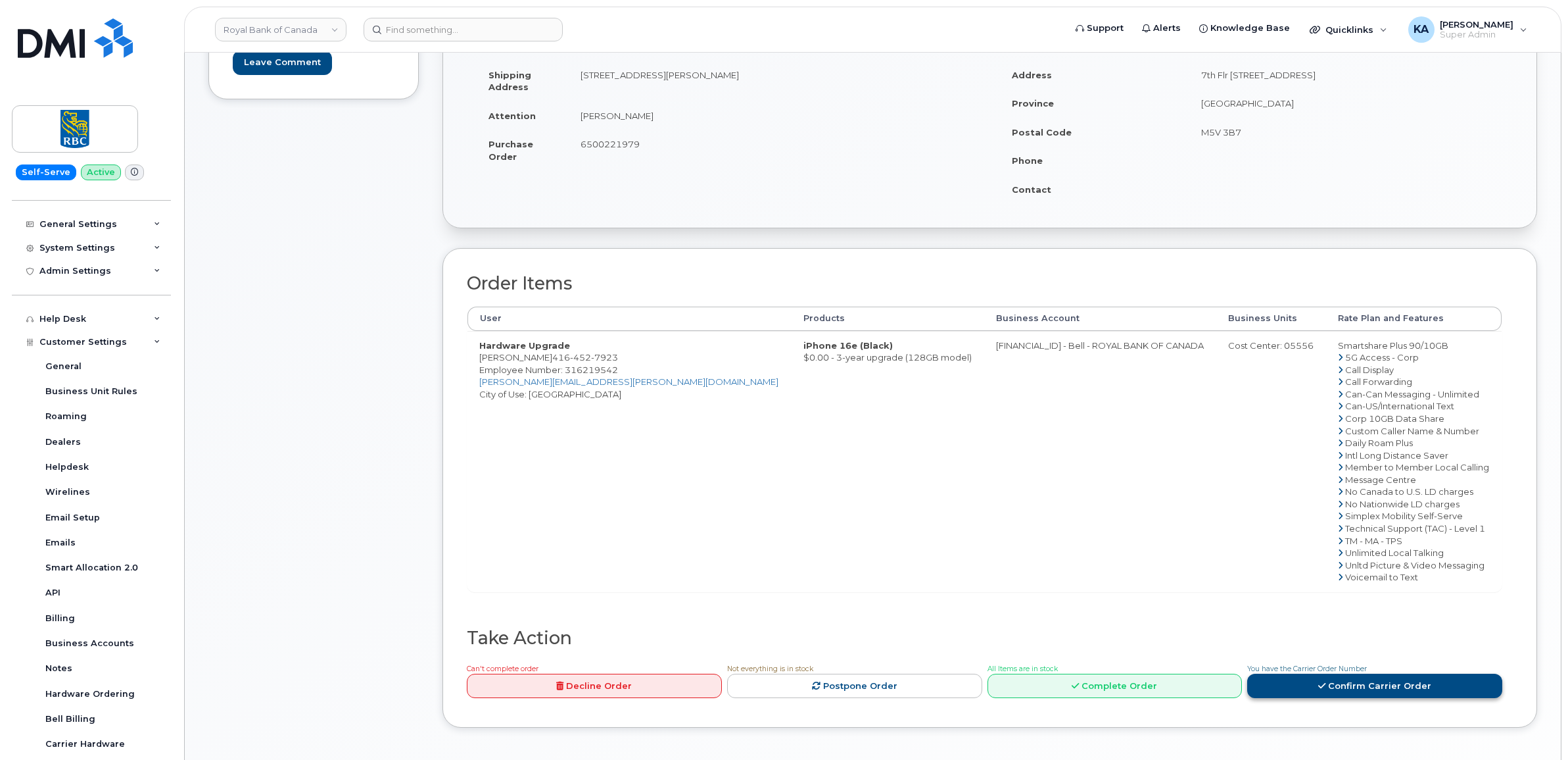
click at [1335, 685] on link "Confirm Carrier Order" at bounding box center [1374, 685] width 255 height 24
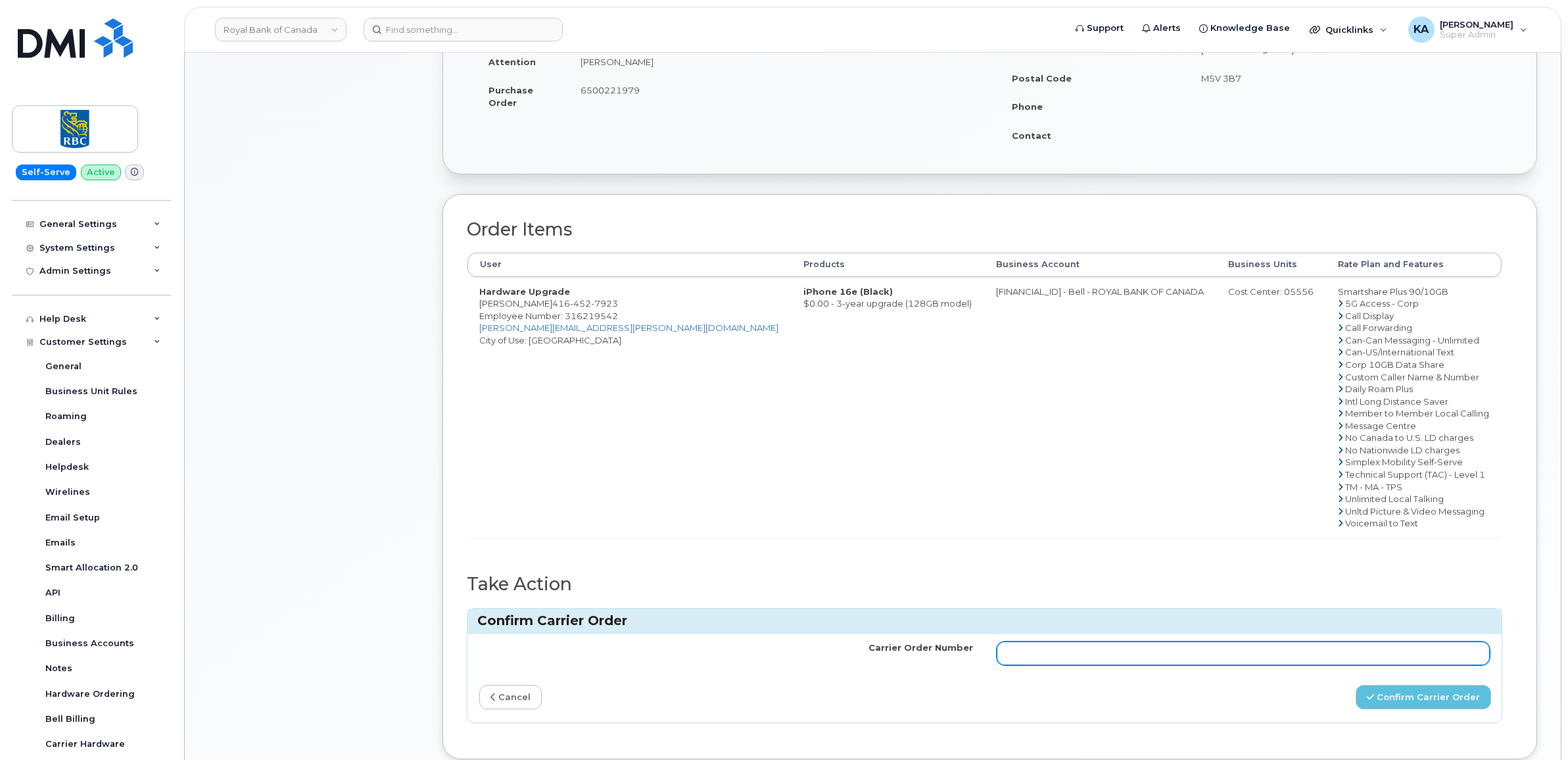
scroll to position [329, 0]
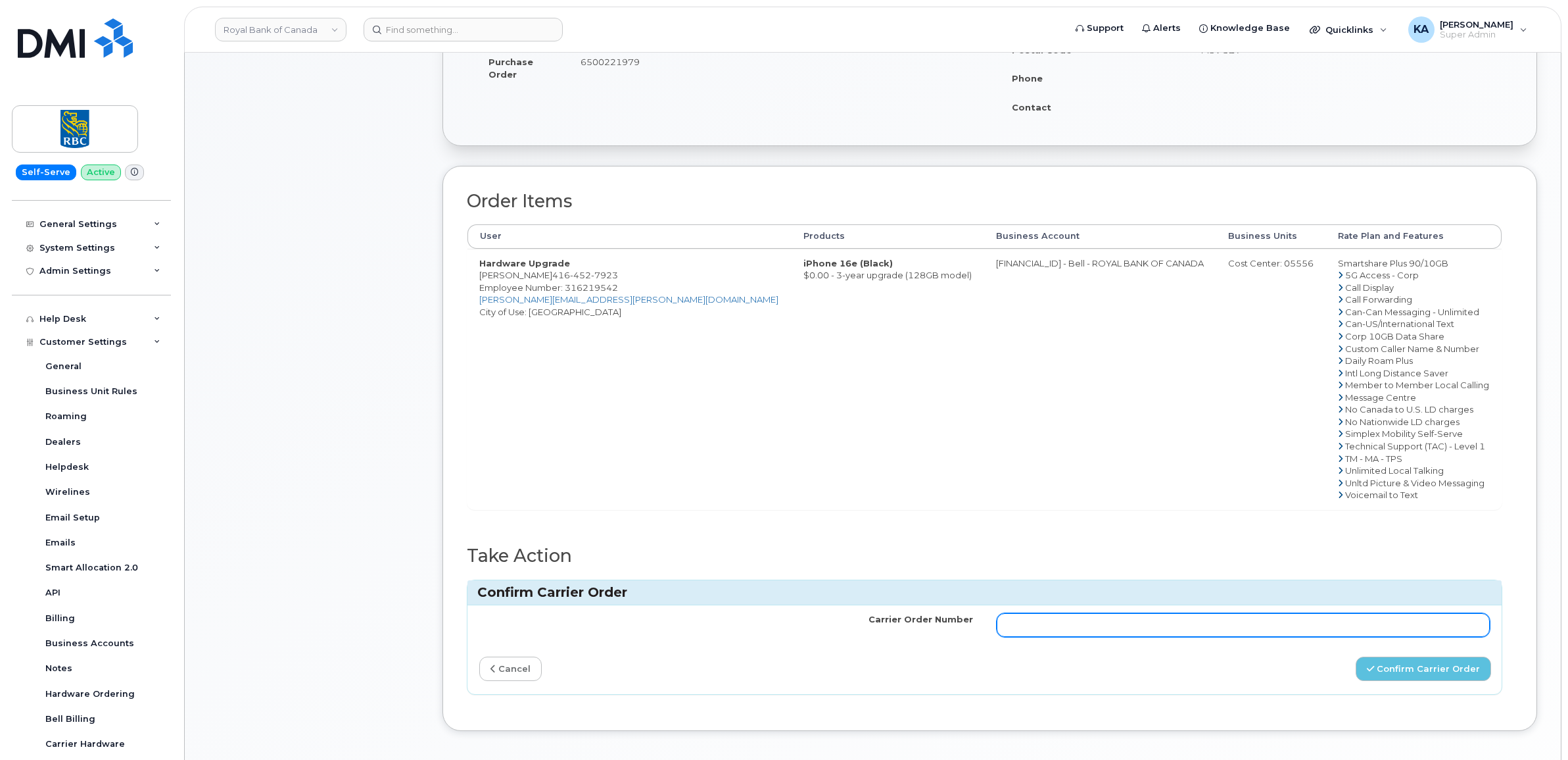
click at [1215, 619] on input "Carrier Order Number" at bounding box center [1243, 625] width 494 height 24
paste input "3018020"
type input "3018020"
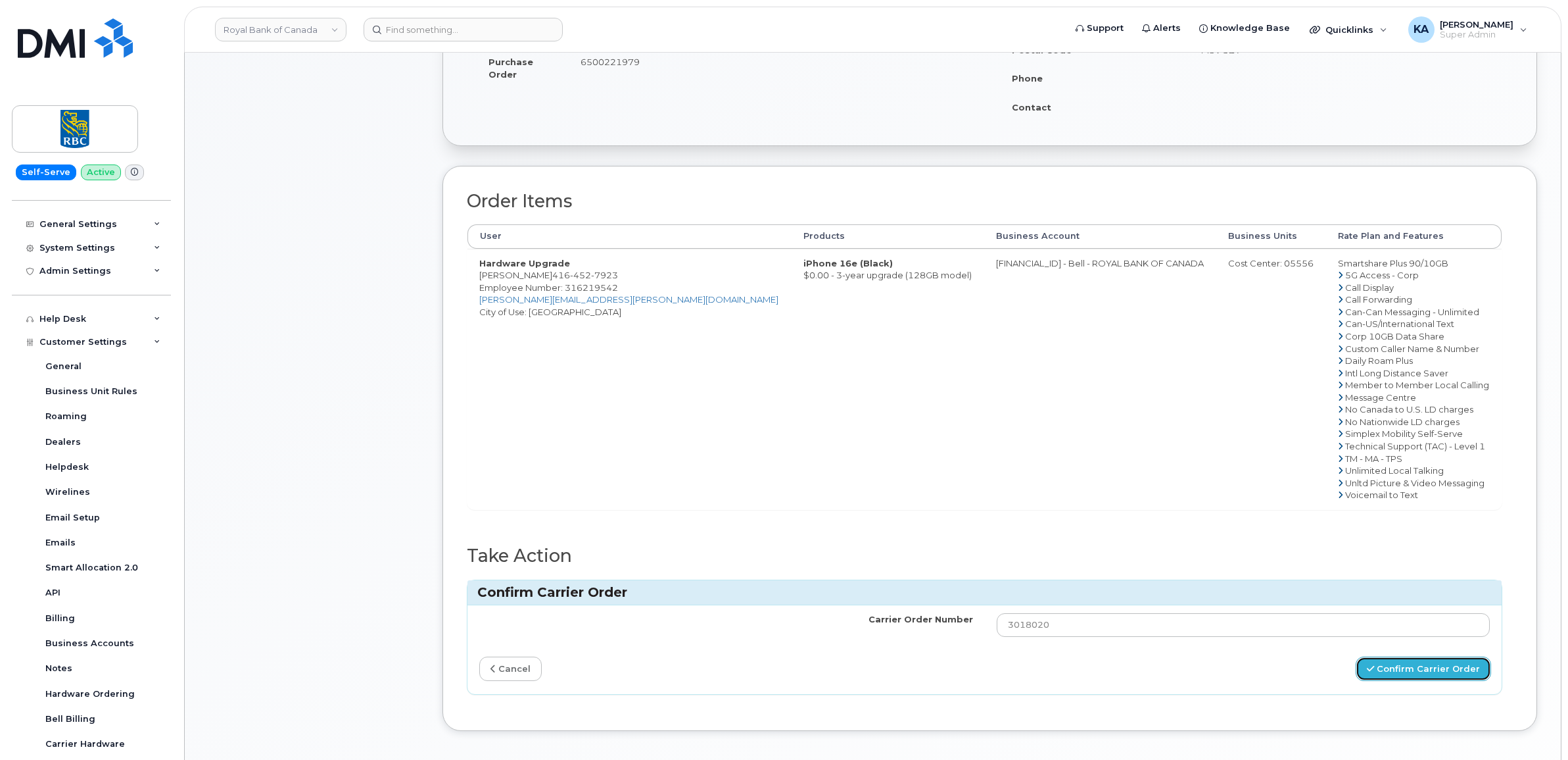
click at [1394, 673] on button "Confirm Carrier Order" at bounding box center [1423, 668] width 136 height 24
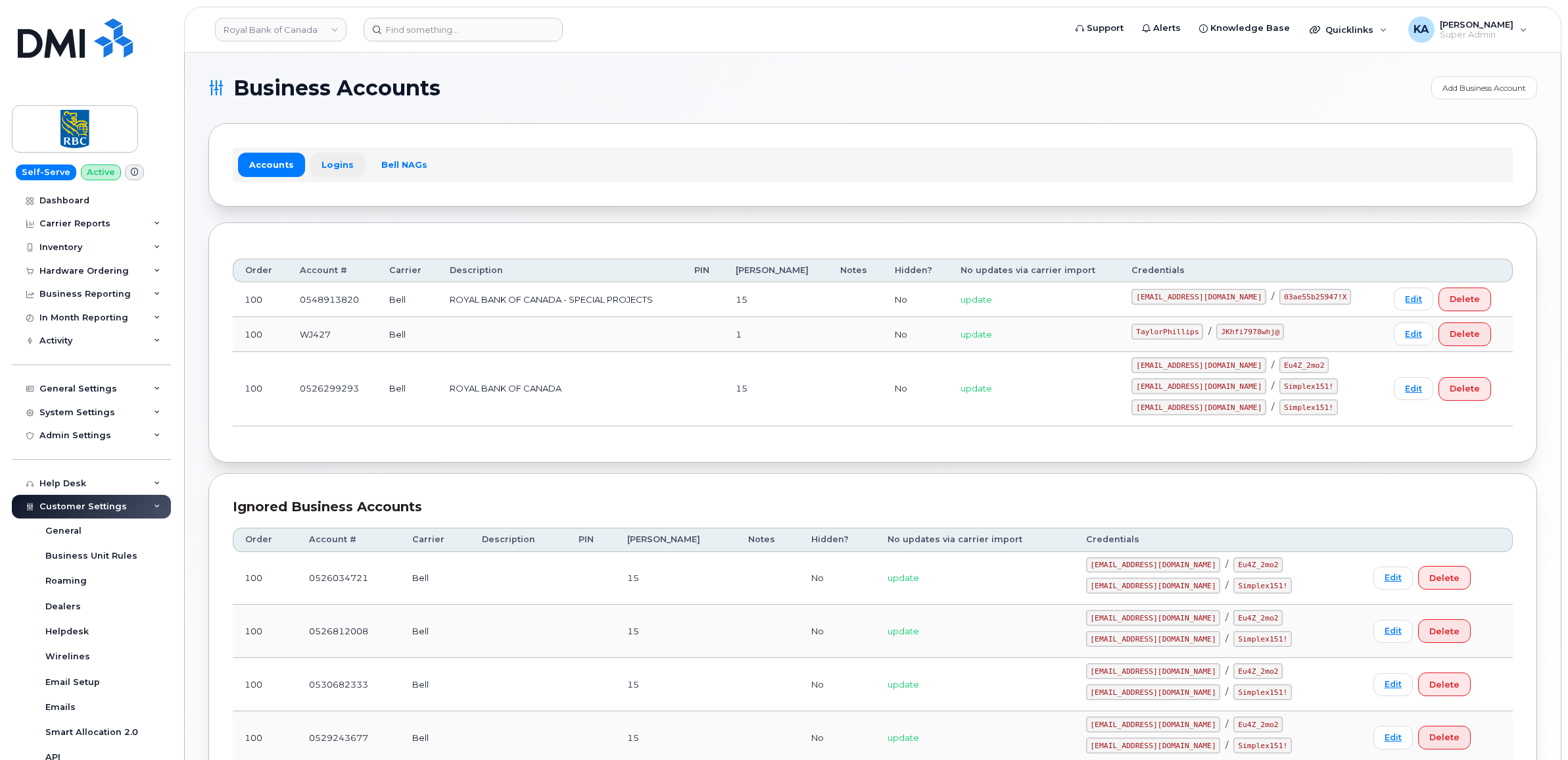
click at [336, 160] on link "Logins" at bounding box center [338, 164] width 54 height 24
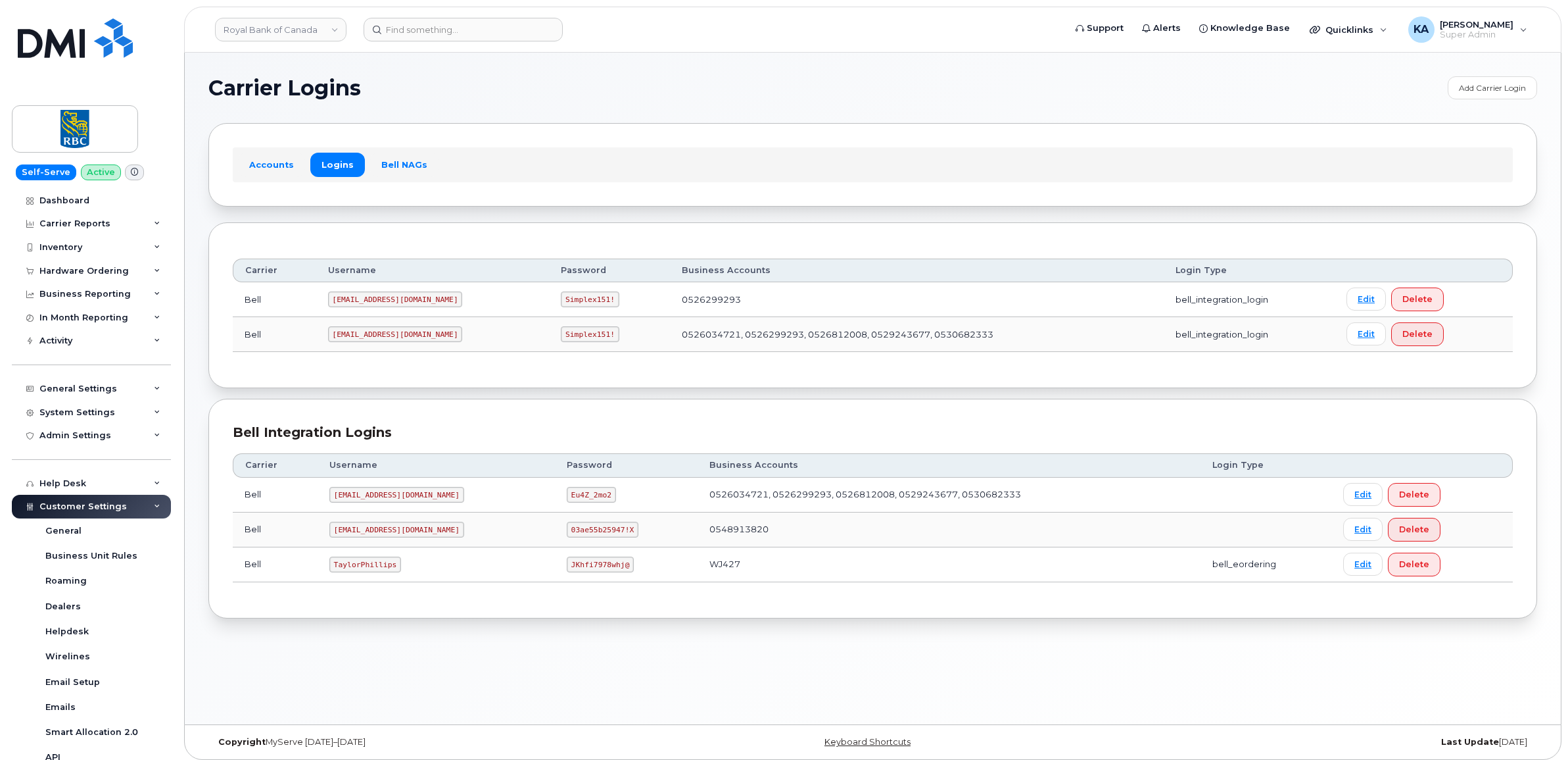
scroll to position [6, 0]
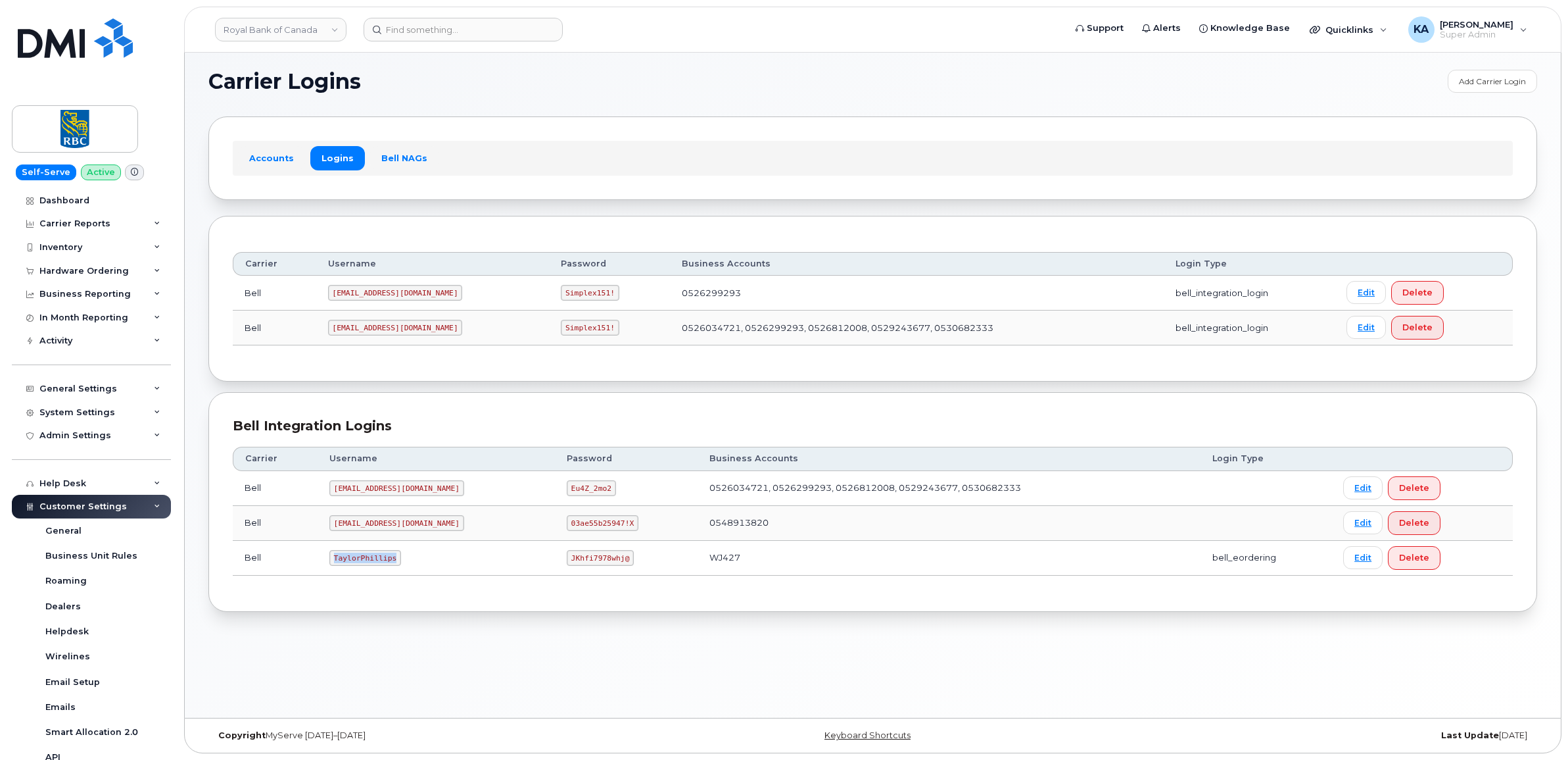
drag, startPoint x: 332, startPoint y: 559, endPoint x: 392, endPoint y: 567, distance: 60.5
click at [392, 566] on code "TaylorPhillips" at bounding box center [365, 557] width 72 height 16
copy code "TaylorPhillips"
drag, startPoint x: 524, startPoint y: 560, endPoint x: 595, endPoint y: 564, distance: 71.1
click at [595, 564] on td "JKhfi7978whj@" at bounding box center [627, 558] width 143 height 35
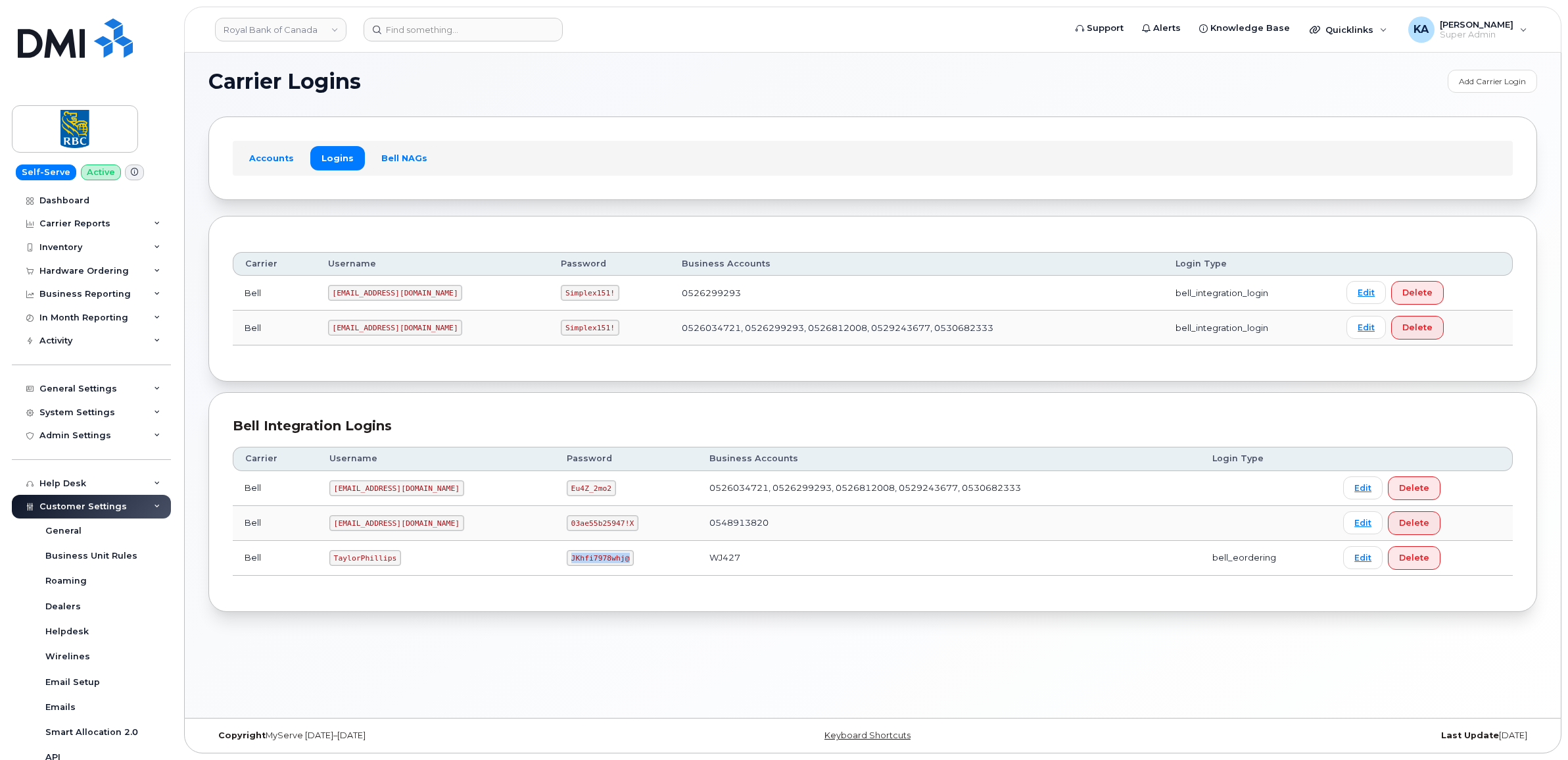
copy code "JKhfi7978whj@"
drag, startPoint x: 333, startPoint y: 560, endPoint x: 395, endPoint y: 573, distance: 63.3
click at [395, 573] on td "TaylorPhillips" at bounding box center [436, 558] width 237 height 35
copy code "TaylorPhillips"
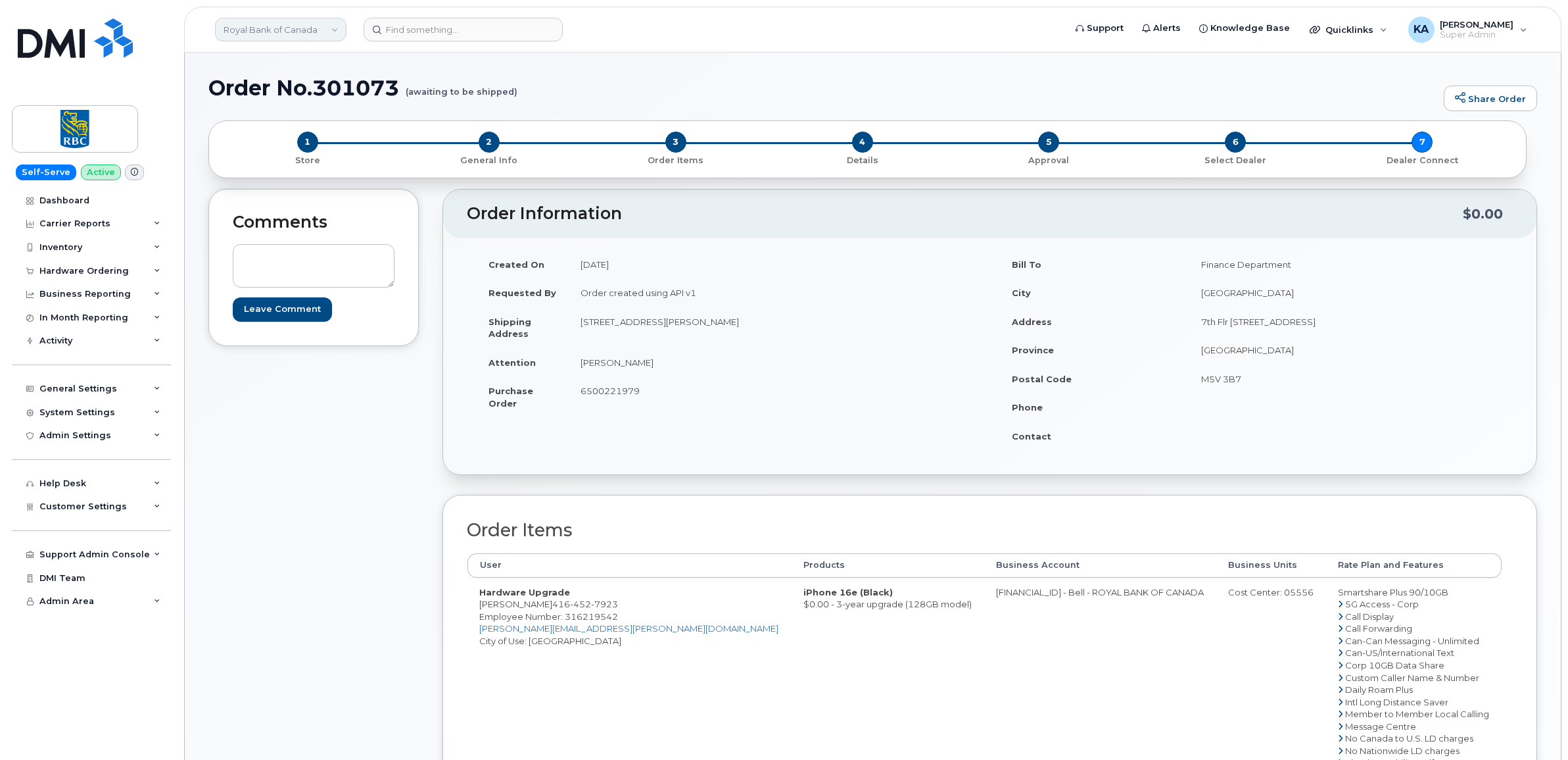
click at [260, 24] on link "Royal Bank of Canada" at bounding box center [281, 29] width 132 height 24
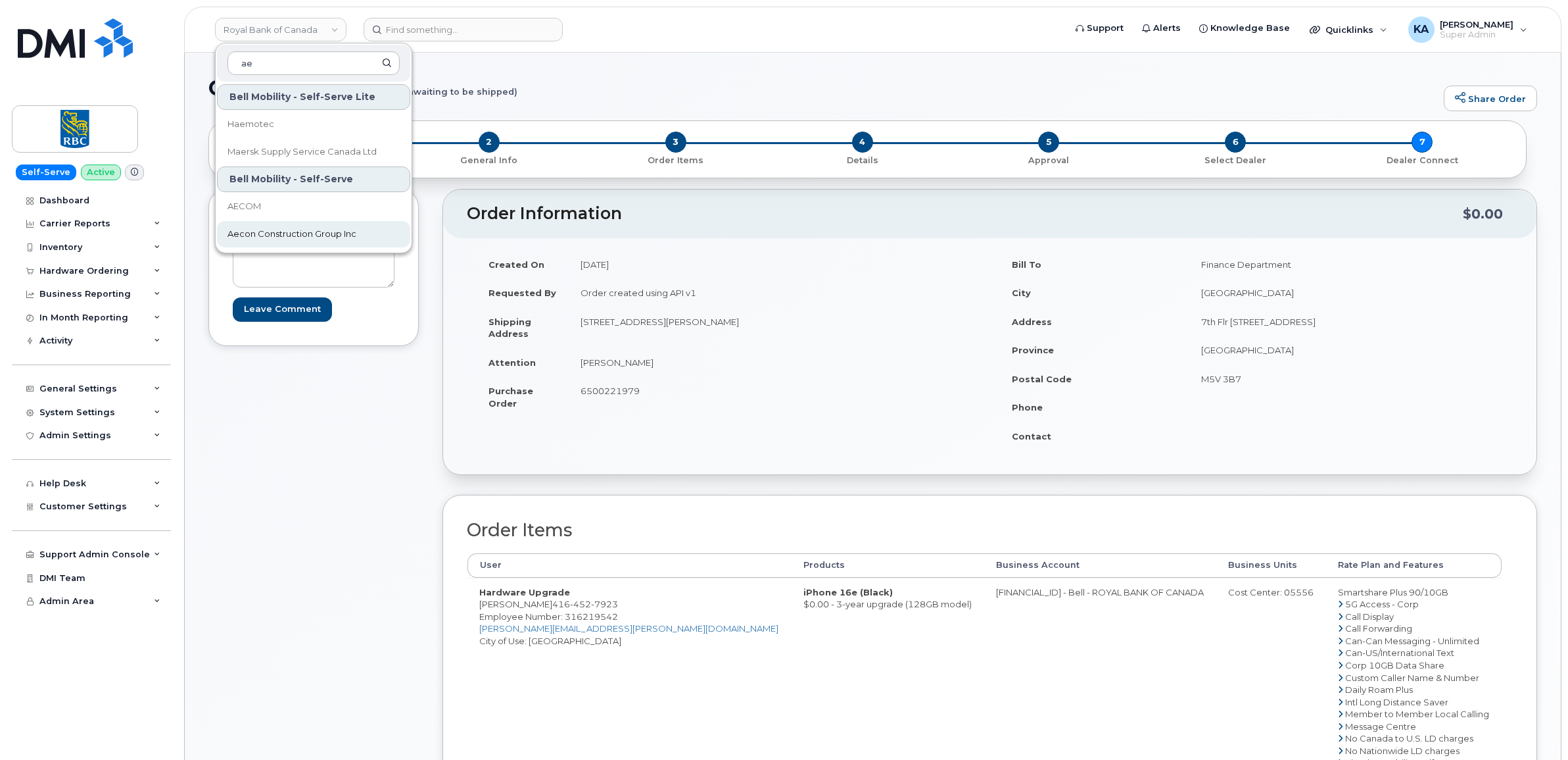
type input "ae"
click at [269, 233] on span "Aecon Construction Group Inc" at bounding box center [292, 234] width 129 height 13
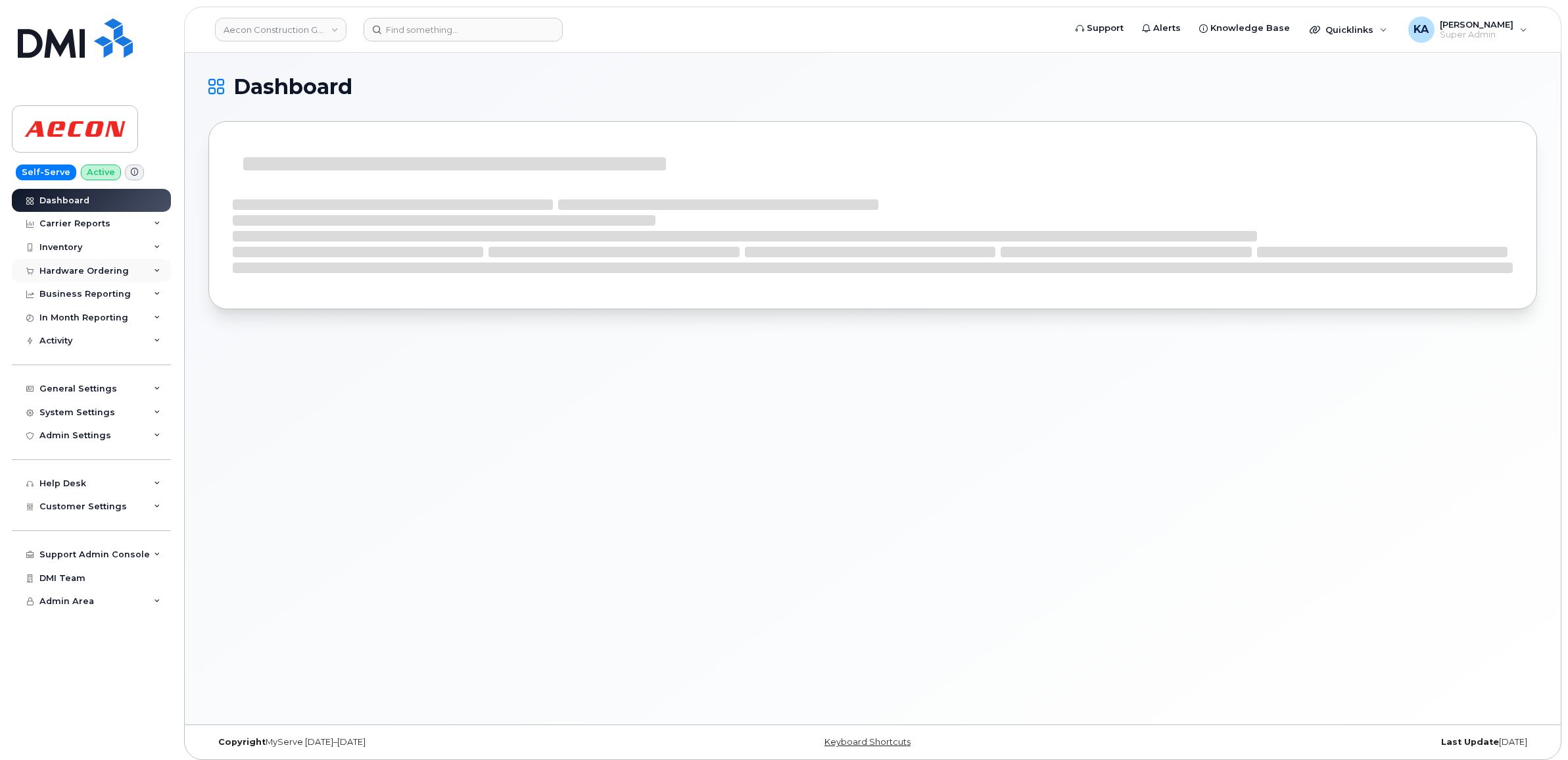
click at [100, 270] on div "Hardware Ordering" at bounding box center [84, 270] width 89 height 10
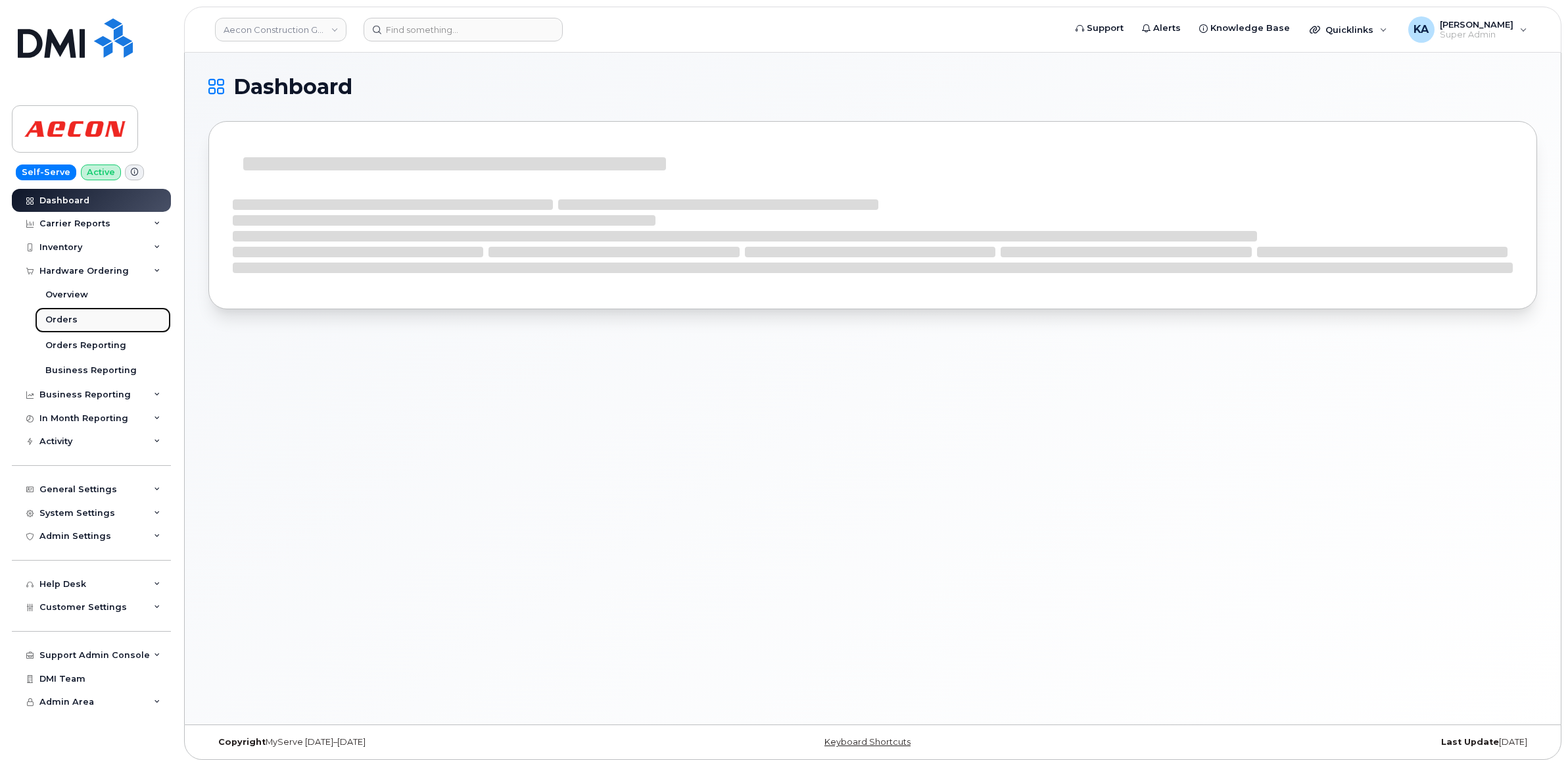
click at [56, 319] on div "Orders" at bounding box center [61, 319] width 32 height 12
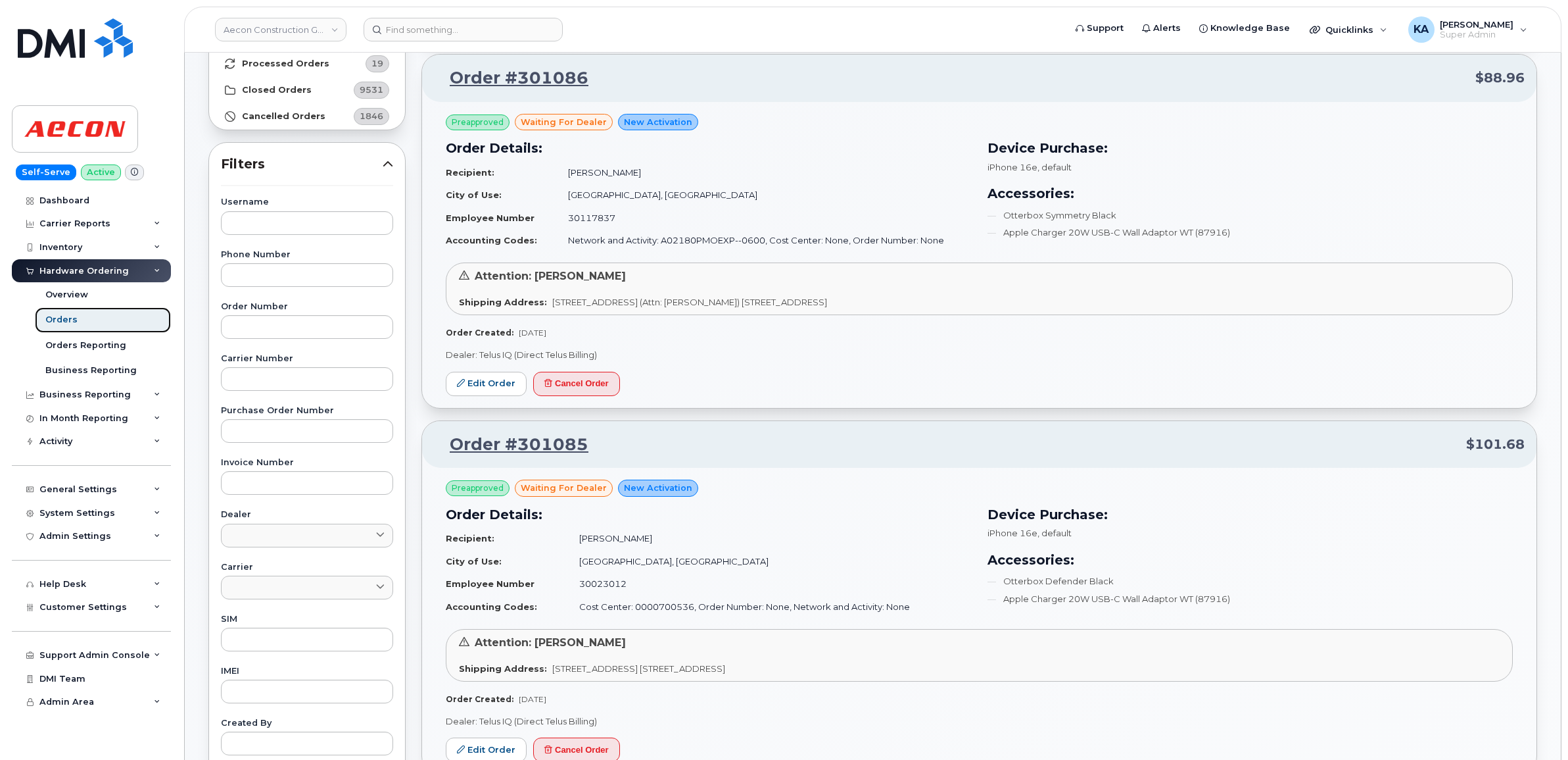
scroll to position [247, 0]
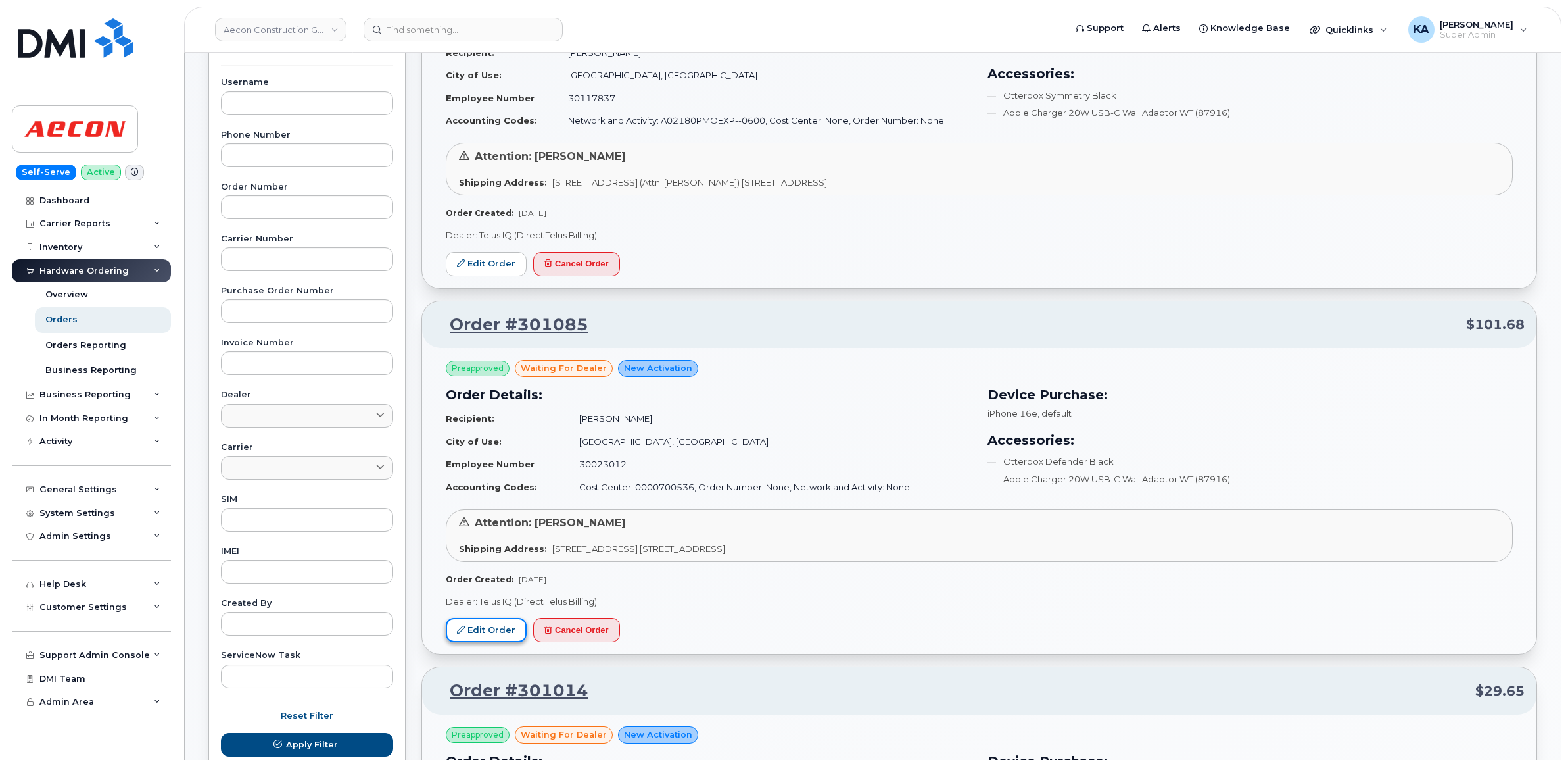
click at [491, 630] on link "Edit Order" at bounding box center [486, 630] width 81 height 24
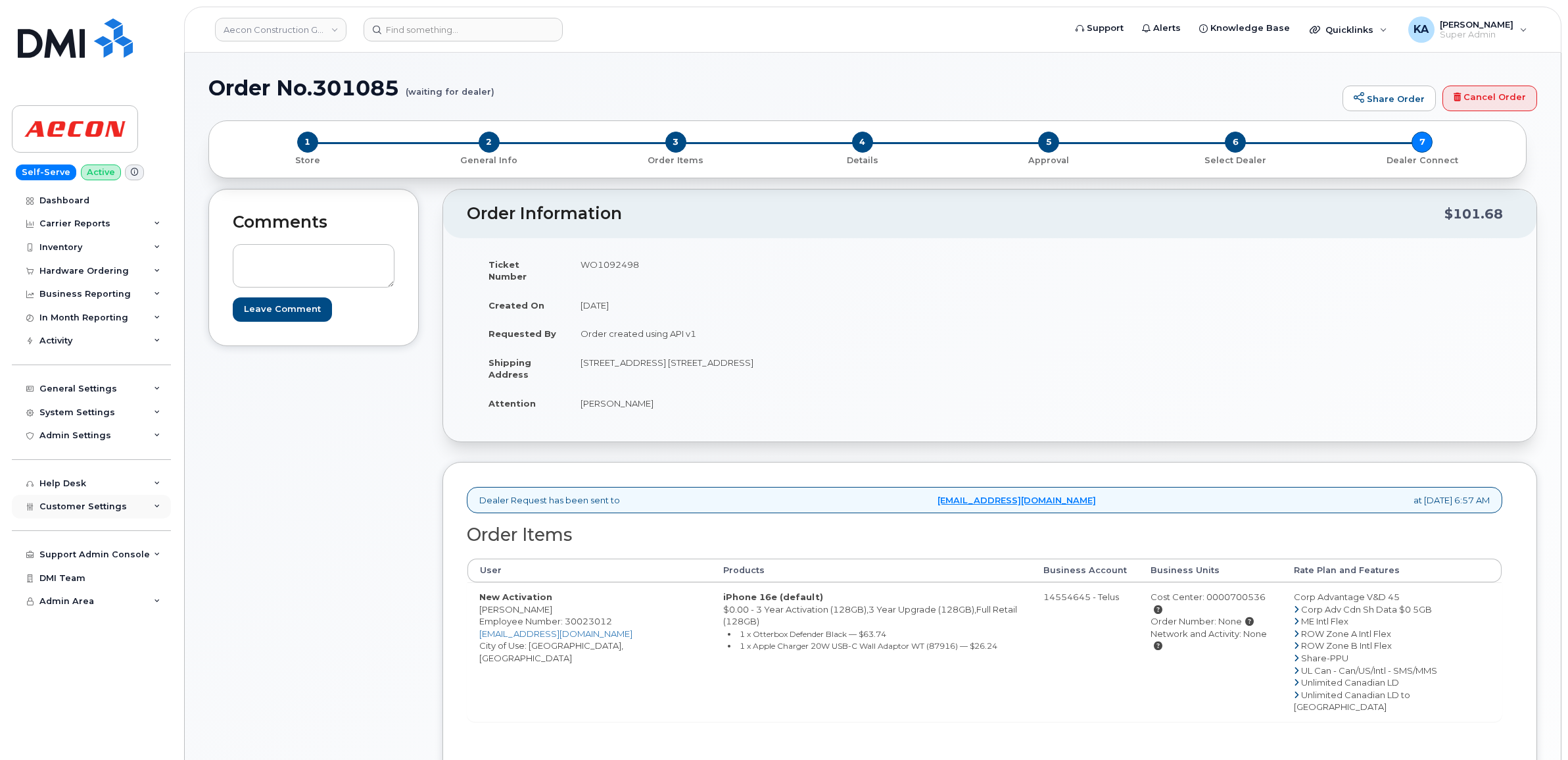
click at [75, 511] on span "Customer Settings" at bounding box center [84, 506] width 88 height 10
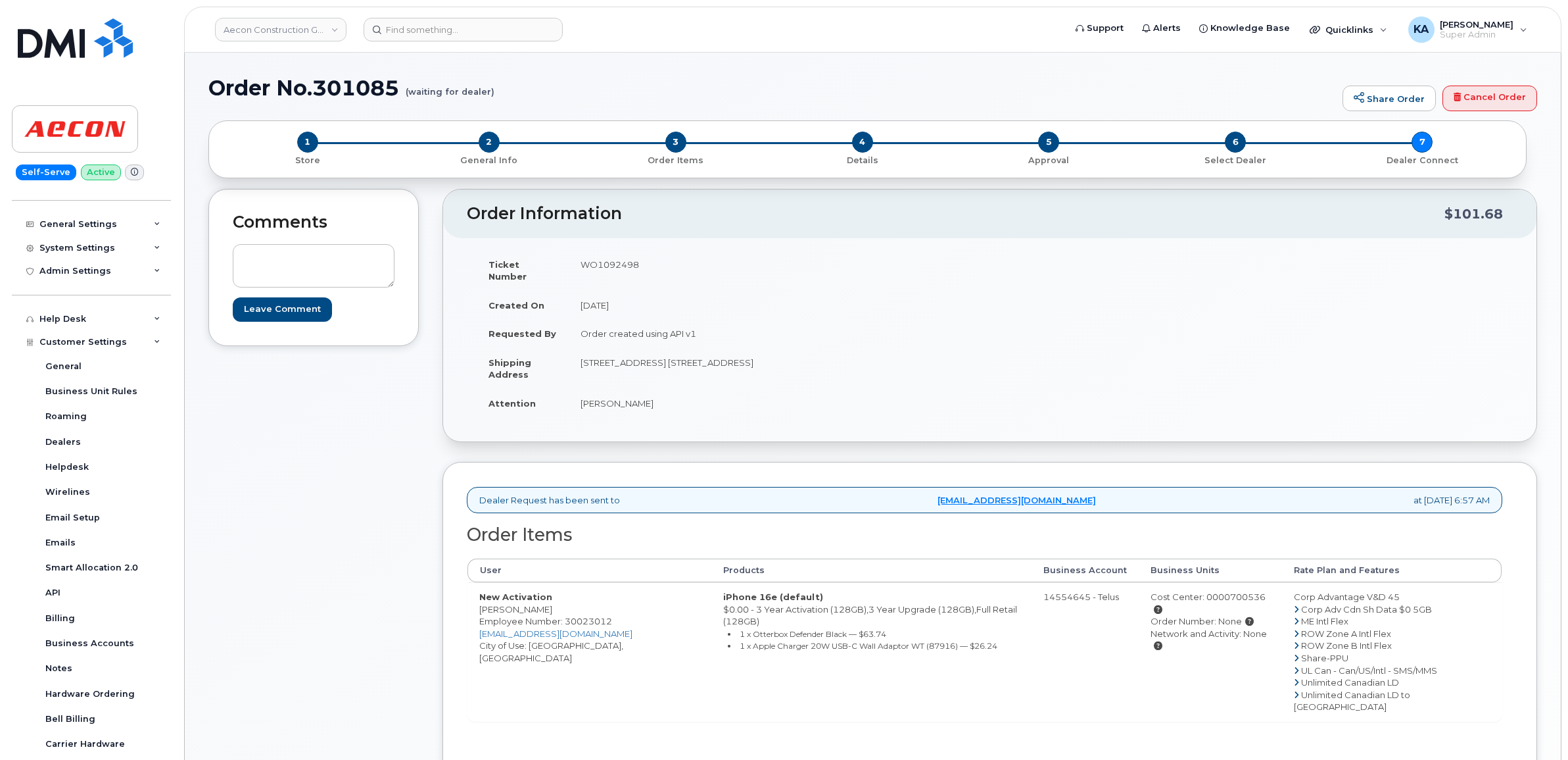
drag, startPoint x: 471, startPoint y: 598, endPoint x: 551, endPoint y: 602, distance: 80.1
click at [551, 602] on td "New Activation Bradley Franklin Employee Number: 30023012 bfranklin@aecon.com C…" at bounding box center [589, 651] width 244 height 139
copy td "[PERSON_NAME]"
click at [599, 265] on td "WO1092498" at bounding box center [774, 270] width 411 height 41
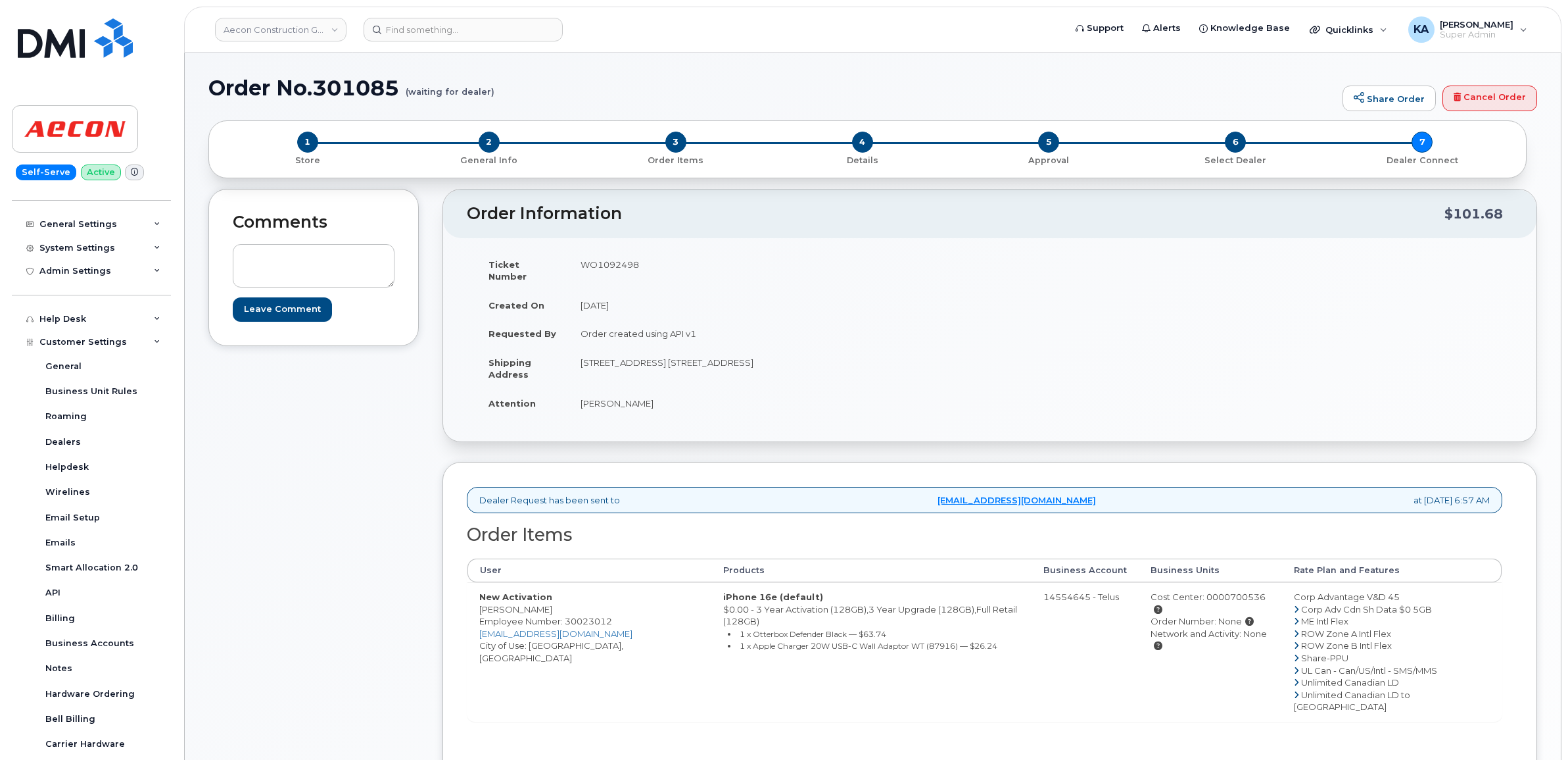
copy td "WO1092498"
drag, startPoint x: 473, startPoint y: 597, endPoint x: 552, endPoint y: 598, distance: 79.0
click at [552, 598] on td "New Activation Bradley Franklin Employee Number: 30023012 bfranklin@aecon.com C…" at bounding box center [589, 651] width 244 height 139
copy td "[PERSON_NAME]"
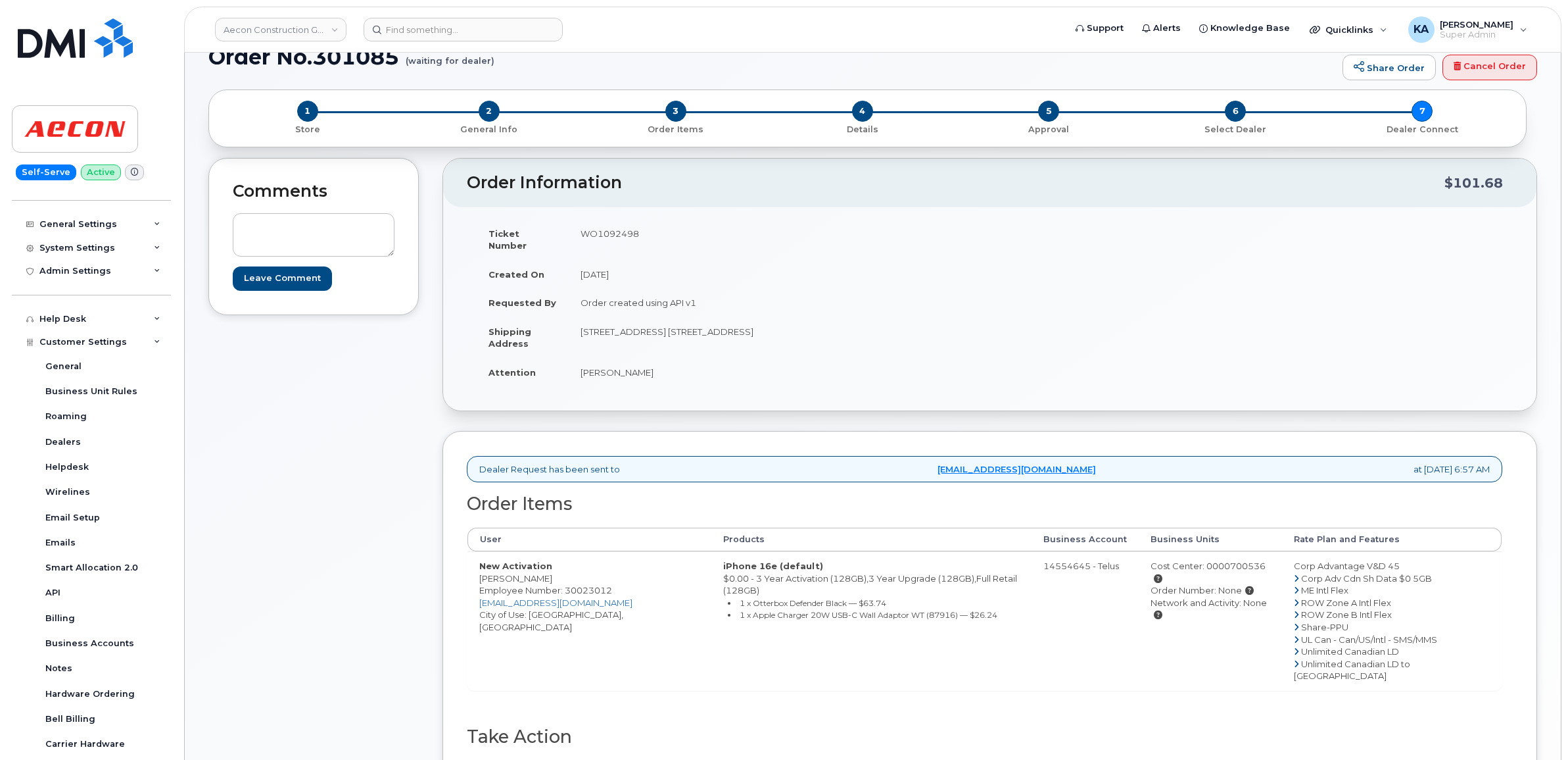
scroll to position [82, 0]
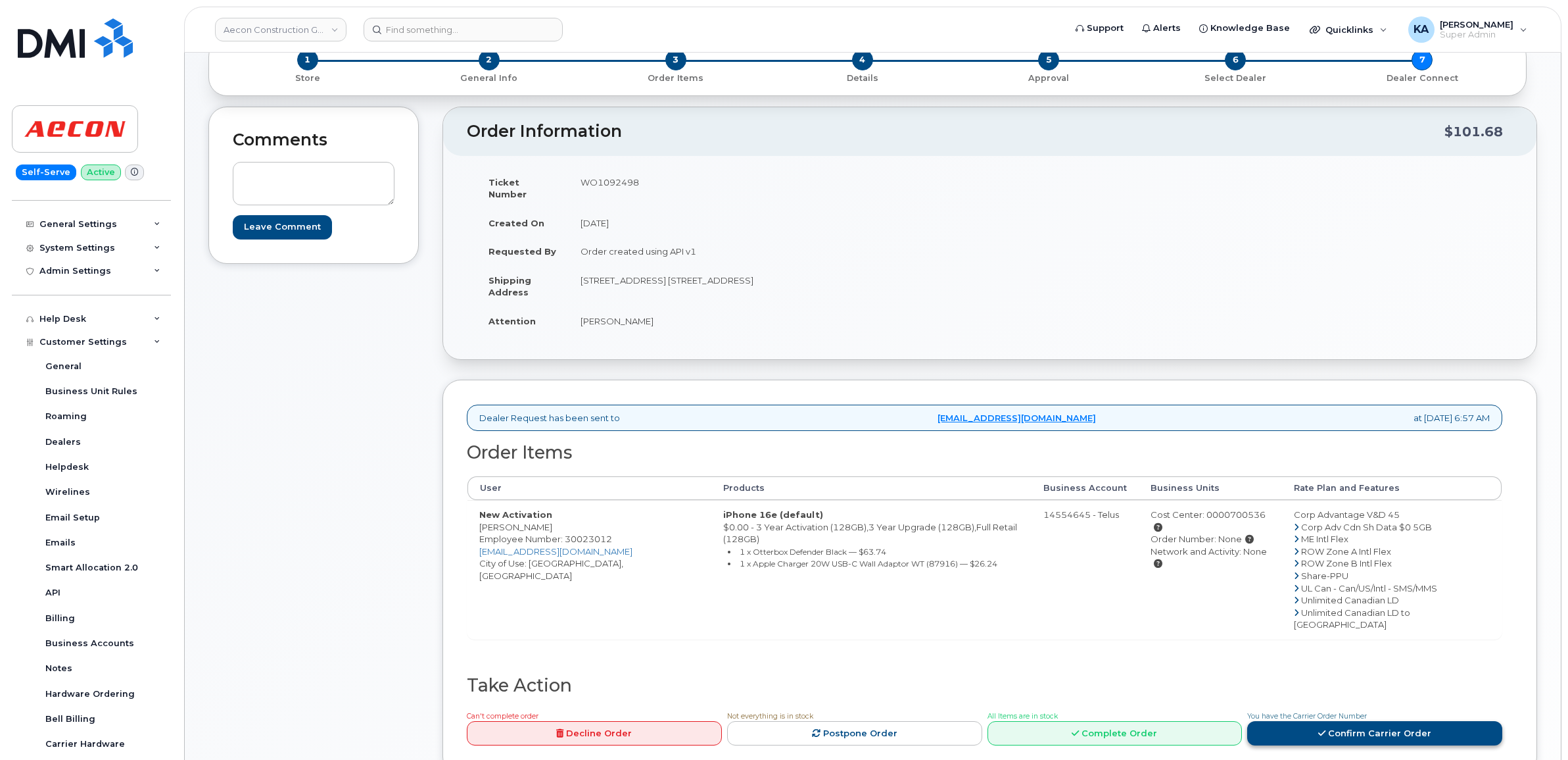
click at [1354, 721] on link "Confirm Carrier Order" at bounding box center [1374, 733] width 255 height 24
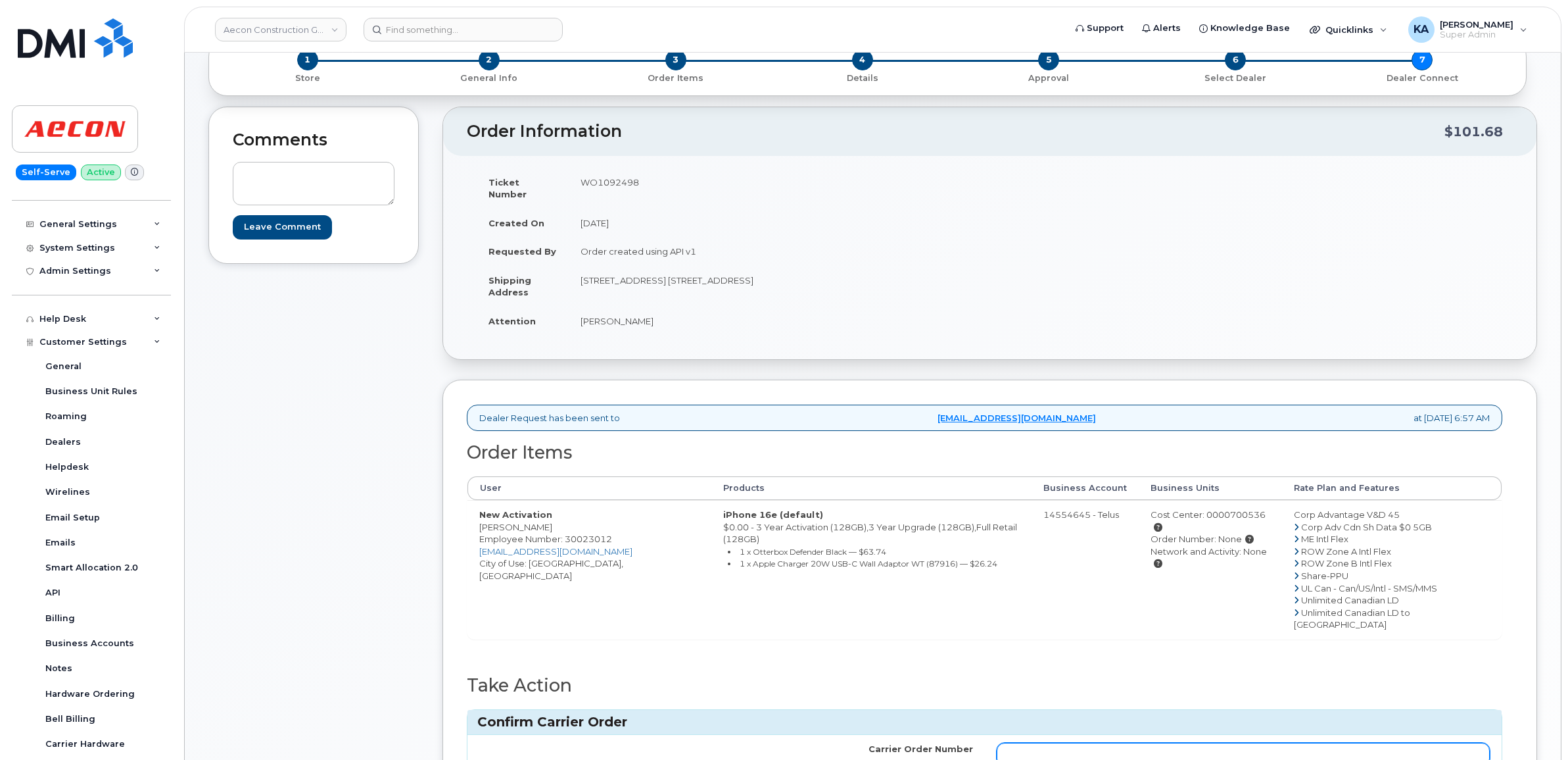
click at [1181, 743] on input "Carrier Order Number" at bounding box center [1243, 754] width 494 height 24
paste input "TL60029477"
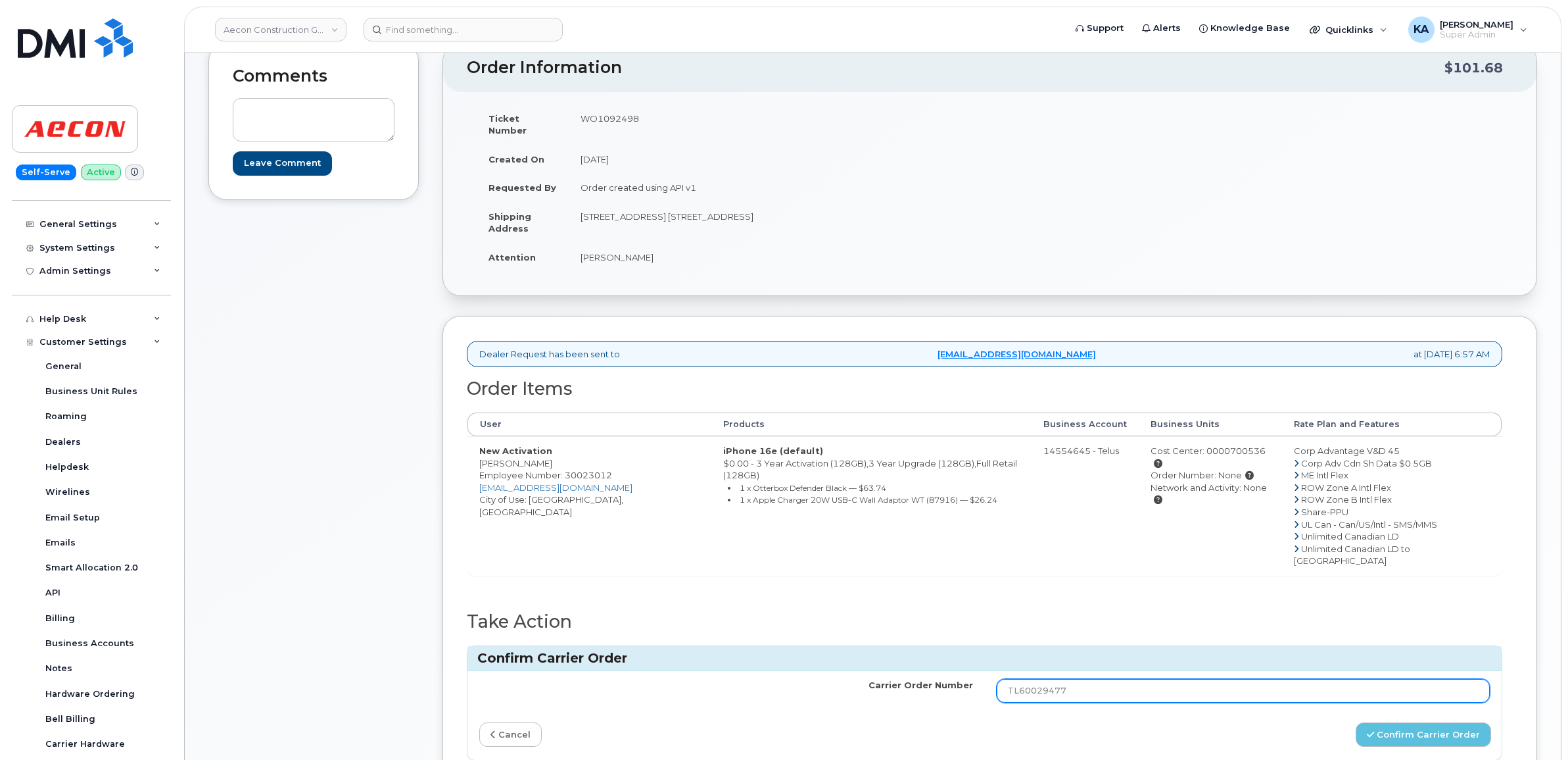
scroll to position [164, 0]
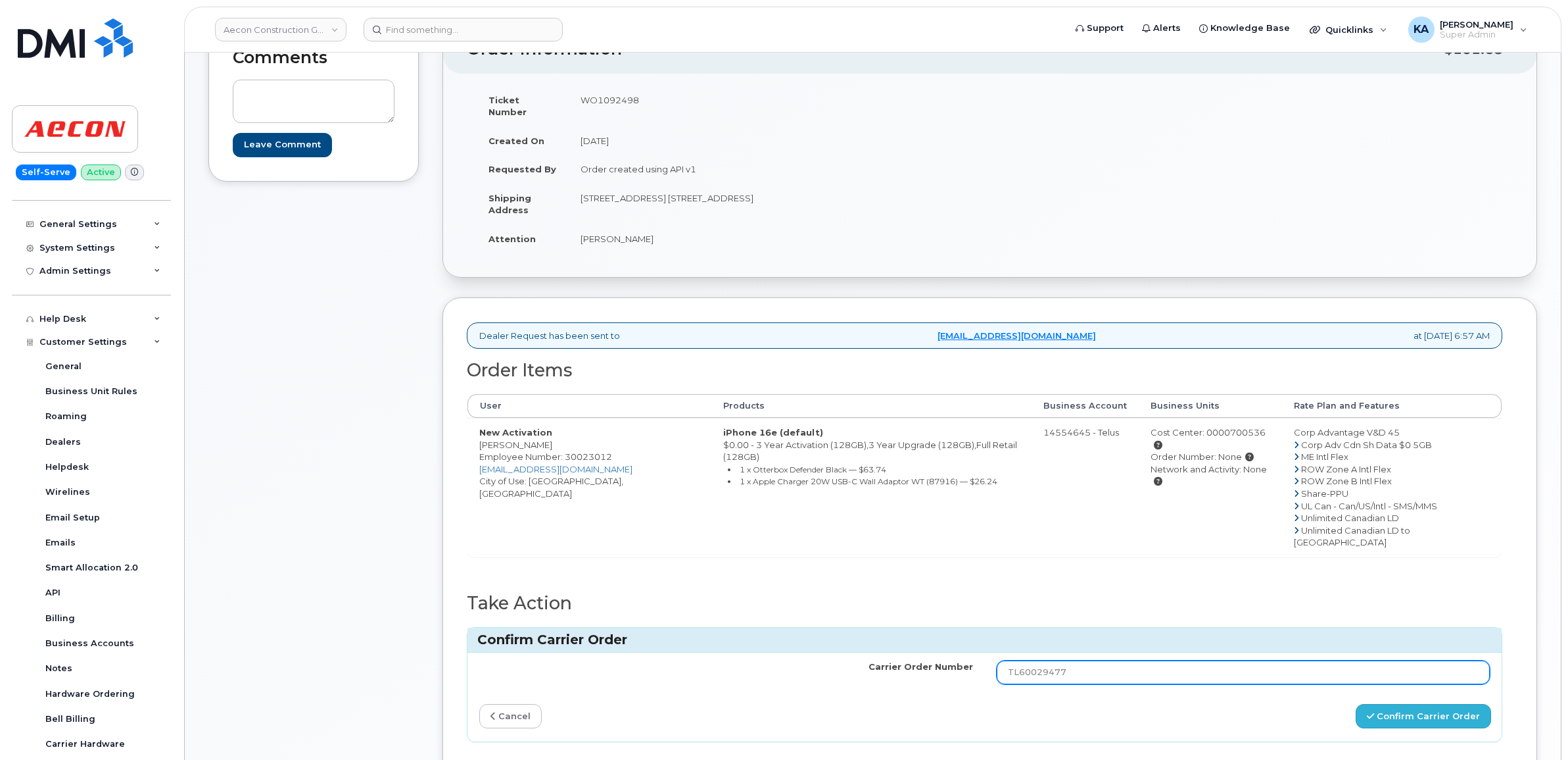
type input "TL60029477"
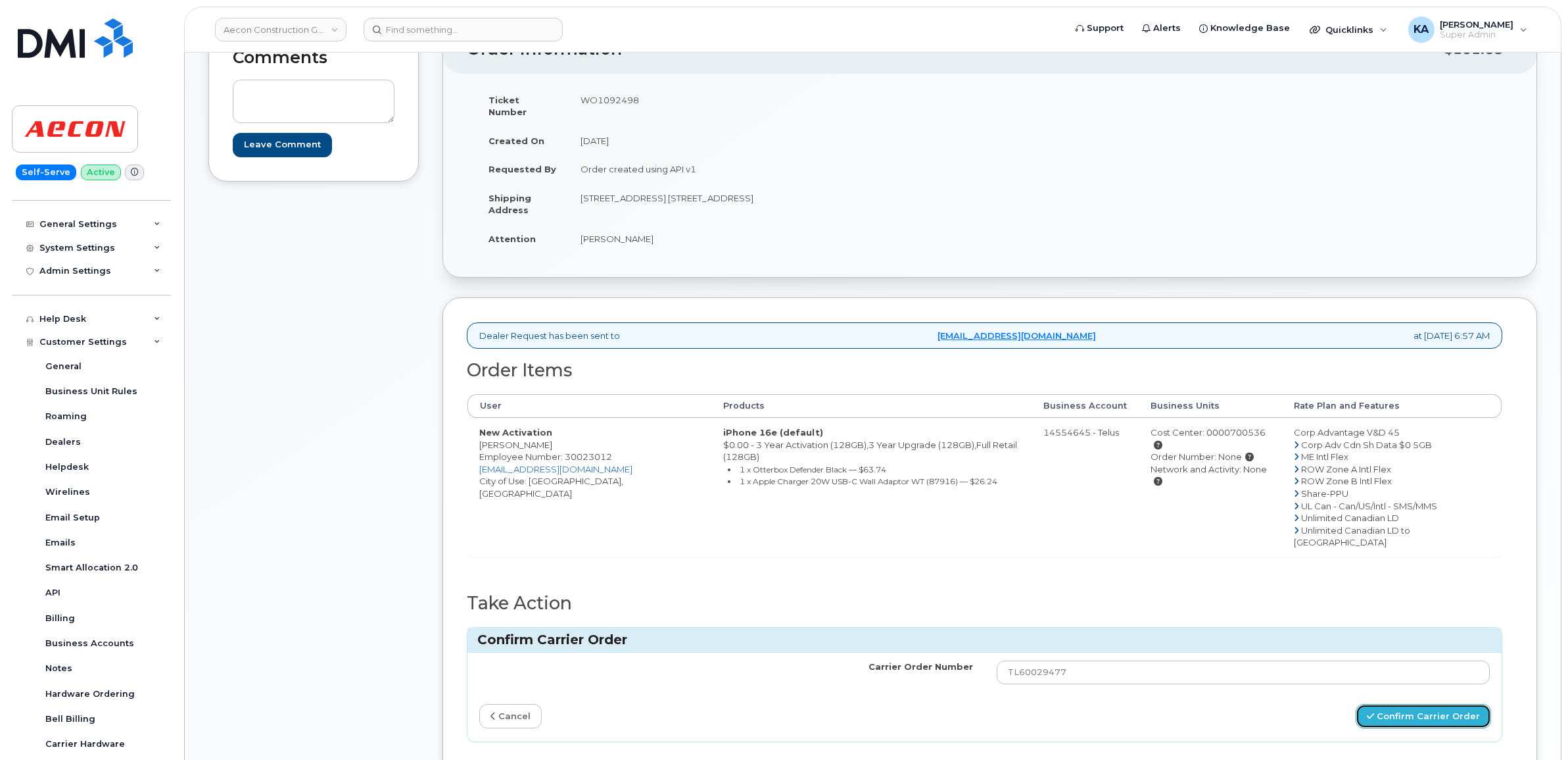
click at [1397, 704] on button "Confirm Carrier Order" at bounding box center [1423, 715] width 136 height 24
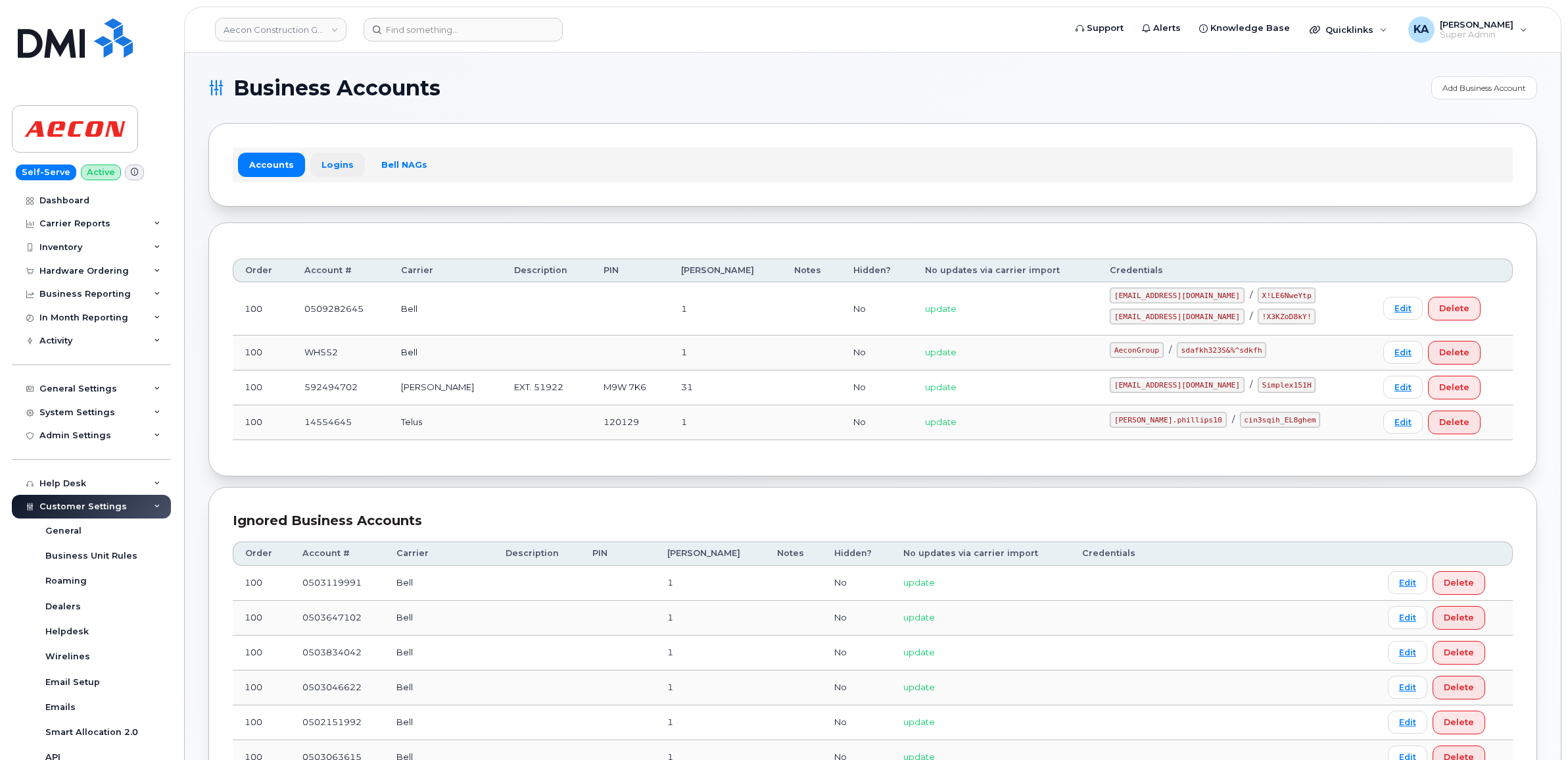
click at [330, 168] on link "Logins" at bounding box center [338, 164] width 54 height 24
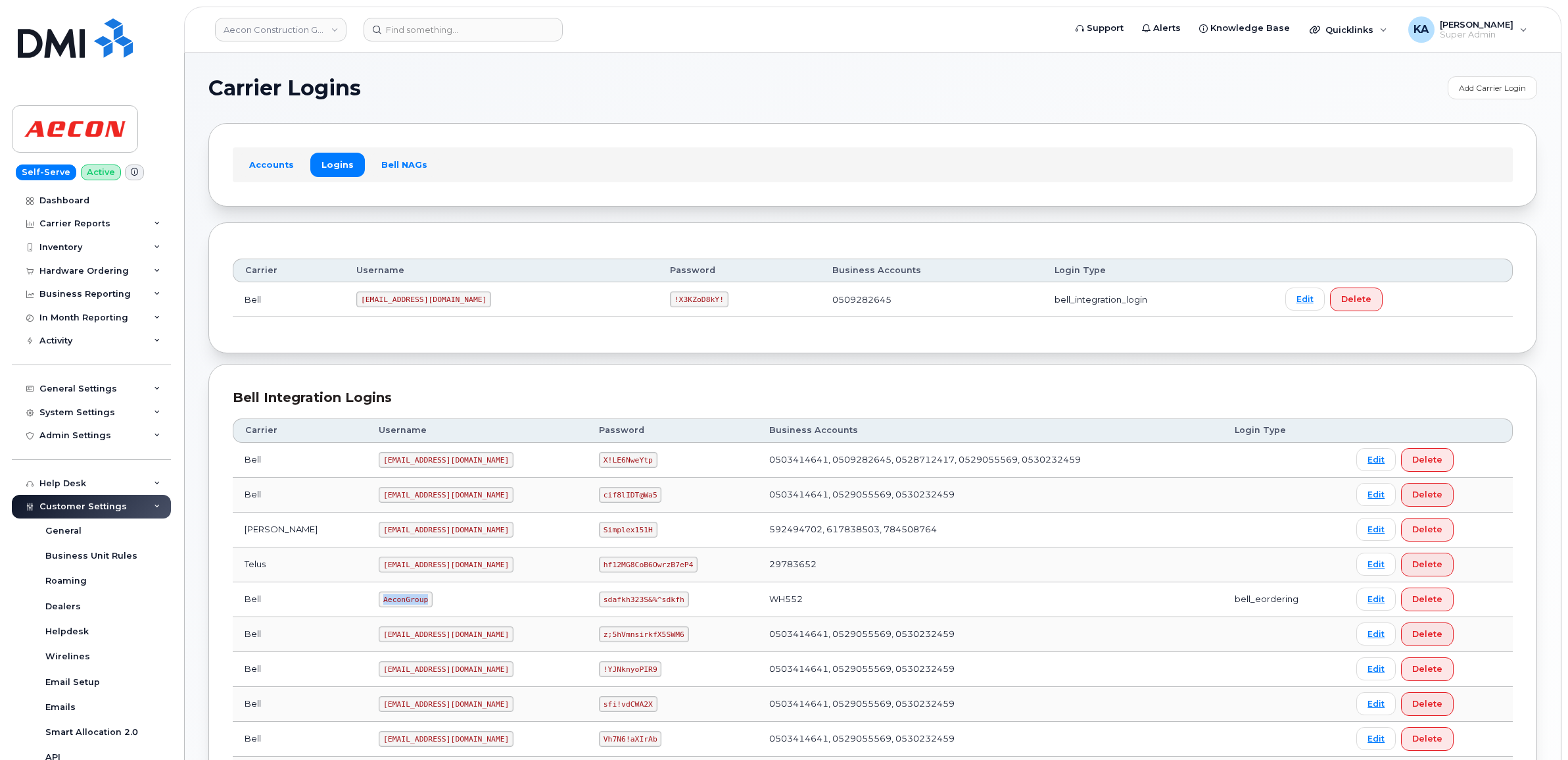
drag, startPoint x: 323, startPoint y: 600, endPoint x: 375, endPoint y: 608, distance: 52.6
click at [375, 608] on td "AeconGroup" at bounding box center [477, 600] width 220 height 35
copy code "AeconGroup"
drag, startPoint x: 579, startPoint y: 604, endPoint x: 654, endPoint y: 614, distance: 75.7
click at [654, 614] on td "sdafkh323S&%^sdkfh" at bounding box center [672, 600] width 171 height 35
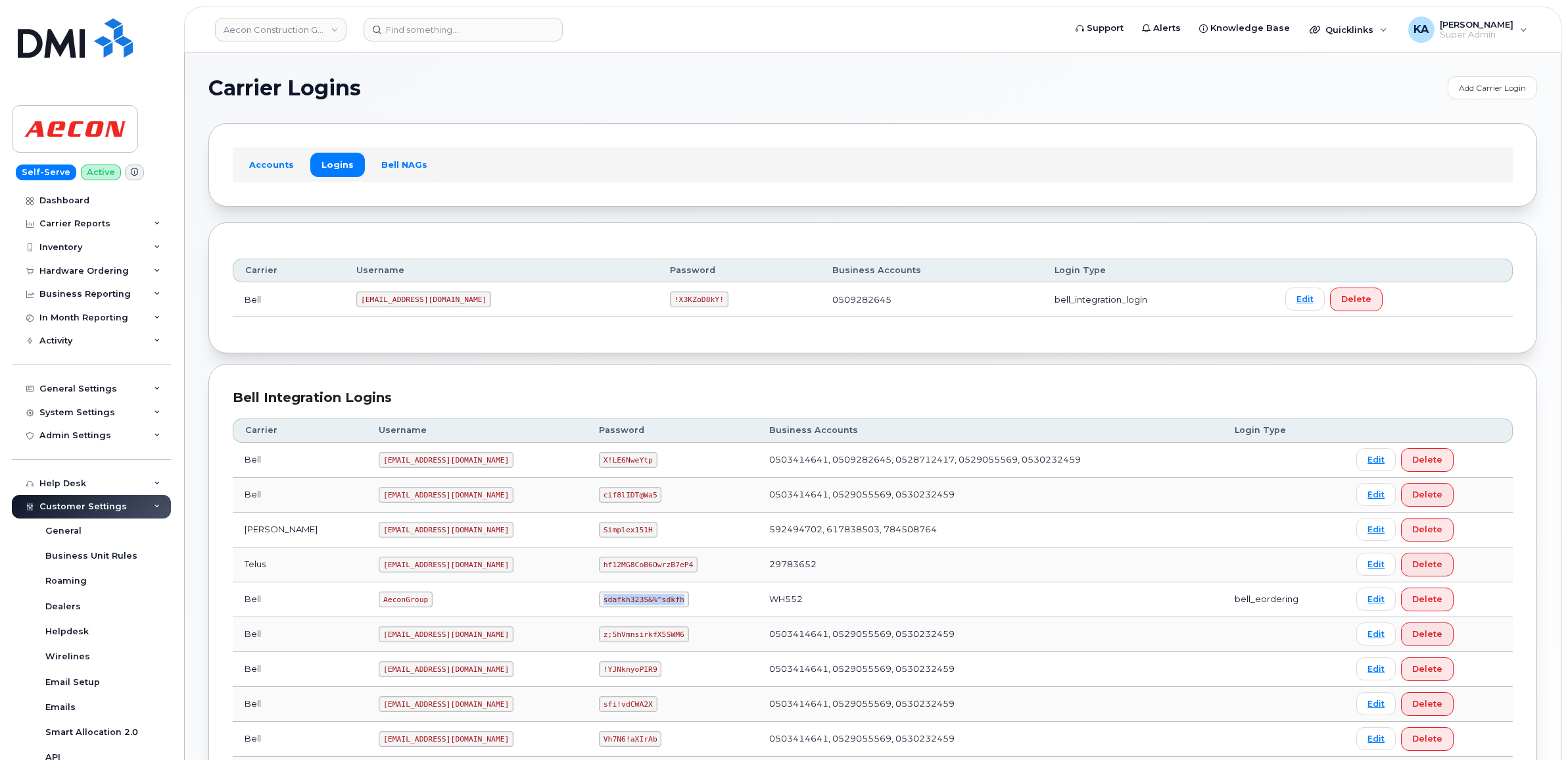
copy code "sdafkh323S&%^sdkfh"
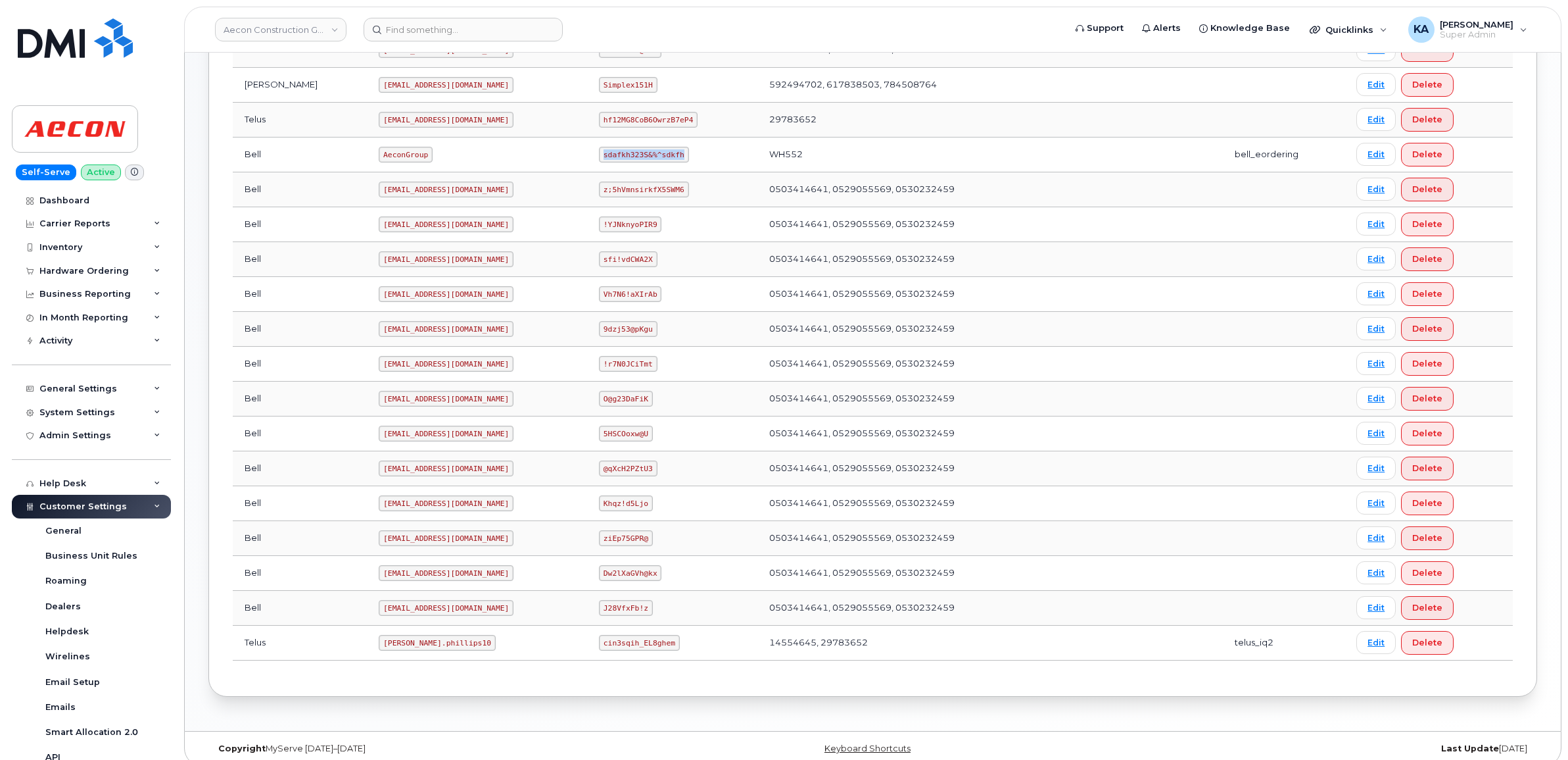
scroll to position [463, 0]
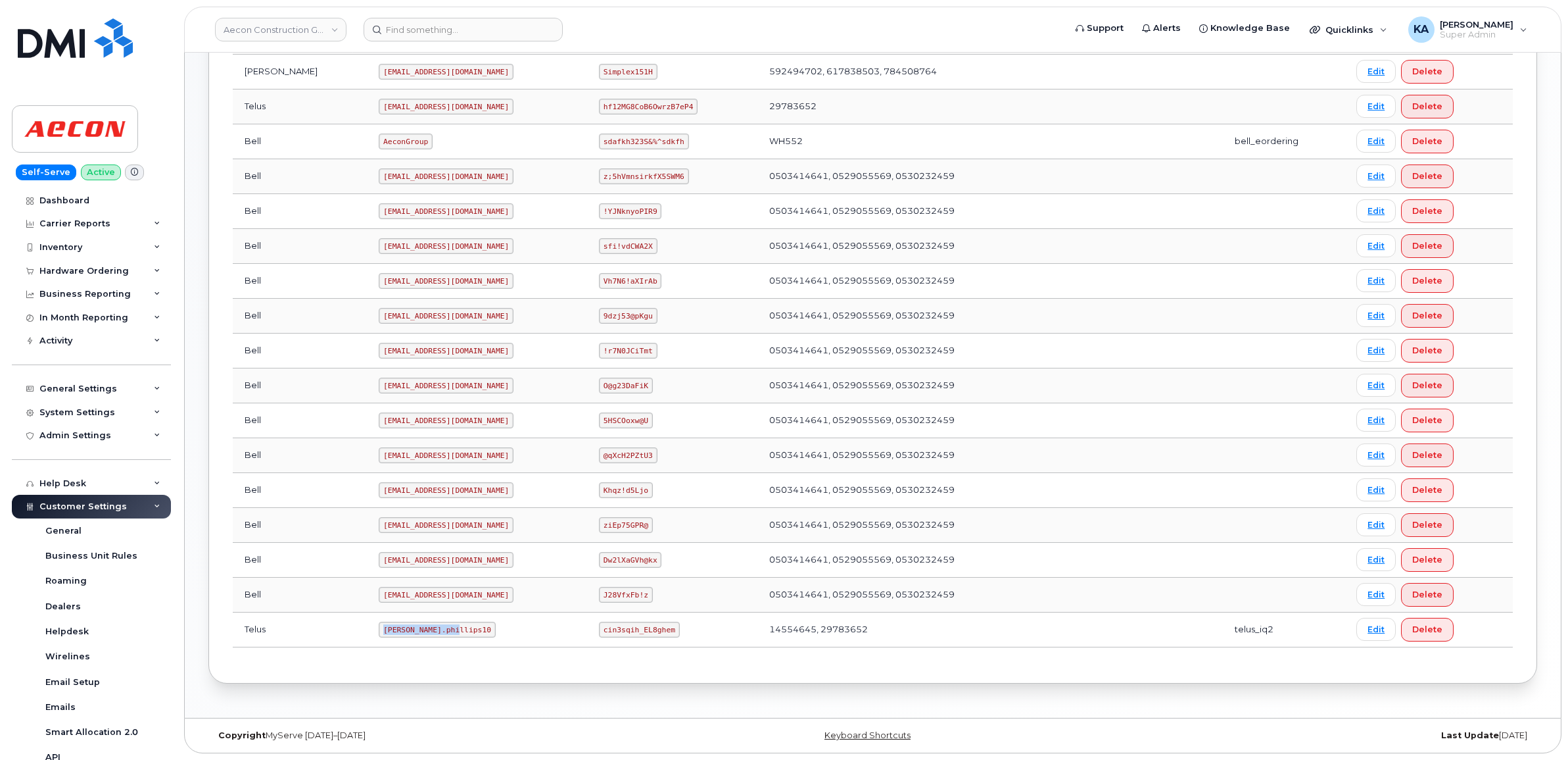
drag, startPoint x: 325, startPoint y: 630, endPoint x: 412, endPoint y: 638, distance: 87.4
click at [412, 638] on td "[PERSON_NAME].phillips10" at bounding box center [477, 630] width 220 height 35
copy code "[PERSON_NAME].phillips10"
drag, startPoint x: 583, startPoint y: 631, endPoint x: 659, endPoint y: 636, distance: 76.2
click at [658, 638] on td "cin3sqih_EL8ghem" at bounding box center [672, 630] width 171 height 35
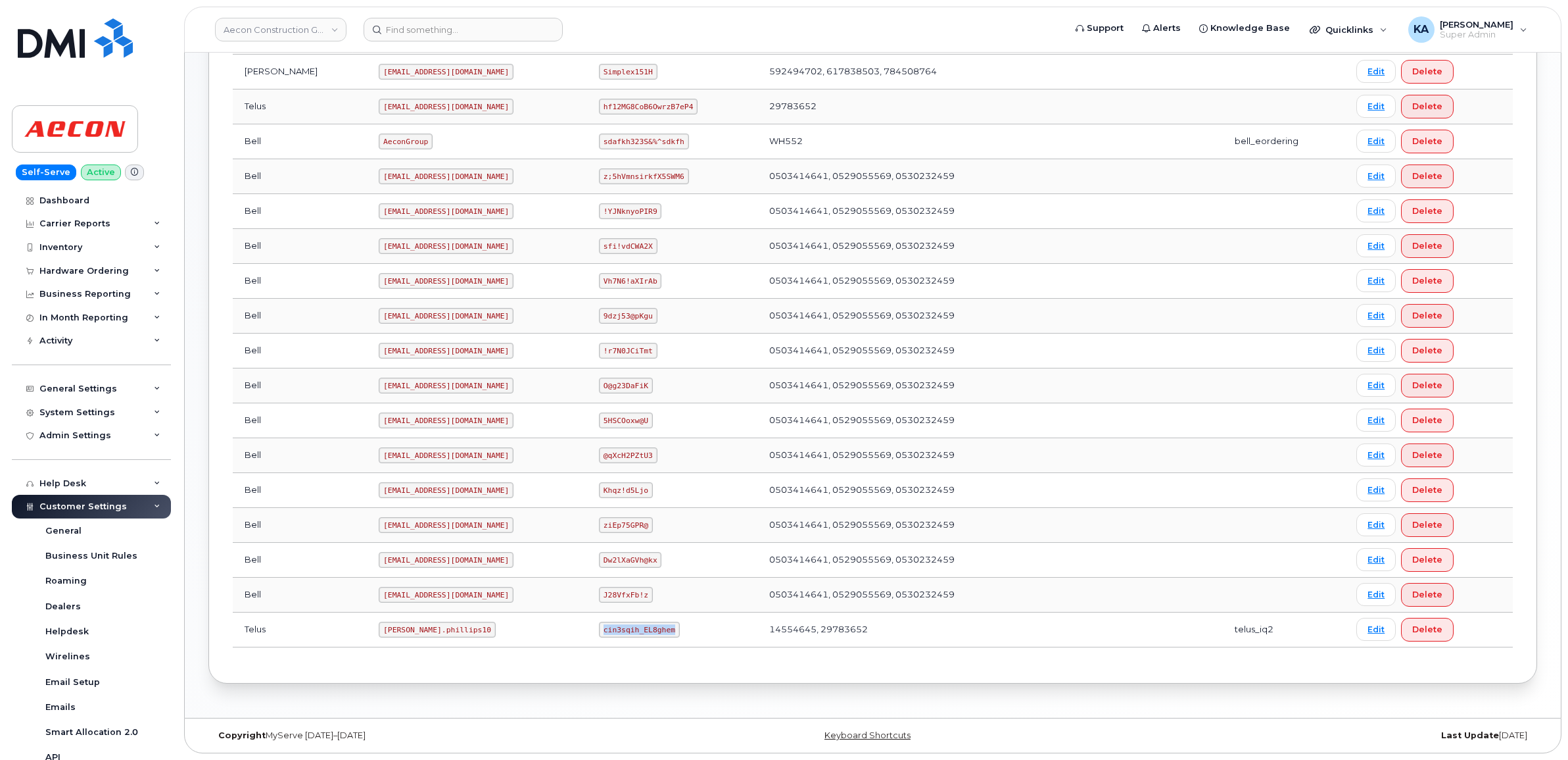
copy code "cin3sqih_EL8ghem"
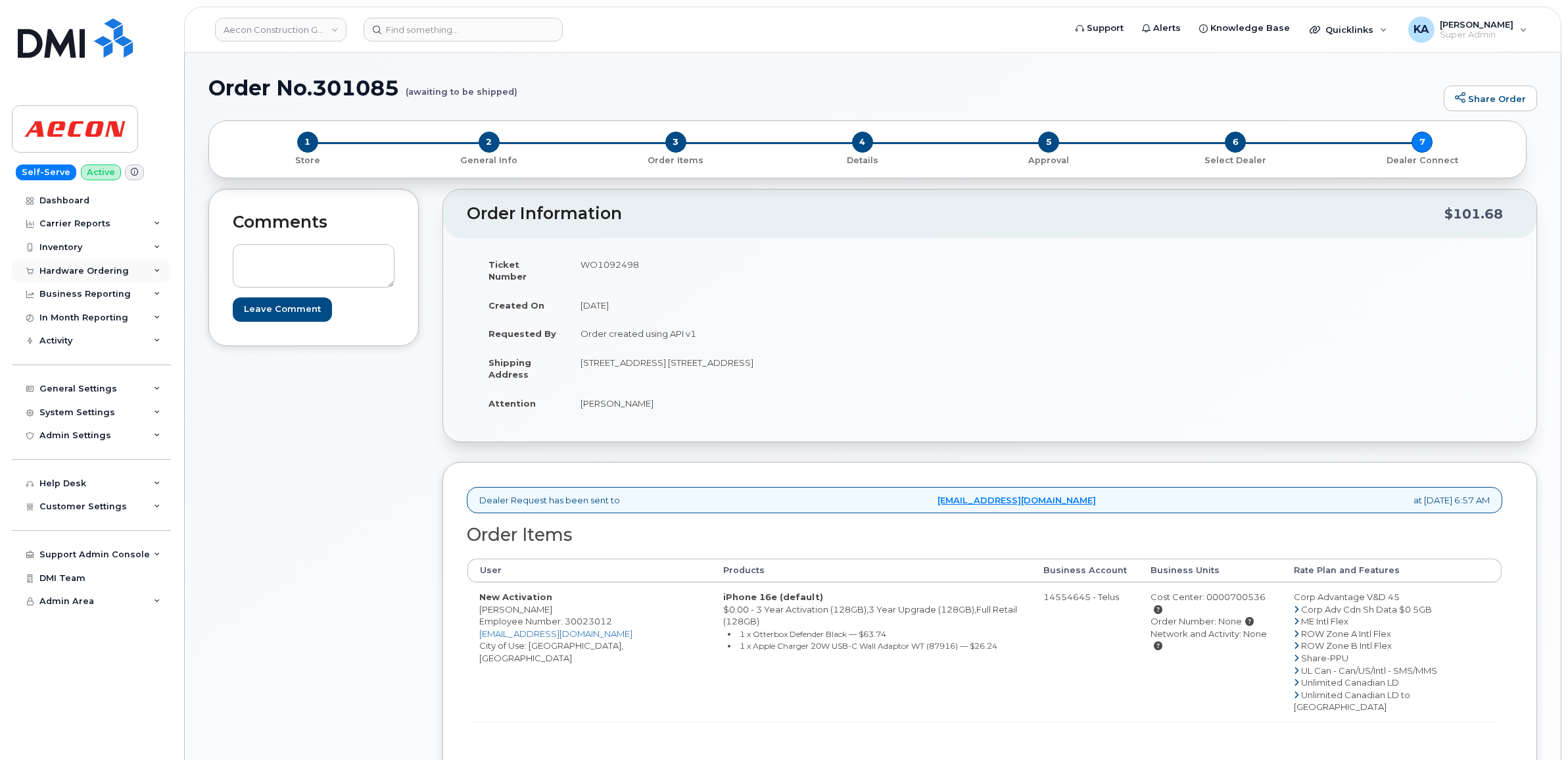
click at [99, 268] on div "Hardware Ordering" at bounding box center [84, 270] width 89 height 10
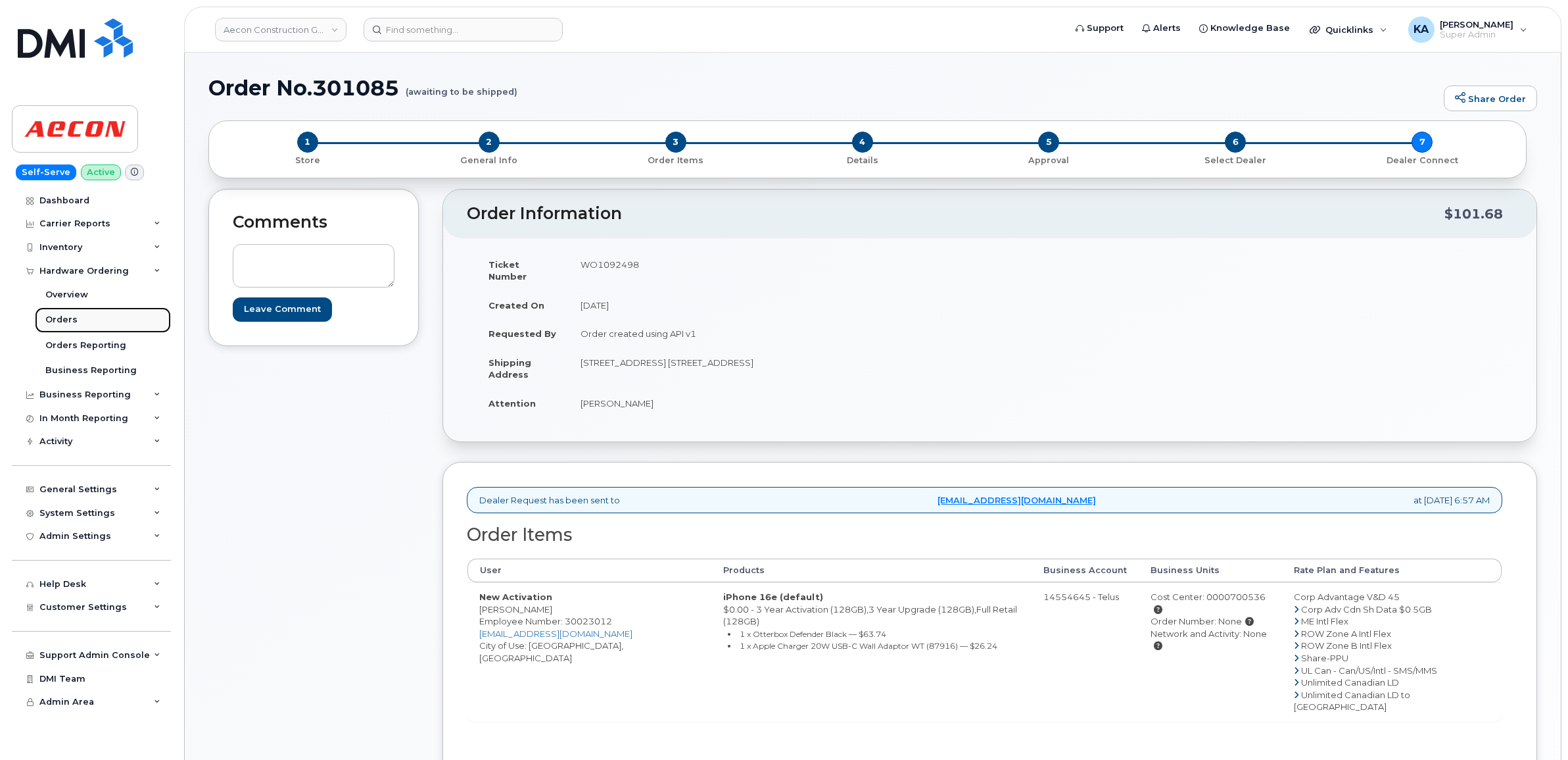
click at [65, 314] on link "Orders" at bounding box center [102, 320] width 136 height 25
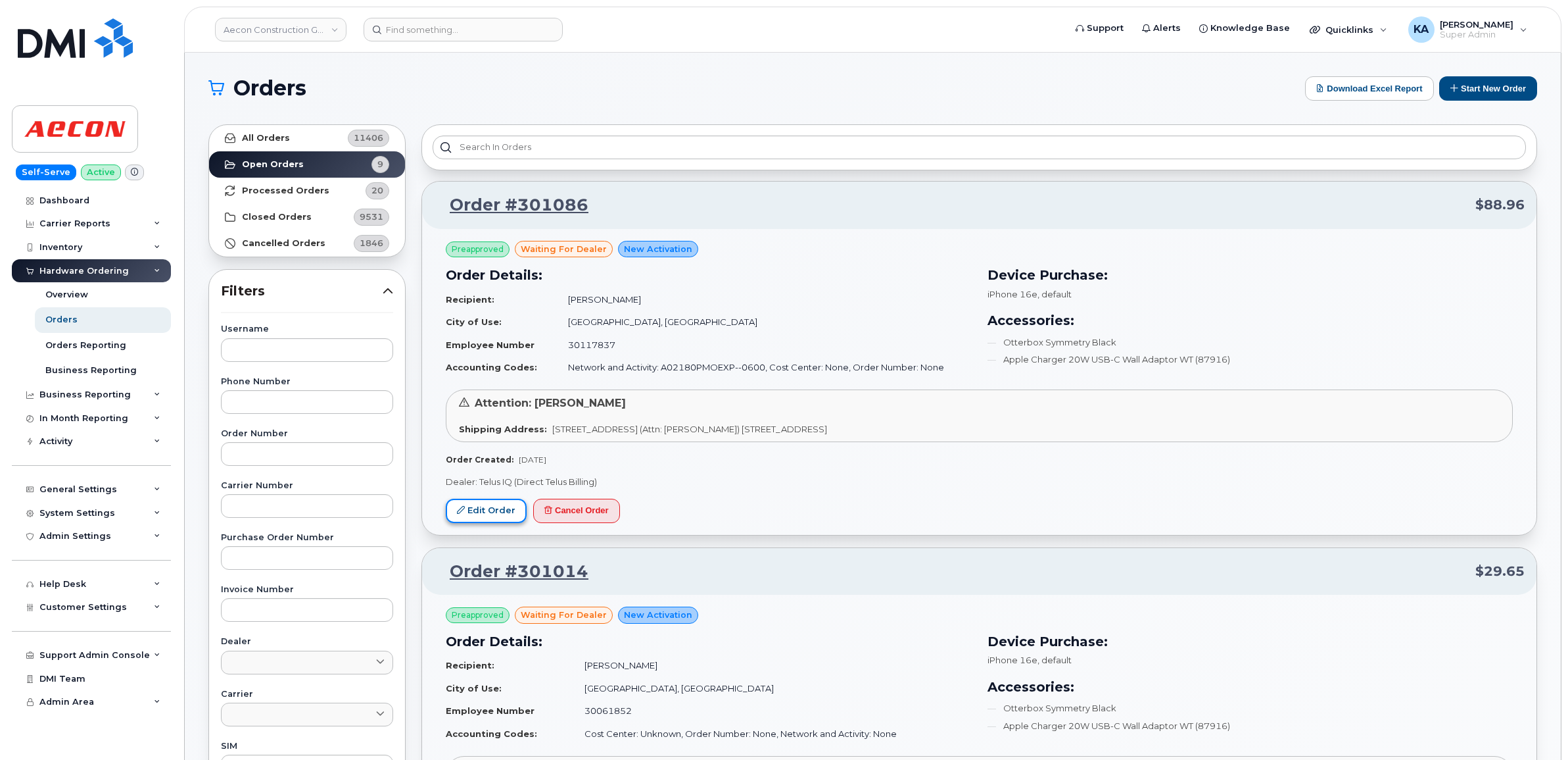
click at [487, 504] on link "Edit Order" at bounding box center [486, 511] width 81 height 24
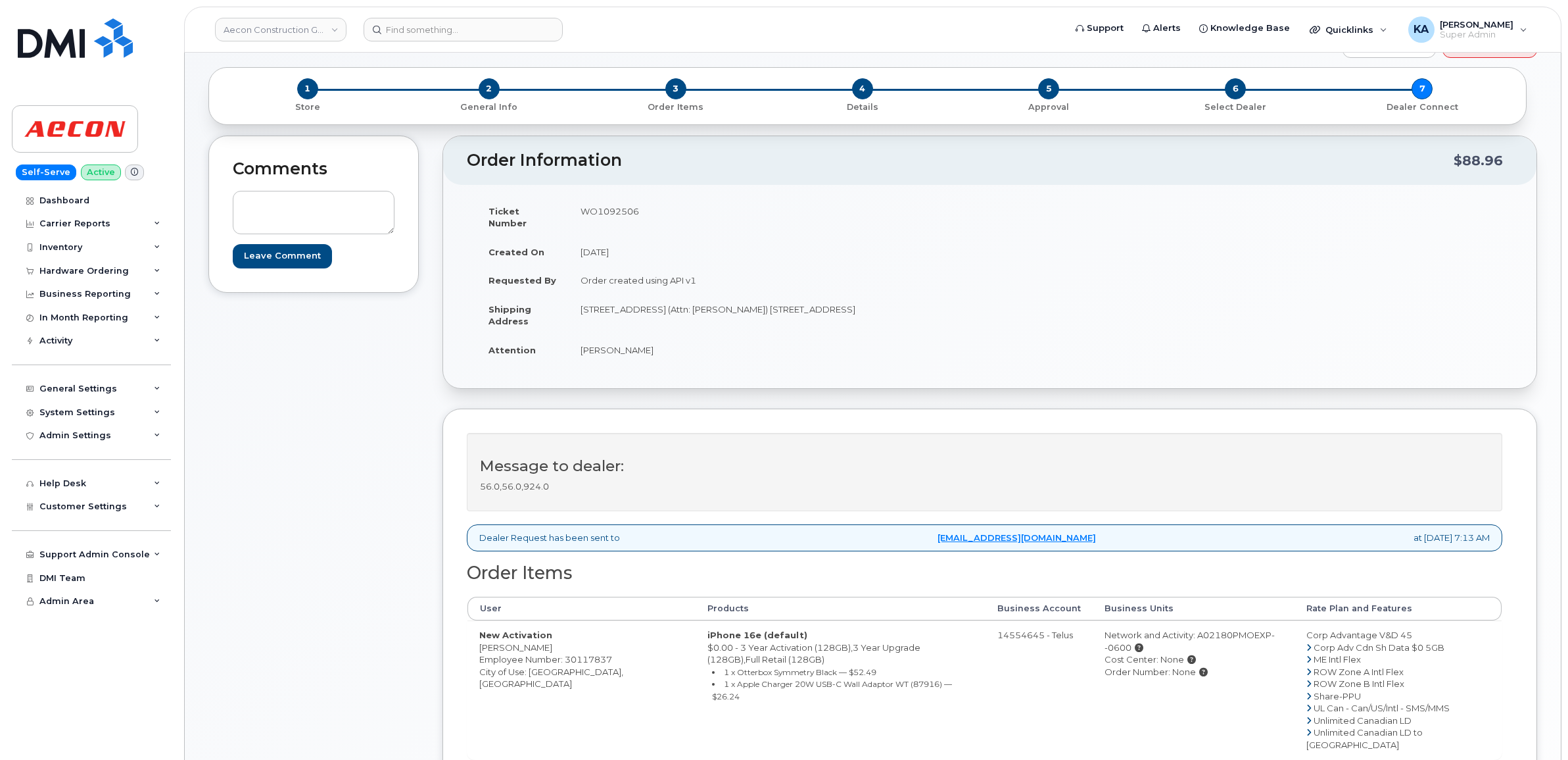
scroll to position [82, 0]
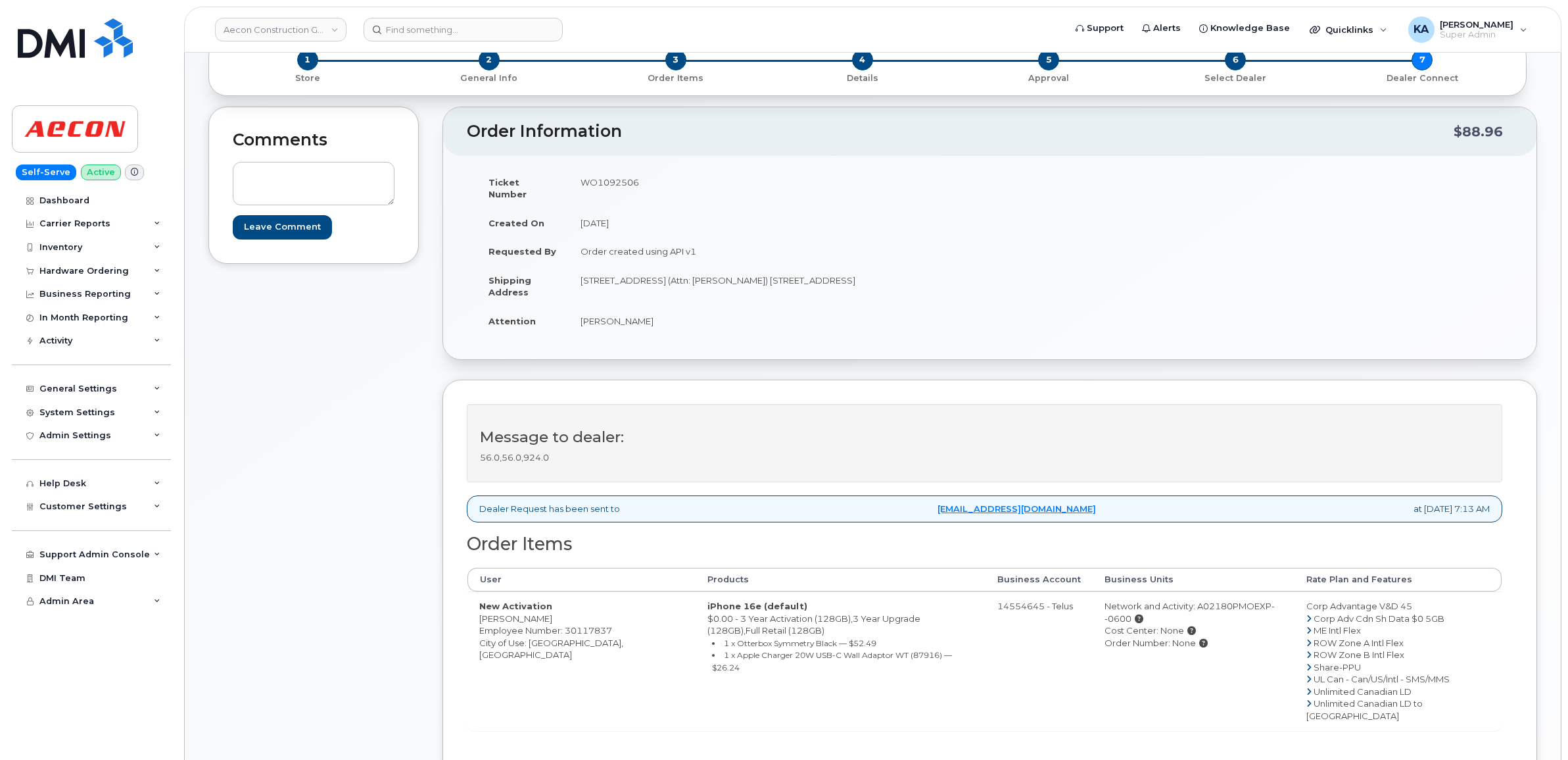
drag, startPoint x: 472, startPoint y: 607, endPoint x: 553, endPoint y: 607, distance: 81.0
click at [552, 608] on td "New Activation Fahmida Afrin Employee Number: 30117837 City of Use: Oshawa, Ont…" at bounding box center [581, 660] width 228 height 139
copy td "[PERSON_NAME]"
click at [598, 176] on td "WO1092506" at bounding box center [774, 188] width 411 height 41
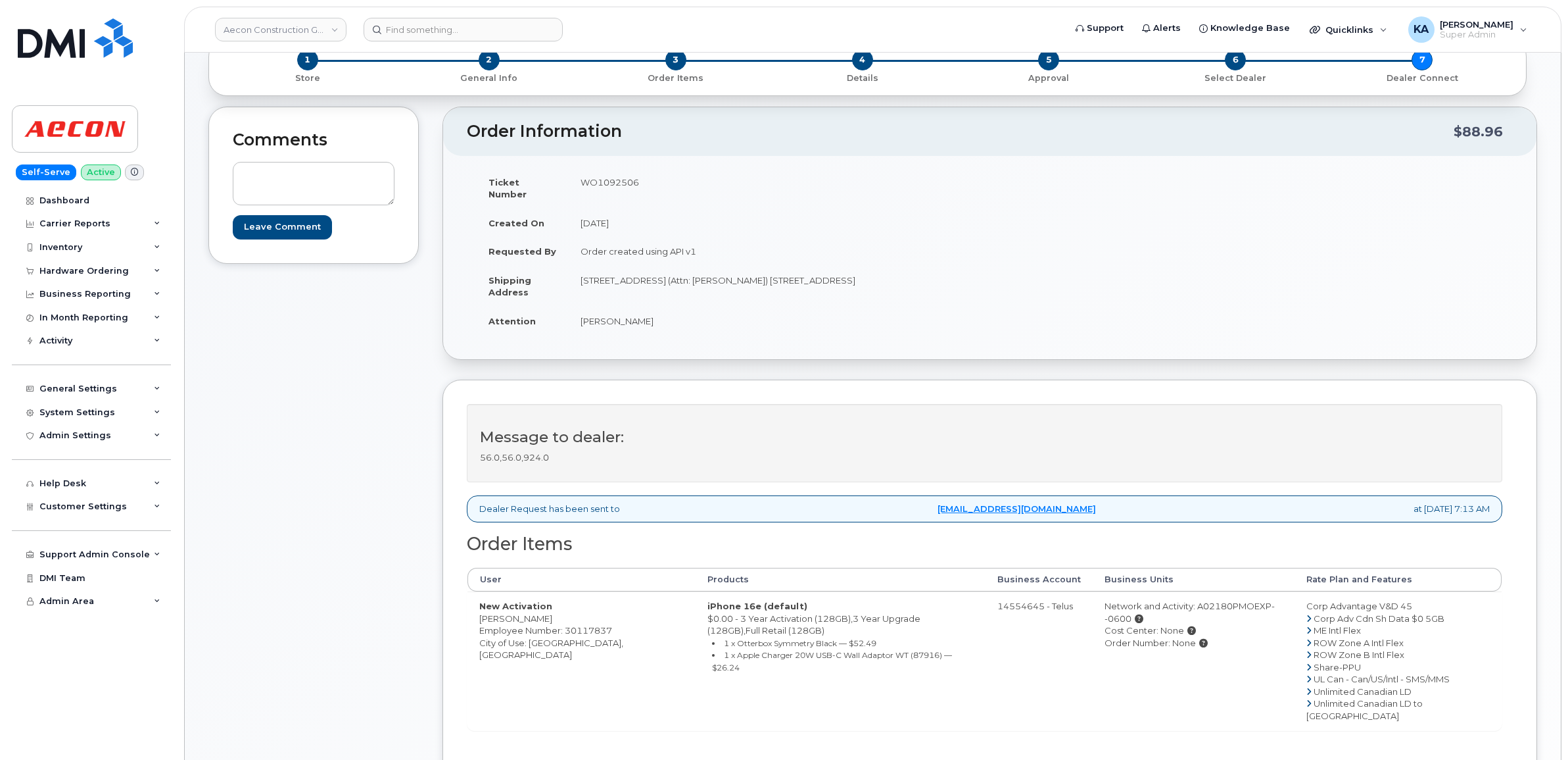
copy td "WO1092506"
drag, startPoint x: 475, startPoint y: 609, endPoint x: 554, endPoint y: 614, distance: 79.2
click at [554, 614] on td "New Activation Fahmida Afrin Employee Number: 30117837 City of Use: Oshawa, Ont…" at bounding box center [581, 660] width 228 height 139
copy td "[PERSON_NAME]"
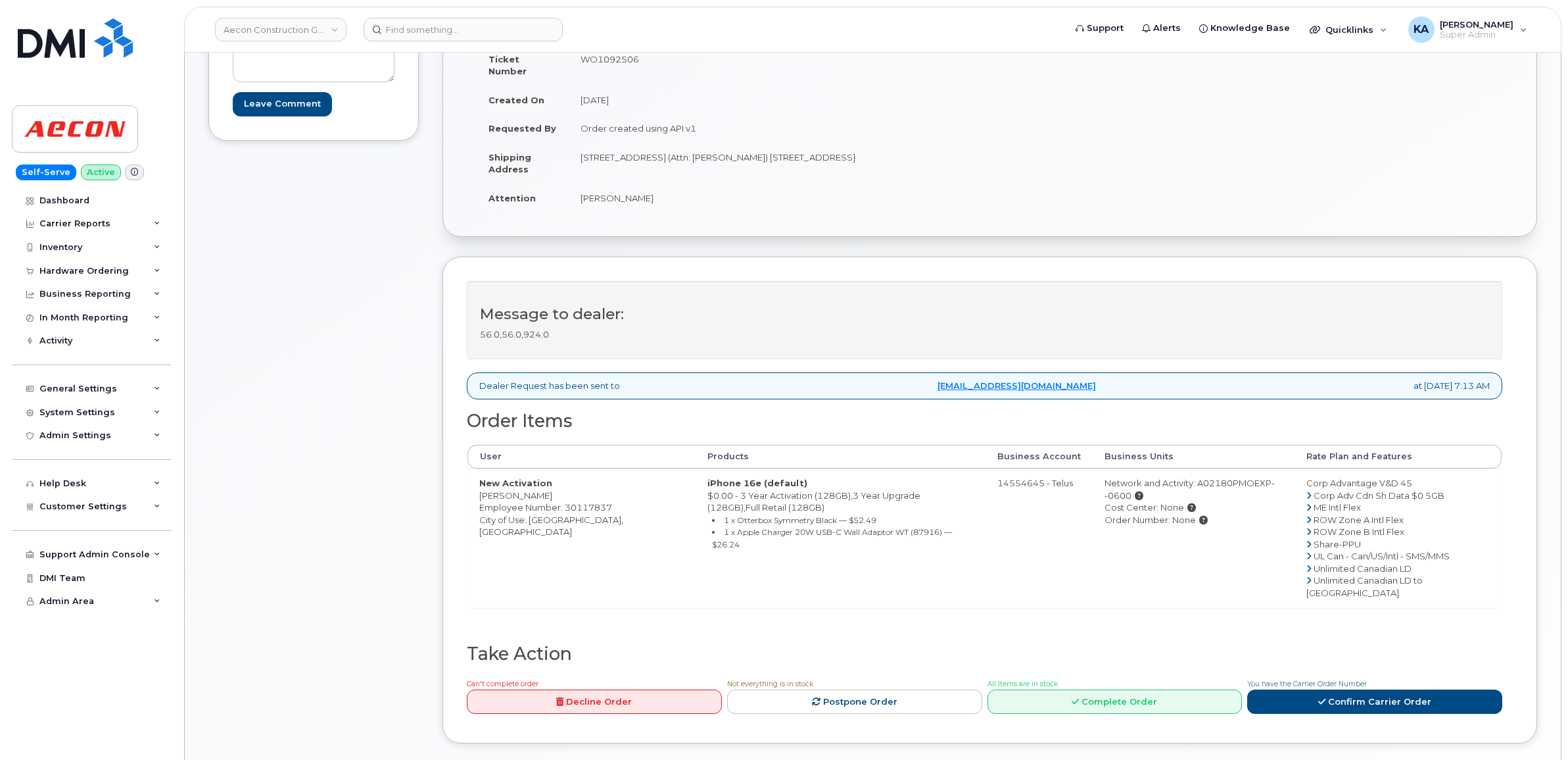
scroll to position [247, 0]
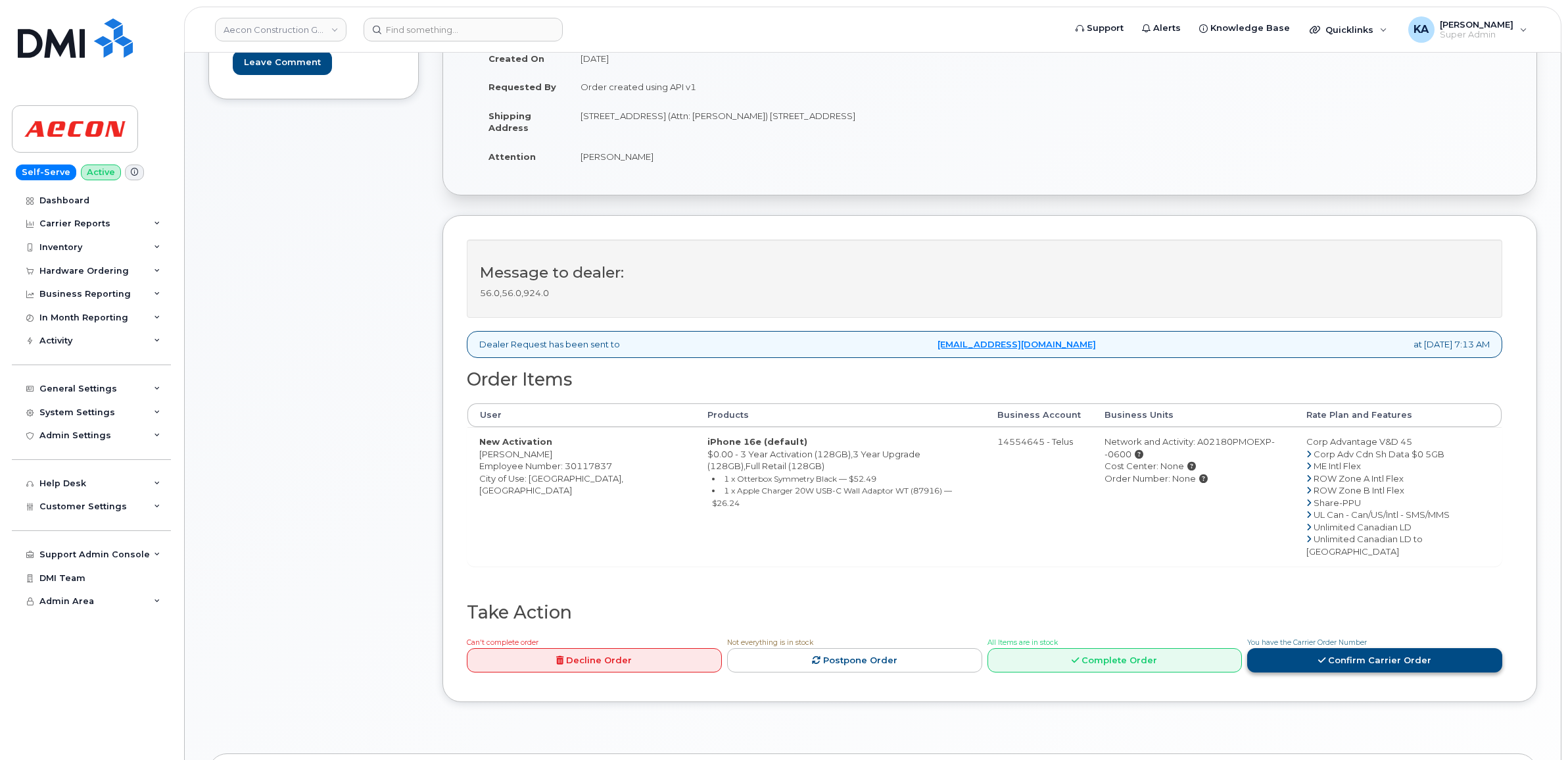
click at [1351, 648] on link "Confirm Carrier Order" at bounding box center [1374, 660] width 255 height 24
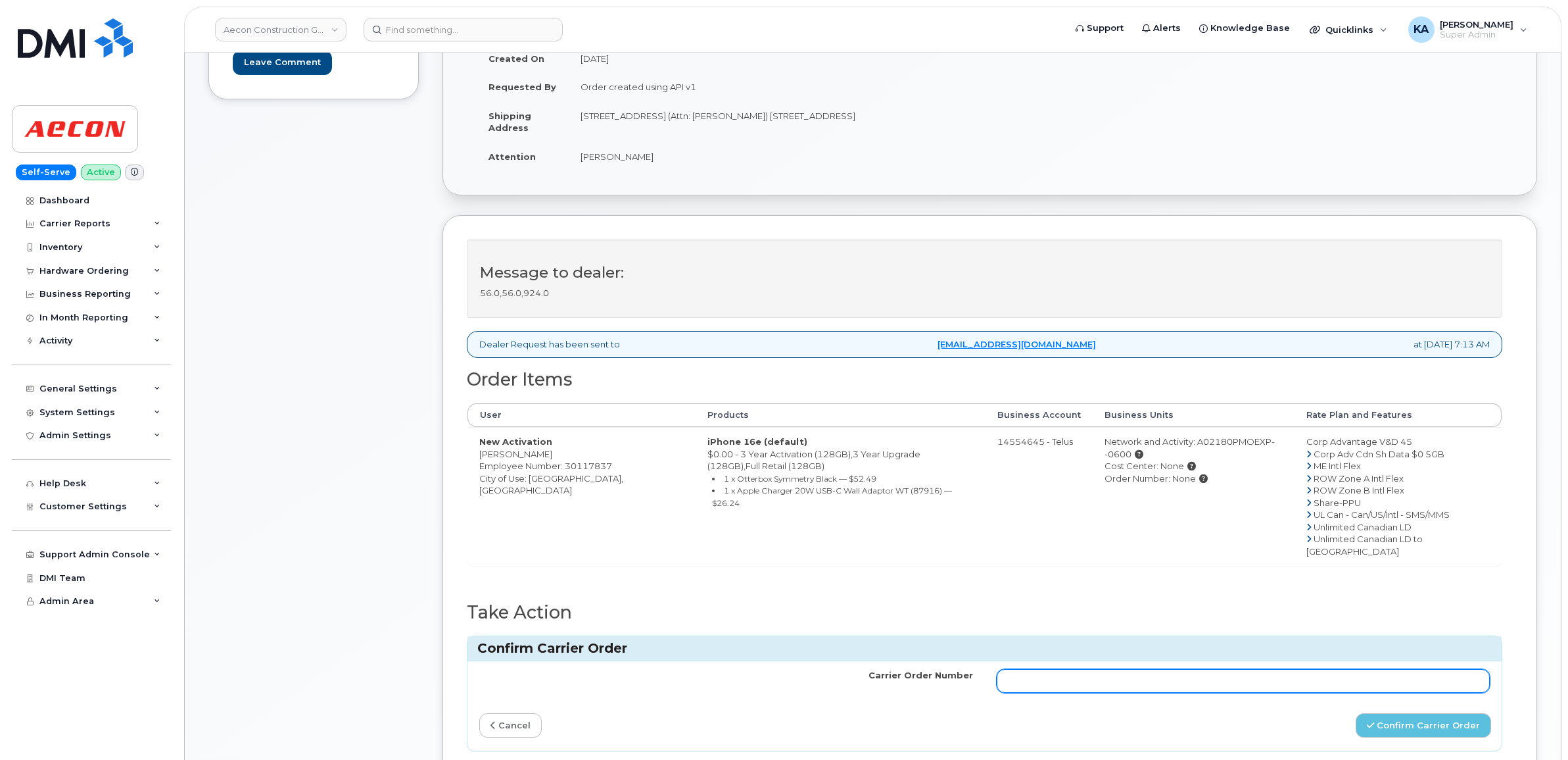
click at [1135, 669] on input "Carrier Order Number" at bounding box center [1243, 681] width 494 height 24
paste input "TL60029488"
type input "TL60029488"
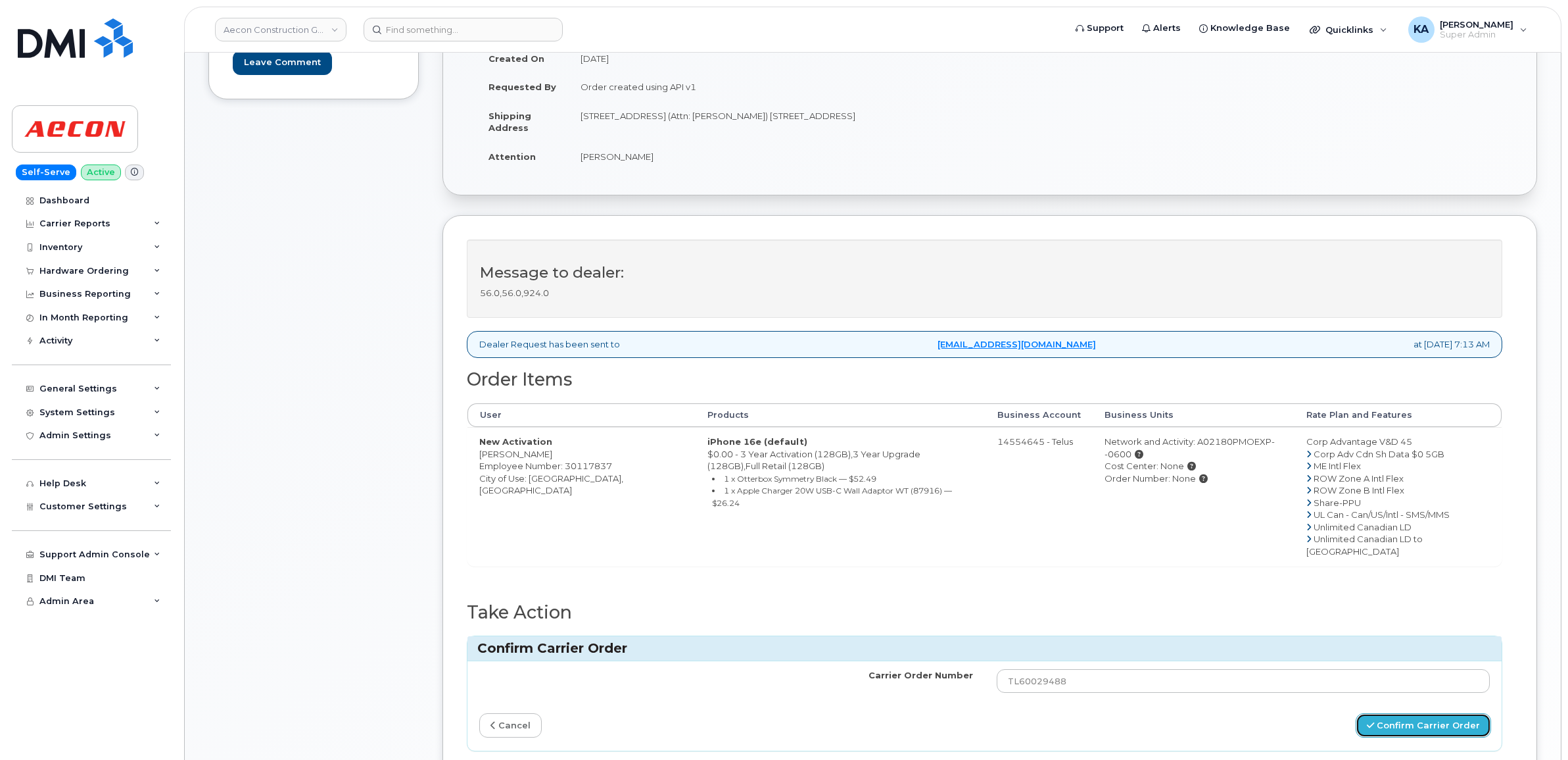
click at [1406, 713] on button "Confirm Carrier Order" at bounding box center [1423, 724] width 136 height 24
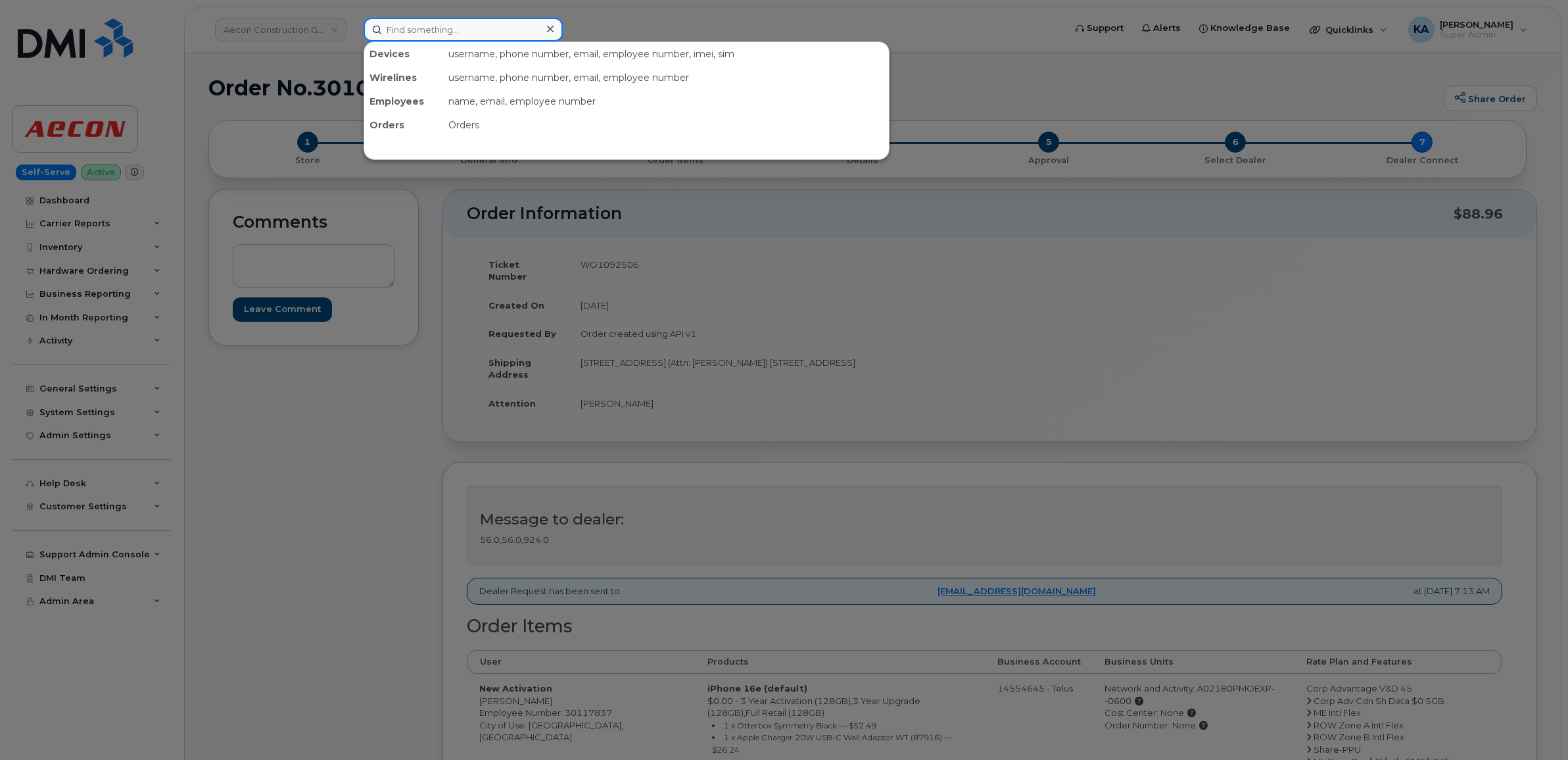
click at [413, 31] on input at bounding box center [463, 29] width 199 height 24
paste input "5879862670"
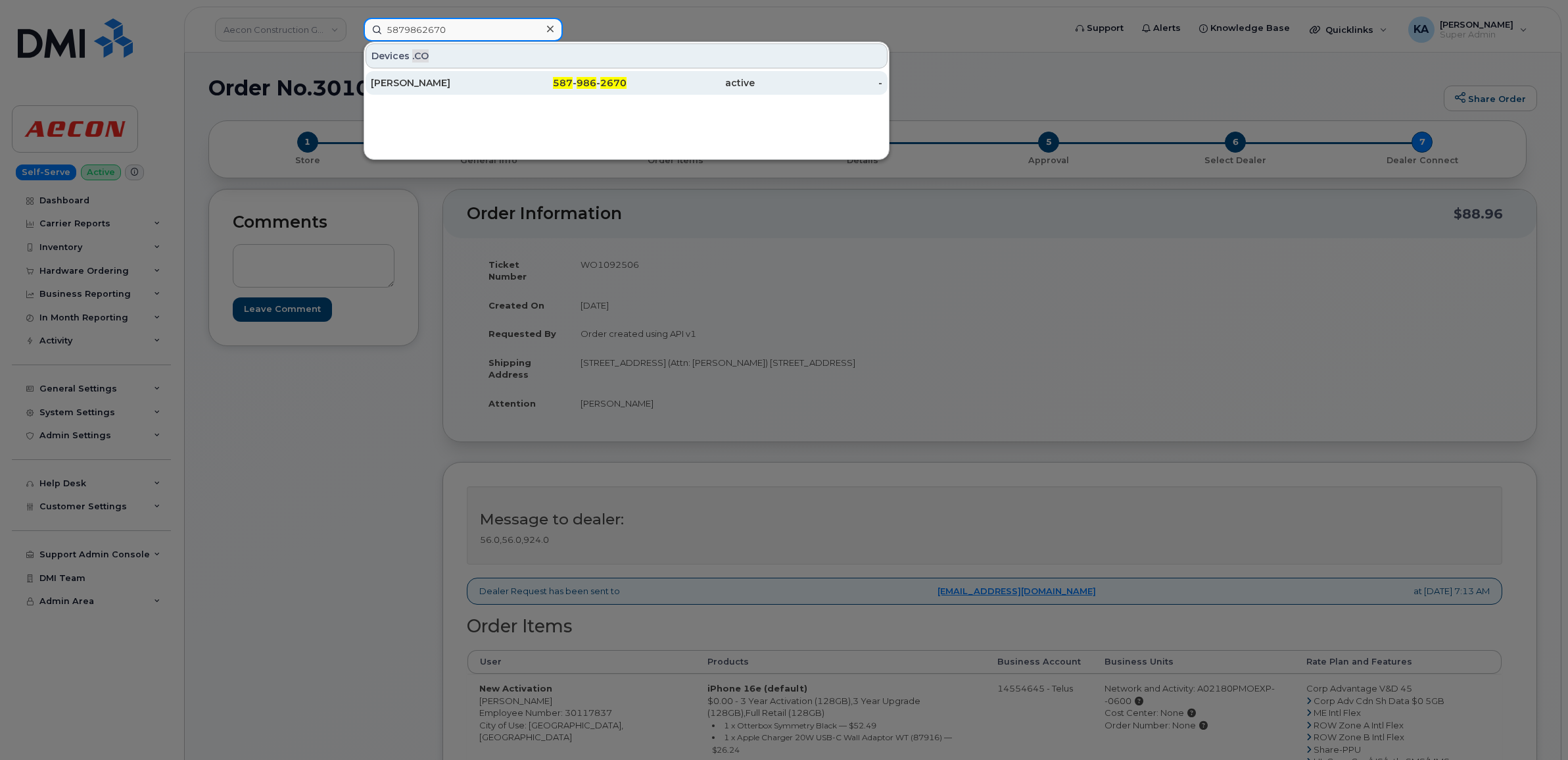
type input "5879862670"
click at [407, 83] on div "[PERSON_NAME]" at bounding box center [435, 83] width 128 height 13
